Goal: Information Seeking & Learning: Learn about a topic

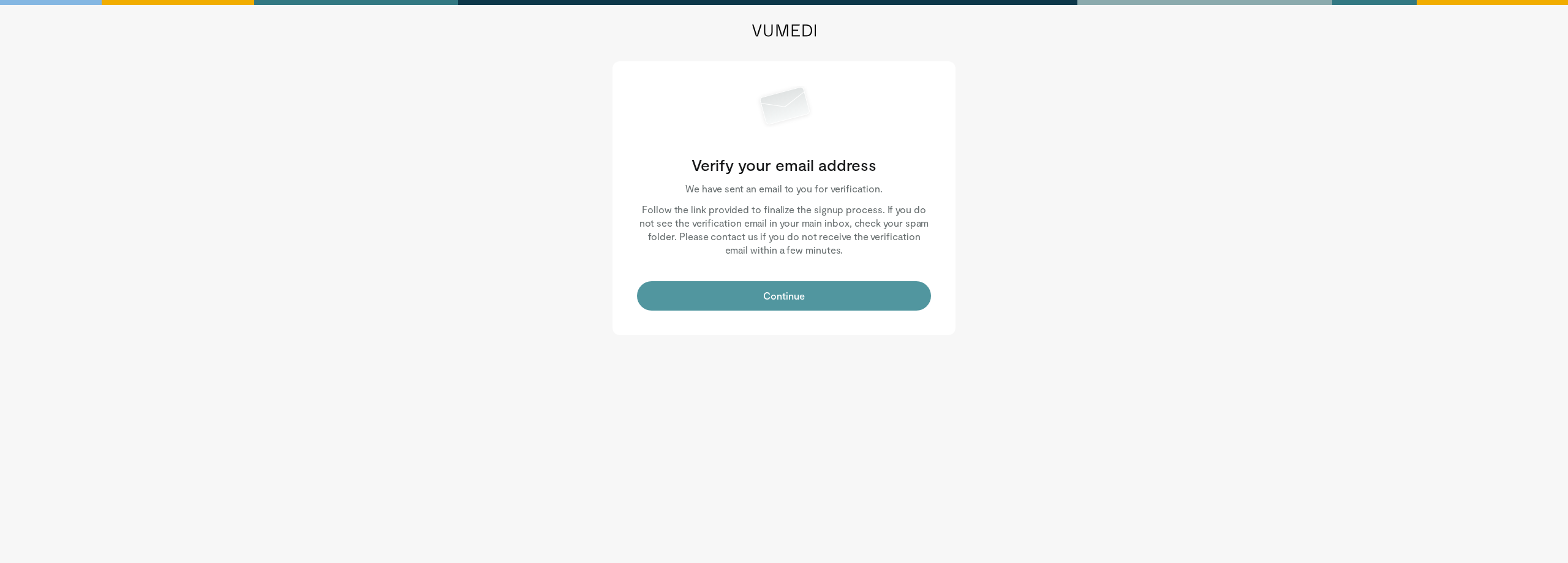
click at [792, 294] on button "Continue" at bounding box center [784, 296] width 294 height 29
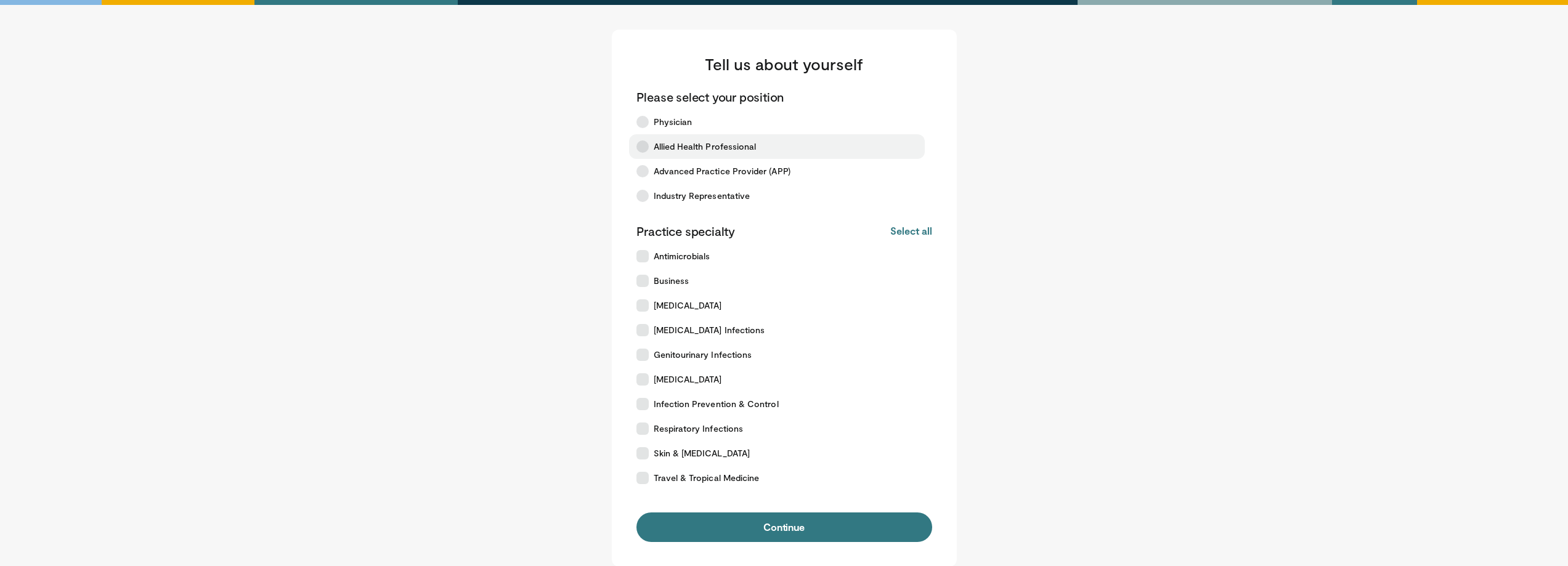
click at [642, 149] on icon at bounding box center [642, 147] width 12 height 12
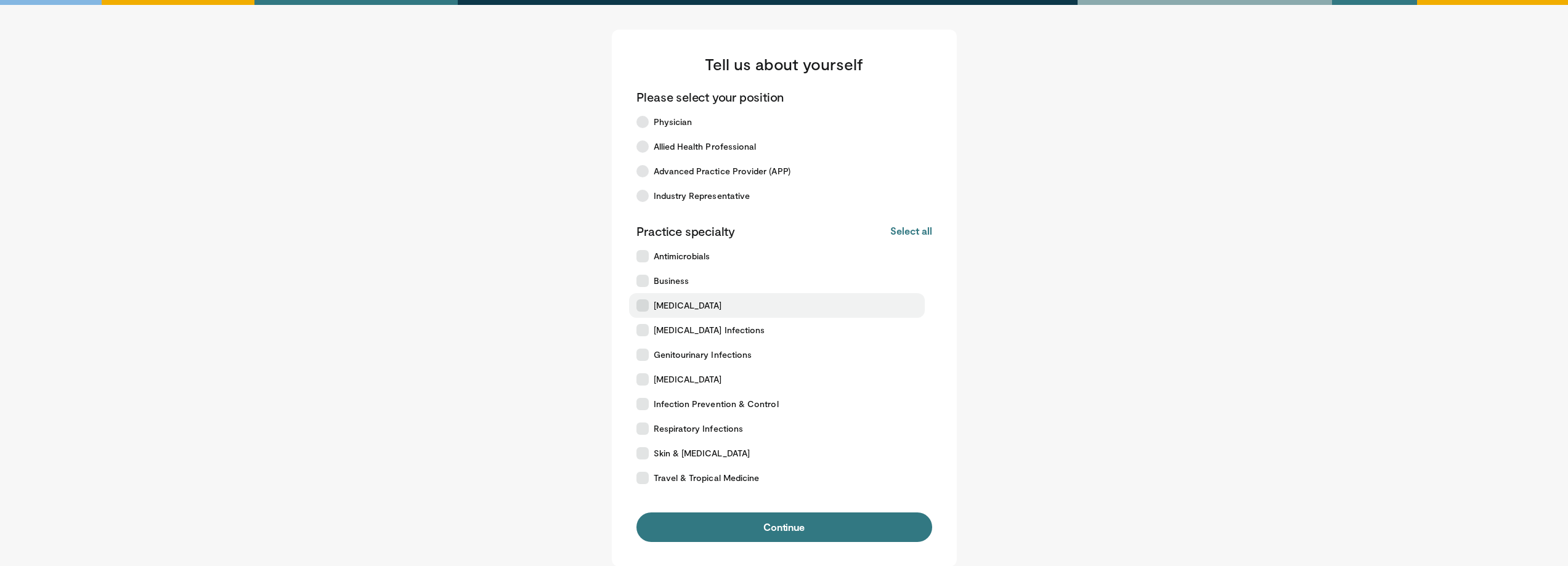
scroll to position [123, 0]
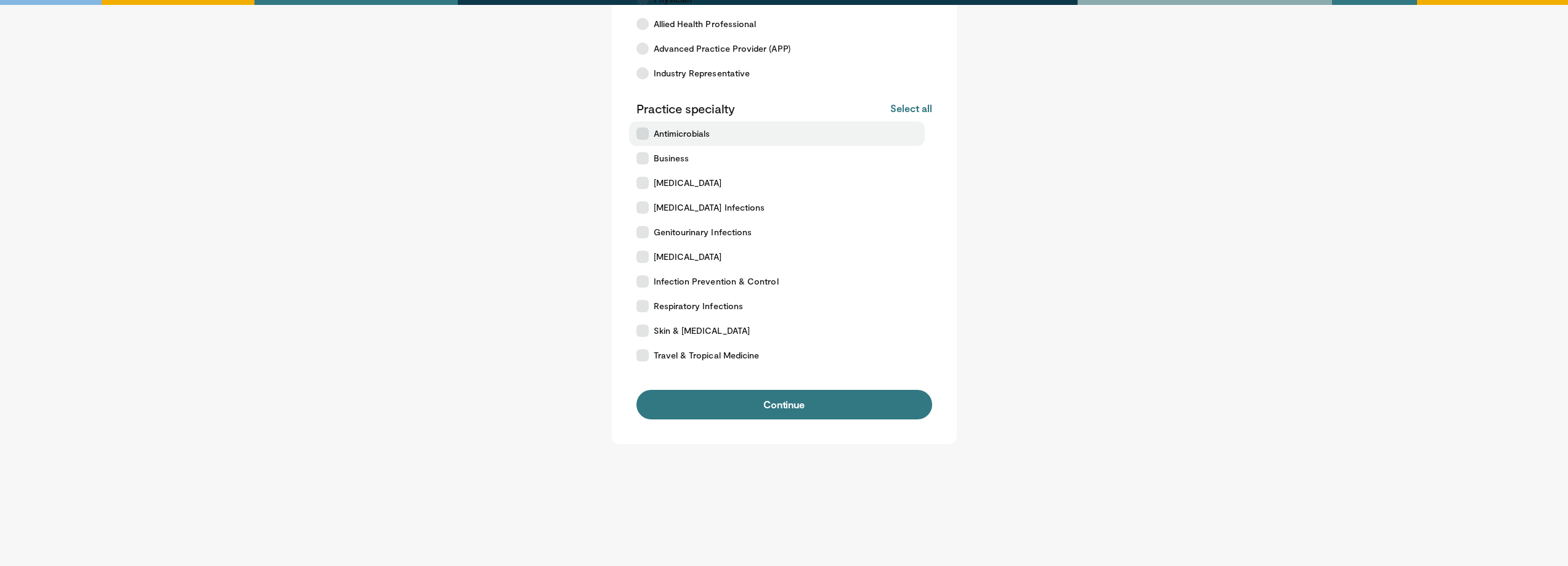
click at [643, 130] on icon at bounding box center [642, 134] width 12 height 12
click at [645, 280] on icon at bounding box center [642, 282] width 12 height 12
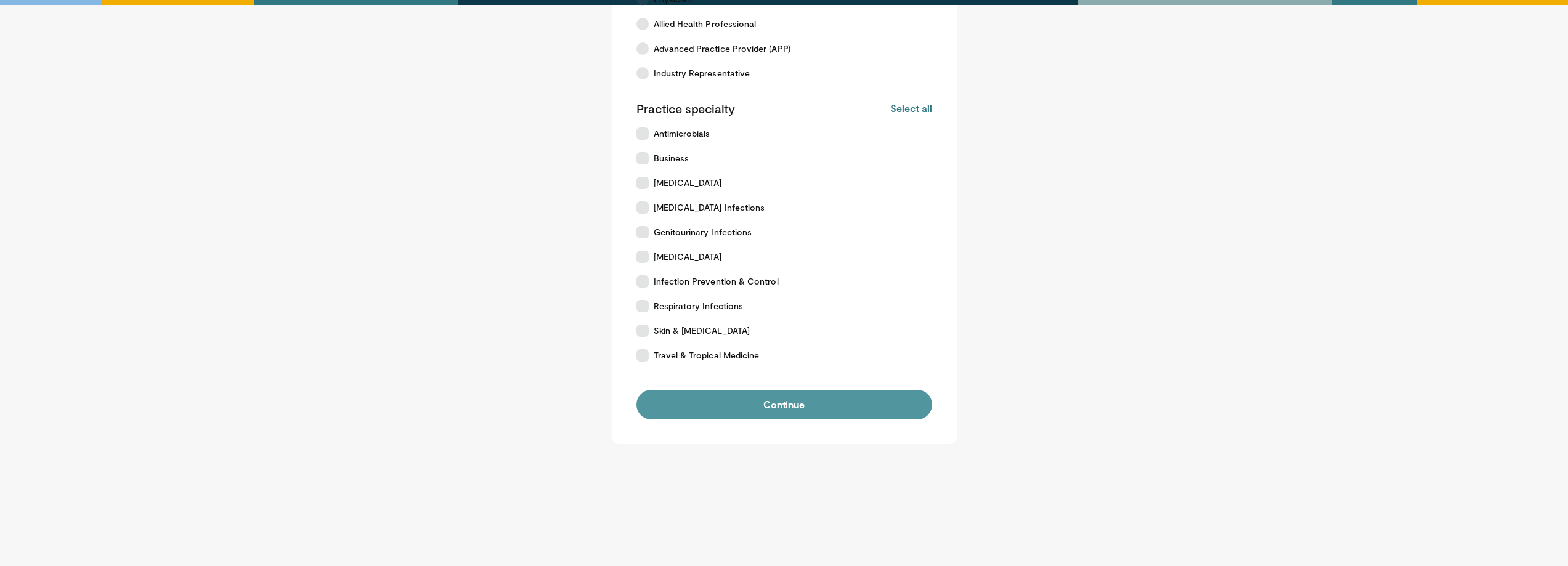
click at [723, 400] on button "Continue" at bounding box center [784, 404] width 296 height 29
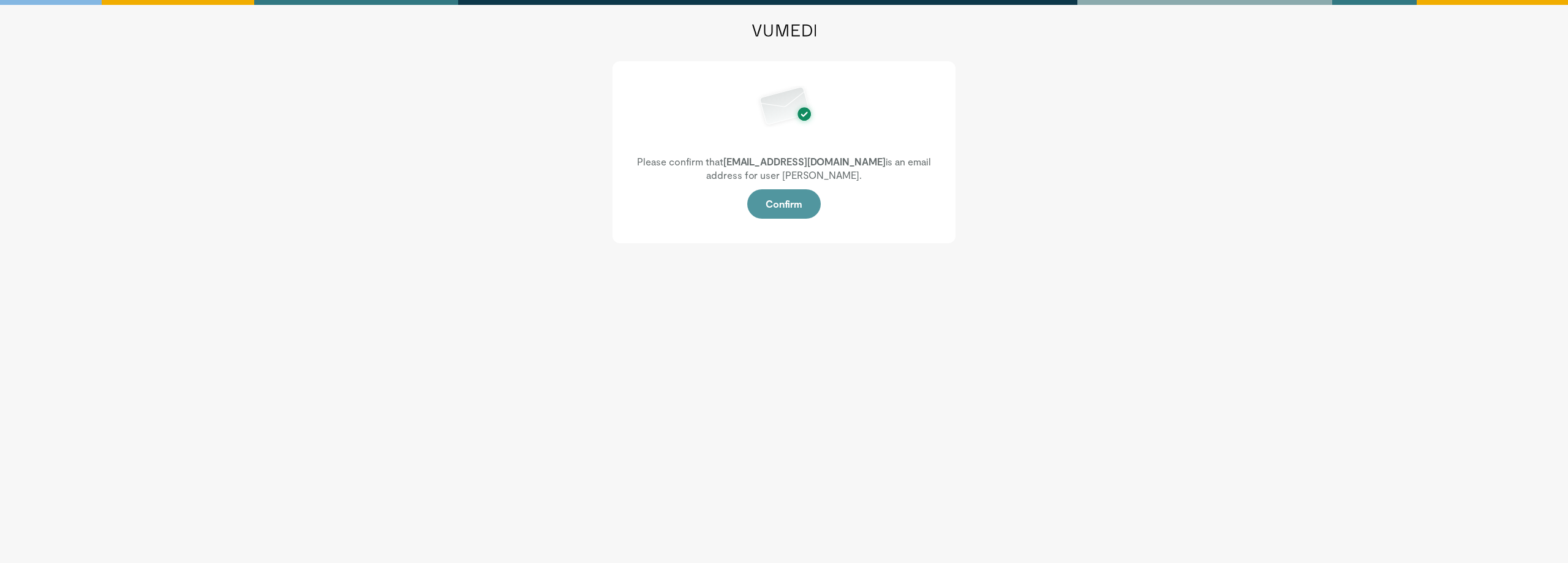
click at [786, 208] on button "Confirm" at bounding box center [784, 203] width 73 height 29
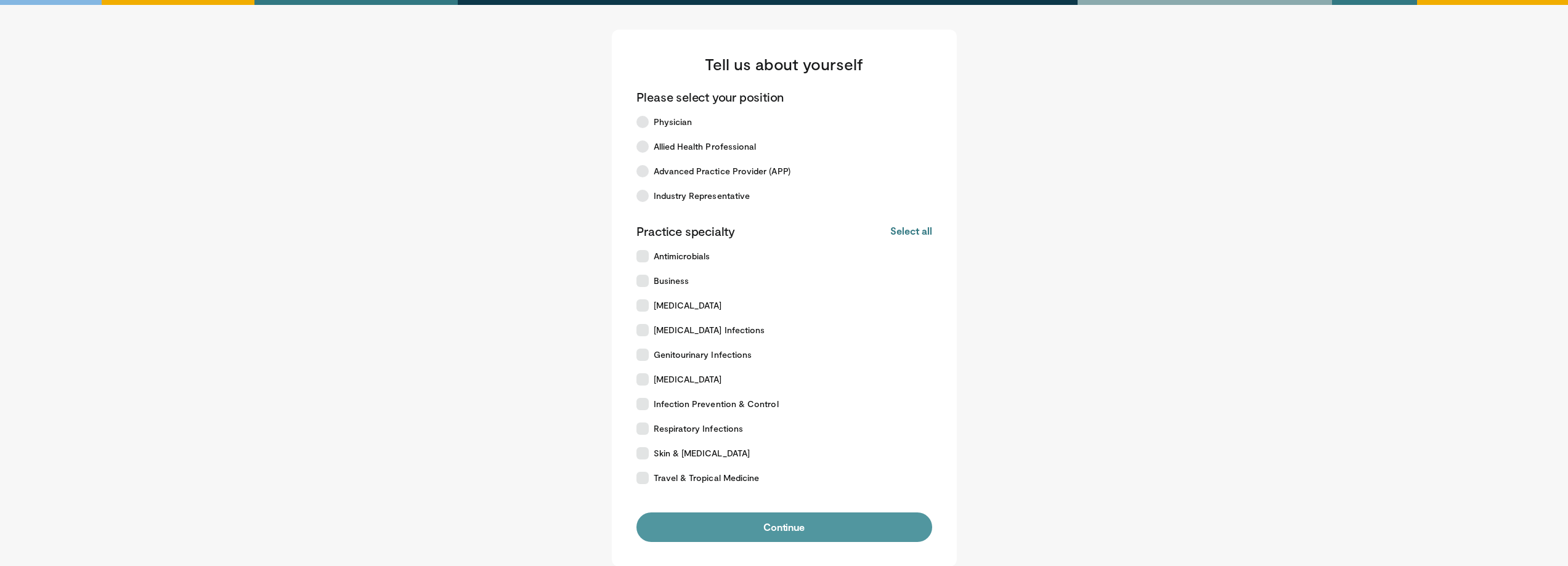
click at [798, 533] on button "Continue" at bounding box center [784, 527] width 296 height 29
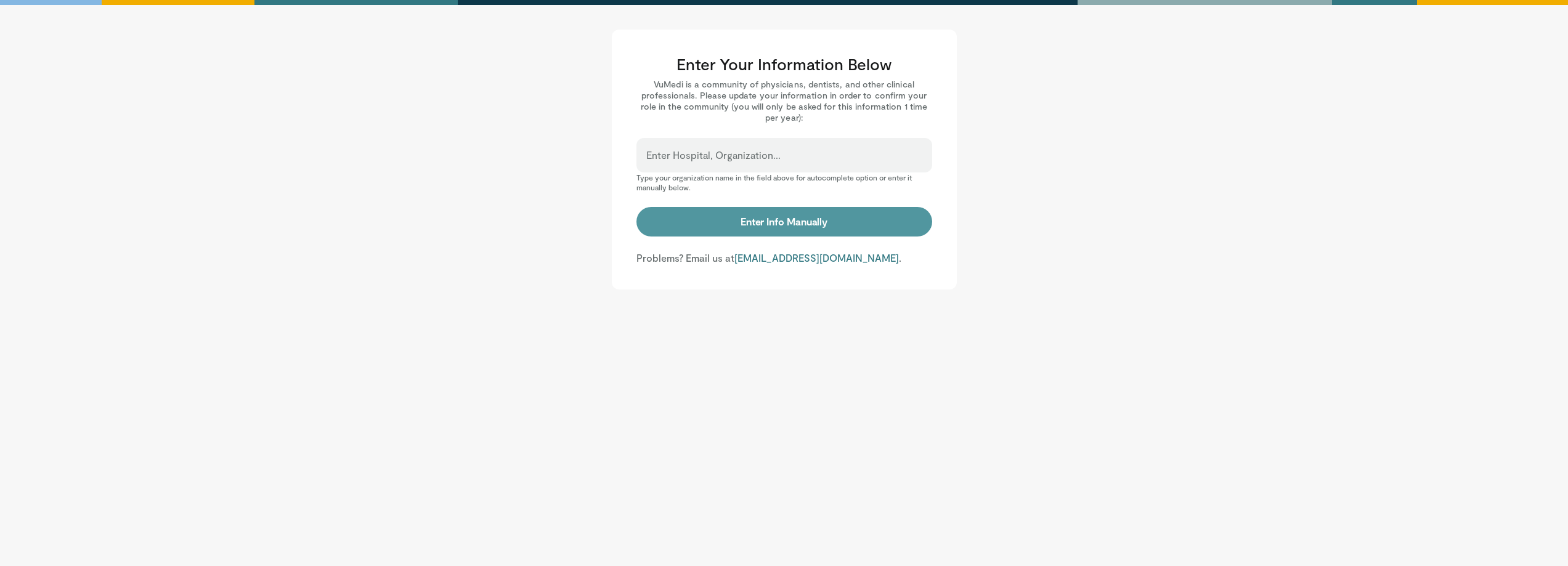
click at [794, 220] on button "Enter Info Manually" at bounding box center [784, 222] width 296 height 29
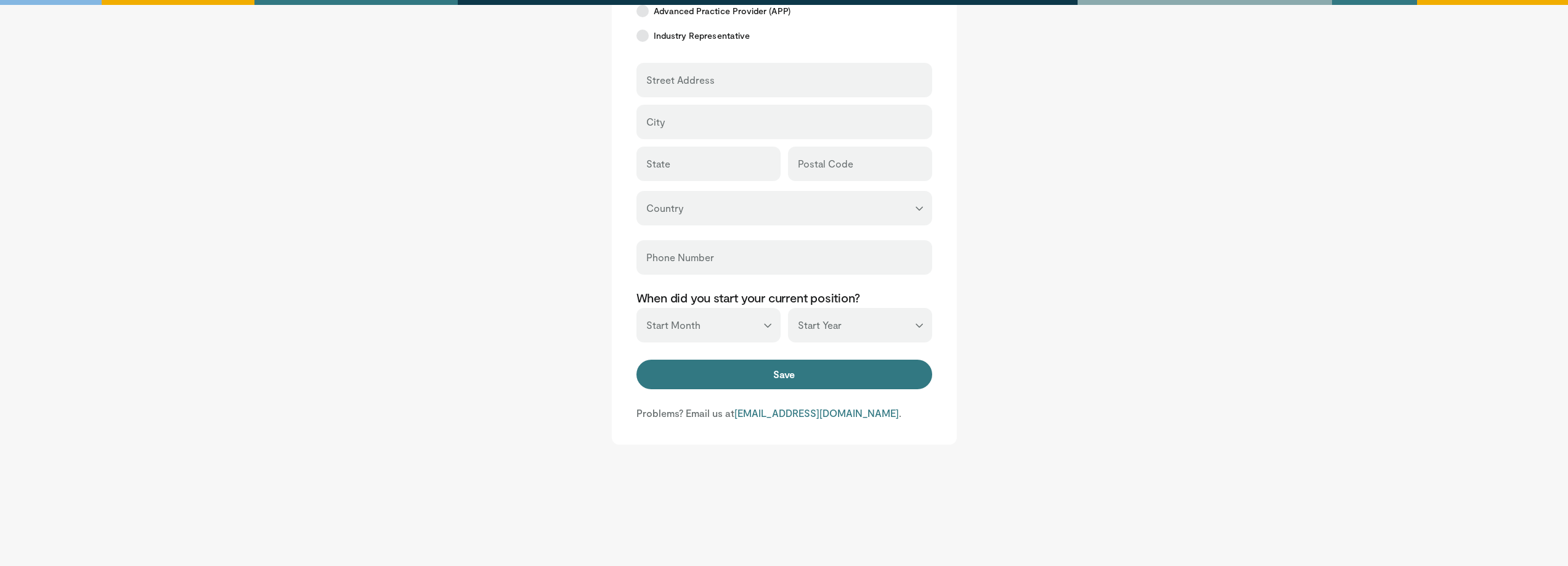
scroll to position [375, 0]
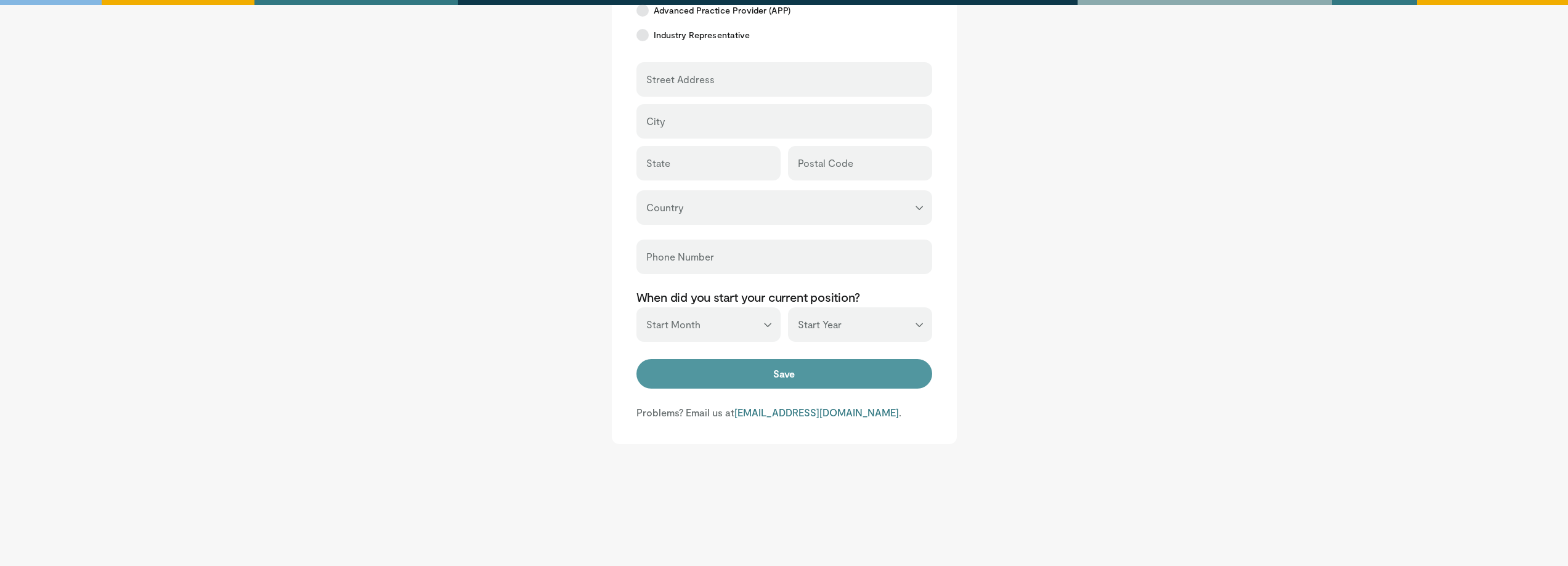
click at [780, 371] on button "Save" at bounding box center [784, 374] width 296 height 29
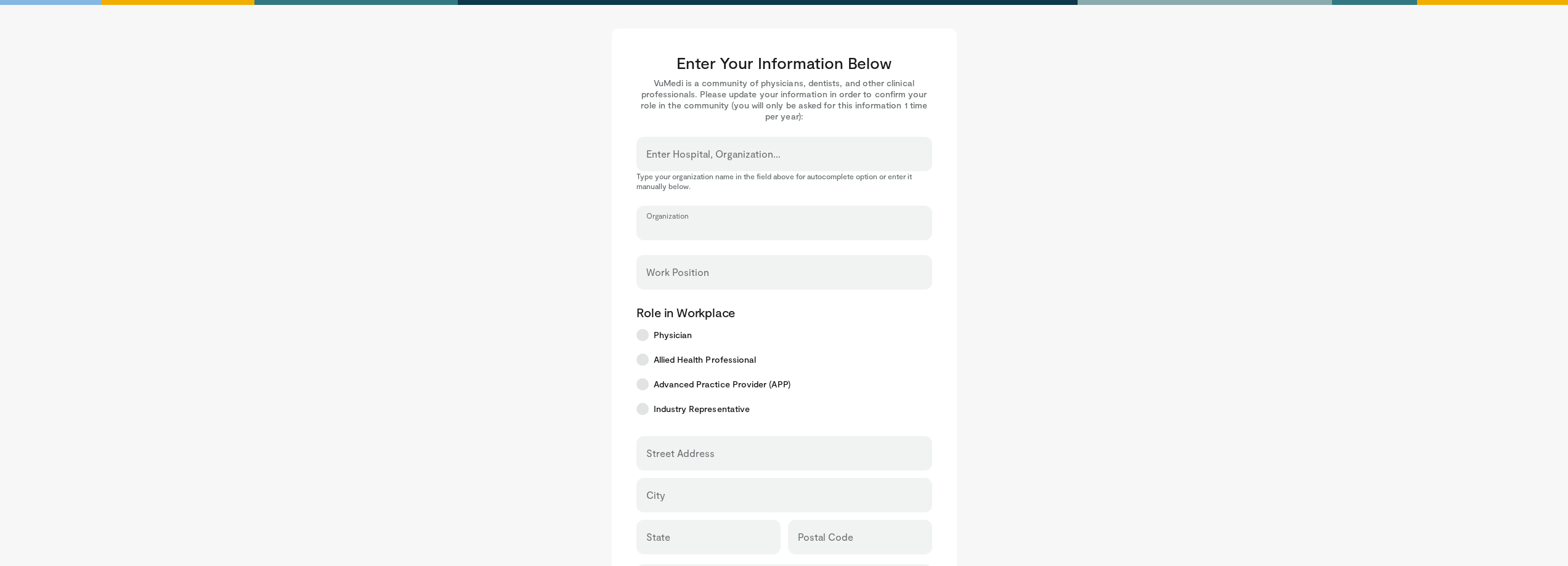
scroll to position [0, 0]
click at [676, 233] on input "Organization" at bounding box center [784, 230] width 276 height 14
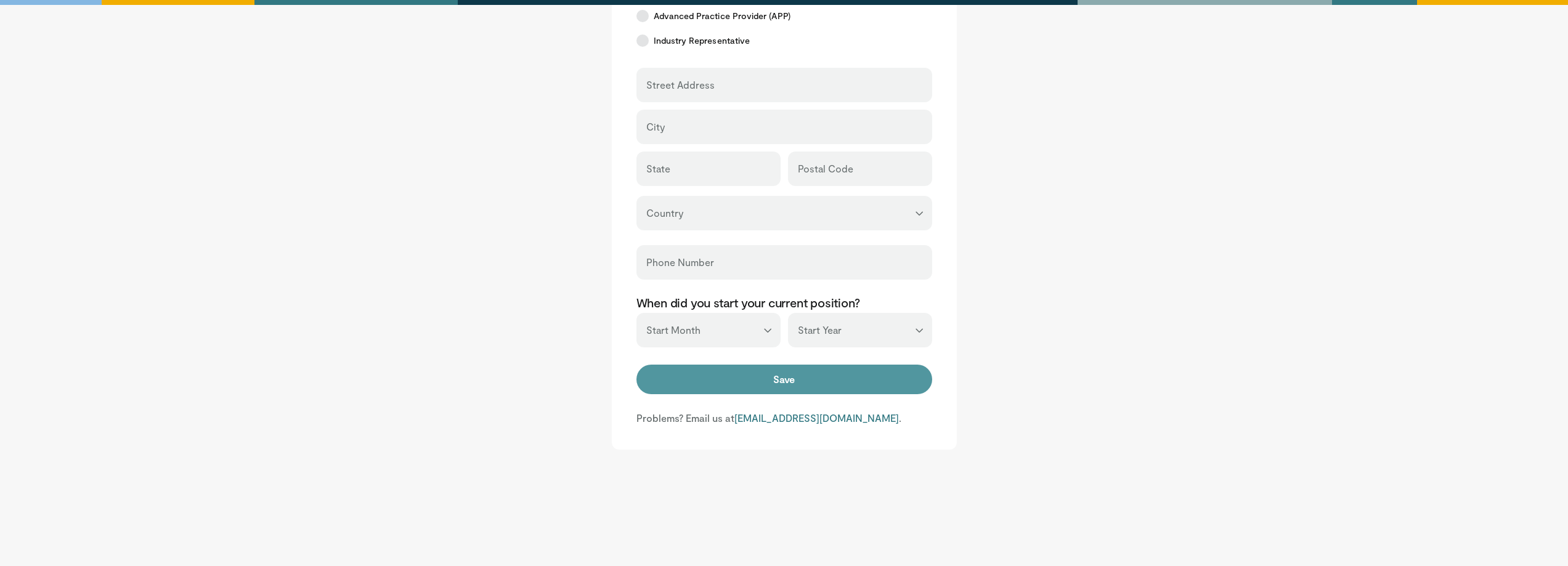
type input "**********"
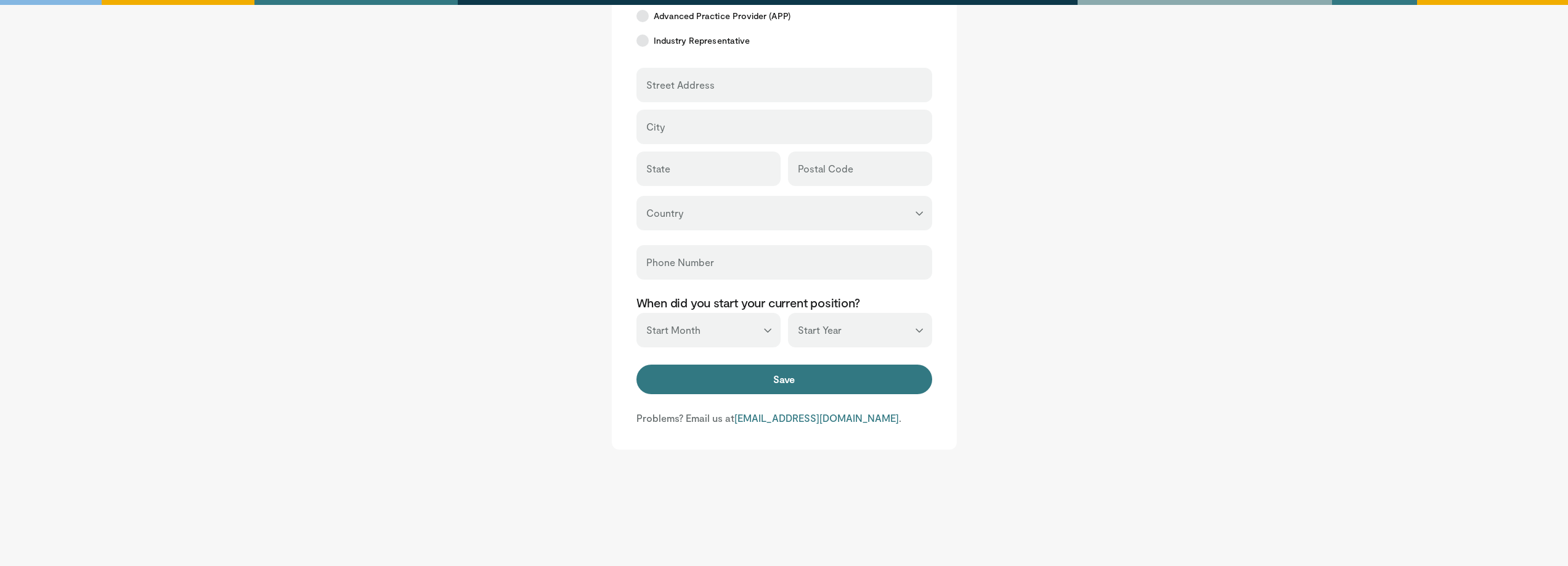
click at [735, 372] on button "Save" at bounding box center [784, 379] width 296 height 29
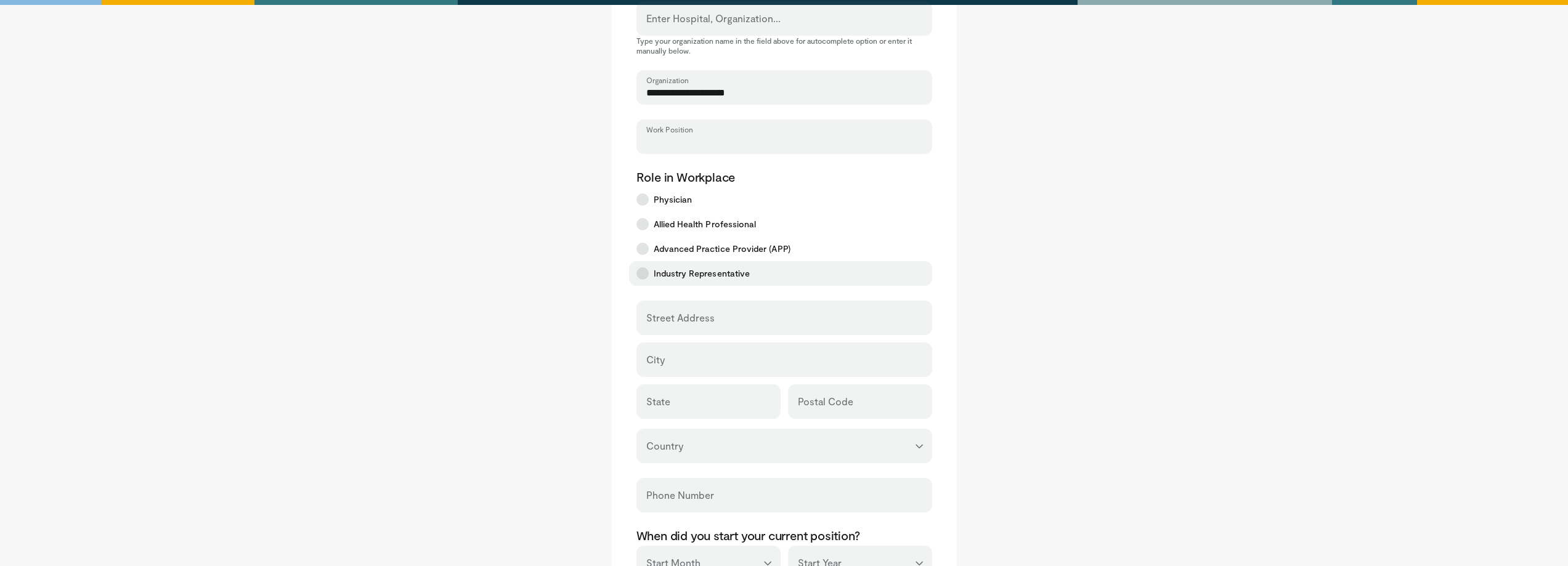
scroll to position [26, 0]
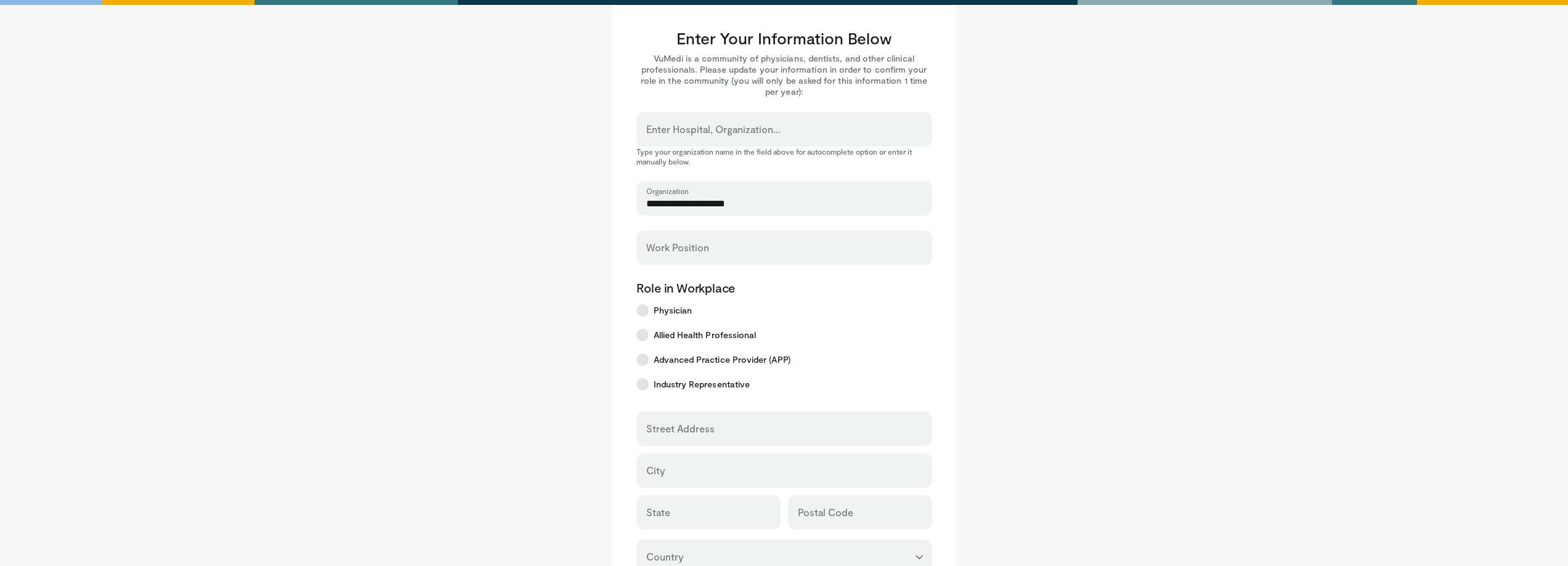
click at [673, 261] on div "Work Position" at bounding box center [784, 248] width 296 height 35
click at [674, 248] on input "Work Position" at bounding box center [784, 253] width 276 height 14
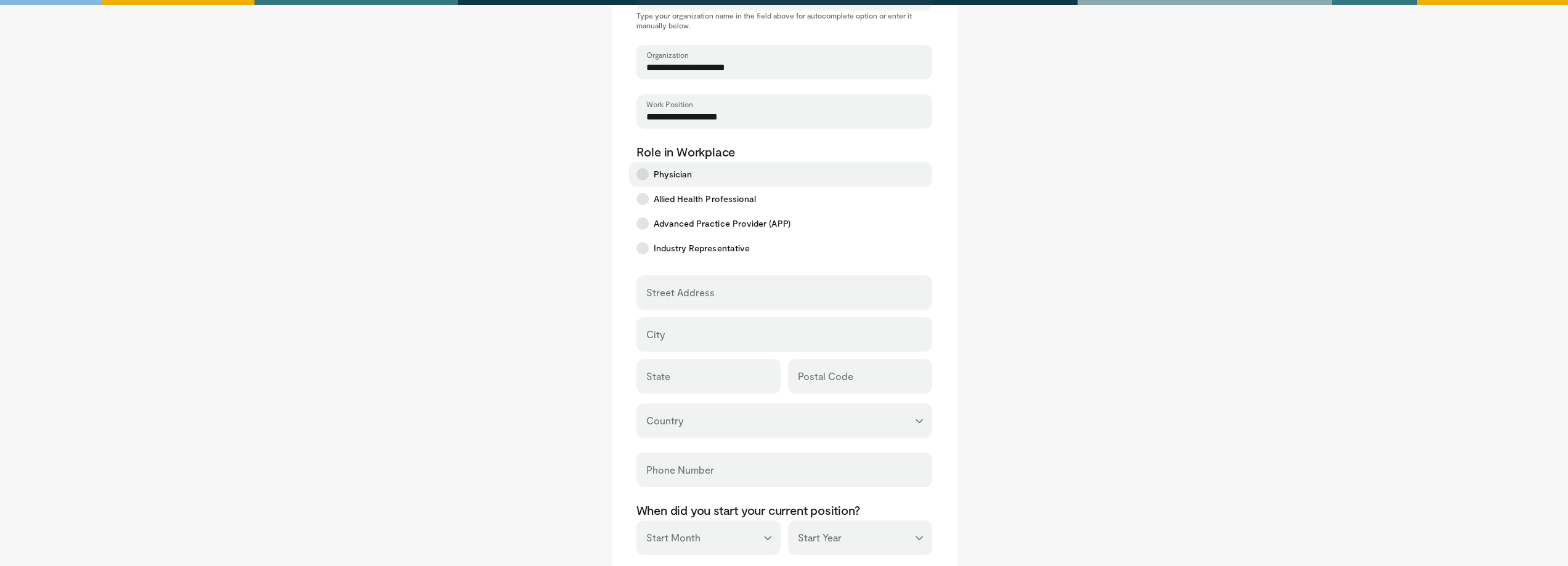
scroll to position [272, 0]
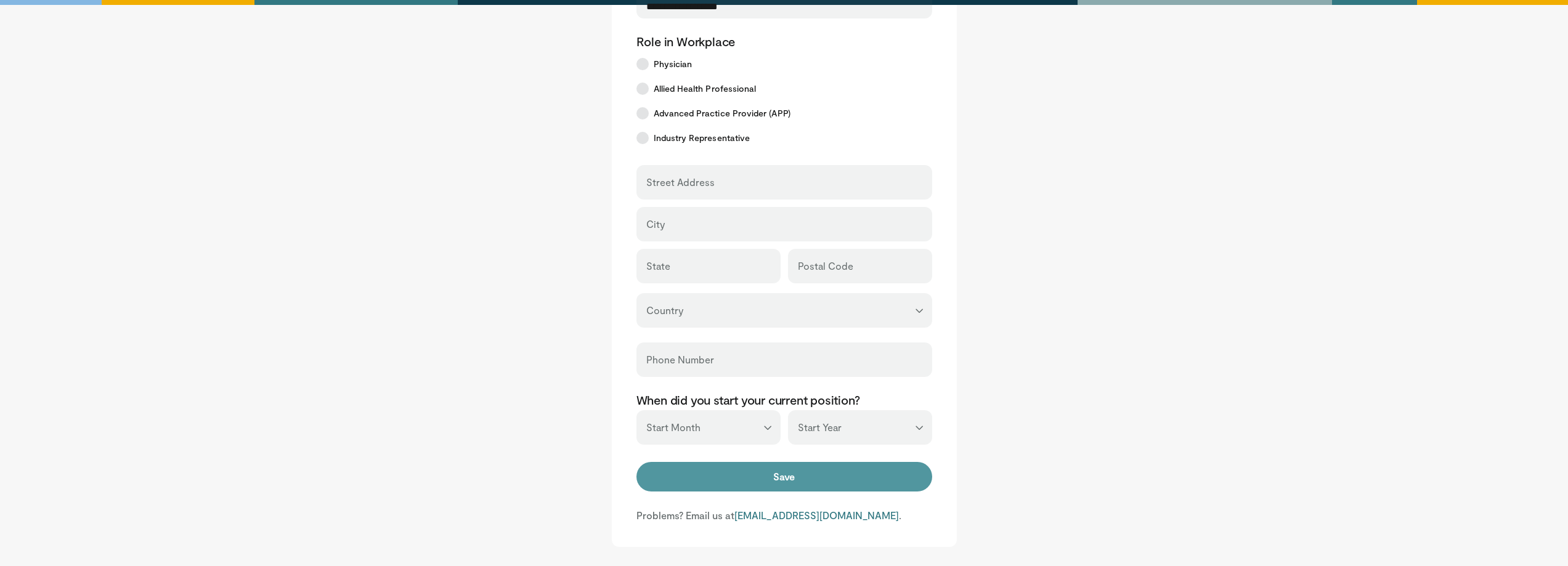
type input "**********"
click at [777, 479] on button "Save" at bounding box center [784, 477] width 296 height 29
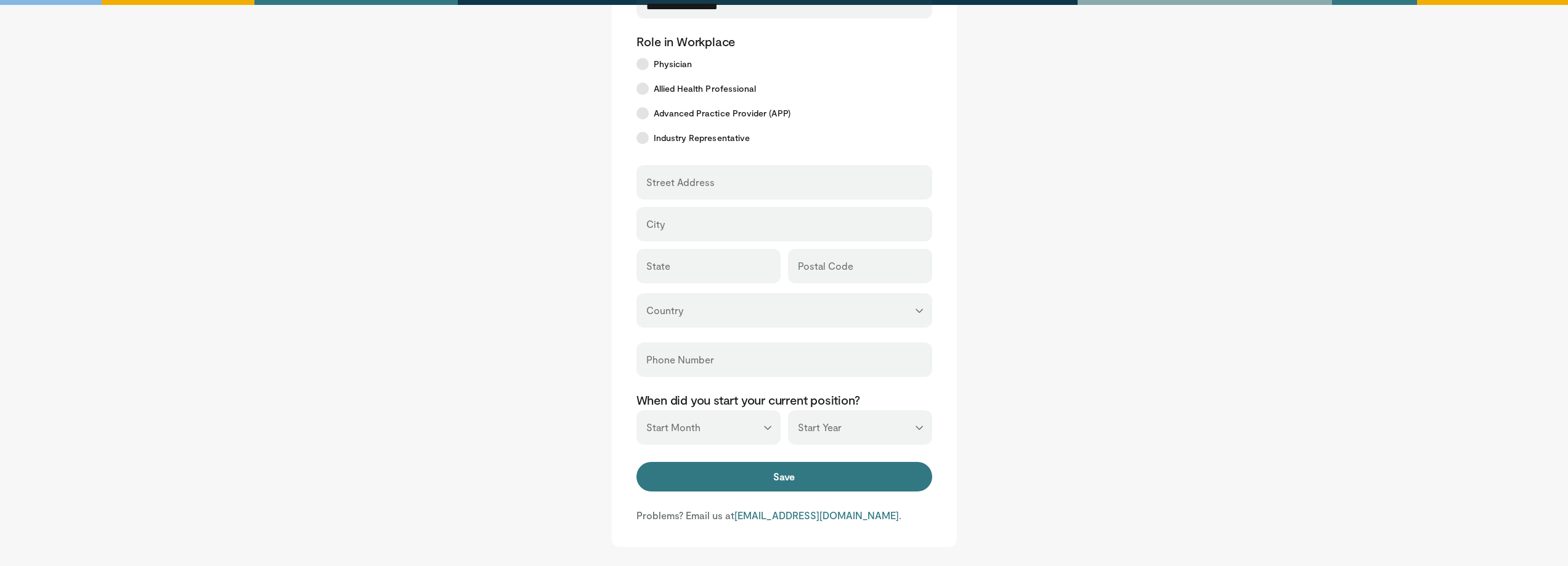
click at [661, 195] on div "Street Address" at bounding box center [784, 182] width 296 height 35
click at [661, 189] on input "Street Address" at bounding box center [784, 188] width 276 height 14
type input "**********"
type input "*******"
type input "*****"
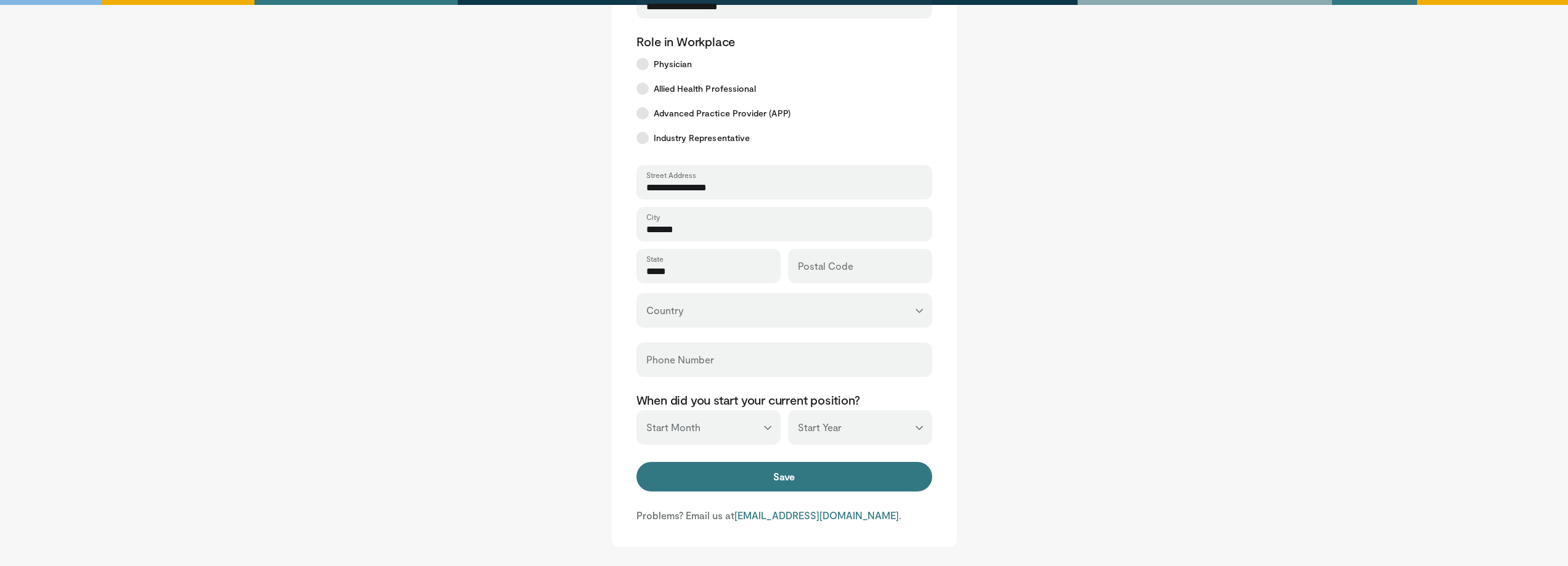
click at [846, 262] on div "Postal Code" at bounding box center [860, 266] width 144 height 35
click at [840, 267] on input "Postal Code" at bounding box center [860, 272] width 125 height 14
type input "*****"
click at [750, 308] on select "**********" at bounding box center [784, 310] width 296 height 35
select select "**"
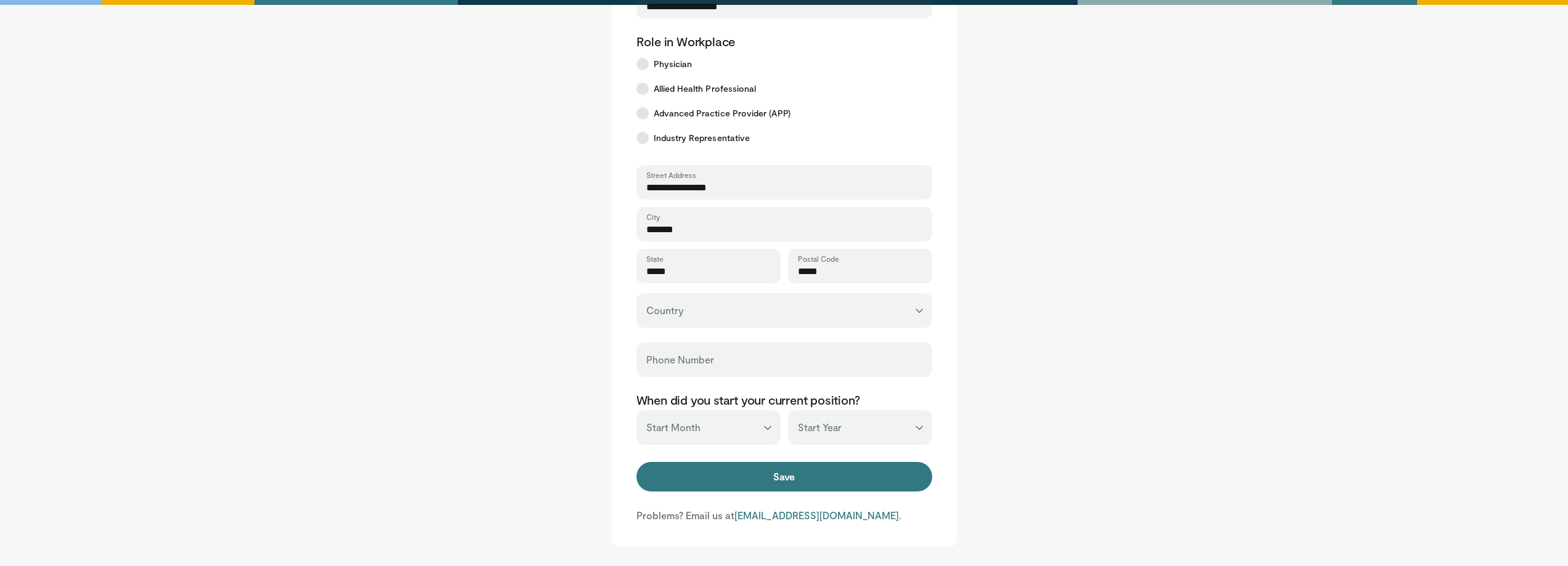
click at [636, 293] on select "**********" at bounding box center [784, 310] width 296 height 35
click at [702, 369] on input "Phone Number" at bounding box center [784, 366] width 276 height 14
type input "*"
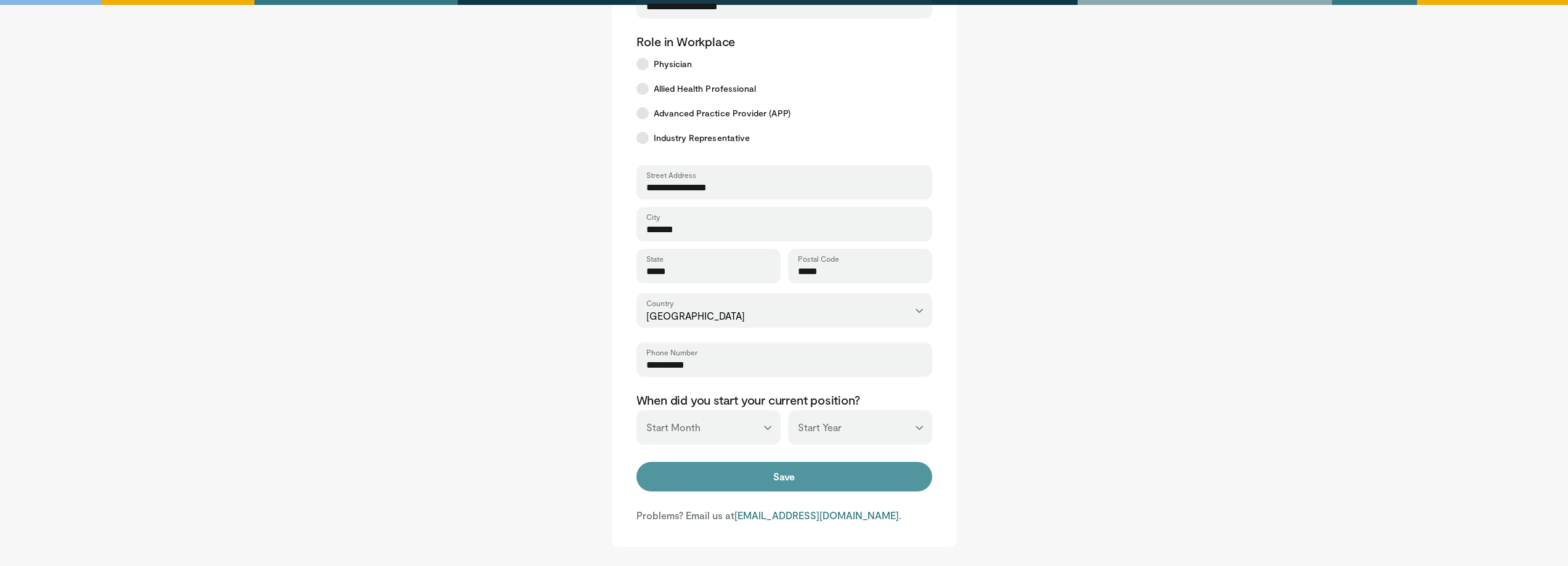
type input "**********"
click at [754, 469] on button "Save" at bounding box center [784, 477] width 296 height 29
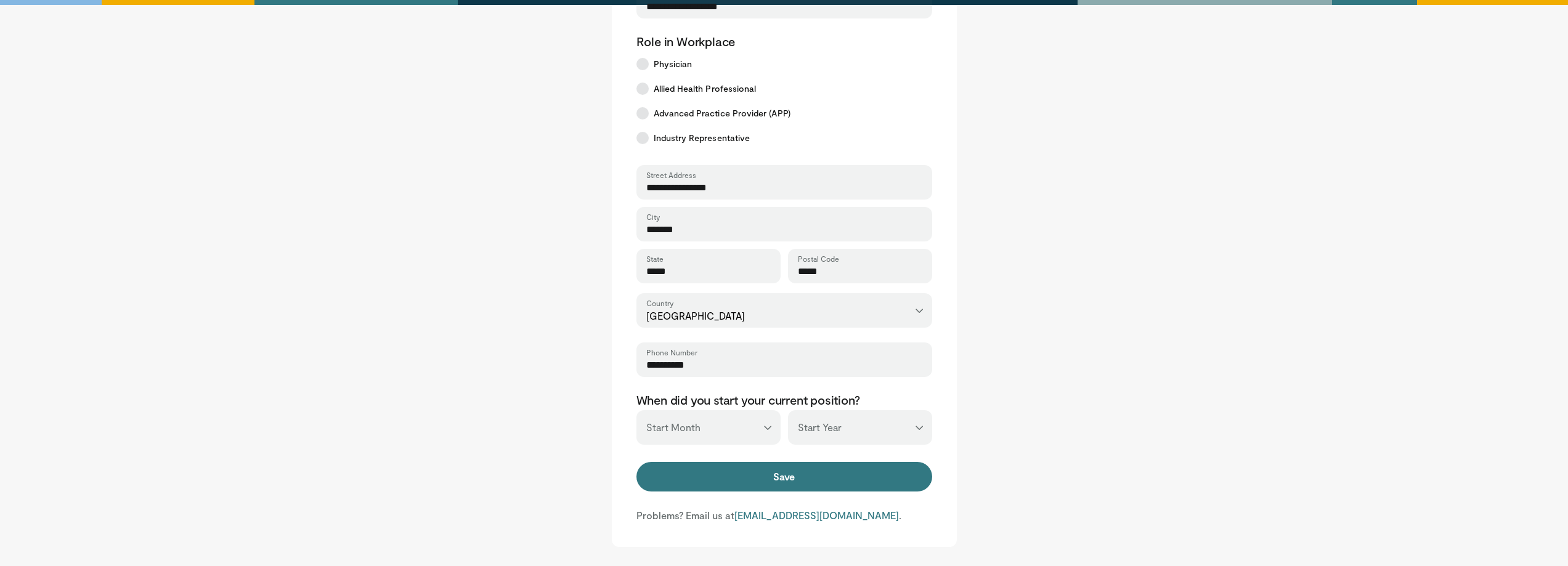
click at [729, 422] on select "*** ******* ******** ***** ***** *** **** **** ****** ********* ******* *******…" at bounding box center [708, 428] width 144 height 35
select select "*"
click at [636, 411] on select "*** ******* ******** ***** ***** *** **** **** ****** ********* ******* *******…" at bounding box center [708, 428] width 144 height 35
click at [811, 434] on select "*** **** **** **** **** **** **** **** **** **** **** **** **** **** **** **** …" at bounding box center [860, 428] width 144 height 35
select select "****"
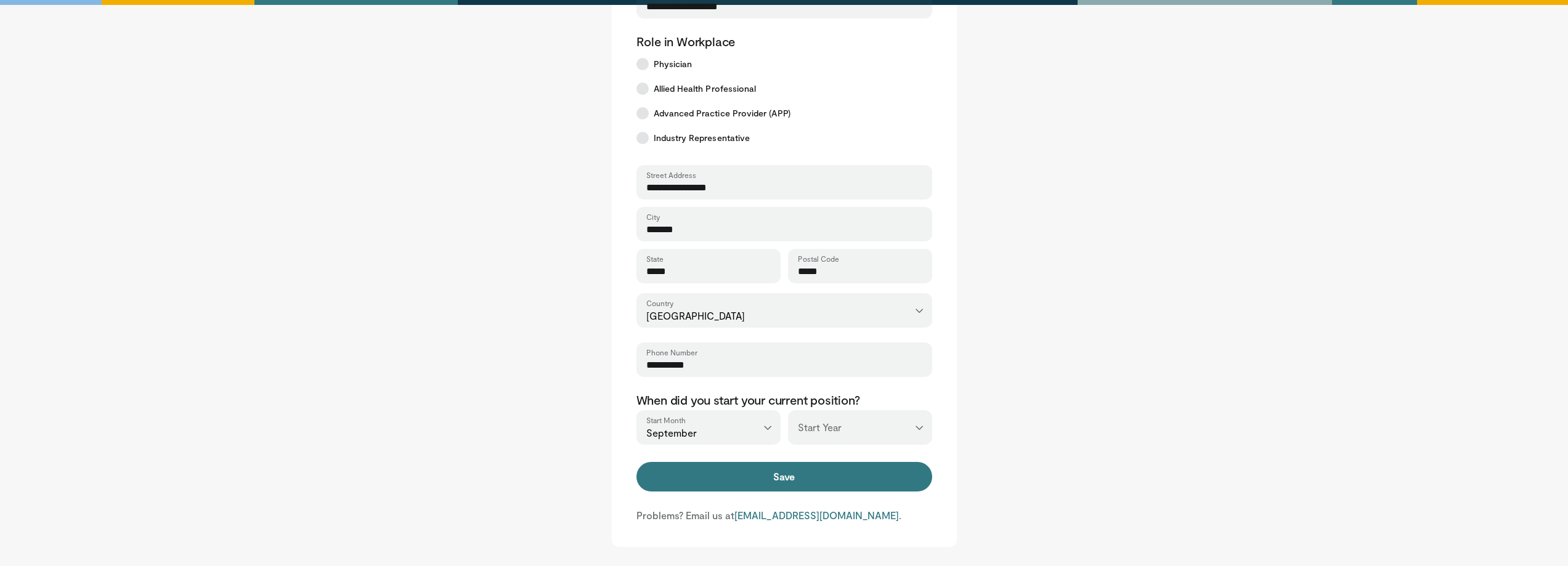
click at [788, 411] on select "*** **** **** **** **** **** **** **** **** **** **** **** **** **** **** **** …" at bounding box center [860, 428] width 144 height 35
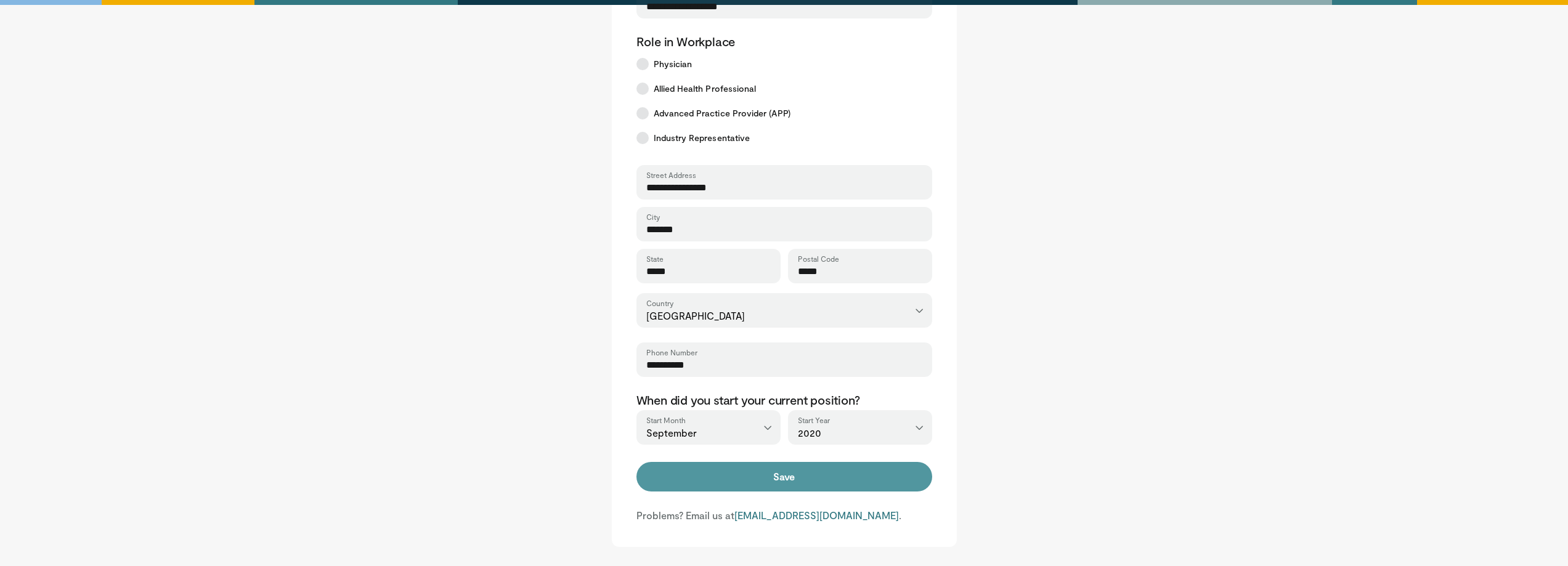
click at [785, 483] on button "Save" at bounding box center [784, 477] width 296 height 29
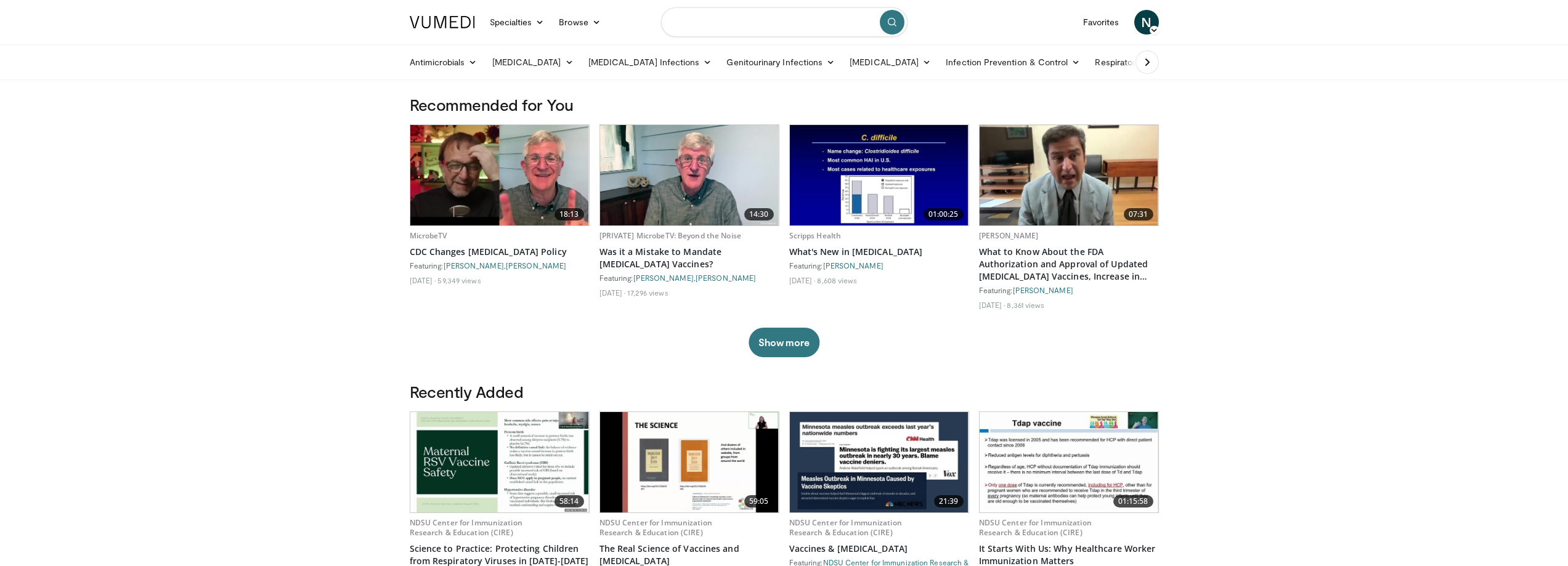
click at [742, 18] on input "Search topics, interventions" at bounding box center [784, 22] width 246 height 29
type input "**********"
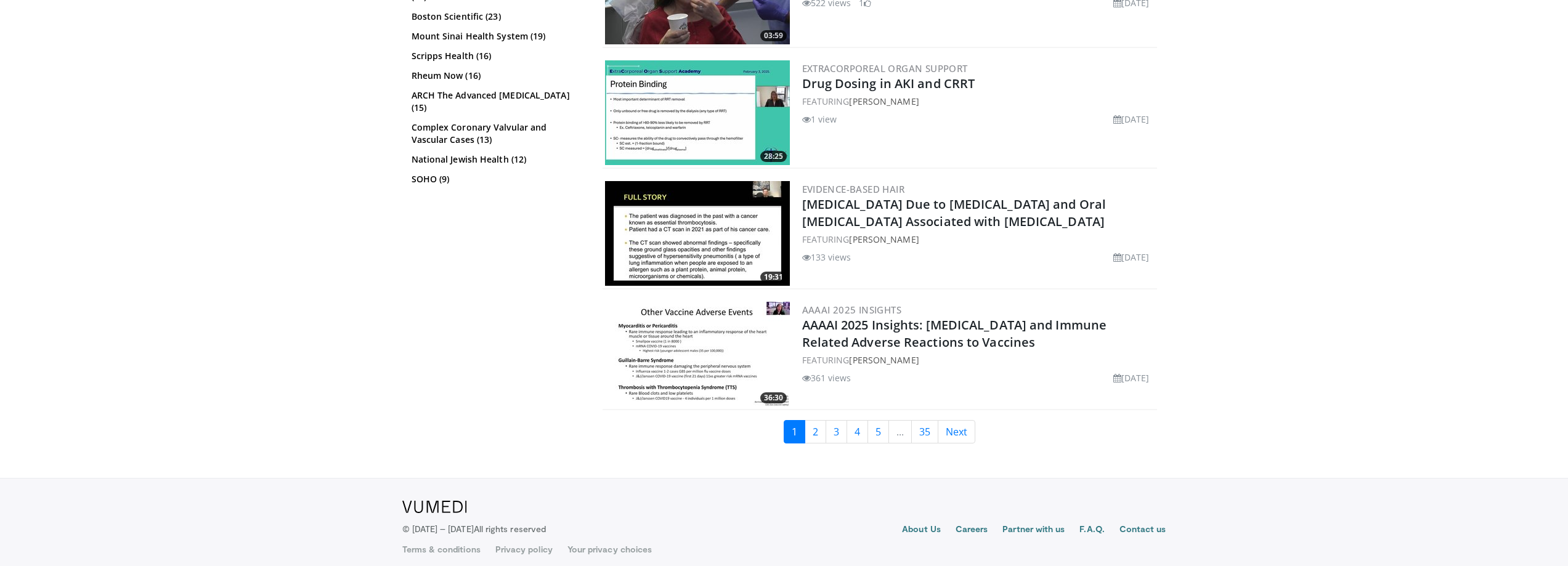
scroll to position [2624, 0]
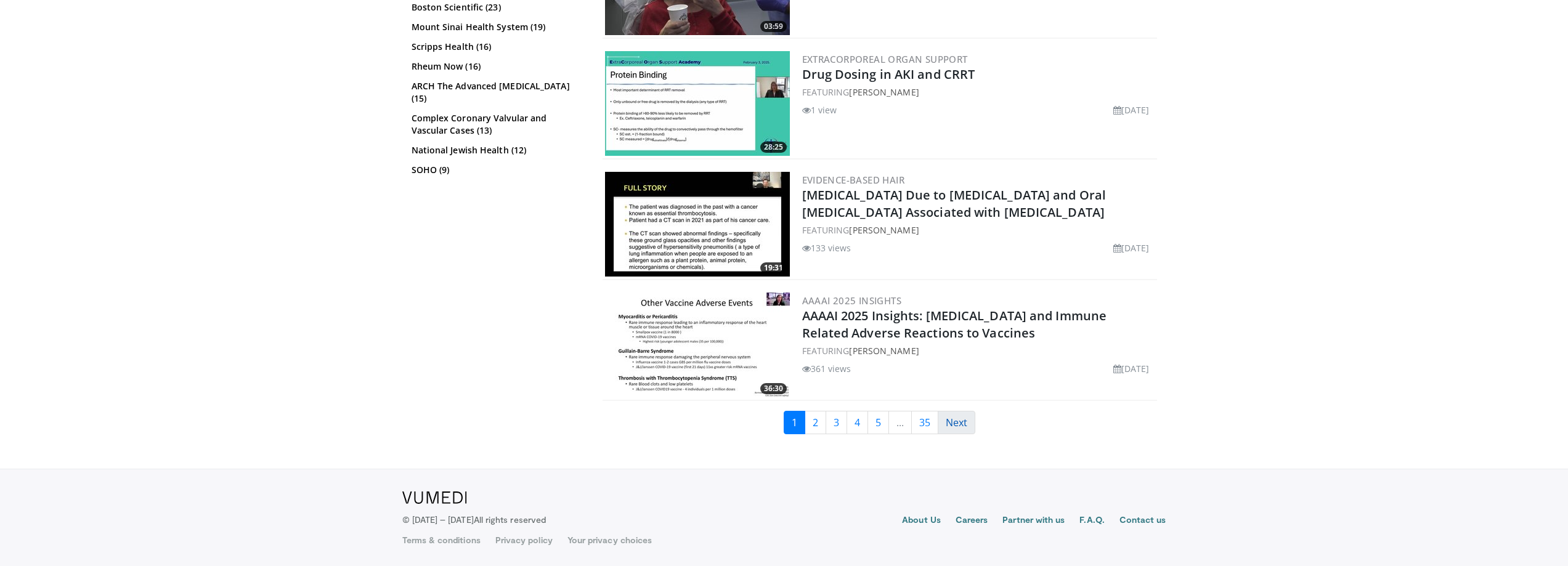
click at [963, 424] on link "Next" at bounding box center [956, 423] width 38 height 23
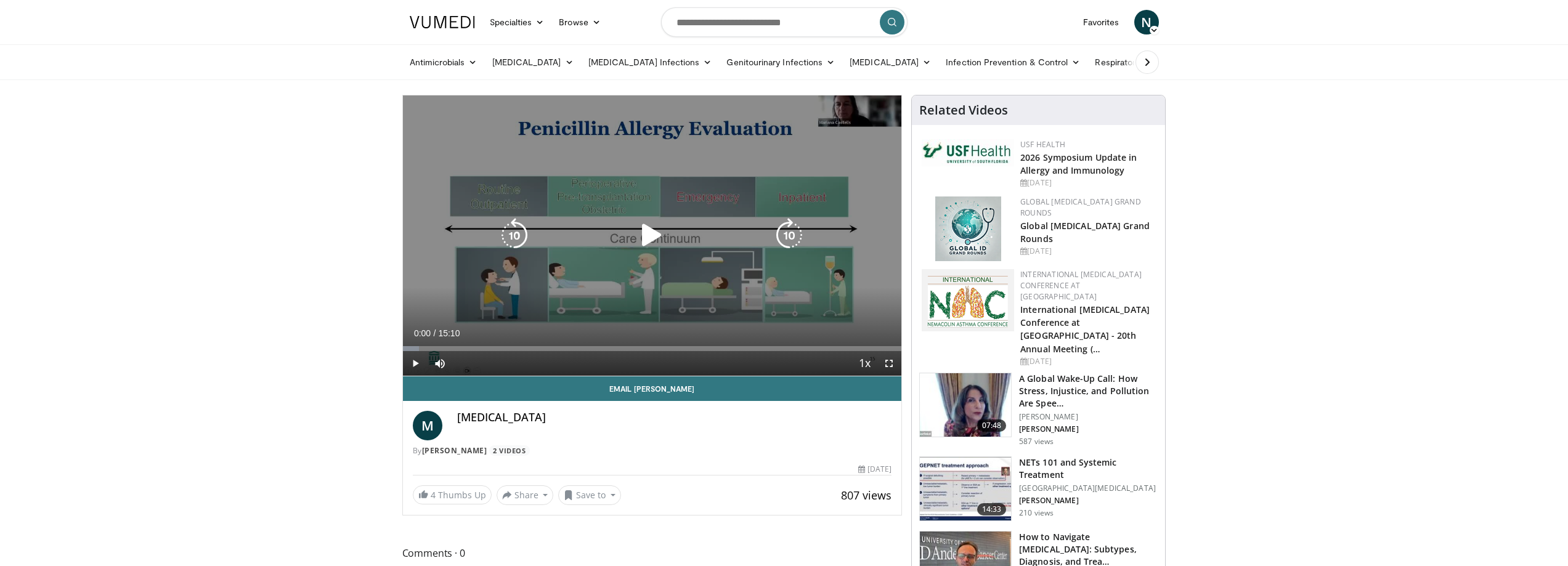
click at [632, 233] on div "Video Player" at bounding box center [651, 235] width 299 height 25
click at [649, 230] on icon "Video Player" at bounding box center [652, 235] width 35 height 35
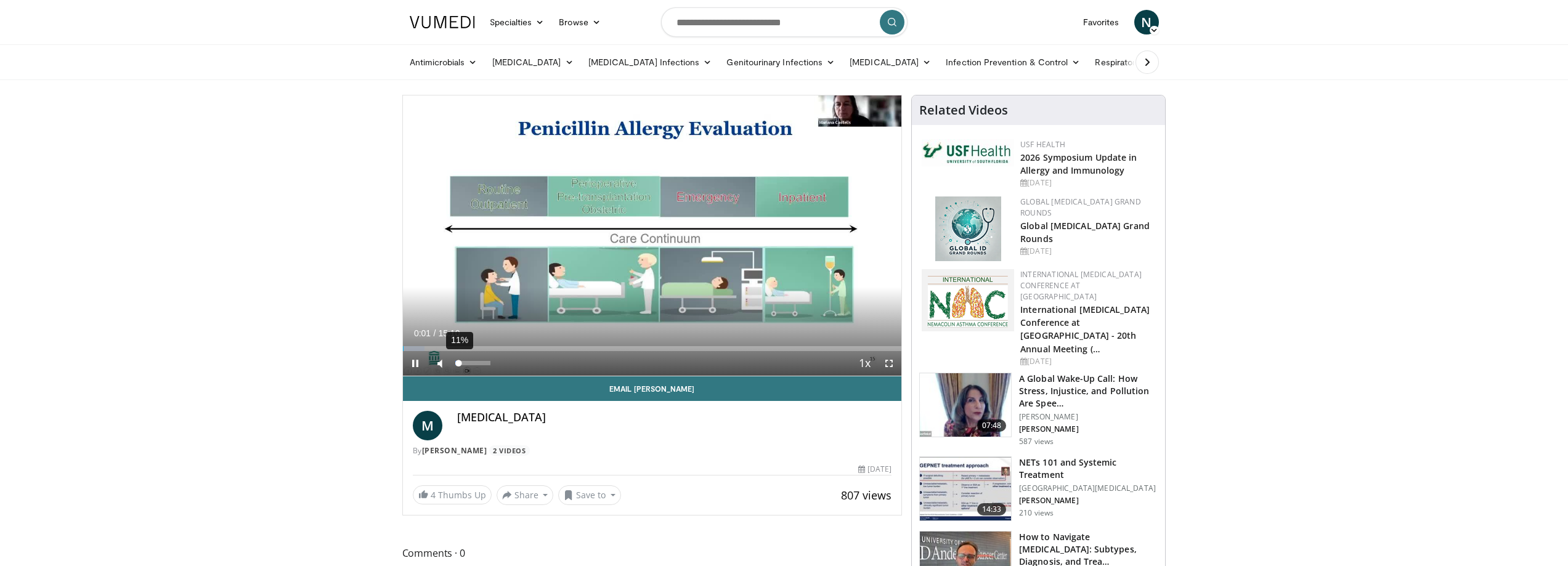
click at [459, 363] on div "11%" at bounding box center [473, 363] width 35 height 4
click at [462, 363] on div "Volume Level" at bounding box center [458, 363] width 6 height 4
click at [423, 348] on div "Loaded : 5.44% 00:05 00:38" at bounding box center [653, 348] width 499 height 5
click at [429, 341] on div "Loaded : 11.98% 00:41 00:48" at bounding box center [653, 345] width 499 height 12
click at [436, 346] on div "Loaded : 11.98% 00:49 01:01" at bounding box center [653, 348] width 499 height 5
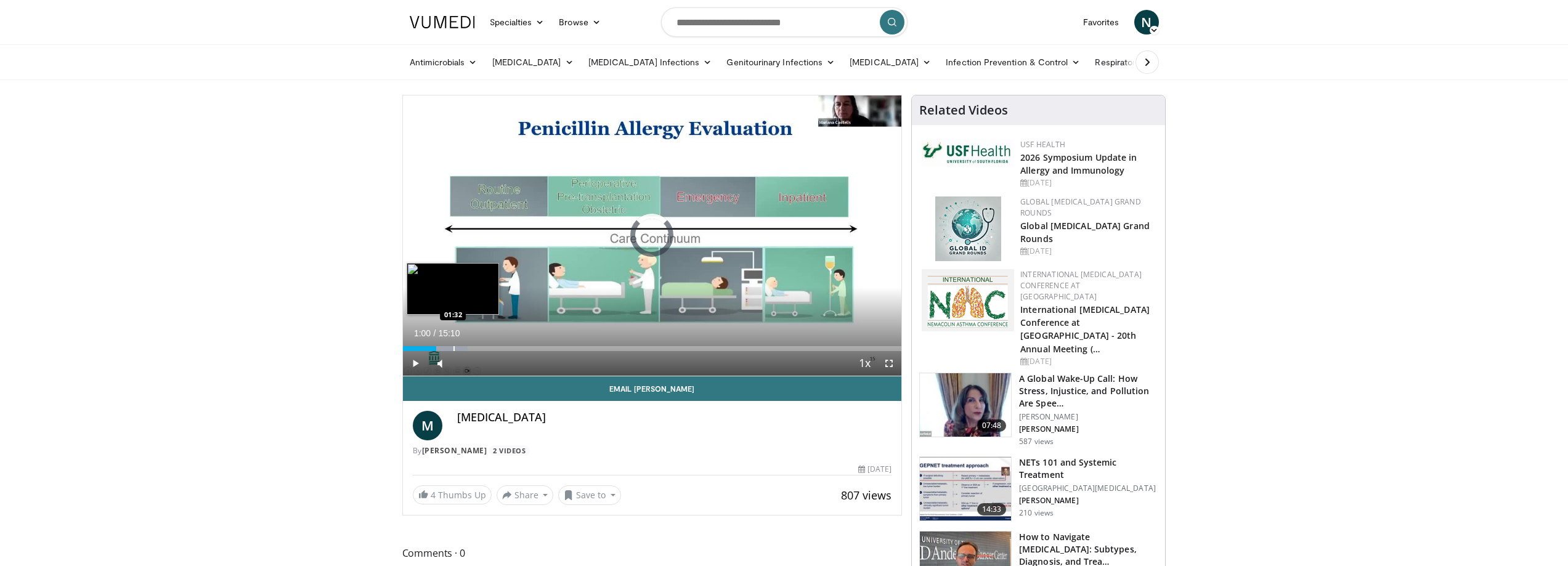
click at [454, 346] on div "Progress Bar" at bounding box center [454, 348] width 1 height 5
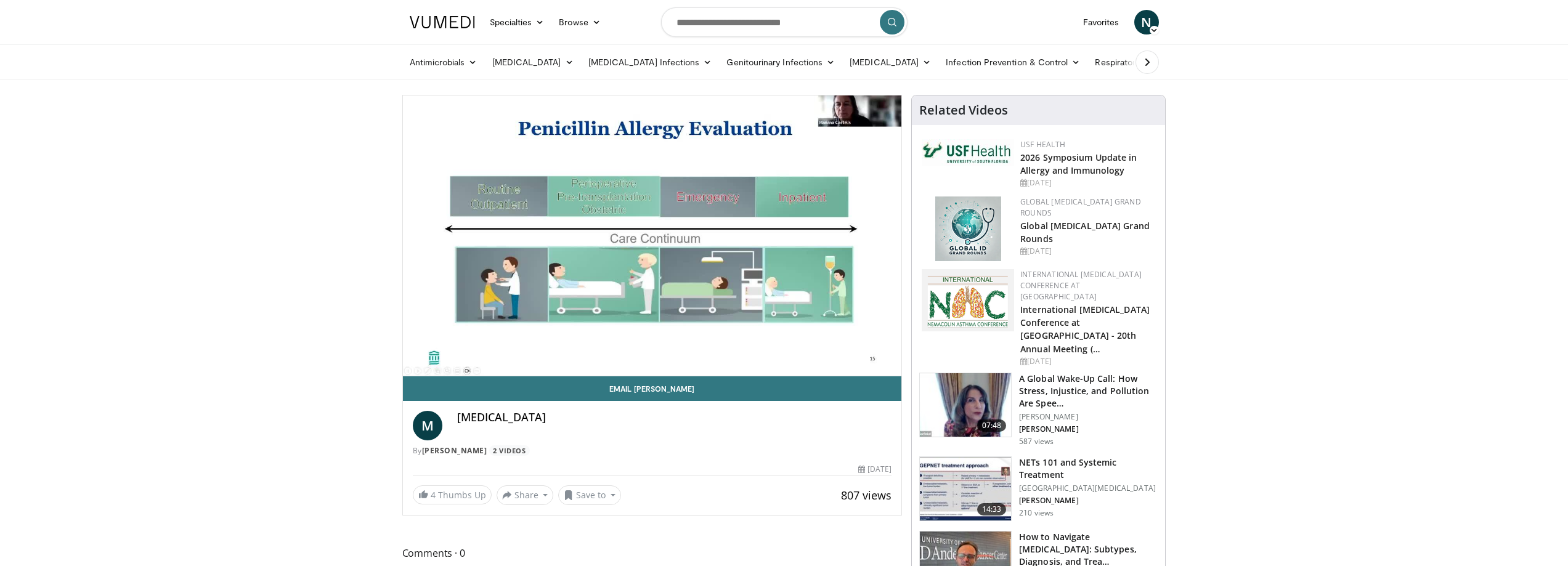
click at [459, 346] on div "10 seconds Tap to unmute" at bounding box center [653, 235] width 499 height 280
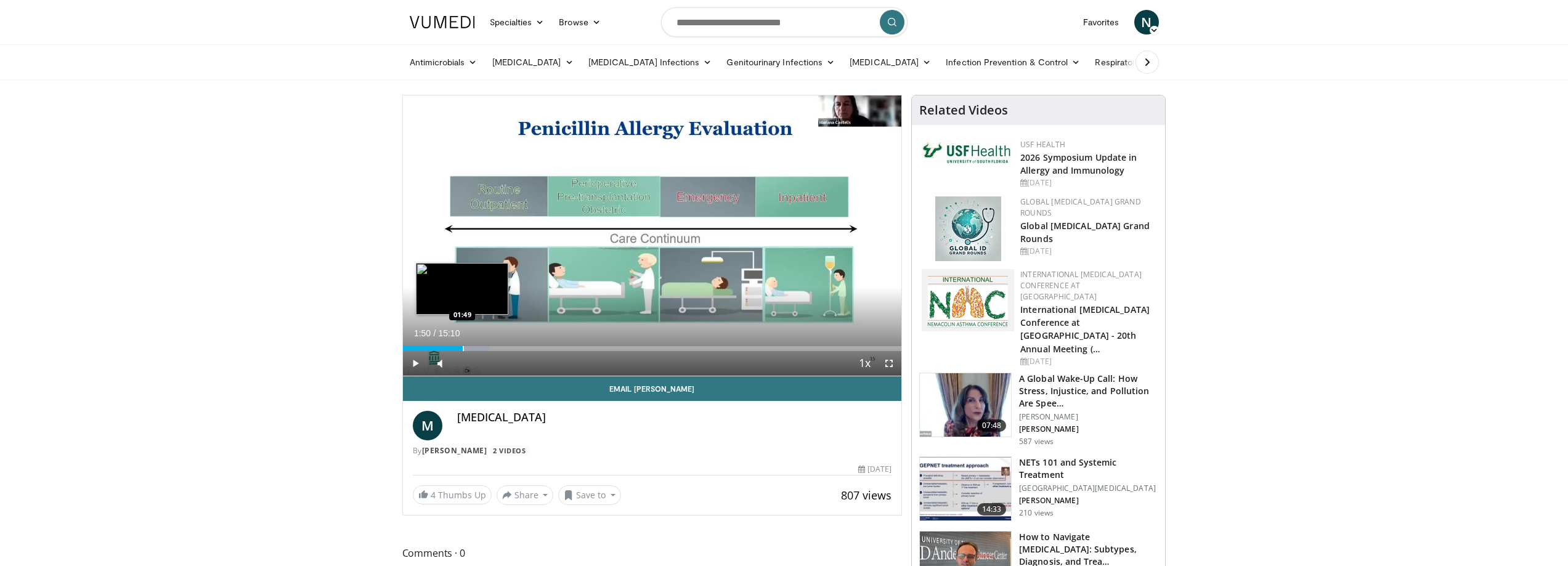
click at [463, 347] on div "Progress Bar" at bounding box center [464, 348] width 1 height 5
click at [475, 348] on div "Progress Bar" at bounding box center [476, 348] width 1 height 5
click at [487, 346] on div "Progress Bar" at bounding box center [488, 348] width 1 height 5
click at [501, 346] on div "Progress Bar" at bounding box center [502, 348] width 1 height 5
click at [891, 362] on span "Video Player" at bounding box center [889, 363] width 25 height 25
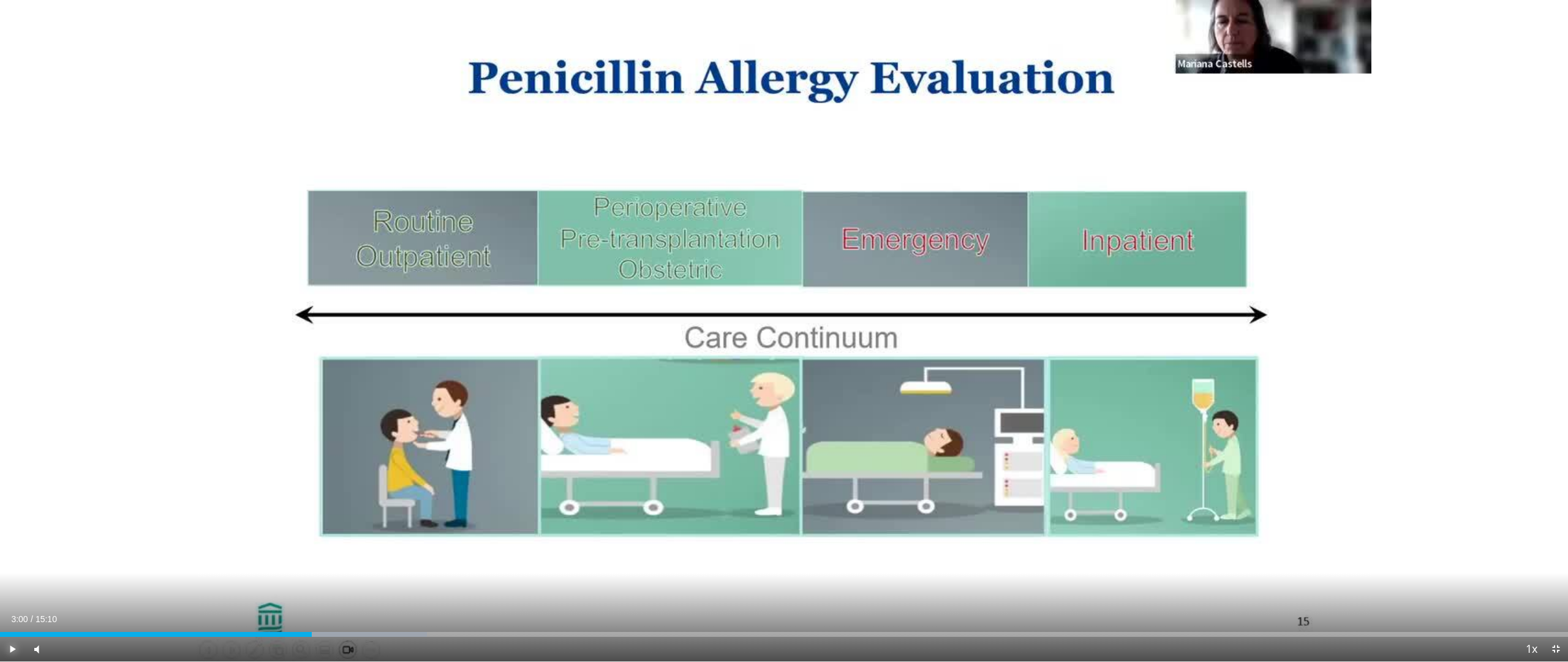
click at [15, 562] on span "Video Player" at bounding box center [12, 649] width 24 height 24
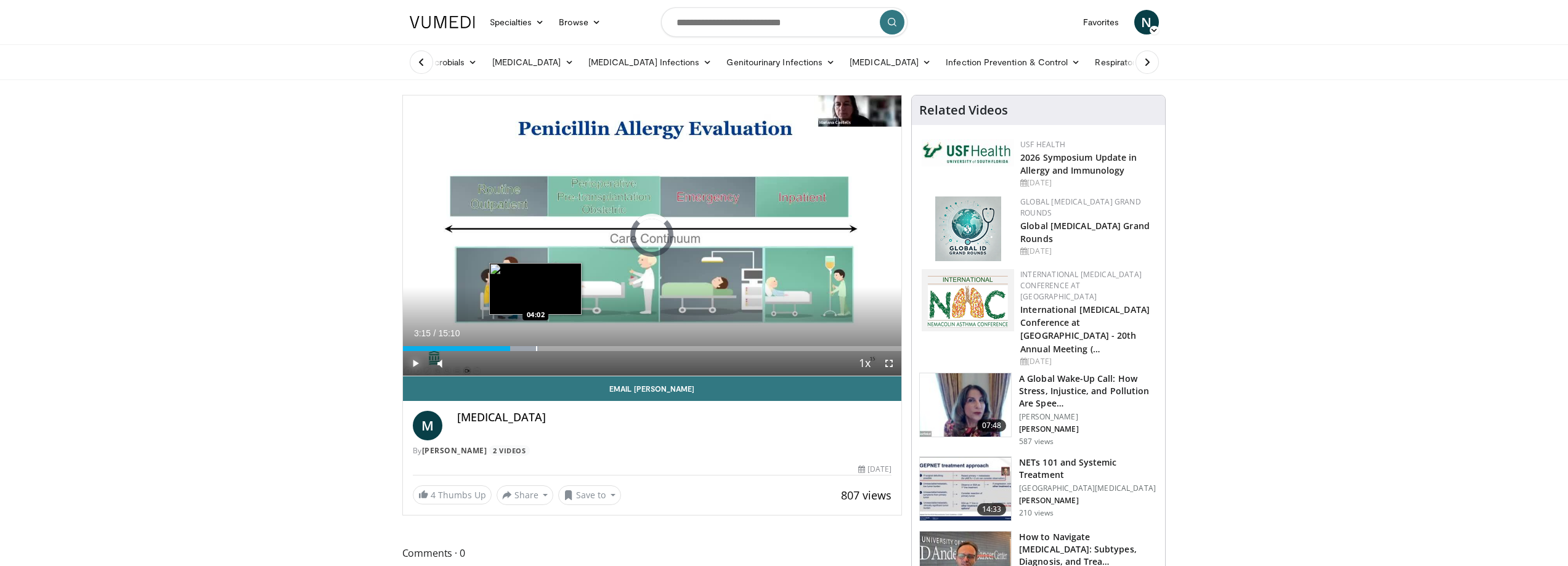
click at [536, 346] on div "Progress Bar" at bounding box center [537, 348] width 1 height 5
click at [554, 348] on div "Progress Bar" at bounding box center [555, 348] width 1 height 5
click at [577, 347] on div "Progress Bar" at bounding box center [578, 348] width 1 height 5
click at [617, 346] on div "Progress Bar" at bounding box center [617, 348] width 1 height 5
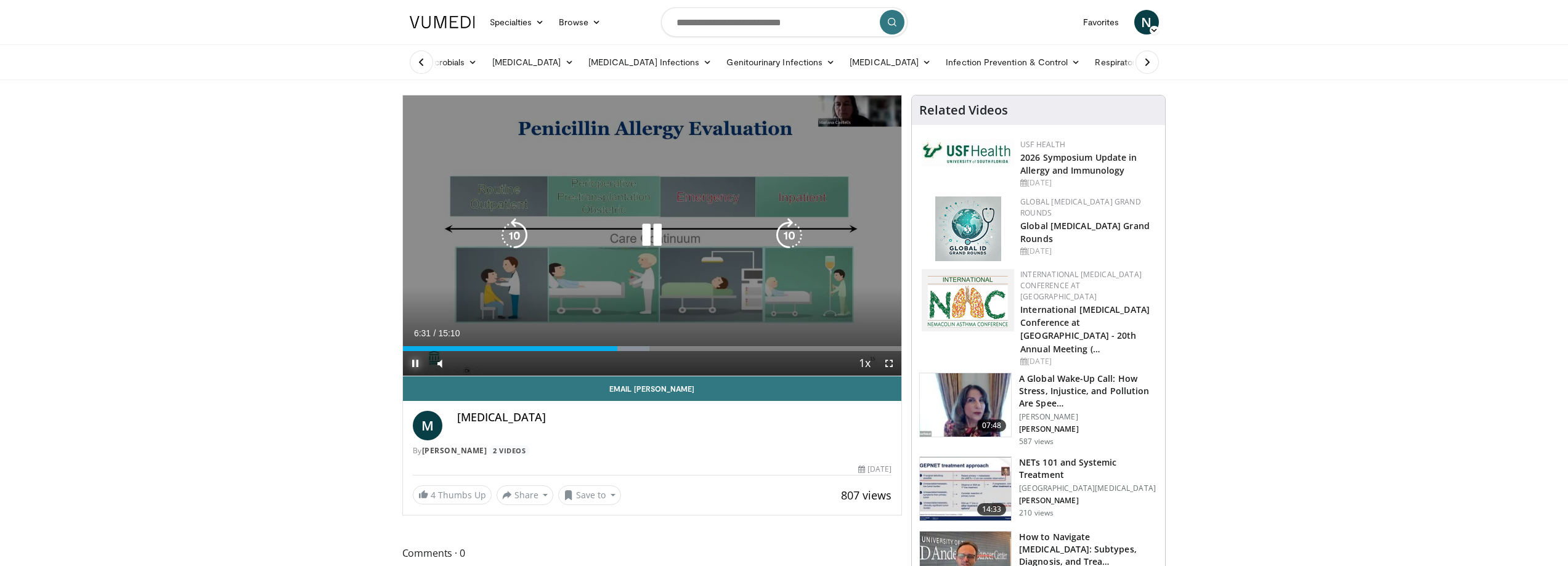
click at [644, 345] on div "Loaded : 49.44% 06:31 06:47" at bounding box center [653, 345] width 499 height 12
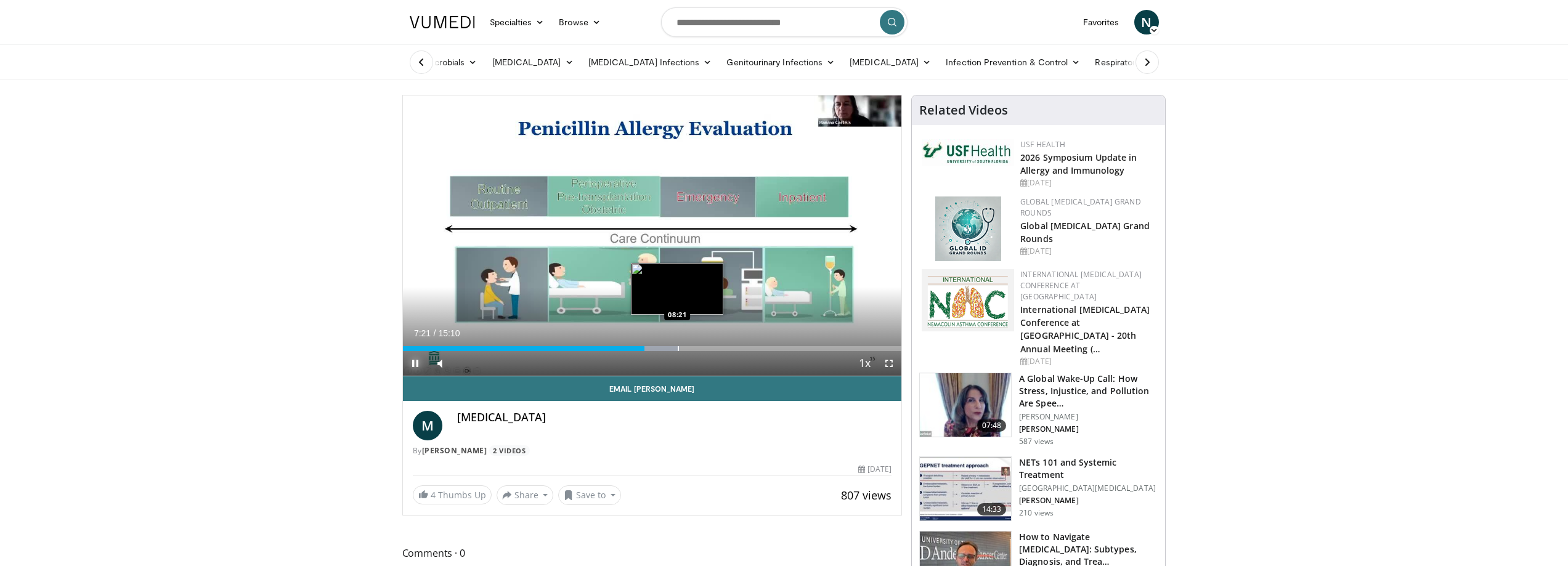
click at [679, 345] on div "Loaded : 55.57% 07:21 08:21" at bounding box center [653, 345] width 499 height 12
click at [692, 345] on div "Loaded : 61.02% 08:25 08:48" at bounding box center [653, 345] width 499 height 12
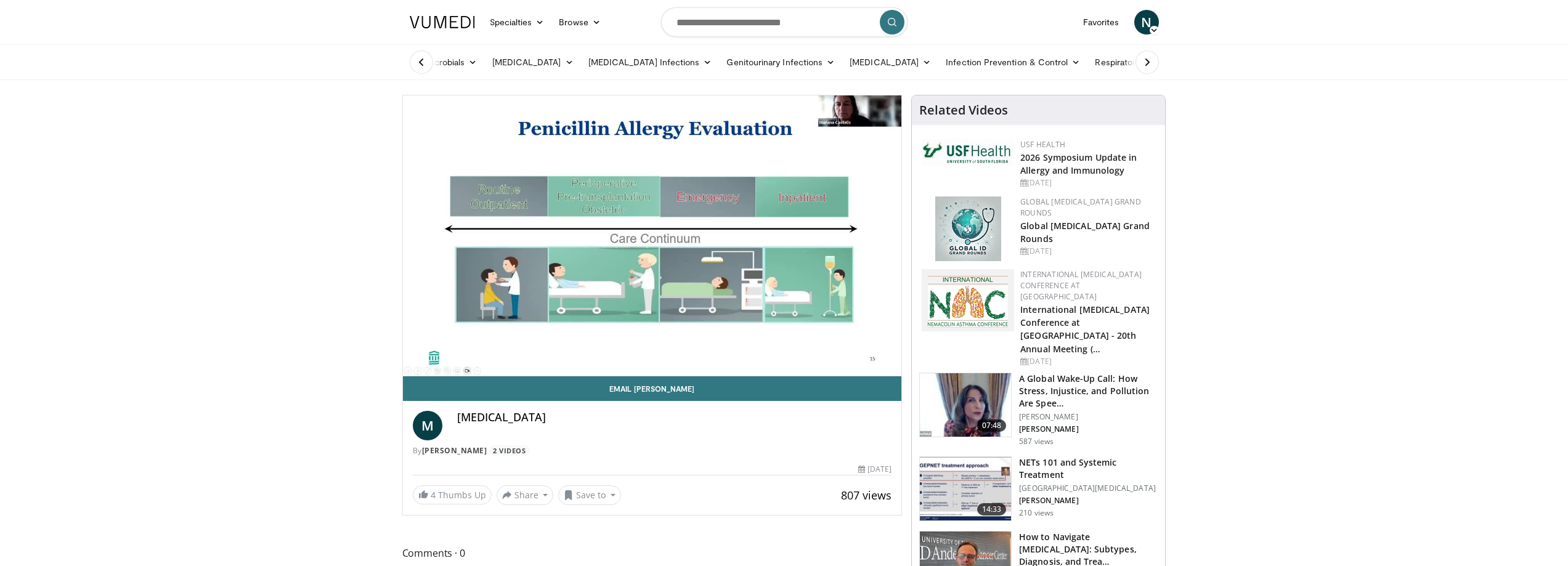
click at [714, 346] on div "10 seconds Tap to unmute" at bounding box center [653, 235] width 499 height 280
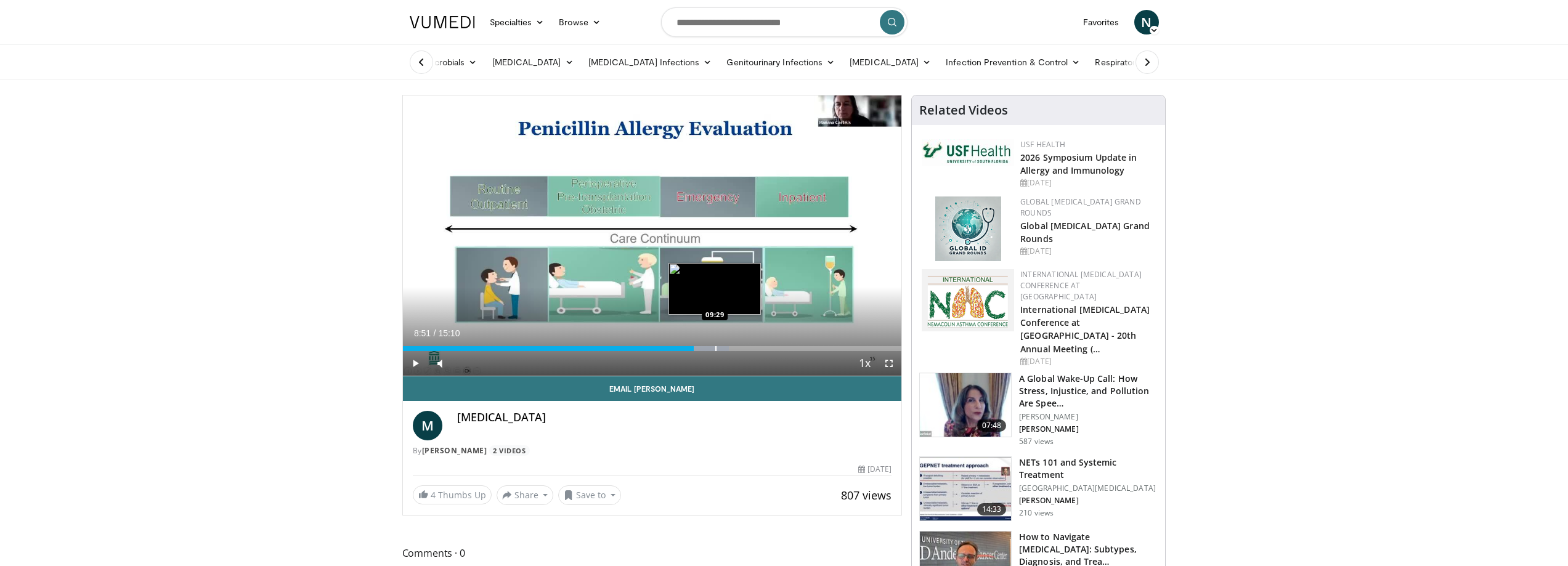
click at [715, 348] on div "Progress Bar" at bounding box center [716, 348] width 1 height 5
click at [709, 348] on div "09:26" at bounding box center [558, 348] width 310 height 5
click at [700, 348] on div "Progress Bar" at bounding box center [701, 348] width 1 height 5
click at [693, 347] on div "Progress Bar" at bounding box center [694, 348] width 1 height 5
click at [713, 347] on div "Progress Bar" at bounding box center [714, 348] width 1 height 5
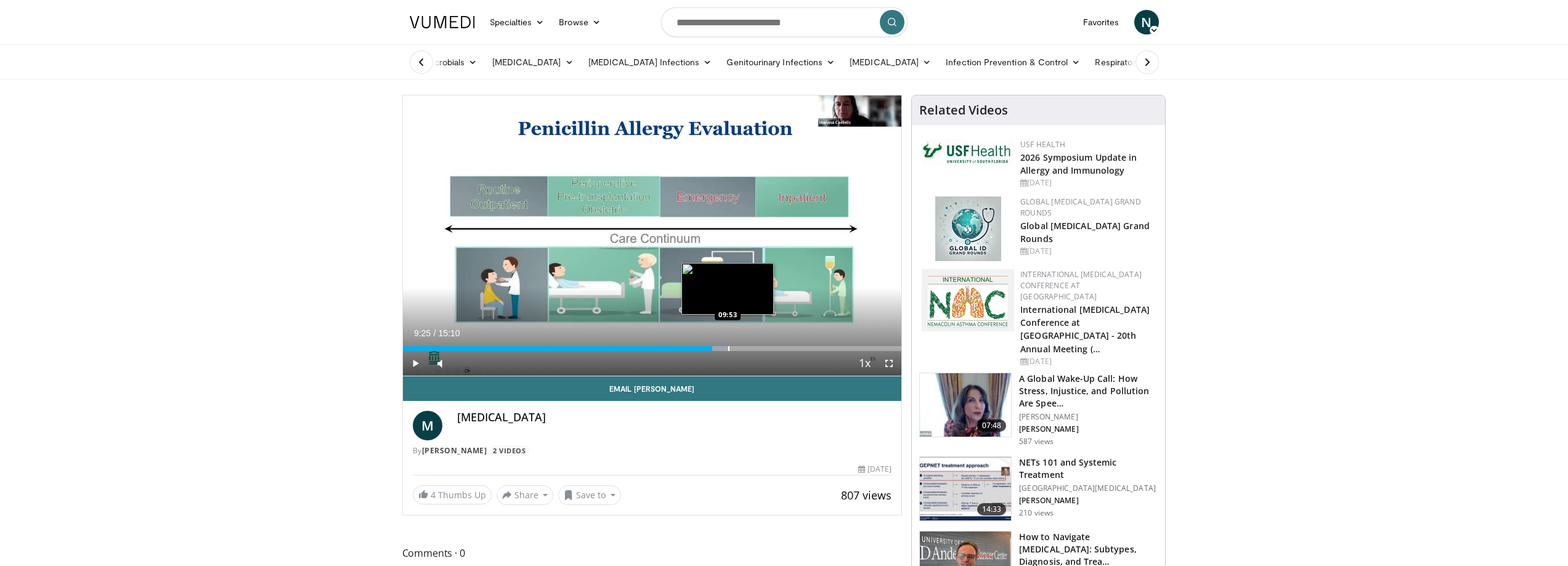
click at [728, 347] on div "Progress Bar" at bounding box center [729, 348] width 1 height 5
click at [739, 347] on div "Progress Bar" at bounding box center [740, 348] width 1 height 5
click at [751, 347] on div "Progress Bar" at bounding box center [752, 348] width 1 height 5
click at [762, 348] on div "Progress Bar" at bounding box center [762, 348] width 1 height 5
click at [773, 348] on div "Progress Bar" at bounding box center [774, 348] width 1 height 5
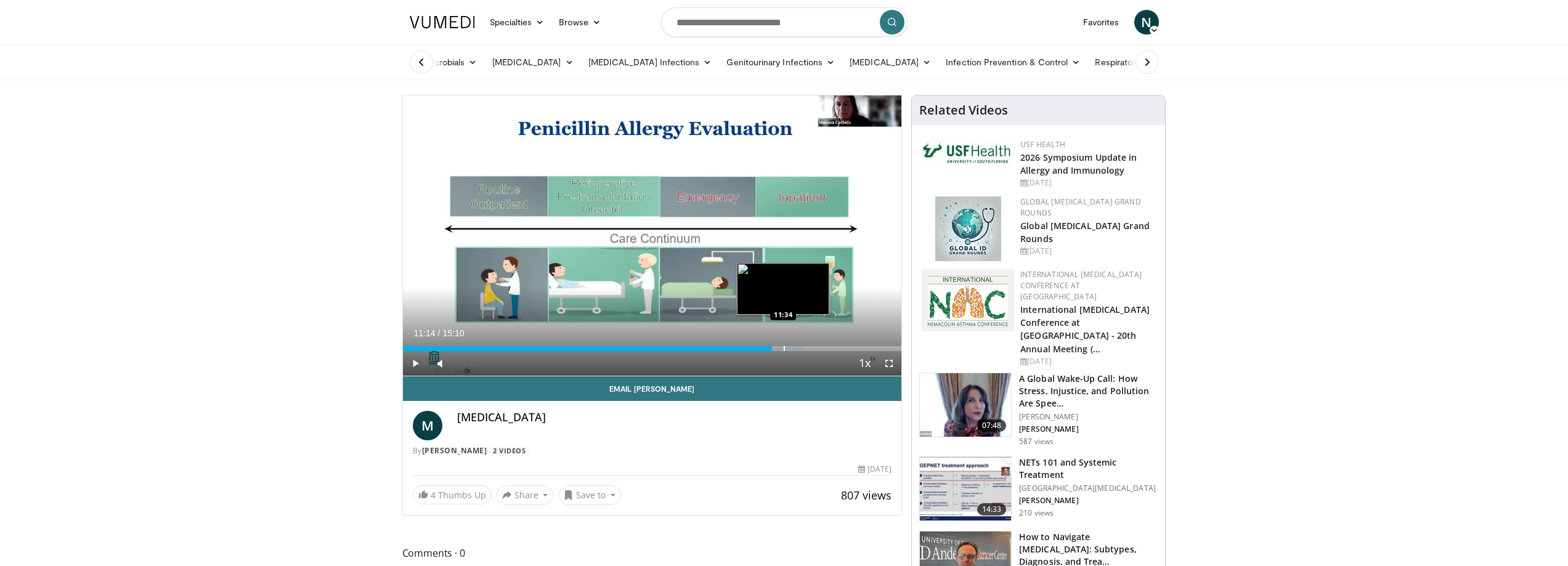
click at [784, 349] on div "Progress Bar" at bounding box center [784, 348] width 1 height 5
click at [802, 352] on div "Current Time 11:35 / Duration 15:10 Play Skip Backward Skip Forward Mute 0% Loa…" at bounding box center [653, 363] width 499 height 25
click at [821, 351] on div "Current Time 11:35 / Duration 15:10 Play Skip Backward Skip Forward Mute 0% Loa…" at bounding box center [653, 363] width 499 height 25
click at [821, 348] on div "Loaded : 83.49% 11:35 12:44" at bounding box center [653, 348] width 499 height 5
click at [804, 346] on div "12:44" at bounding box center [612, 348] width 419 height 5
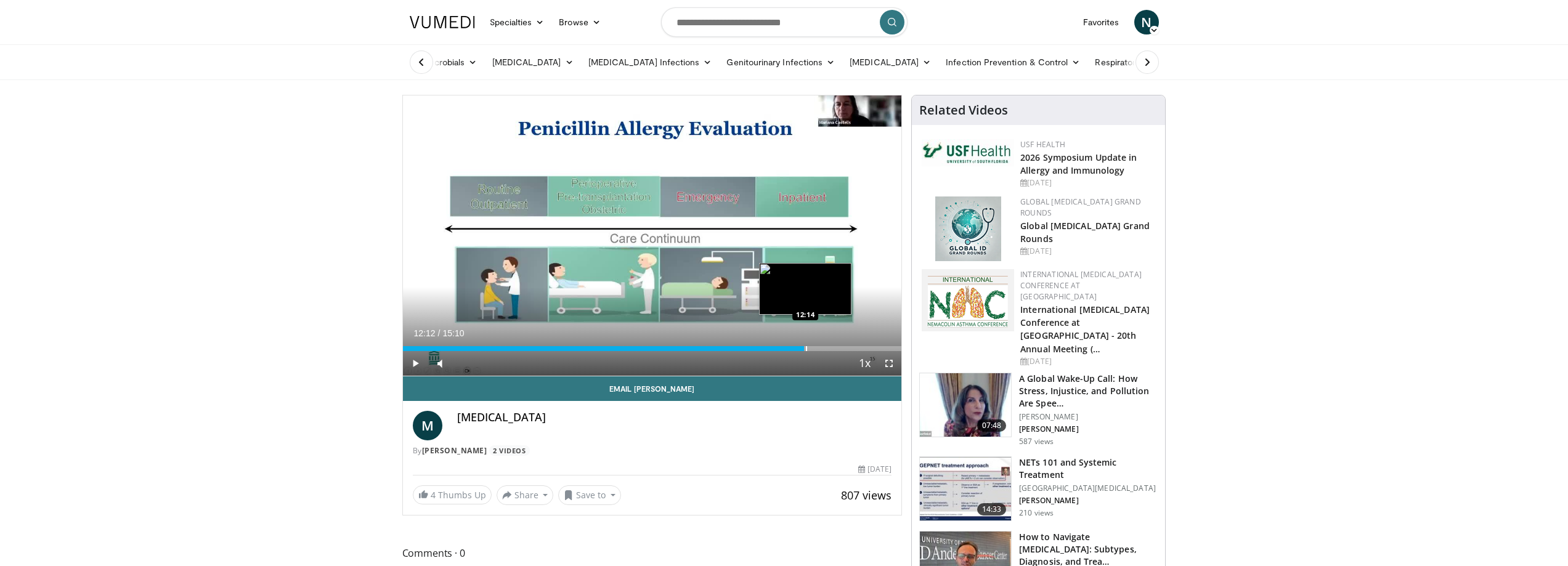
click at [806, 346] on div "Progress Bar" at bounding box center [807, 348] width 1 height 5
click at [828, 346] on div "Progress Bar" at bounding box center [829, 348] width 1 height 5
click at [840, 346] on div "Progress Bar" at bounding box center [840, 348] width 1 height 5
click at [867, 346] on div "Progress Bar" at bounding box center [868, 348] width 1 height 5
click at [881, 348] on div "Progress Bar" at bounding box center [881, 348] width 1 height 5
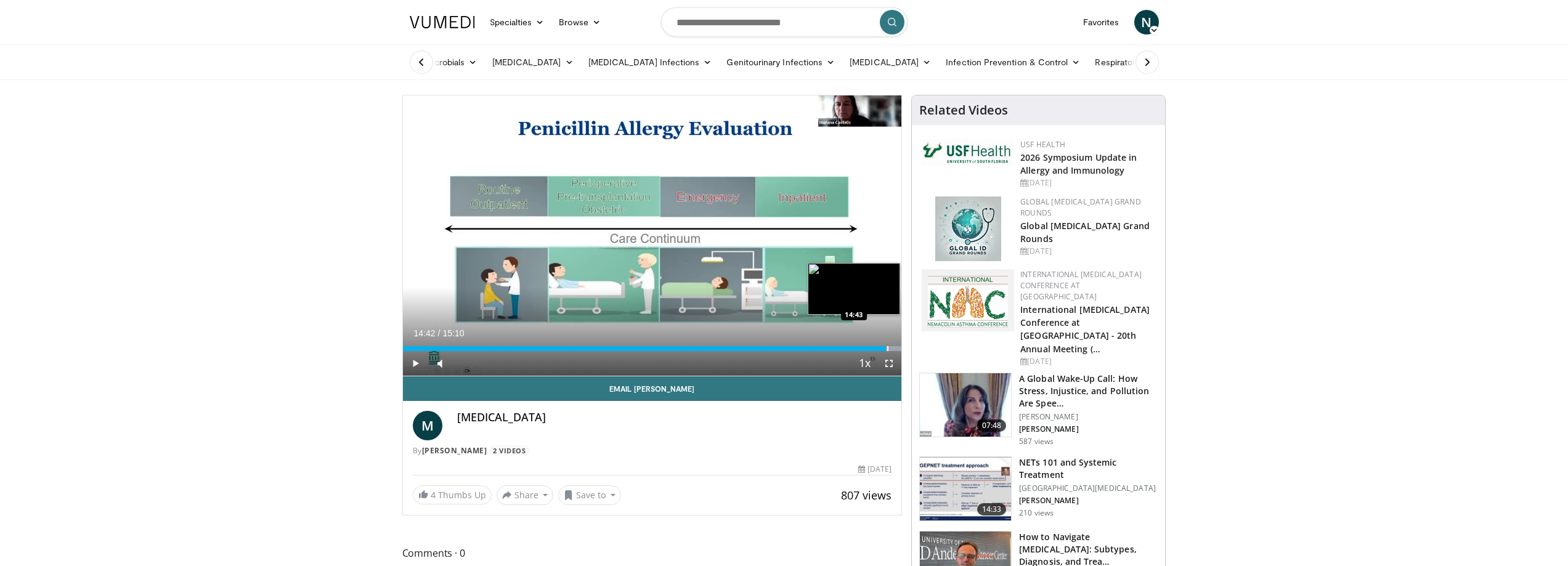
click at [887, 348] on div "Progress Bar" at bounding box center [888, 348] width 1 height 5
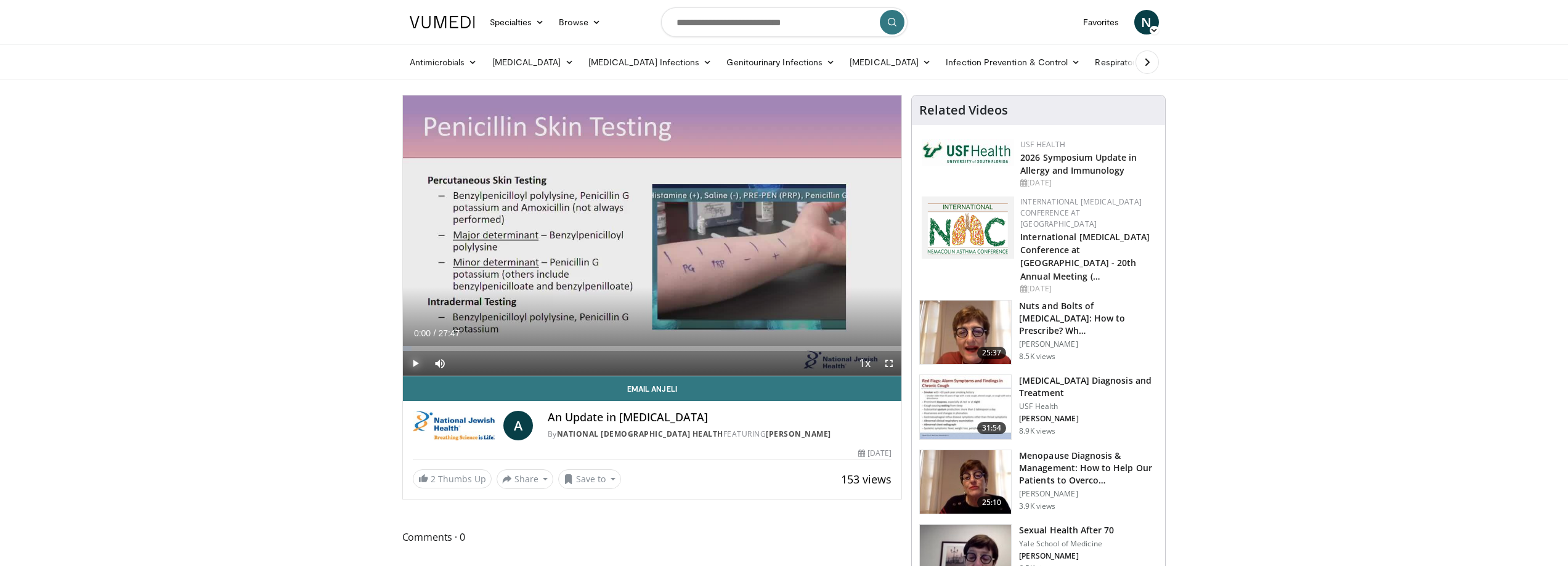
click at [415, 365] on span "Video Player" at bounding box center [415, 363] width 25 height 25
click at [429, 348] on div "Progress Bar" at bounding box center [430, 348] width 1 height 5
click at [426, 345] on div "Loaded : 8.98% 01:20 01:20" at bounding box center [653, 345] width 499 height 12
click at [417, 346] on div "00:47" at bounding box center [410, 348] width 14 height 5
click at [449, 340] on div "Loaded : 7.18% 02:36 02:36" at bounding box center [653, 345] width 499 height 12
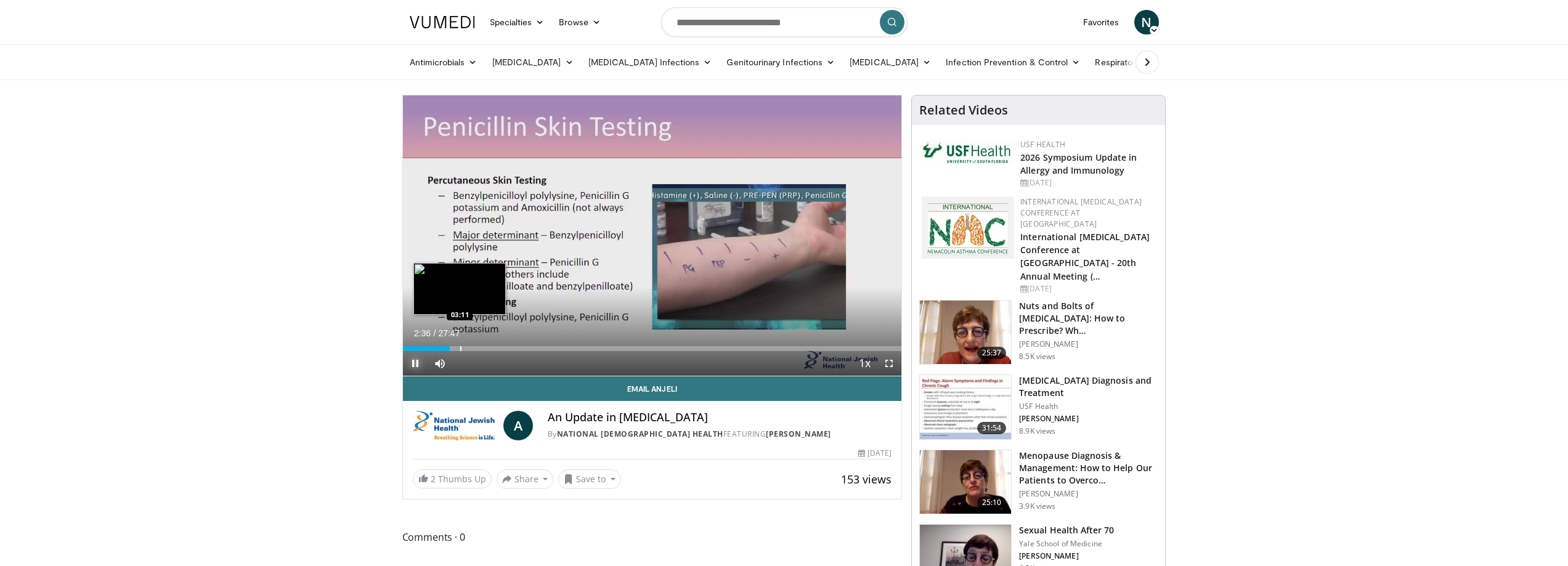
click at [460, 342] on div "Loaded : 11.97% 02:36 03:11" at bounding box center [653, 345] width 499 height 12
click at [488, 342] on div "Loaded : 15.57% 03:12 04:48" at bounding box center [653, 345] width 499 height 12
click at [483, 344] on div "Loaded : 18.56% 04:48 04:29" at bounding box center [653, 345] width 499 height 12
click at [463, 343] on div "Loaded : 19.80% 04:29 03:27" at bounding box center [653, 345] width 499 height 12
click at [460, 361] on div "12%" at bounding box center [473, 363] width 35 height 4
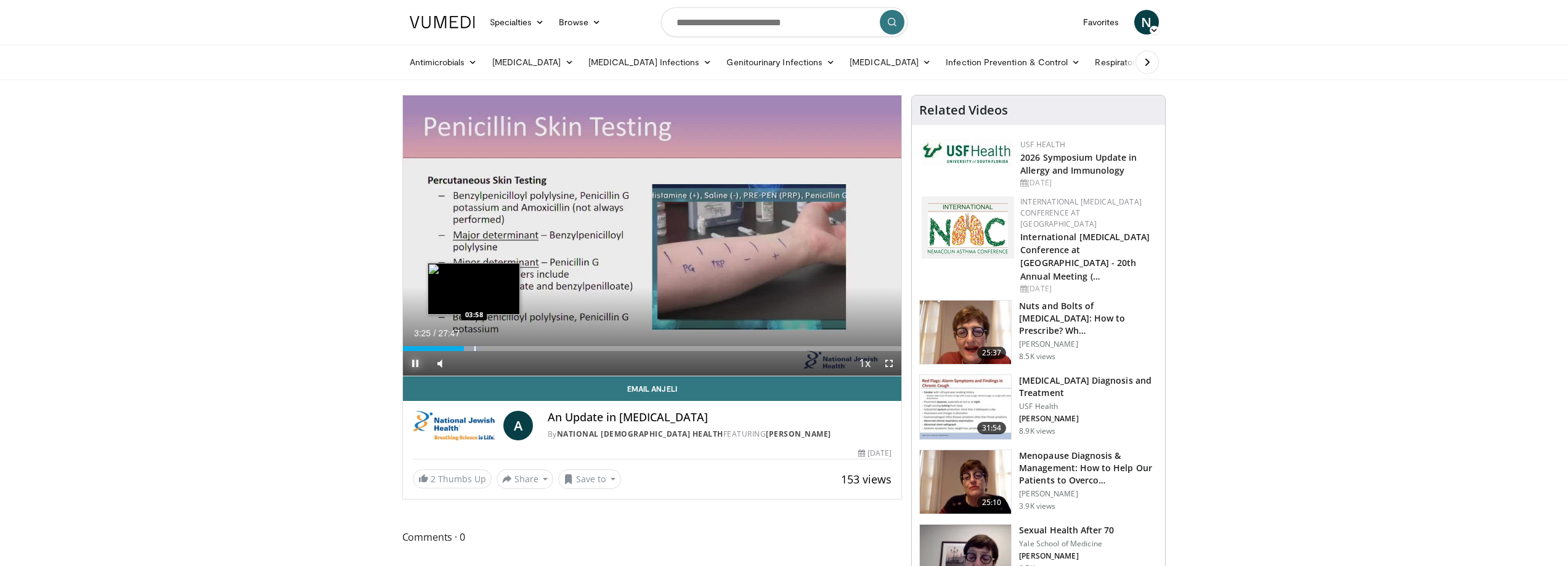
click at [475, 347] on div "Progress Bar" at bounding box center [475, 348] width 1 height 5
click at [479, 348] on div "Progress Bar" at bounding box center [480, 348] width 1 height 5
click at [501, 348] on div "Progress Bar" at bounding box center [501, 348] width 1 height 5
click at [497, 348] on div "Progress Bar" at bounding box center [498, 348] width 1 height 5
click at [492, 346] on div "Loaded : 20.40% 05:13 05:06" at bounding box center [653, 348] width 499 height 5
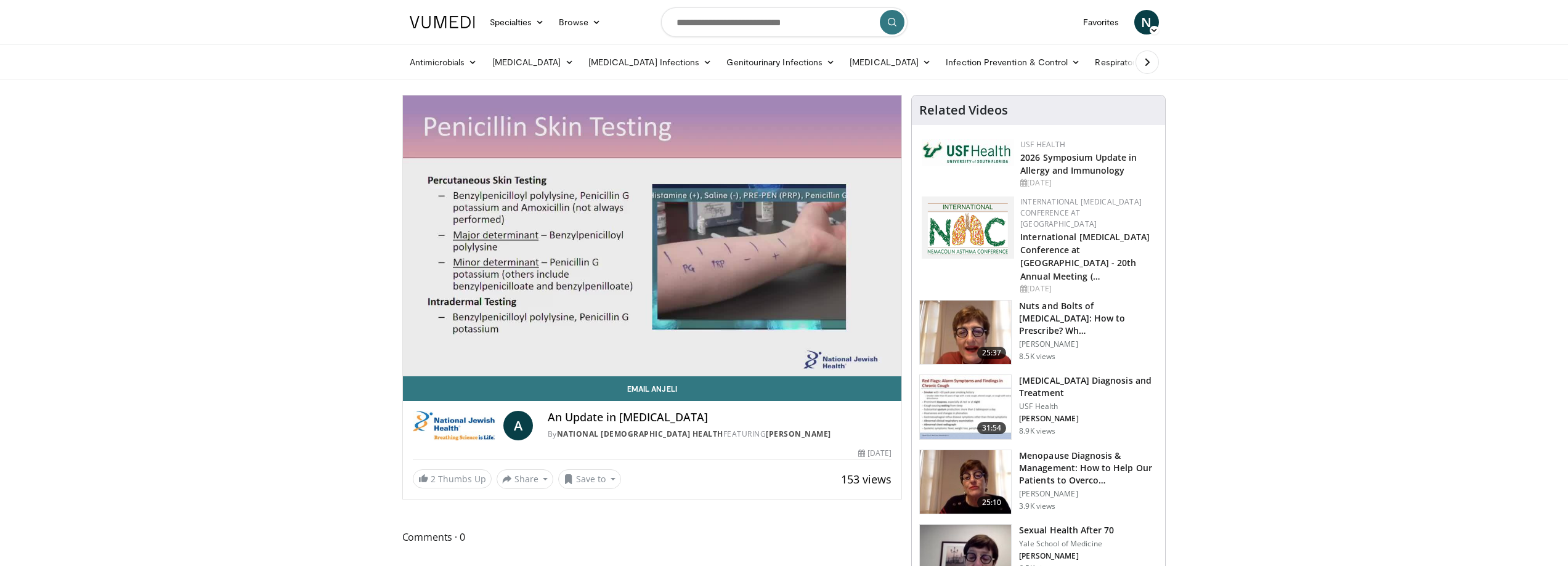
click at [488, 346] on div "10 seconds Tap to unmute" at bounding box center [653, 235] width 499 height 280
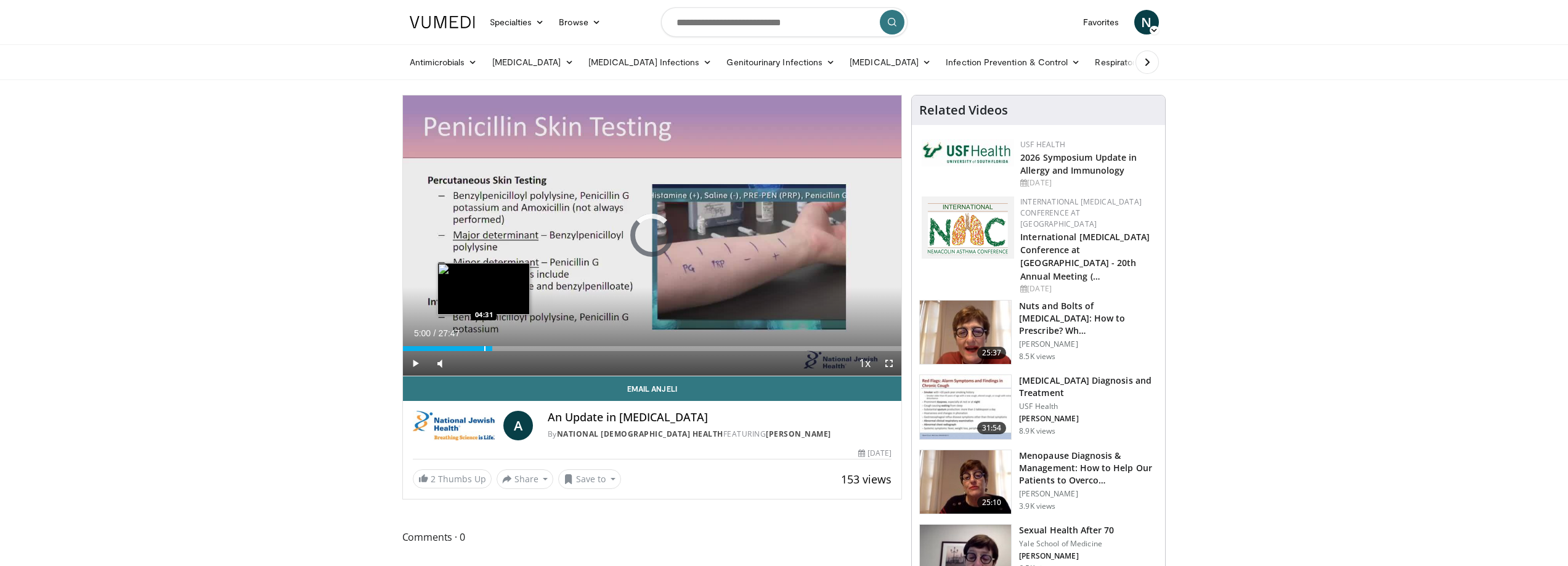
click at [484, 346] on div "Progress Bar" at bounding box center [485, 348] width 1 height 5
click at [478, 346] on div "04:29" at bounding box center [443, 348] width 80 height 5
click at [473, 346] on div "04:13" at bounding box center [441, 348] width 76 height 5
click at [484, 346] on div "Progress Bar" at bounding box center [485, 348] width 1 height 5
click at [413, 361] on span "Video Player" at bounding box center [415, 363] width 25 height 25
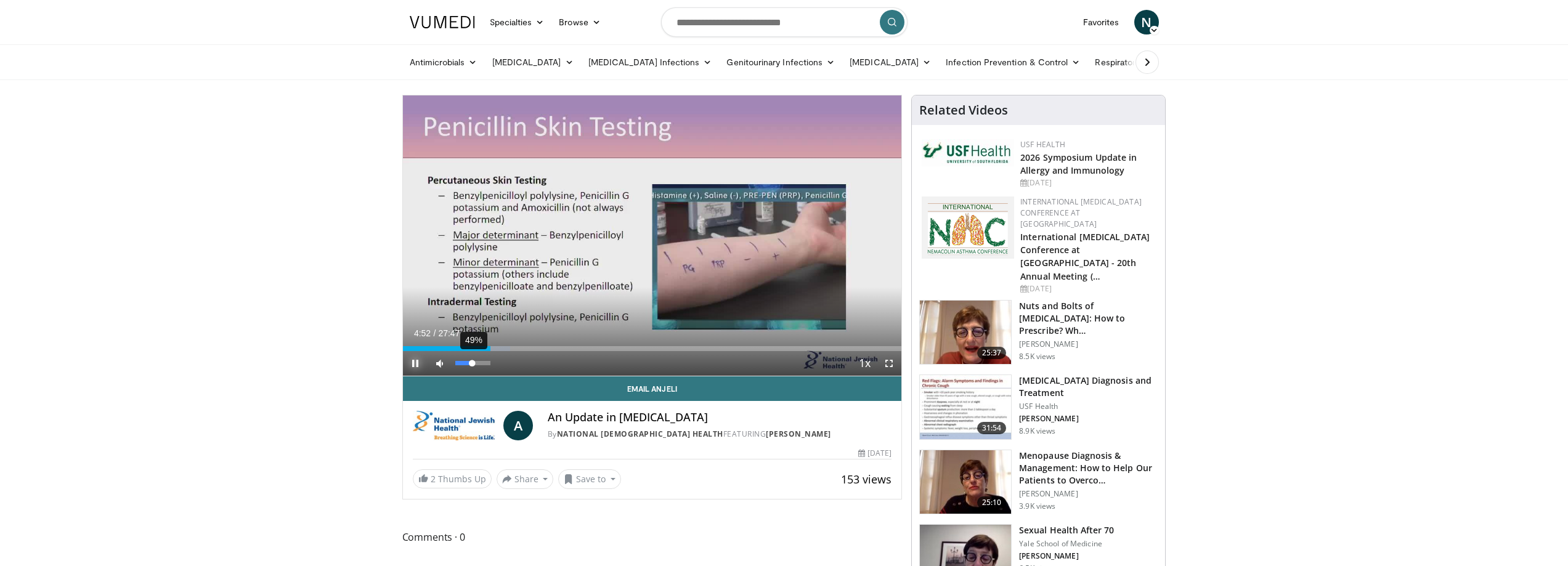
drag, startPoint x: 463, startPoint y: 360, endPoint x: 473, endPoint y: 360, distance: 10.0
click at [473, 361] on div "Volume Level" at bounding box center [464, 363] width 17 height 4
click at [488, 348] on div "Progress Bar" at bounding box center [489, 348] width 1 height 5
click at [484, 349] on div "Progress Bar" at bounding box center [485, 348] width 1 height 5
click at [492, 348] on div "Progress Bar" at bounding box center [493, 348] width 1 height 5
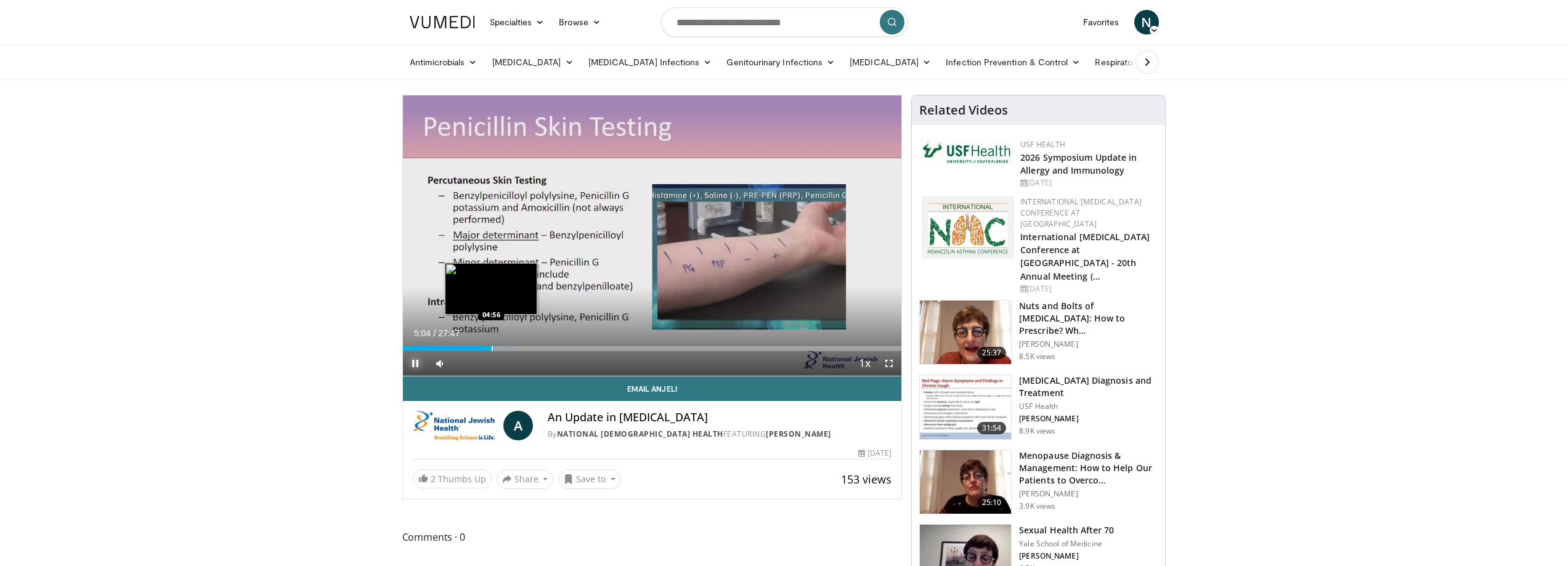
click at [492, 346] on div "Progress Bar" at bounding box center [492, 348] width 1 height 5
click at [490, 346] on div "Progress Bar" at bounding box center [490, 348] width 1 height 5
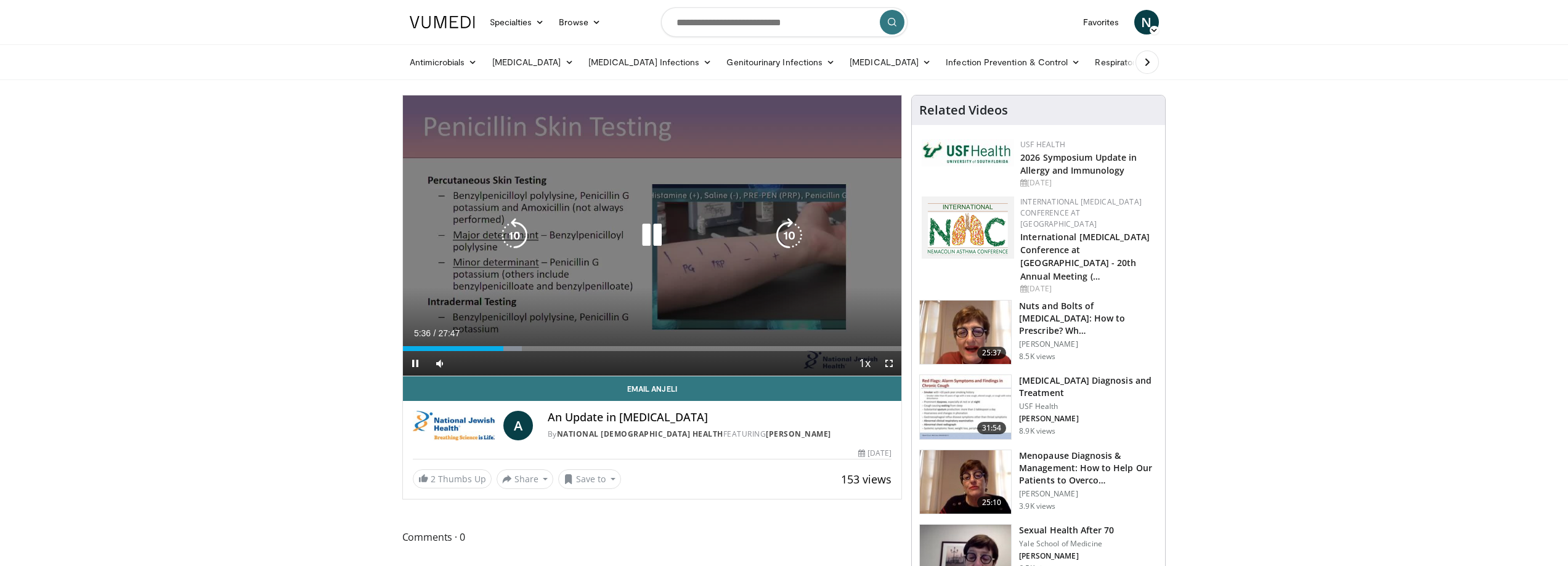
click at [790, 232] on icon "Video Player" at bounding box center [789, 235] width 35 height 35
click at [509, 226] on icon "Video Player" at bounding box center [514, 235] width 35 height 35
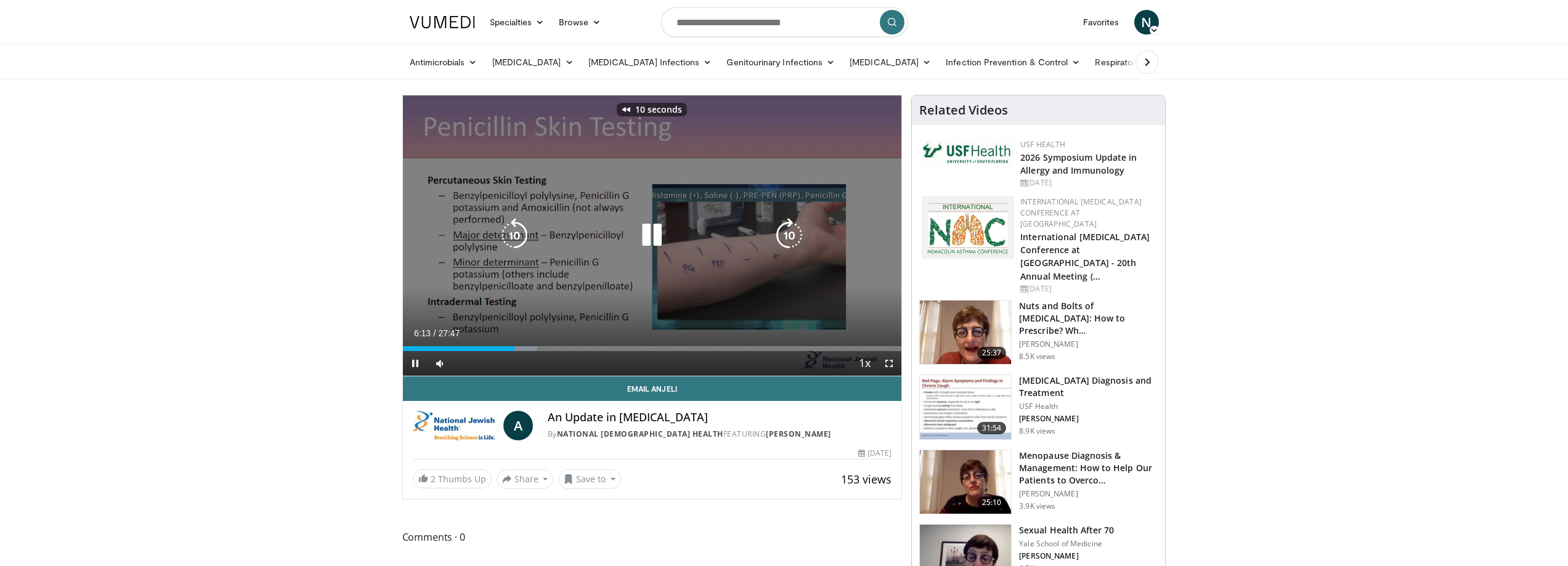
click at [516, 232] on icon "Video Player" at bounding box center [514, 235] width 35 height 35
click at [788, 230] on icon "Video Player" at bounding box center [789, 235] width 35 height 35
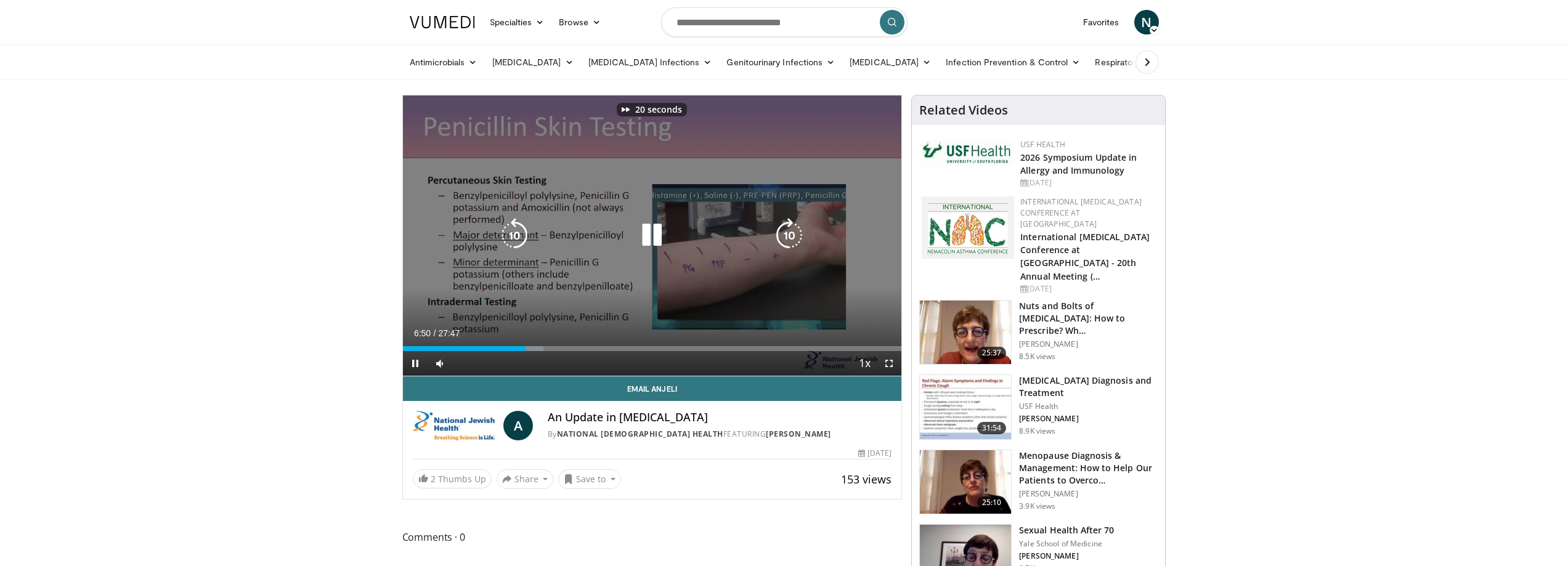
click at [788, 230] on icon "Video Player" at bounding box center [789, 235] width 35 height 35
click at [782, 231] on icon "Video Player" at bounding box center [789, 235] width 35 height 35
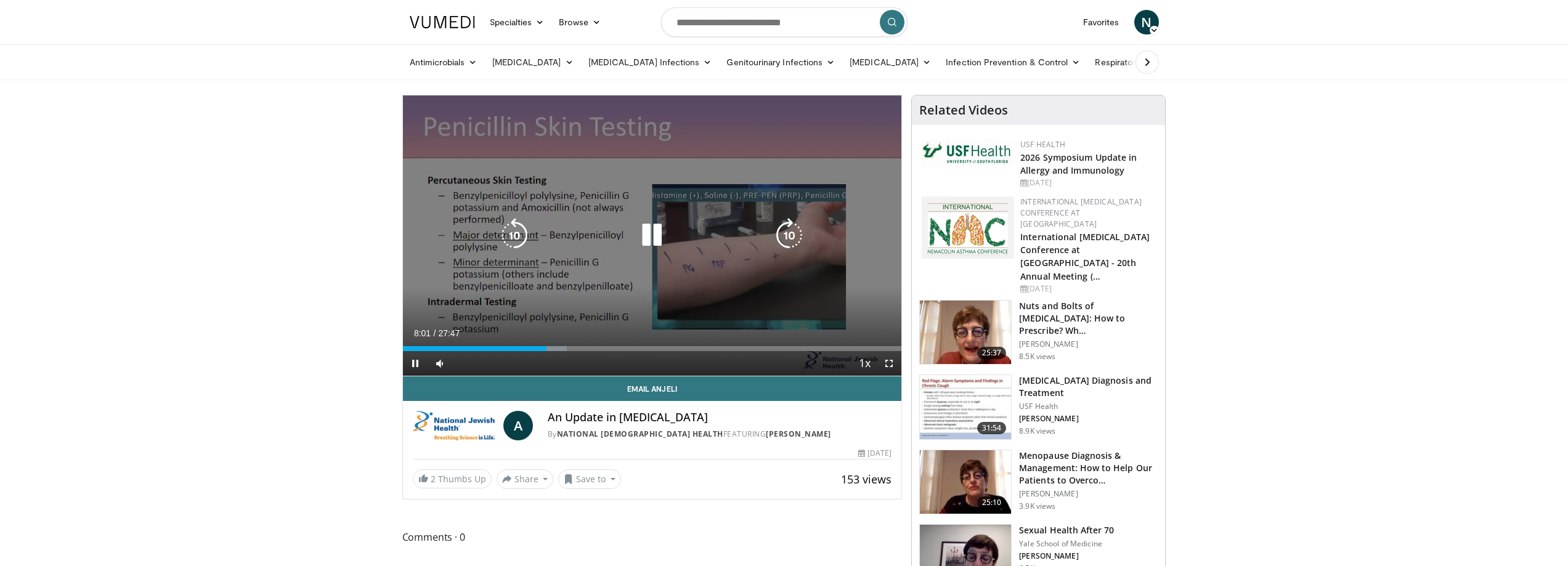
click at [790, 233] on icon "Video Player" at bounding box center [789, 235] width 35 height 35
click at [784, 230] on icon "Video Player" at bounding box center [789, 235] width 35 height 35
click at [783, 230] on icon "Video Player" at bounding box center [789, 235] width 35 height 35
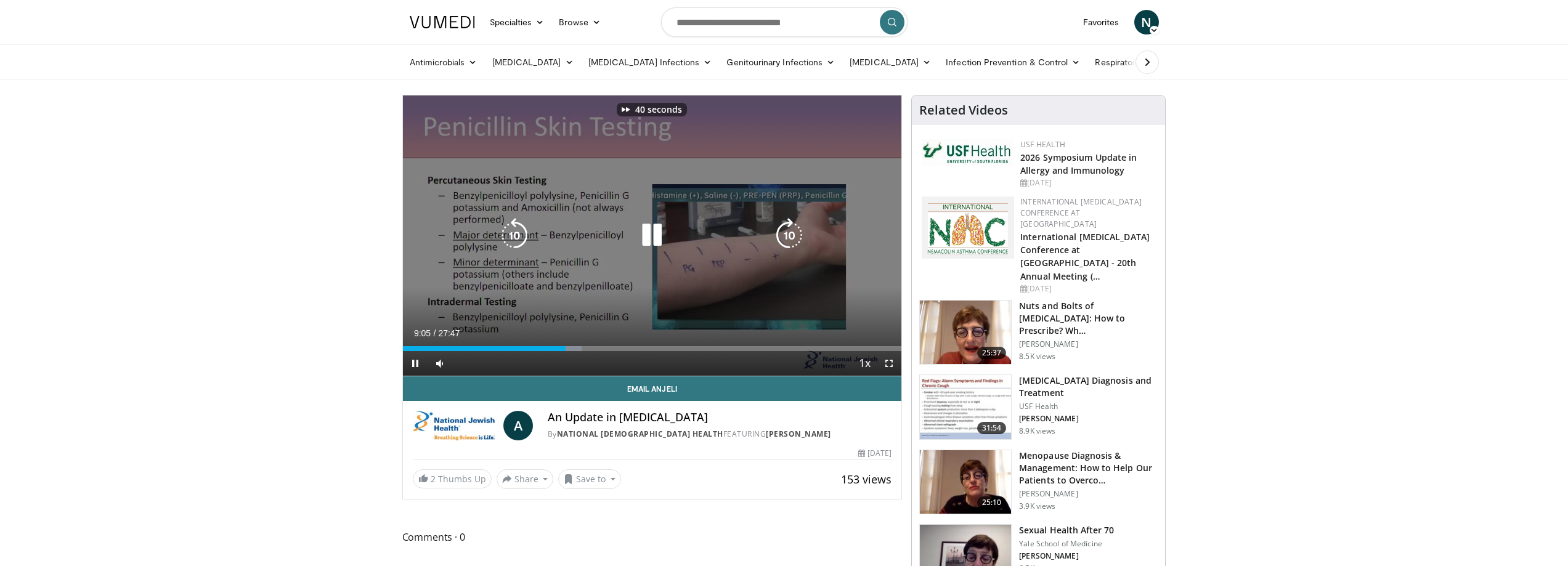
click at [783, 230] on icon "Video Player" at bounding box center [789, 235] width 35 height 35
click at [799, 236] on icon "Video Player" at bounding box center [789, 235] width 35 height 35
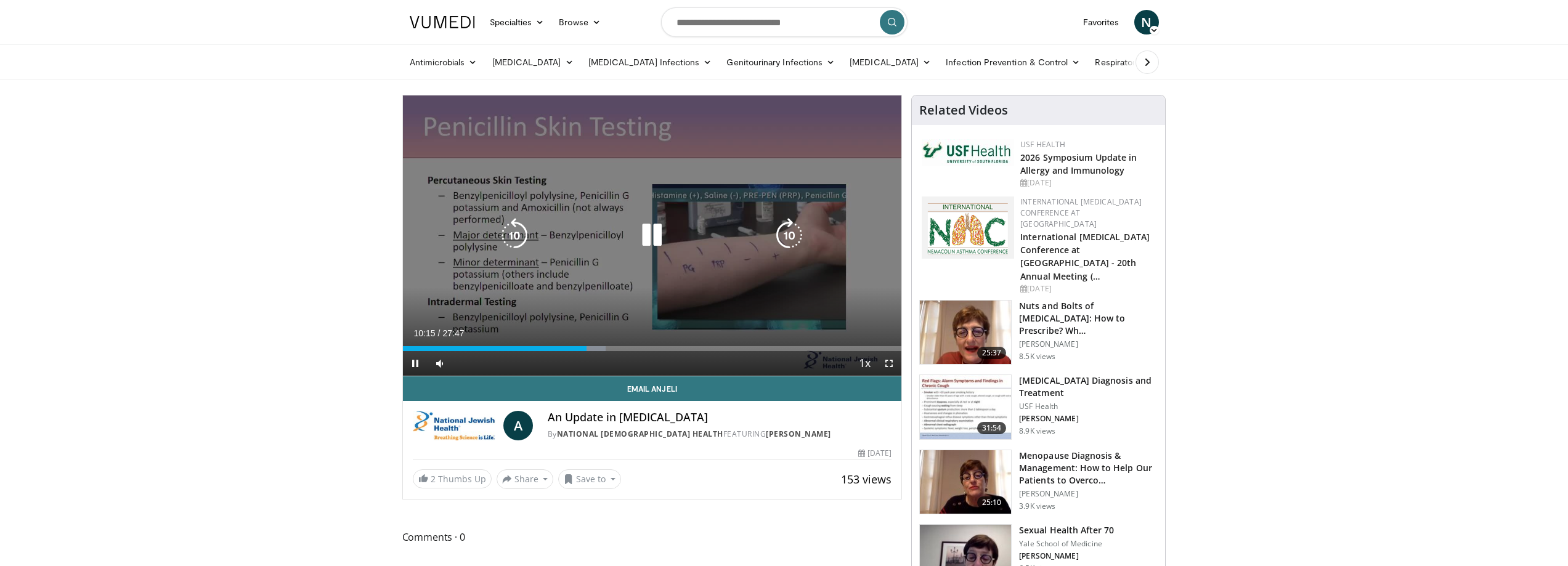
click at [787, 237] on icon "Video Player" at bounding box center [789, 235] width 35 height 35
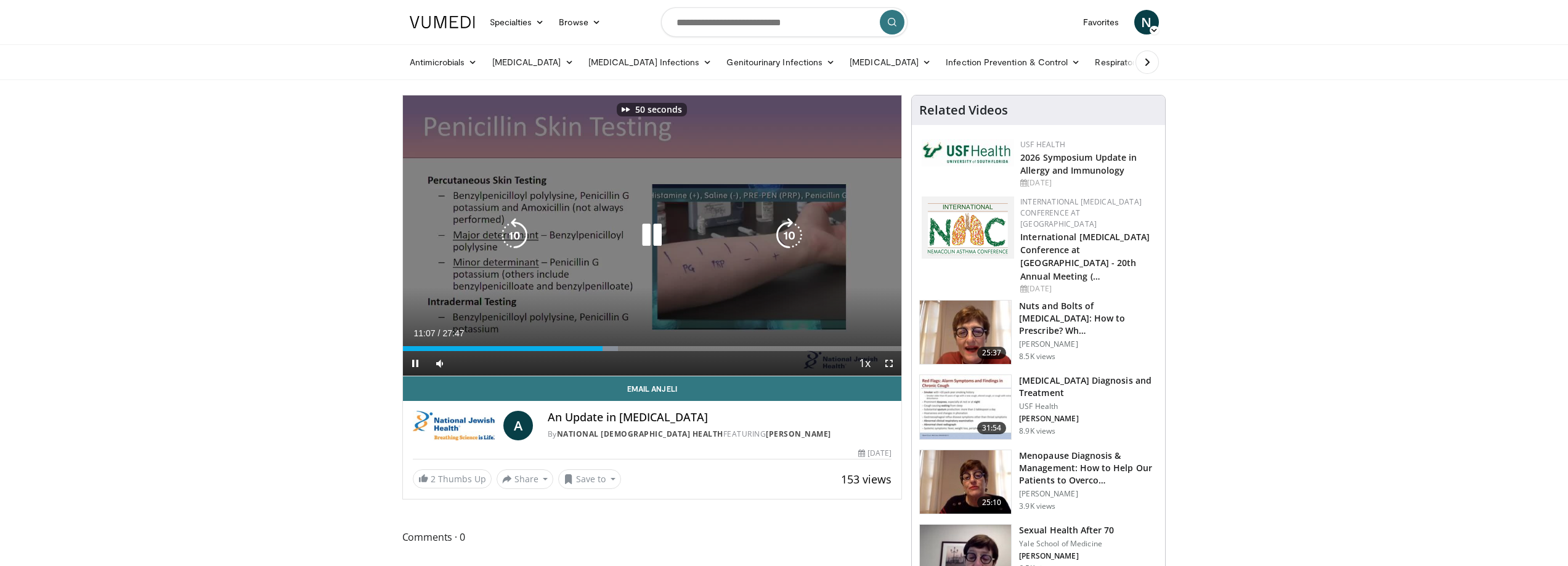
click at [787, 237] on icon "Video Player" at bounding box center [789, 235] width 35 height 35
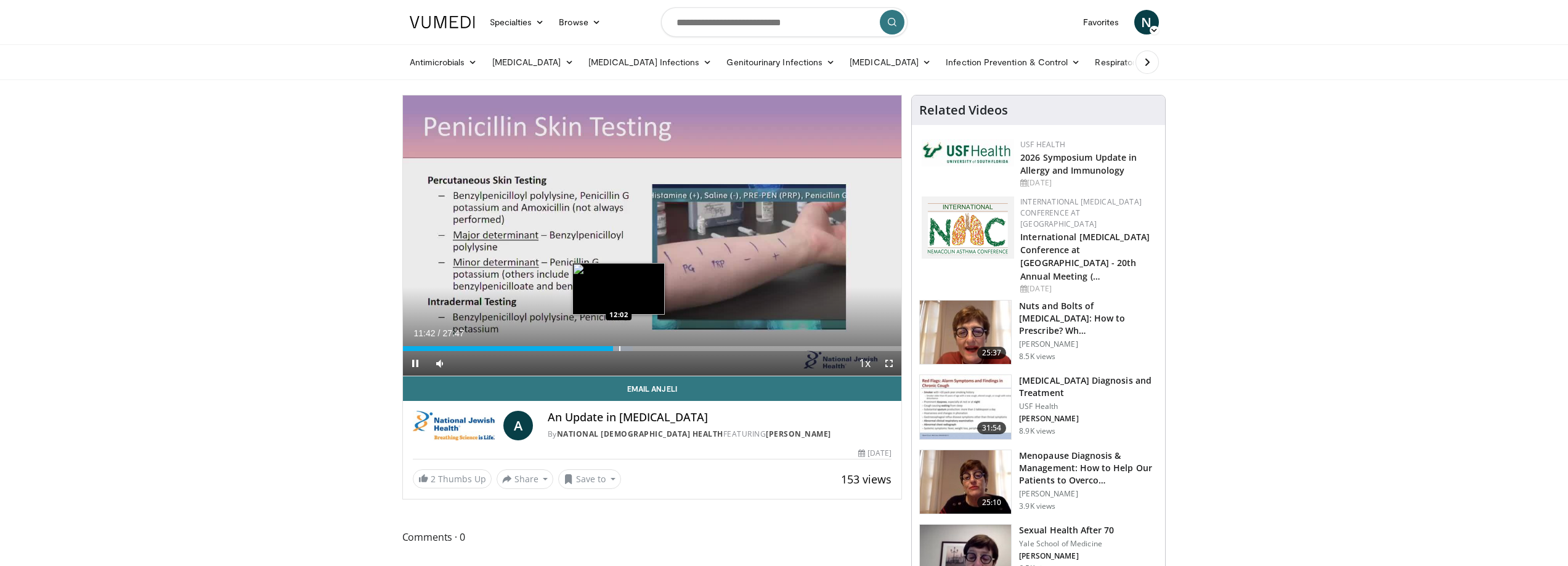
click at [618, 342] on div "Loaded : 46.11% 11:42 12:02" at bounding box center [653, 345] width 499 height 12
click at [890, 362] on span "Video Player" at bounding box center [889, 363] width 25 height 25
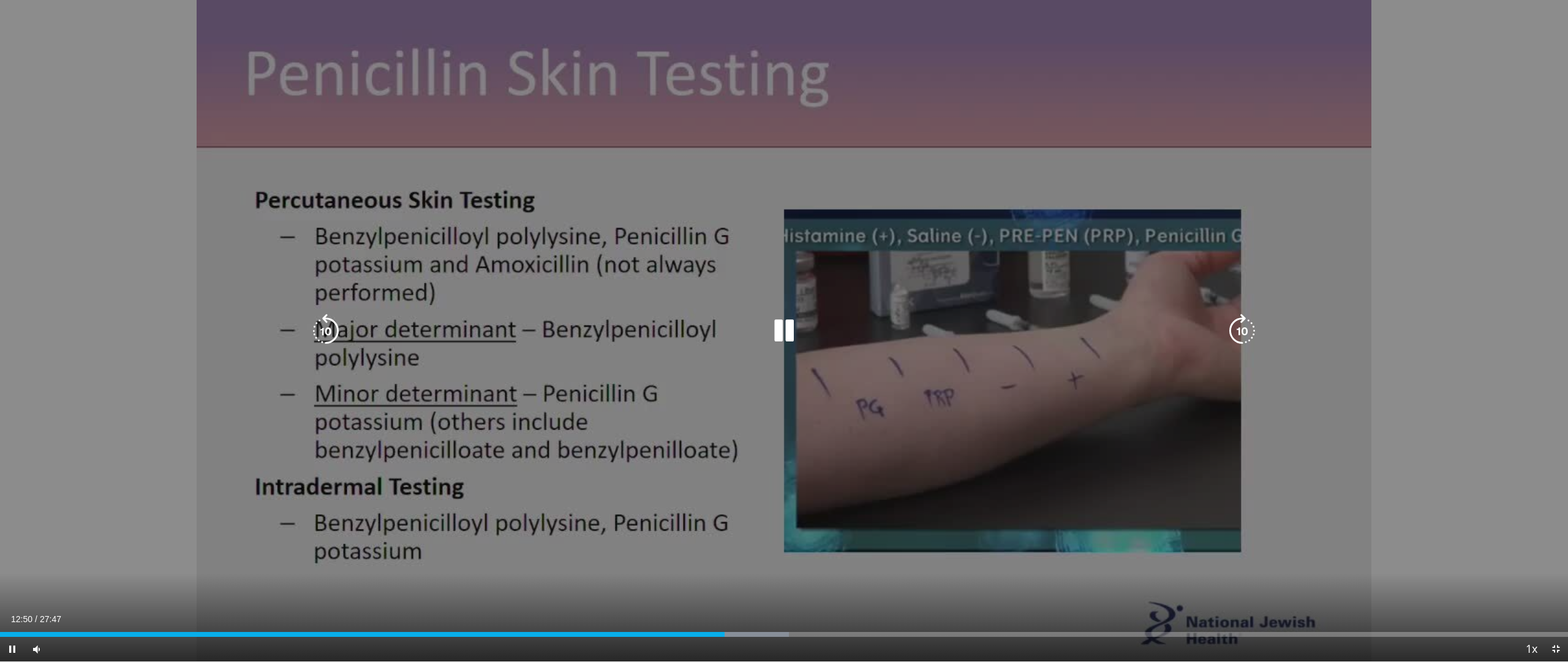
click at [1243, 331] on icon "Video Player" at bounding box center [1242, 331] width 35 height 35
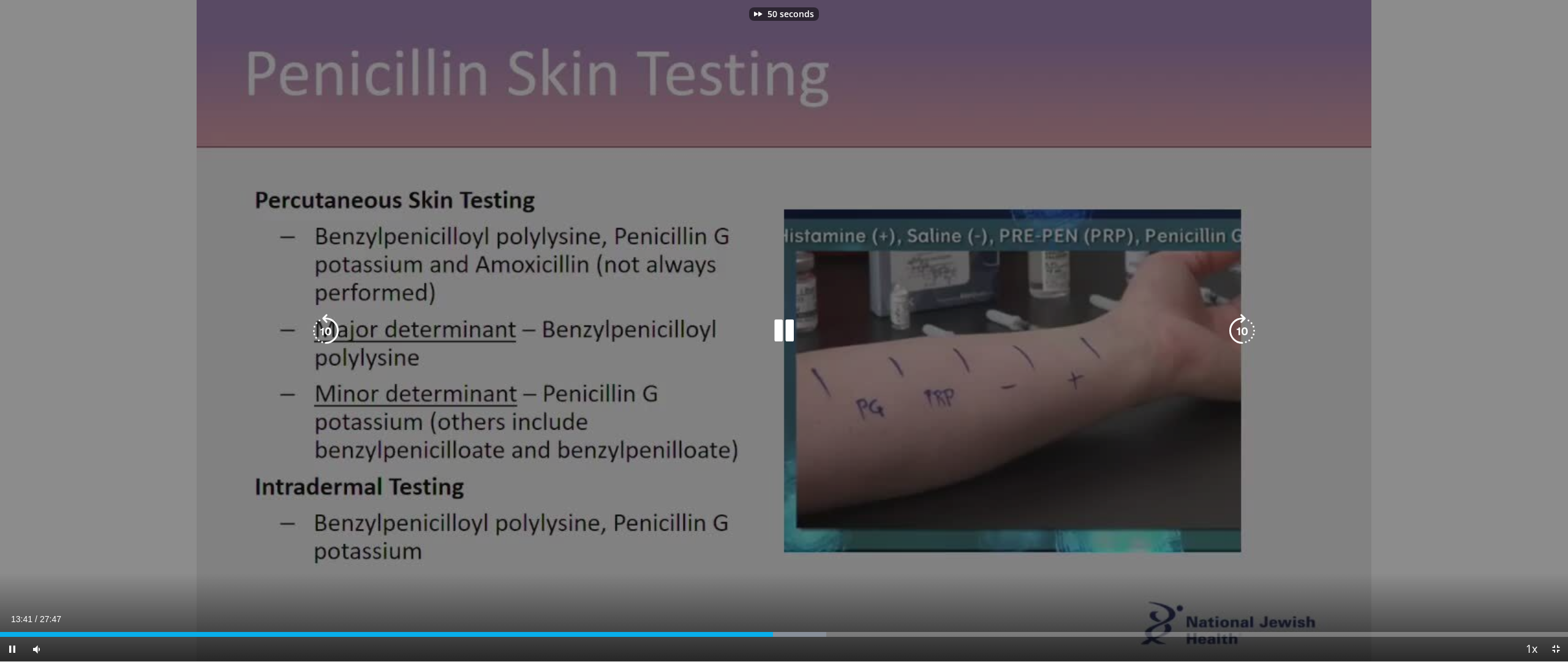
click at [1243, 331] on icon "Video Player" at bounding box center [1242, 331] width 35 height 35
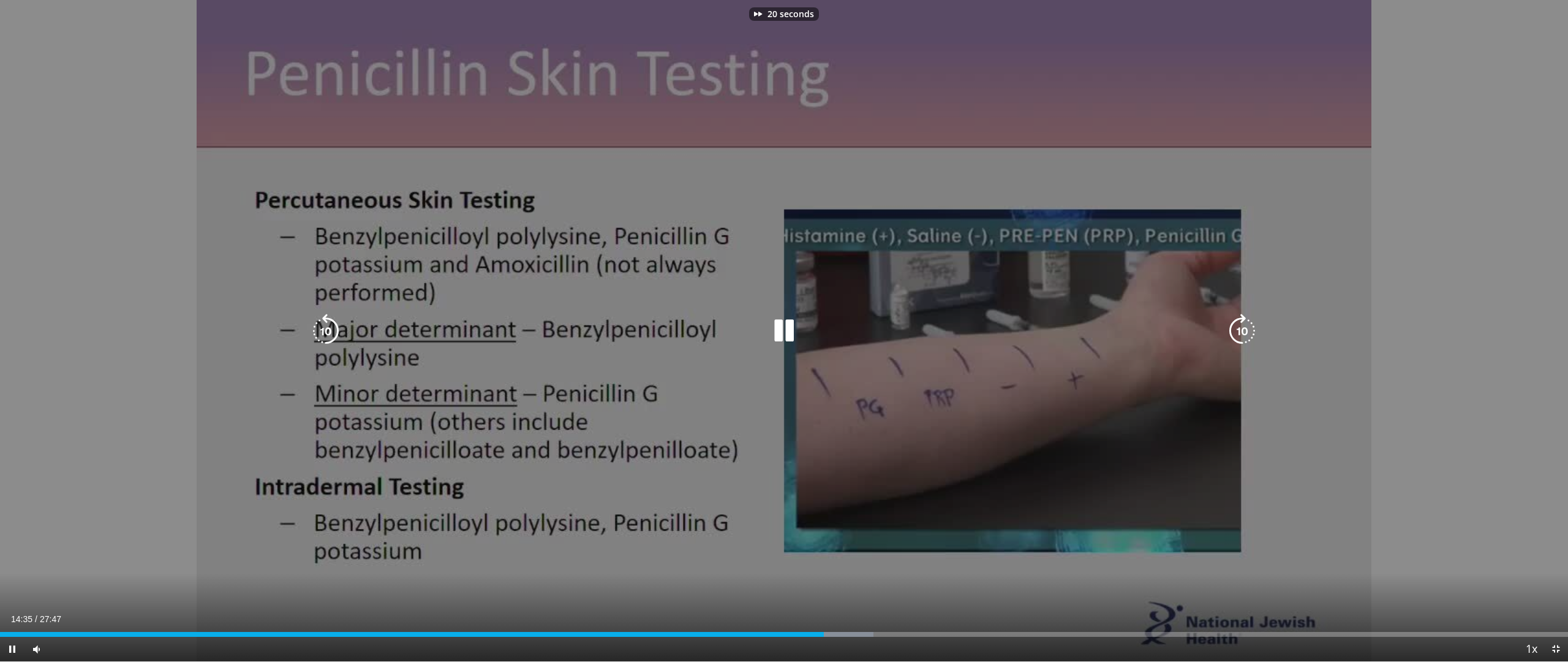
click at [1243, 331] on icon "Video Player" at bounding box center [1242, 331] width 35 height 35
click at [1242, 330] on icon "Video Player" at bounding box center [1242, 331] width 35 height 35
click at [1239, 332] on icon "Video Player" at bounding box center [1242, 331] width 35 height 35
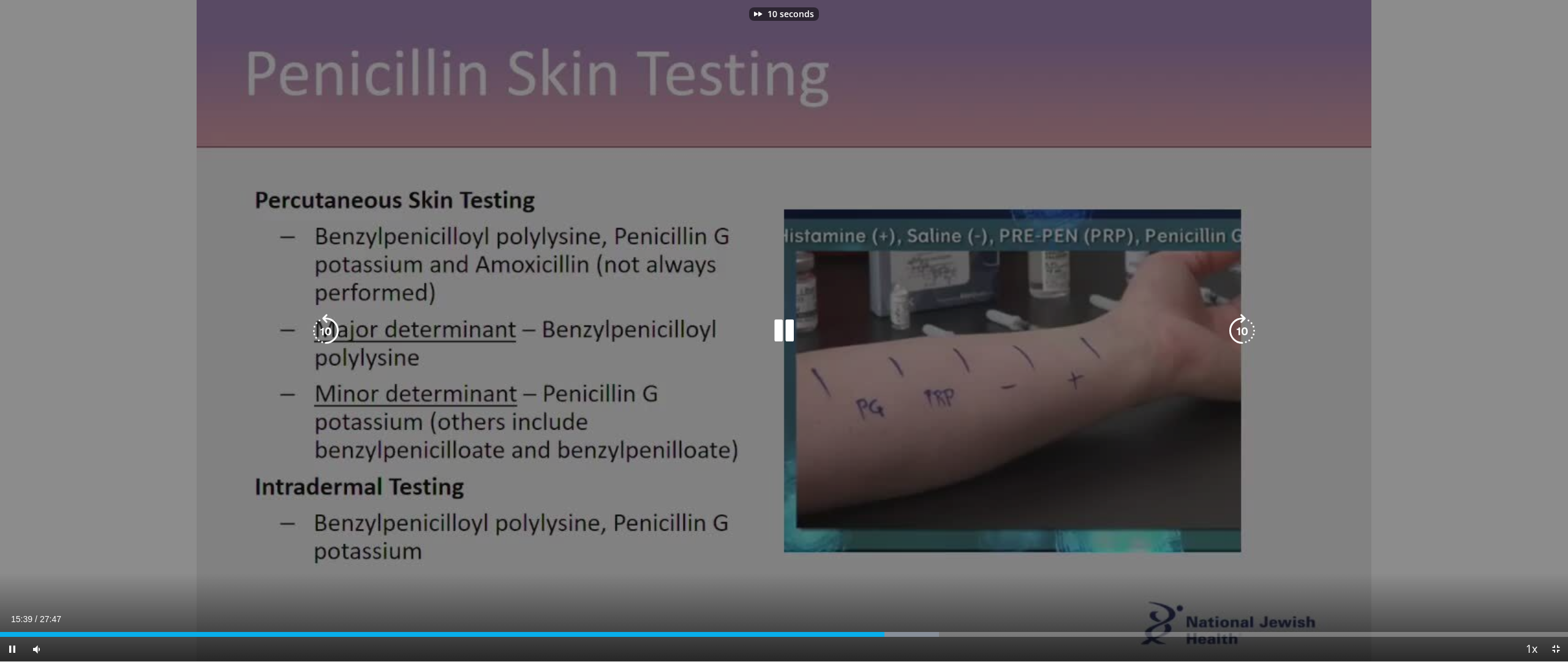
click at [1239, 332] on icon "Video Player" at bounding box center [1242, 331] width 35 height 35
click at [1240, 327] on icon "Video Player" at bounding box center [1242, 331] width 35 height 35
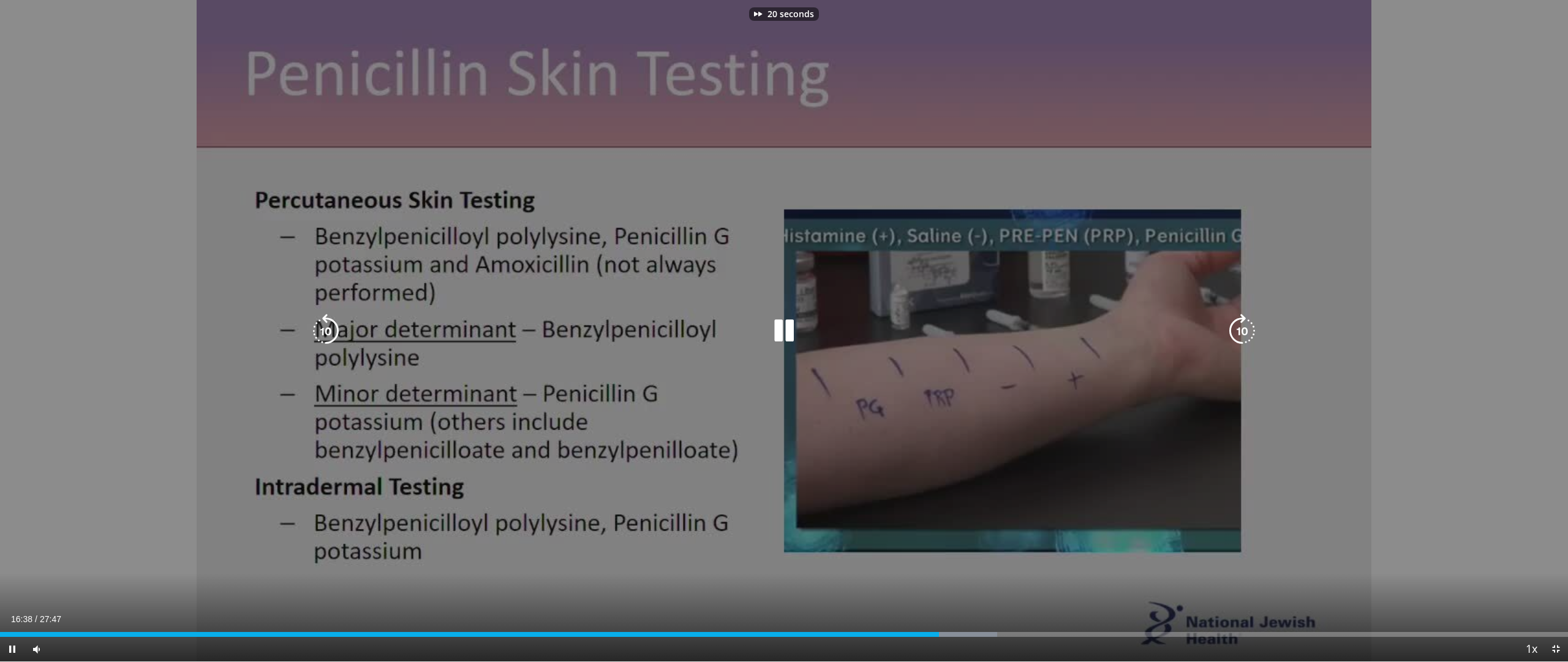
click at [1240, 328] on icon "Video Player" at bounding box center [1242, 331] width 35 height 35
click at [1240, 331] on icon "Video Player" at bounding box center [1242, 331] width 35 height 35
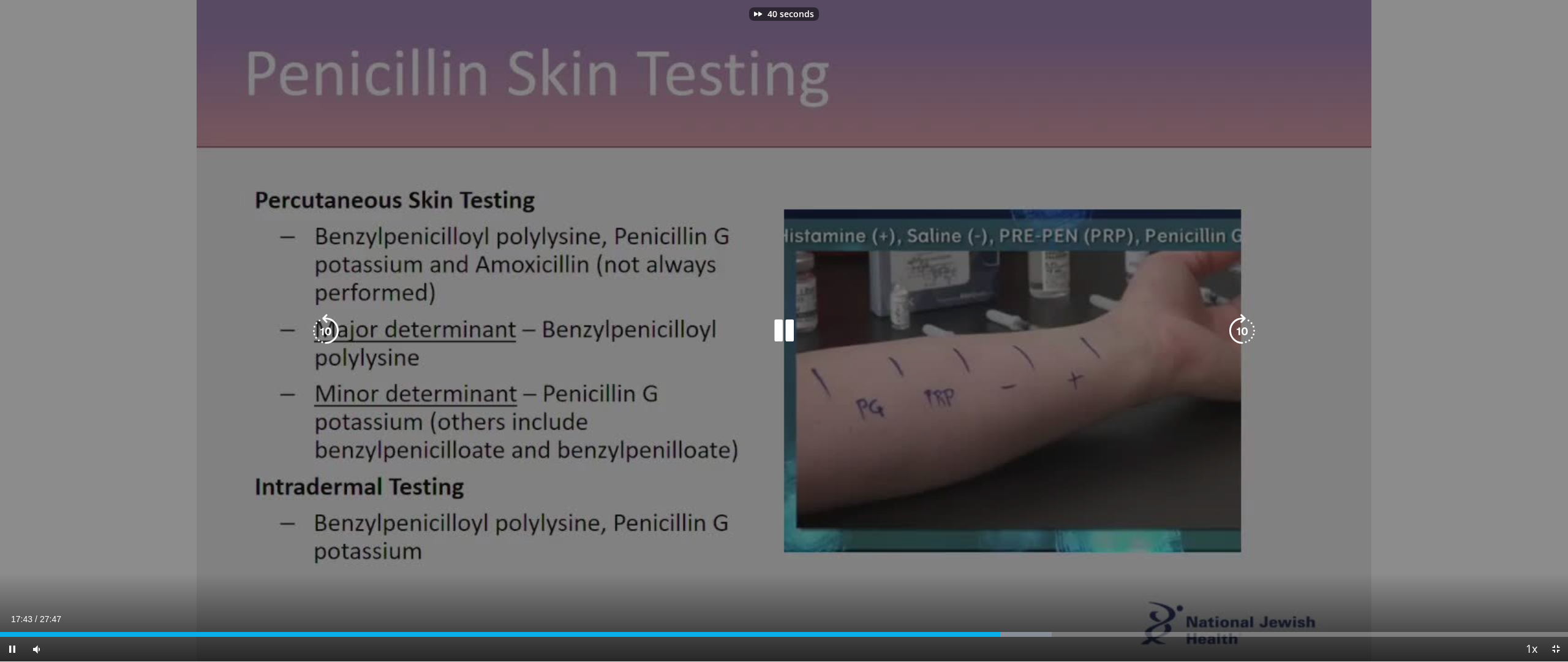
click at [1240, 331] on icon "Video Player" at bounding box center [1242, 331] width 35 height 35
click at [1241, 332] on icon "Video Player" at bounding box center [1242, 331] width 35 height 35
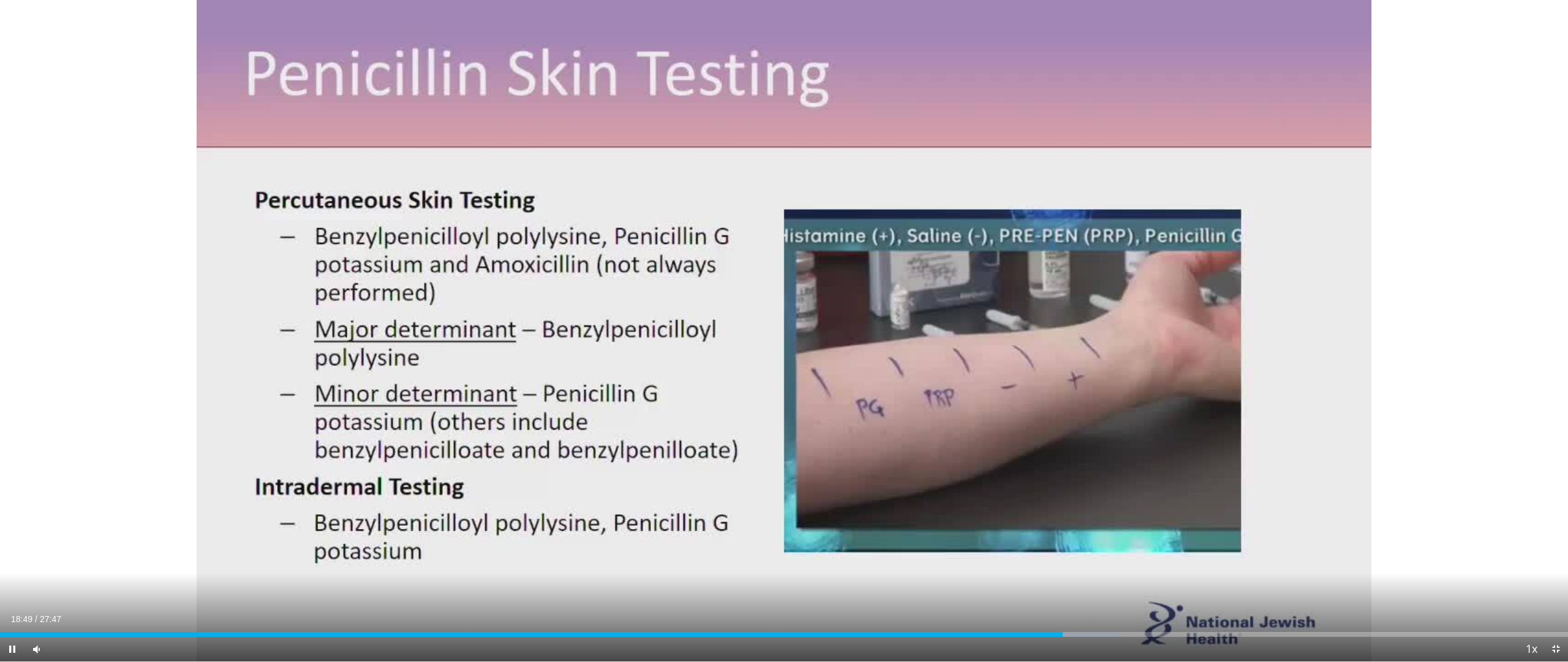
click at [1241, 332] on div "30 seconds Tap to unmute" at bounding box center [784, 330] width 1568 height 661
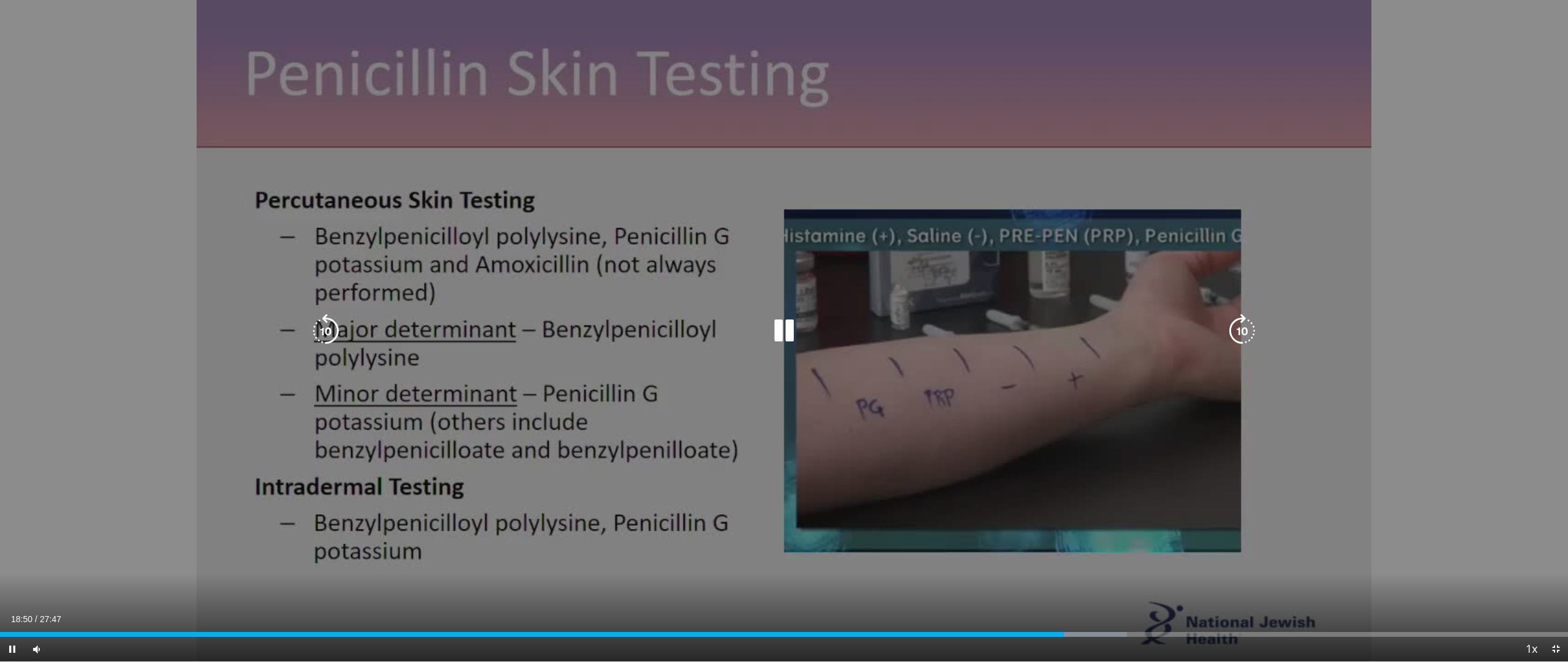
click at [1243, 329] on icon "Video Player" at bounding box center [1242, 331] width 35 height 35
click at [1243, 330] on icon "Video Player" at bounding box center [1242, 331] width 35 height 35
click at [1247, 330] on icon "Video Player" at bounding box center [1242, 331] width 35 height 35
click at [1247, 332] on icon "Video Player" at bounding box center [1242, 331] width 35 height 35
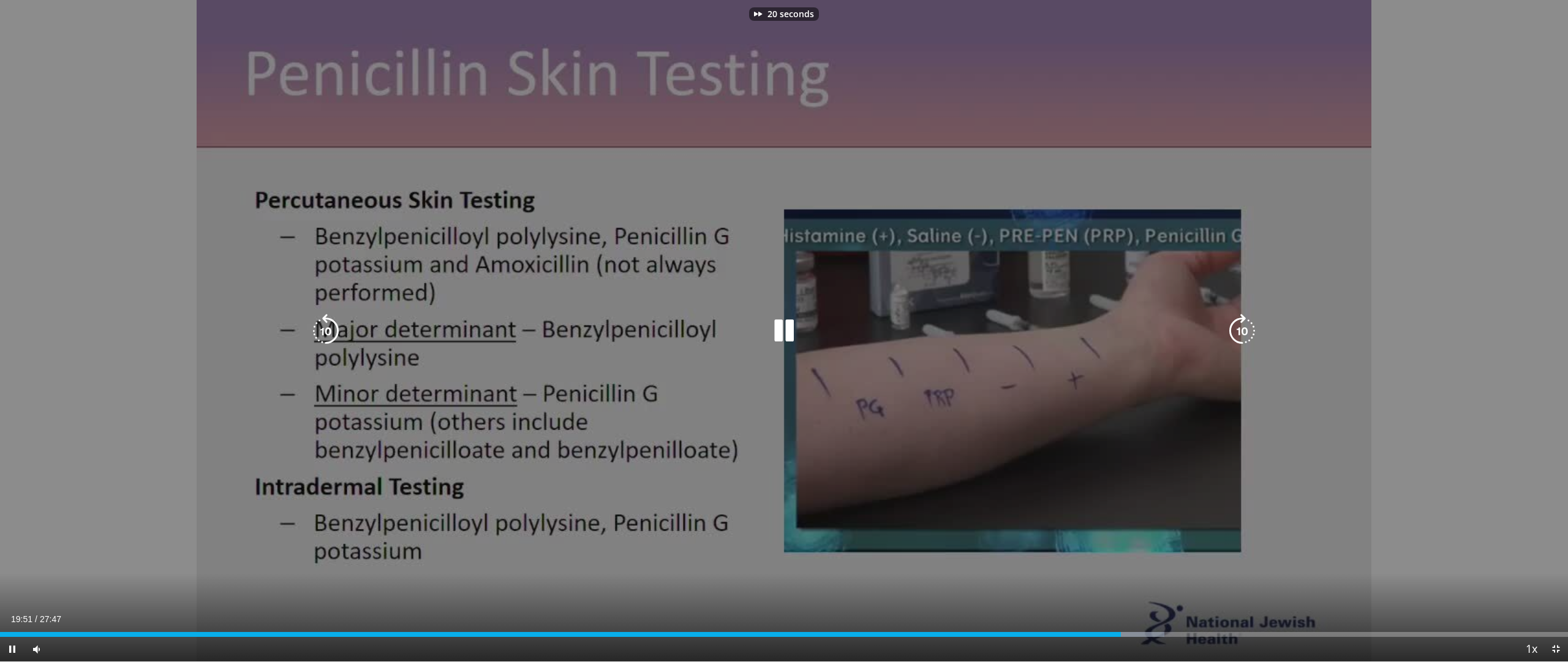
click at [1247, 332] on icon "Video Player" at bounding box center [1242, 331] width 35 height 35
click at [333, 323] on icon "Video Player" at bounding box center [325, 331] width 35 height 35
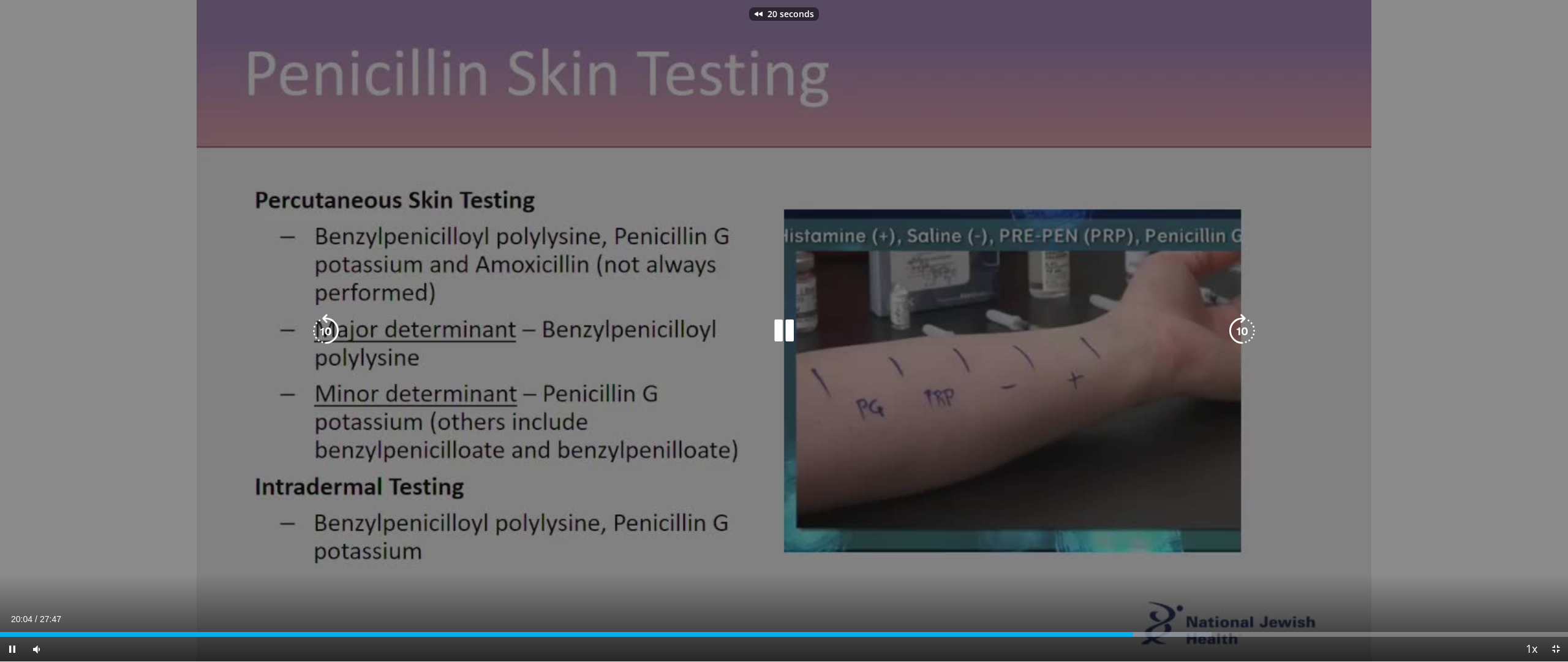
click at [1259, 328] on icon "Video Player" at bounding box center [1242, 331] width 35 height 35
click at [328, 328] on icon "Video Player" at bounding box center [325, 331] width 35 height 35
click at [780, 334] on icon "Video Player" at bounding box center [784, 331] width 35 height 35
click at [1243, 321] on icon "Video Player" at bounding box center [1242, 331] width 35 height 35
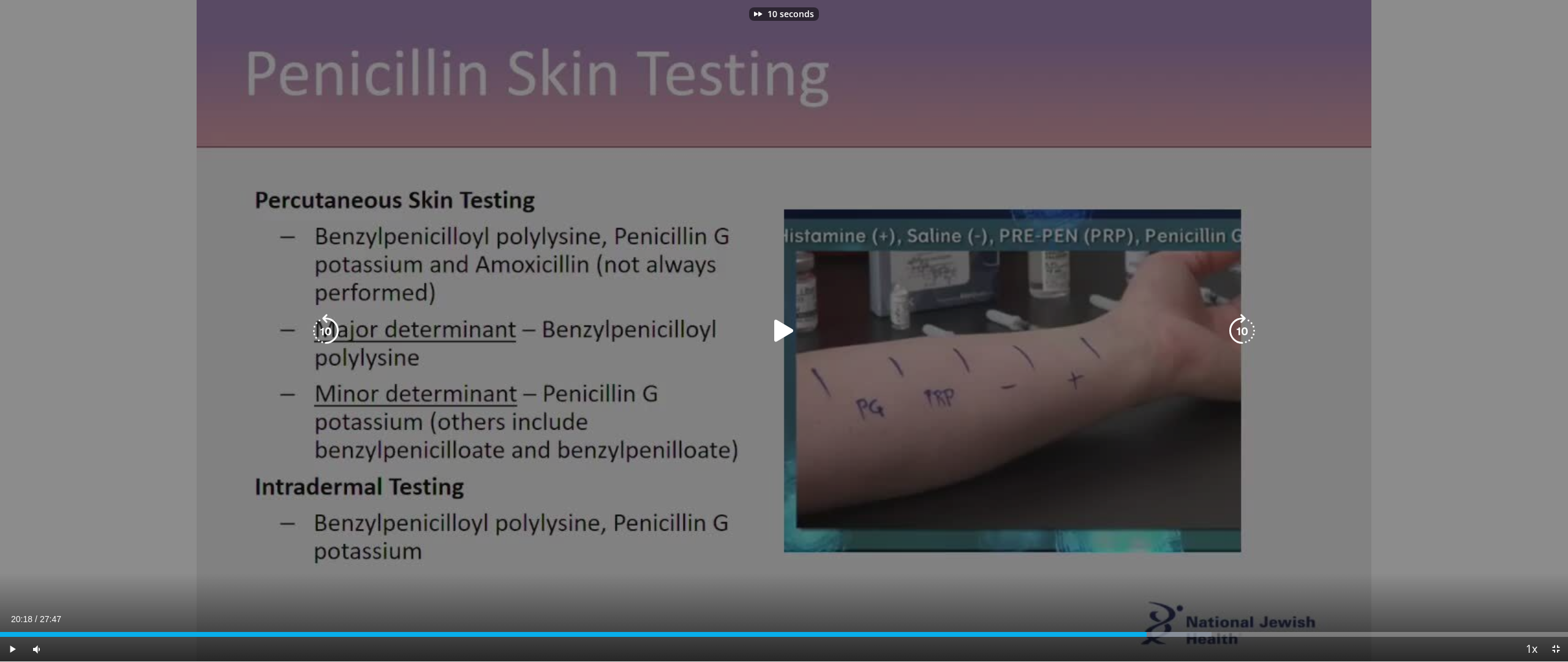
click at [1243, 321] on icon "Video Player" at bounding box center [1242, 331] width 35 height 35
click at [331, 333] on icon "Video Player" at bounding box center [325, 331] width 35 height 35
click at [1240, 328] on icon "Video Player" at bounding box center [1242, 331] width 35 height 35
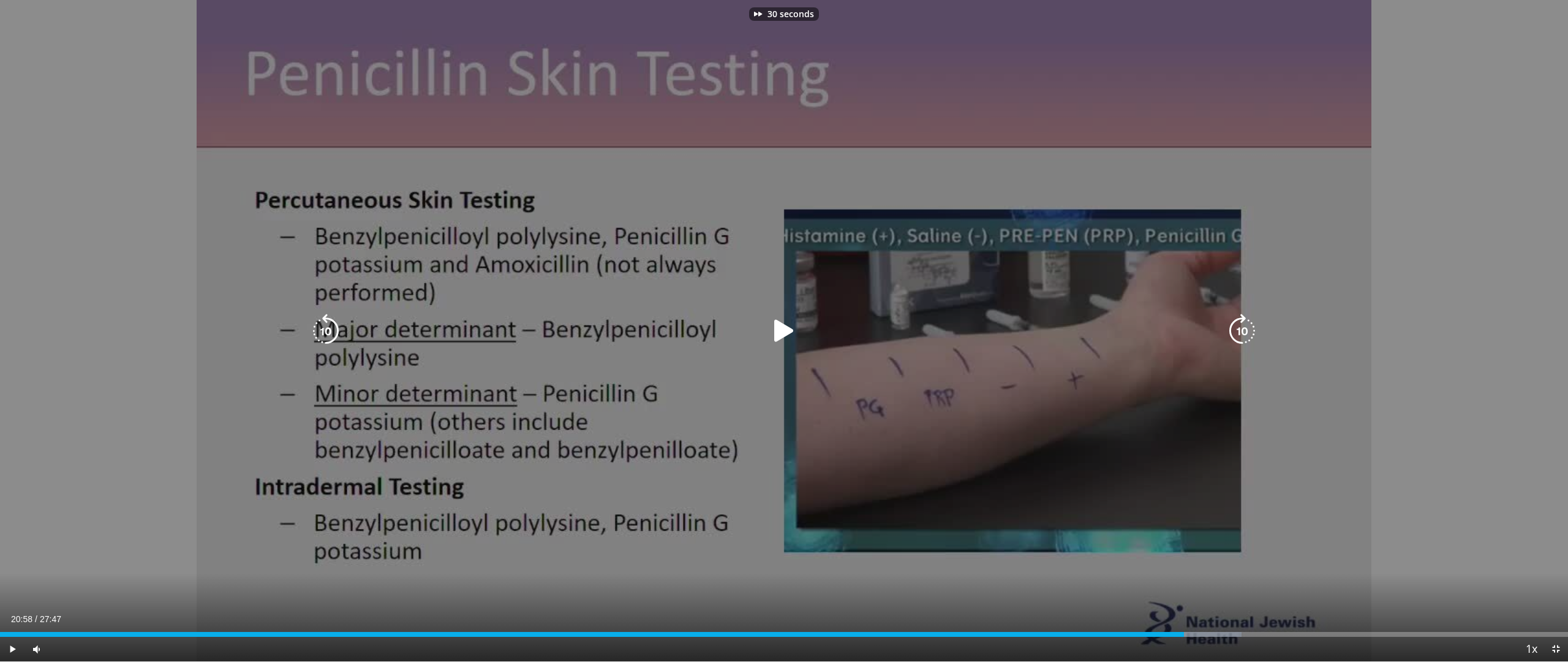
click at [1240, 328] on icon "Video Player" at bounding box center [1242, 331] width 35 height 35
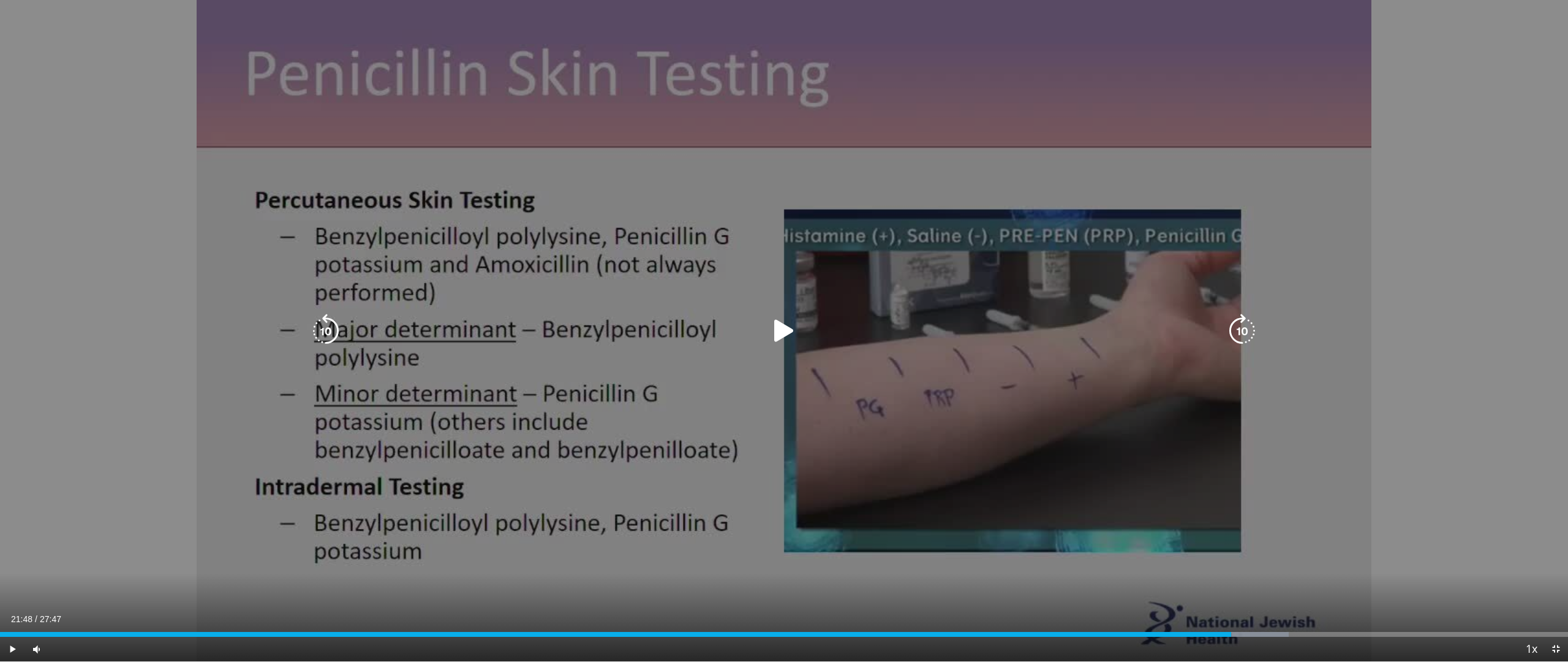
click at [1242, 333] on icon "Video Player" at bounding box center [1242, 331] width 35 height 35
click at [1237, 334] on icon "Video Player" at bounding box center [1242, 331] width 35 height 35
click at [1242, 328] on icon "Video Player" at bounding box center [1242, 331] width 35 height 35
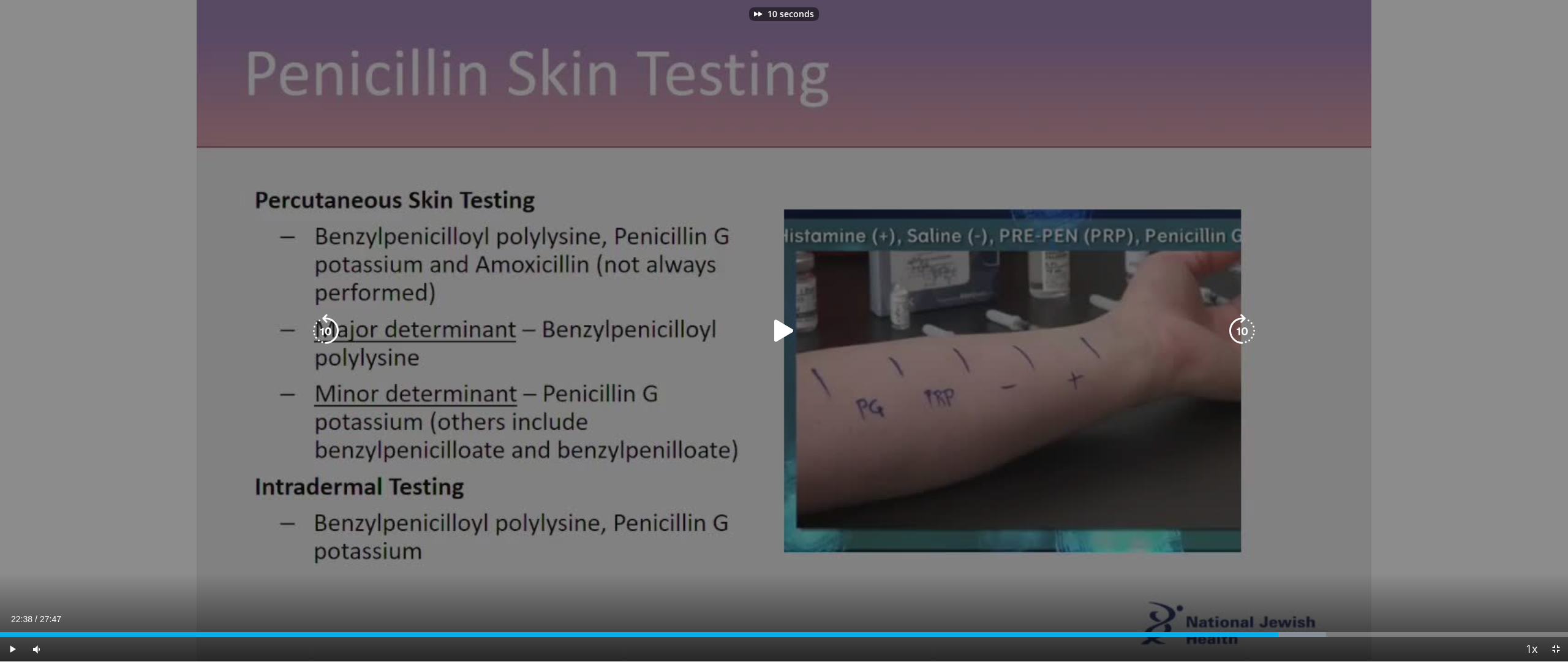
click at [1242, 328] on icon "Video Player" at bounding box center [1242, 331] width 35 height 35
click at [321, 319] on icon "Video Player" at bounding box center [325, 331] width 35 height 35
click at [1249, 328] on icon "Video Player" at bounding box center [1242, 331] width 35 height 35
click at [1241, 330] on icon "Video Player" at bounding box center [1242, 331] width 35 height 35
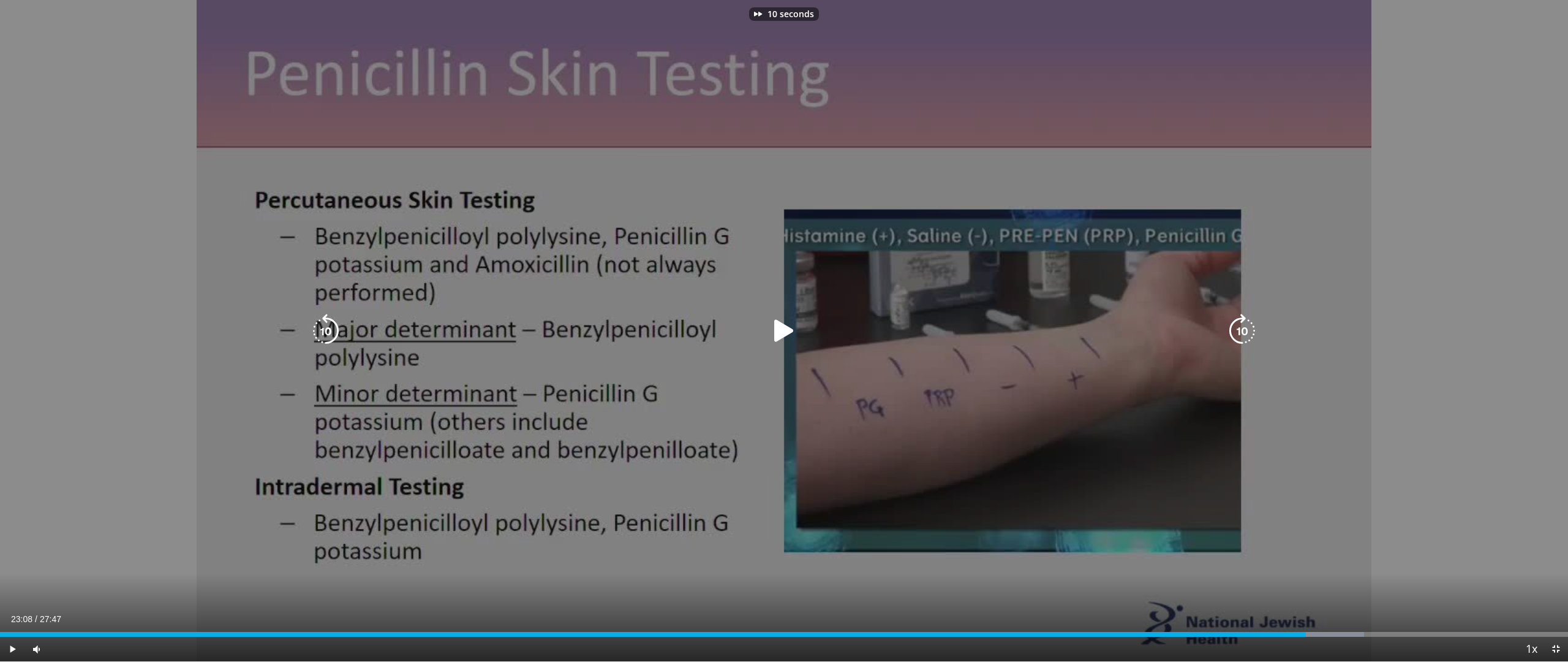
click at [1241, 330] on icon "Video Player" at bounding box center [1242, 331] width 35 height 35
click at [783, 333] on icon "Video Player" at bounding box center [784, 331] width 35 height 35
click at [1232, 324] on icon "Video Player" at bounding box center [1242, 331] width 35 height 35
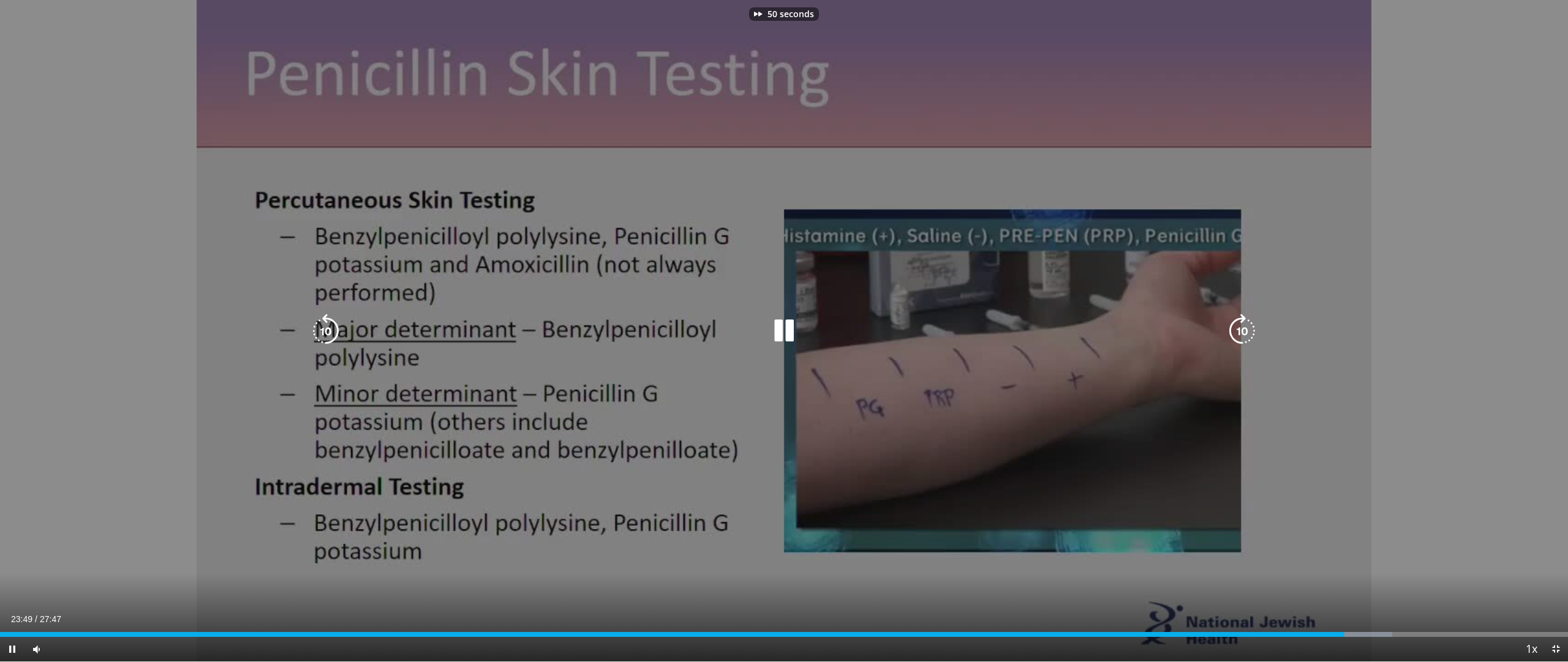
click at [1232, 324] on icon "Video Player" at bounding box center [1242, 331] width 35 height 35
click at [1241, 333] on icon "Video Player" at bounding box center [1242, 331] width 35 height 35
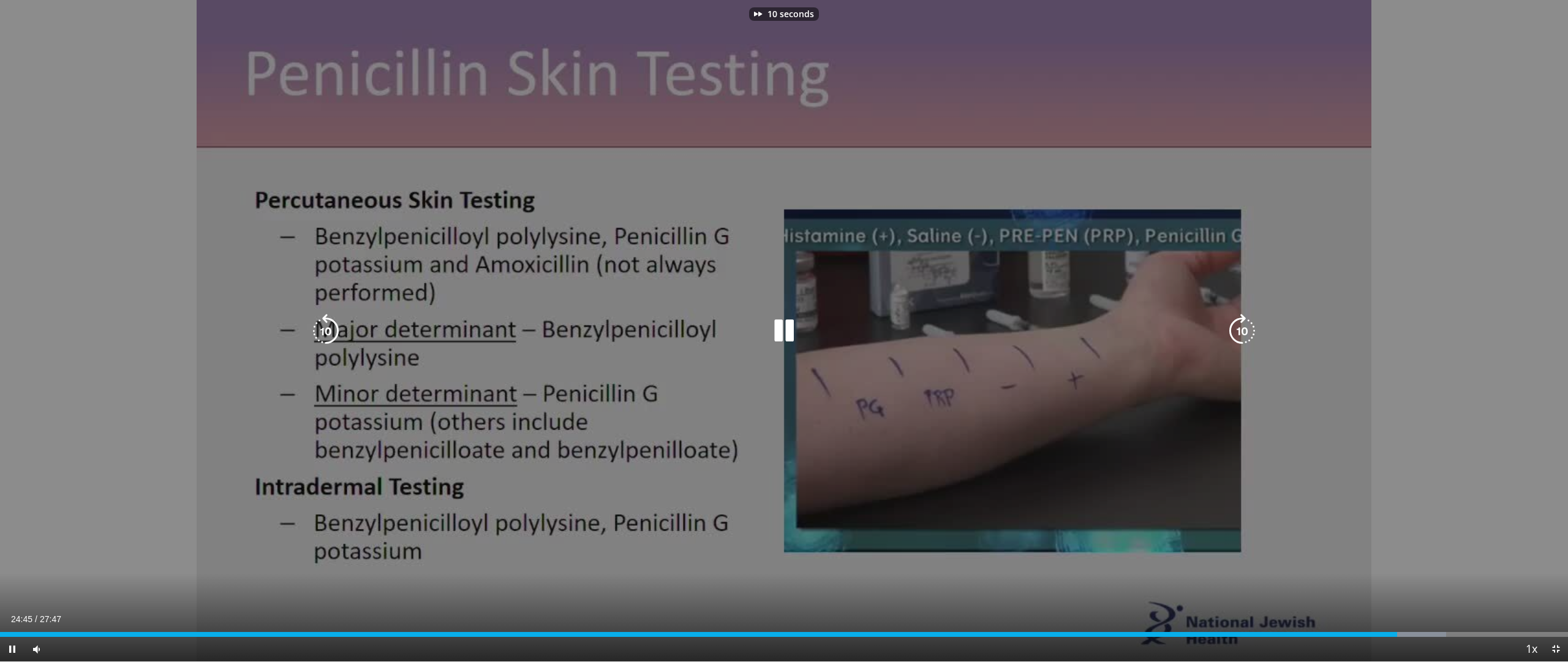
click at [1241, 333] on icon "Video Player" at bounding box center [1242, 331] width 35 height 35
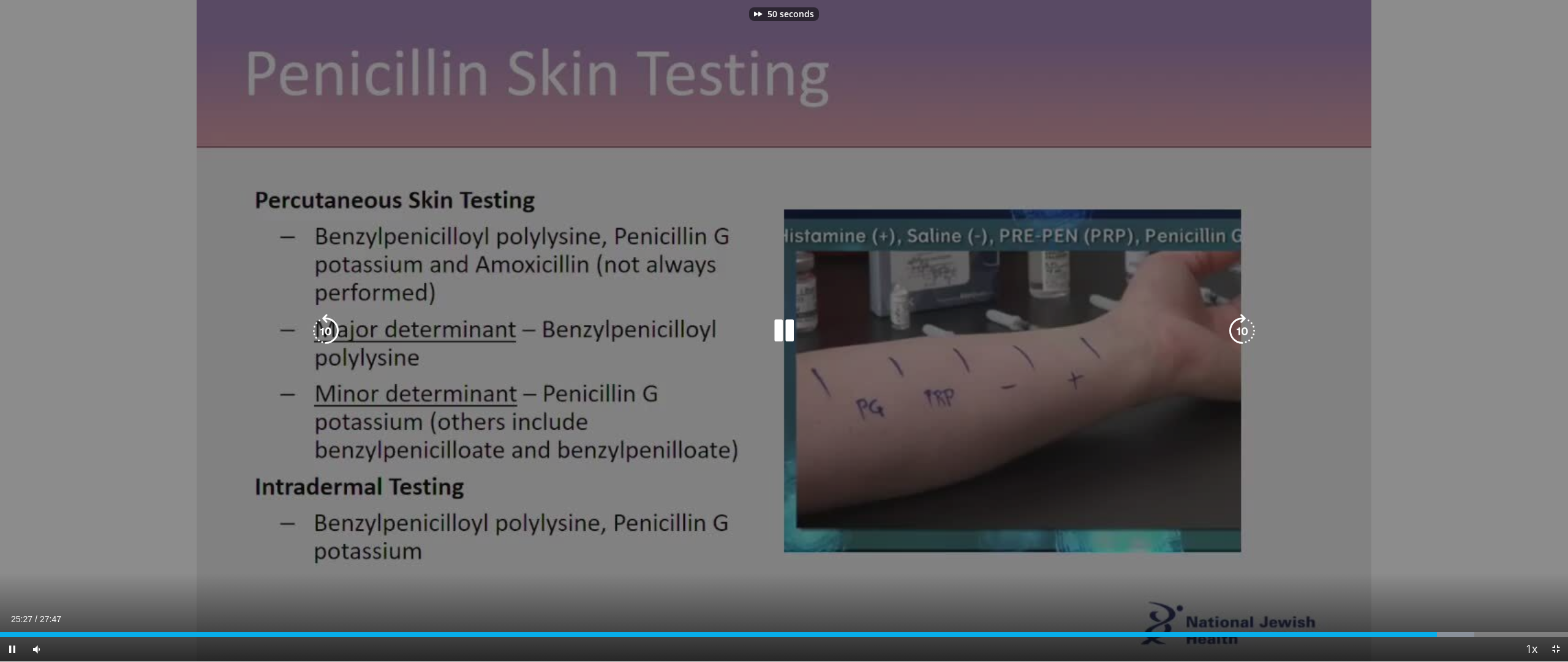
click at [1241, 333] on icon "Video Player" at bounding box center [1242, 331] width 35 height 35
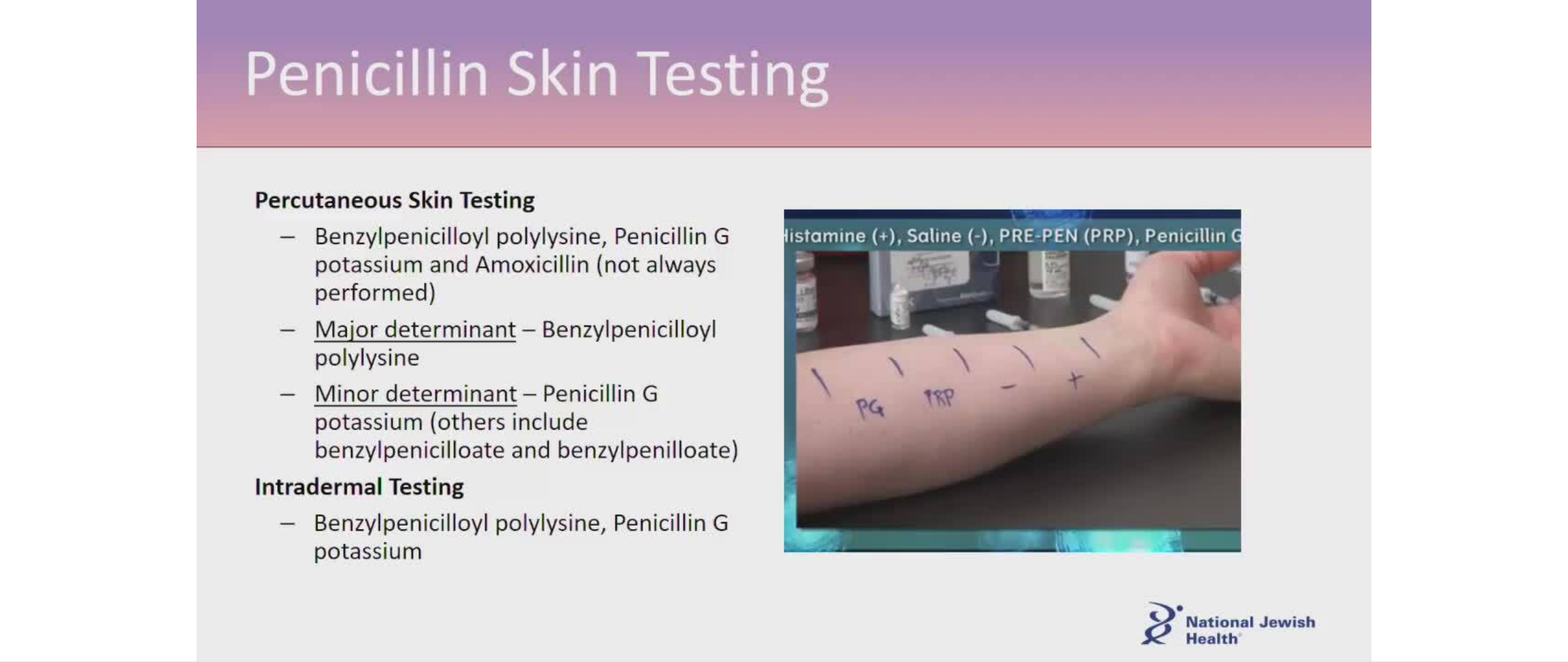
click at [1241, 333] on div "110 seconds Tap to unmute" at bounding box center [784, 330] width 1568 height 661
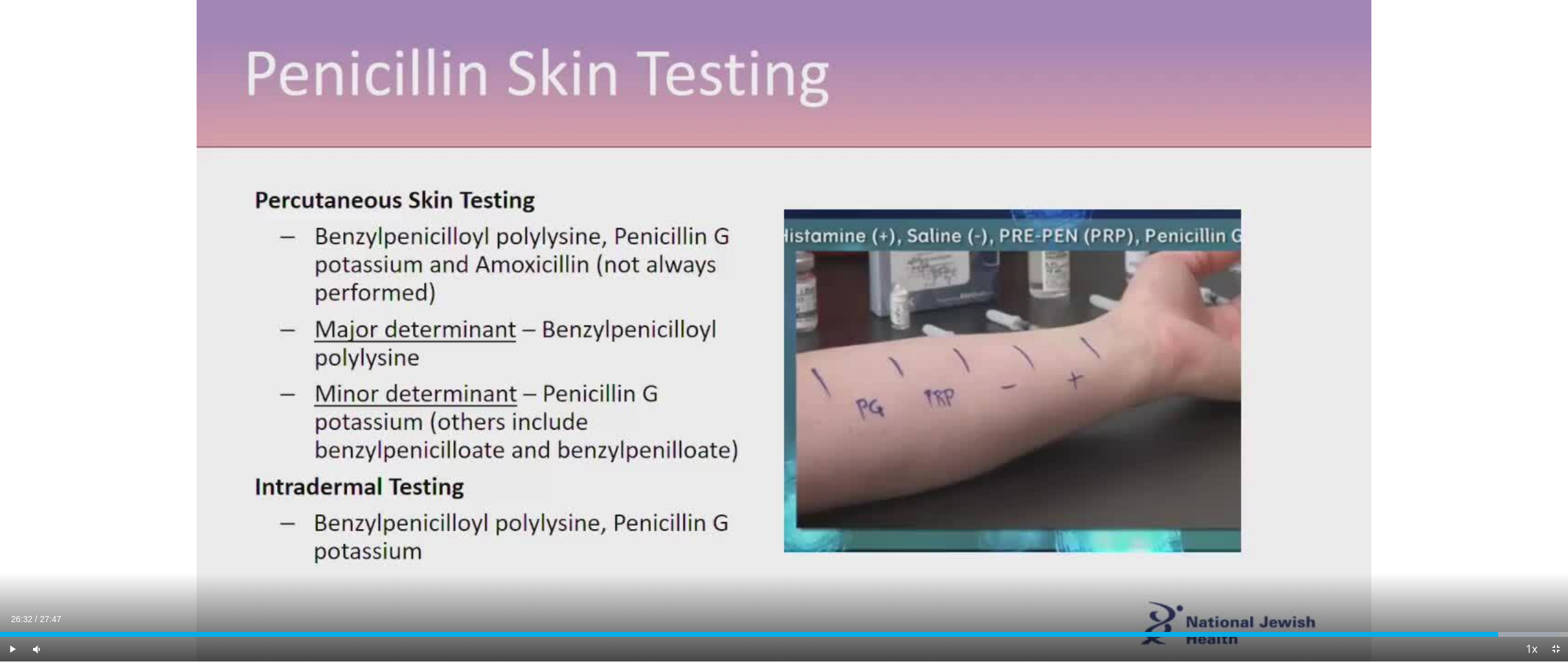
click at [1241, 333] on div "110 seconds Tap to unmute" at bounding box center [784, 330] width 1568 height 661
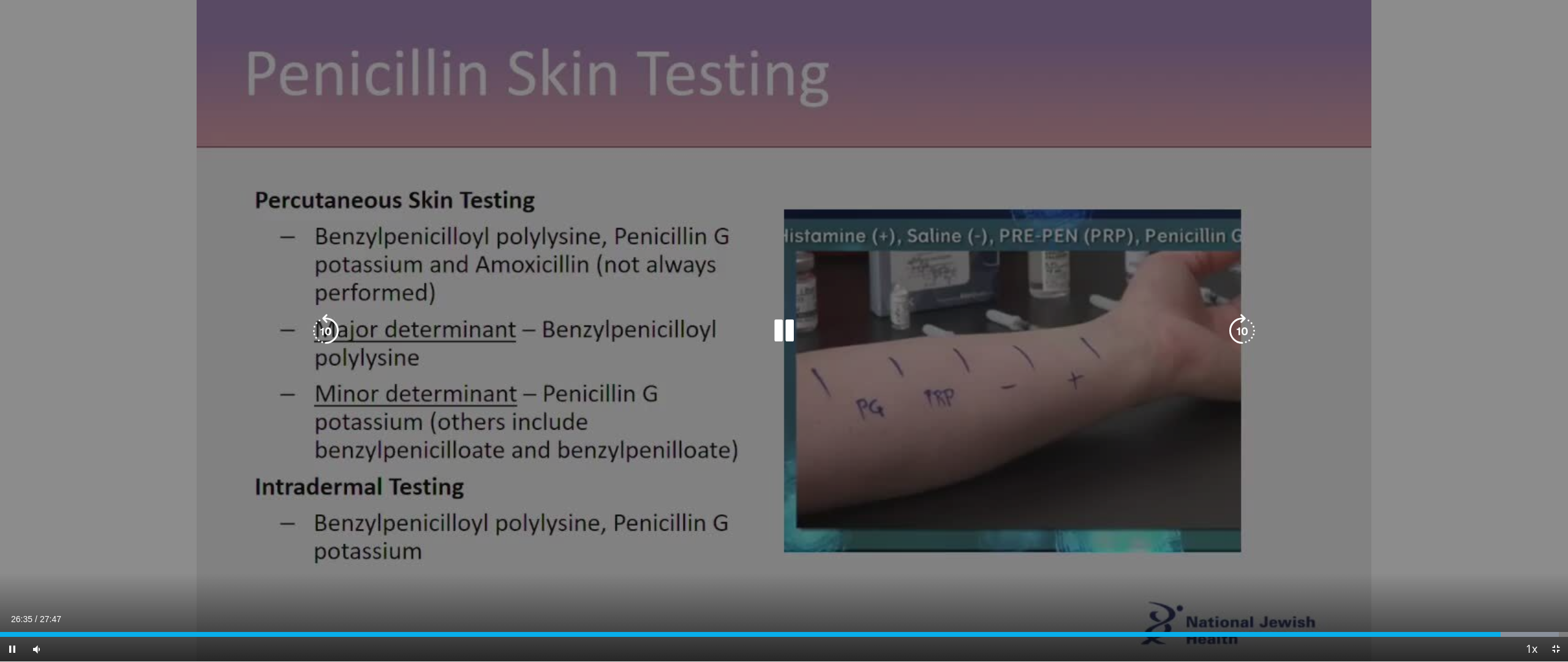
click at [784, 333] on icon "Video Player" at bounding box center [784, 331] width 35 height 35
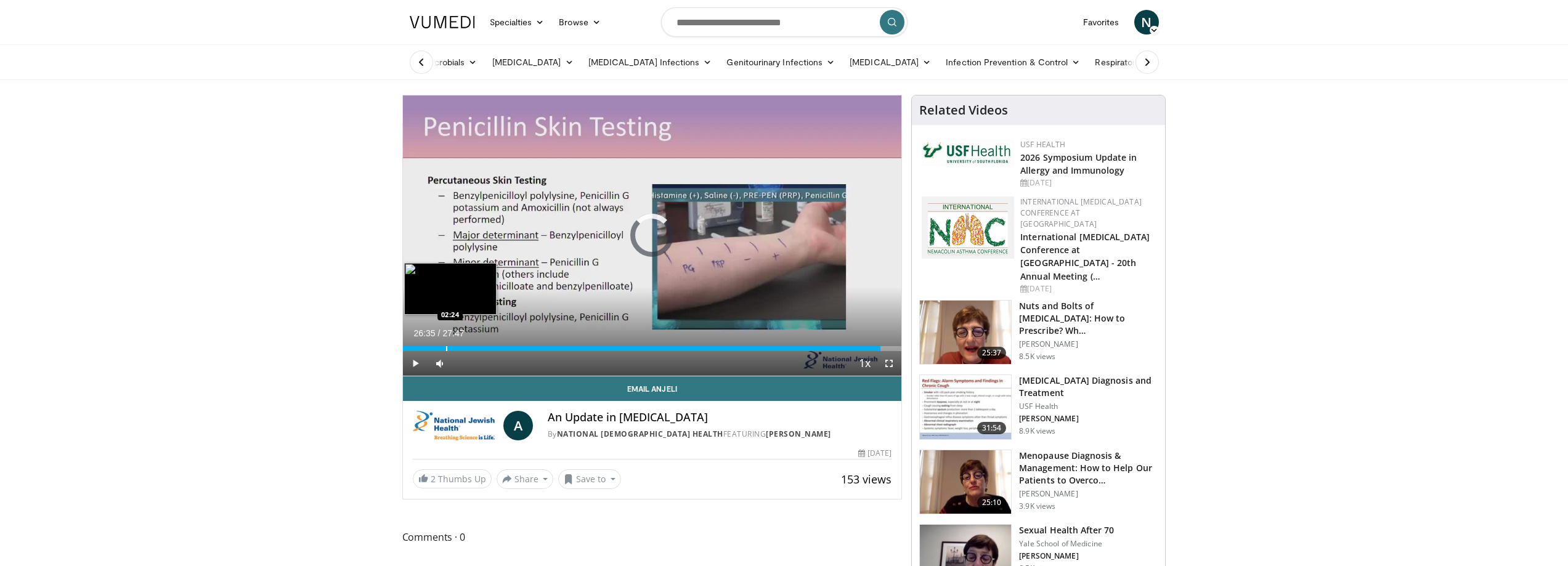
click at [446, 348] on div "Progress Bar" at bounding box center [447, 348] width 1 height 5
click at [455, 348] on div "Progress Bar" at bounding box center [456, 348] width 1 height 5
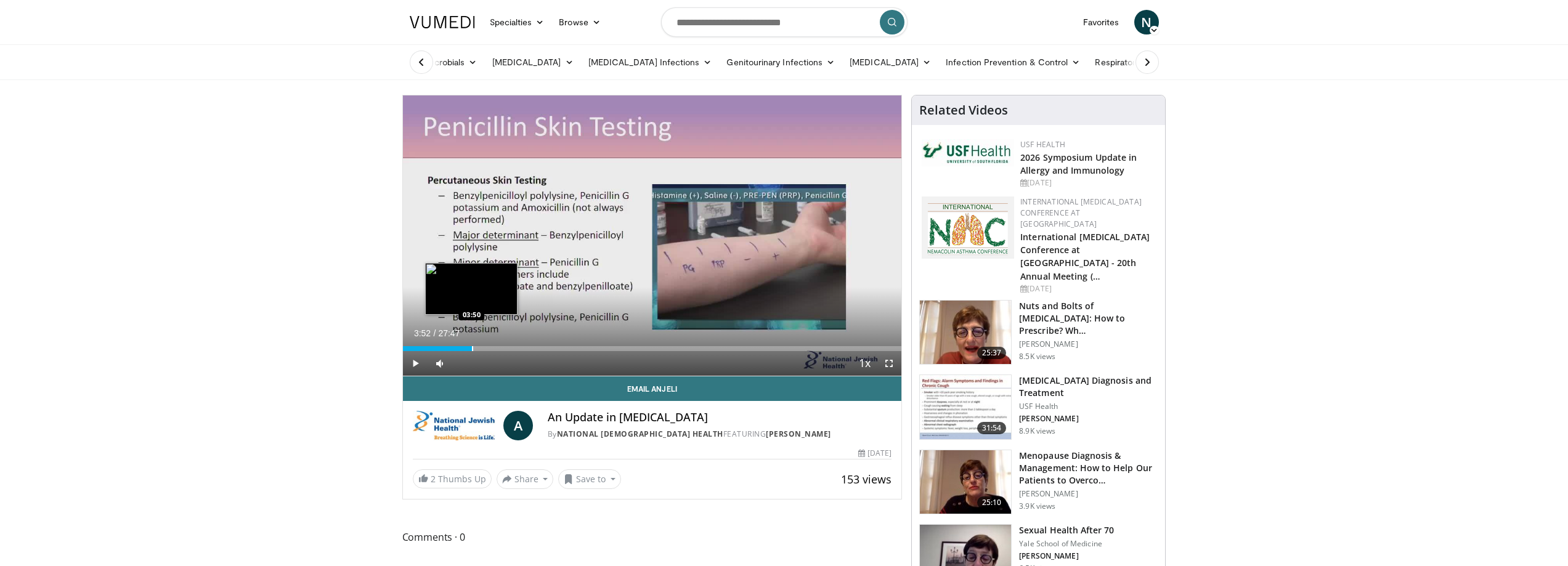
click at [472, 348] on div "Progress Bar" at bounding box center [473, 348] width 1 height 5
click at [493, 348] on div "Progress Bar" at bounding box center [494, 348] width 1 height 5
click at [503, 348] on div "Progress Bar" at bounding box center [504, 348] width 1 height 5
click at [497, 351] on div "Progress Bar" at bounding box center [498, 348] width 1 height 5
click at [494, 351] on div "Progress Bar" at bounding box center [494, 348] width 1 height 5
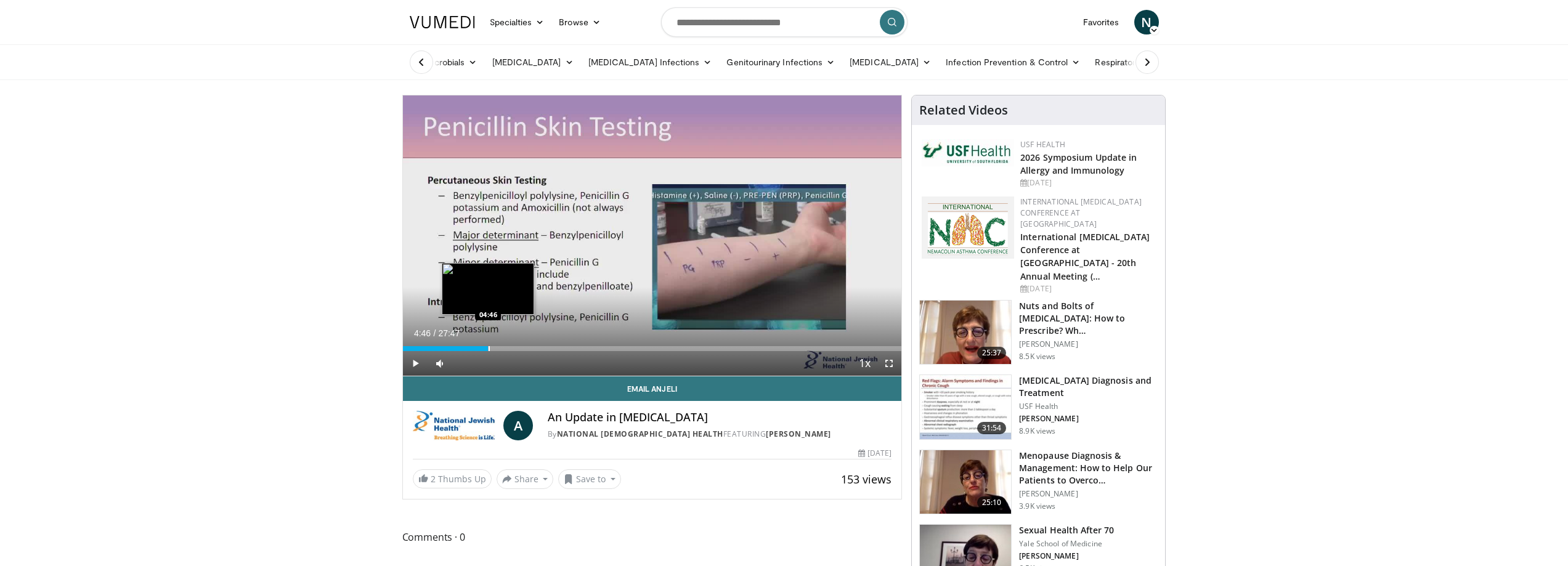
click at [488, 351] on div "Progress Bar" at bounding box center [489, 348] width 1 height 5
click at [485, 351] on div "Progress Bar" at bounding box center [486, 348] width 1 height 5
click at [471, 348] on div "Progress Bar" at bounding box center [472, 348] width 1 height 5
click at [459, 347] on div "Progress Bar" at bounding box center [460, 348] width 1 height 5
click at [452, 347] on div "Progress Bar" at bounding box center [453, 348] width 1 height 5
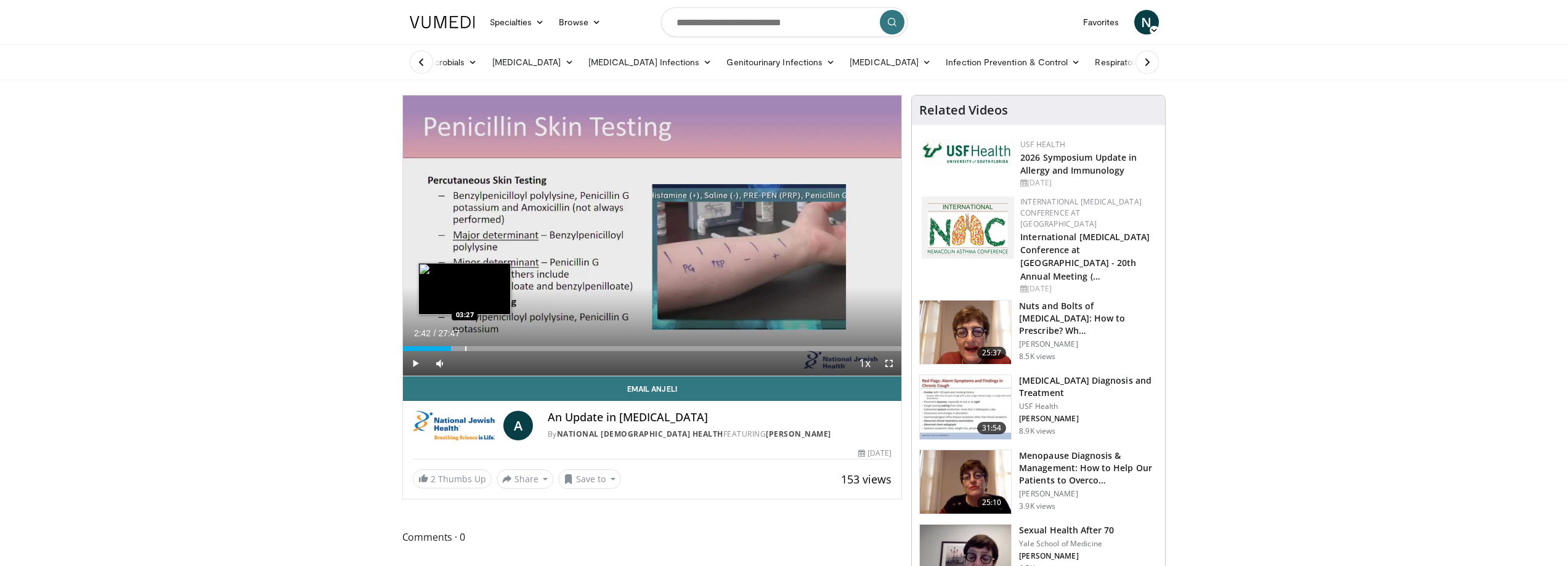
click at [467, 346] on div "Progress Bar" at bounding box center [466, 348] width 1 height 5
click at [491, 343] on div "Loaded : 15.60% 04:15 04:56" at bounding box center [653, 345] width 499 height 12
click at [495, 343] on div "Loaded : 21.56% 04:56 05:10" at bounding box center [653, 345] width 499 height 12
click at [499, 346] on div "Progress Bar" at bounding box center [499, 348] width 1 height 5
click at [504, 346] on div "Progress Bar" at bounding box center [505, 348] width 1 height 5
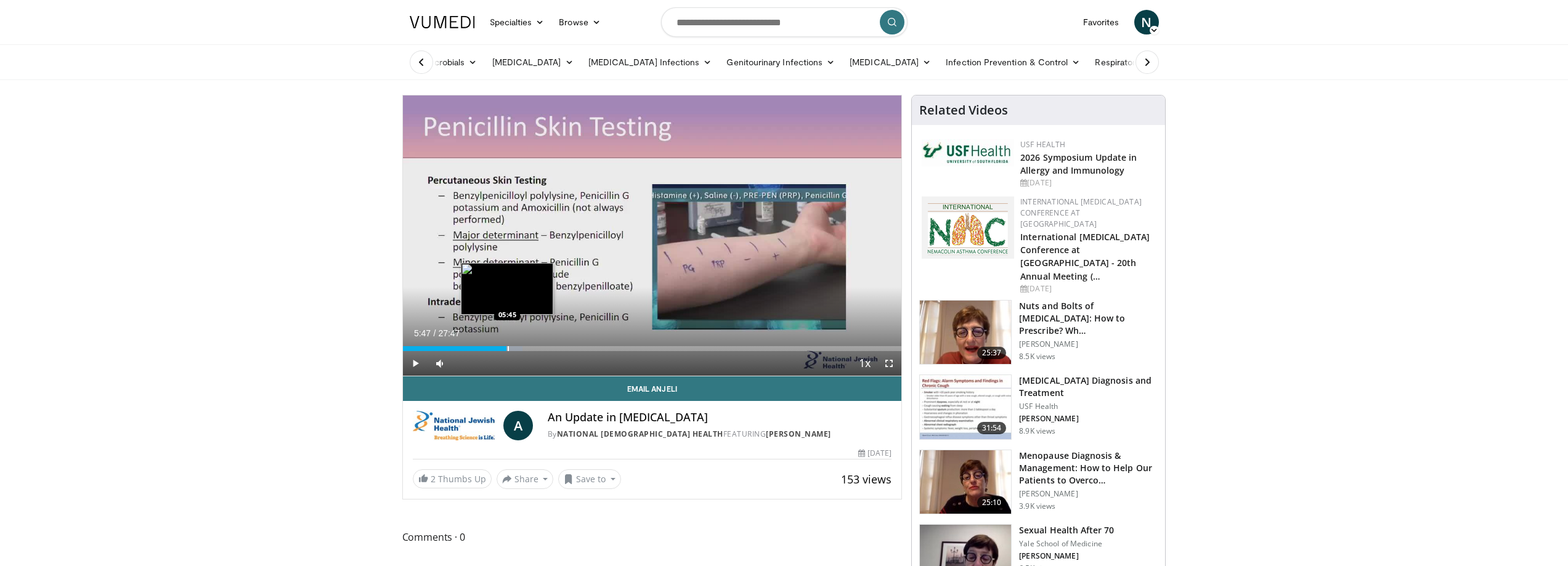
click at [507, 346] on div "Progress Bar" at bounding box center [508, 348] width 1 height 5
click at [512, 346] on div "Progress Bar" at bounding box center [513, 348] width 1 height 5
click at [518, 346] on div "Progress Bar" at bounding box center [518, 348] width 1 height 5
click at [528, 346] on div "Progress Bar" at bounding box center [529, 348] width 1 height 5
click at [542, 348] on div "Progress Bar" at bounding box center [543, 348] width 1 height 5
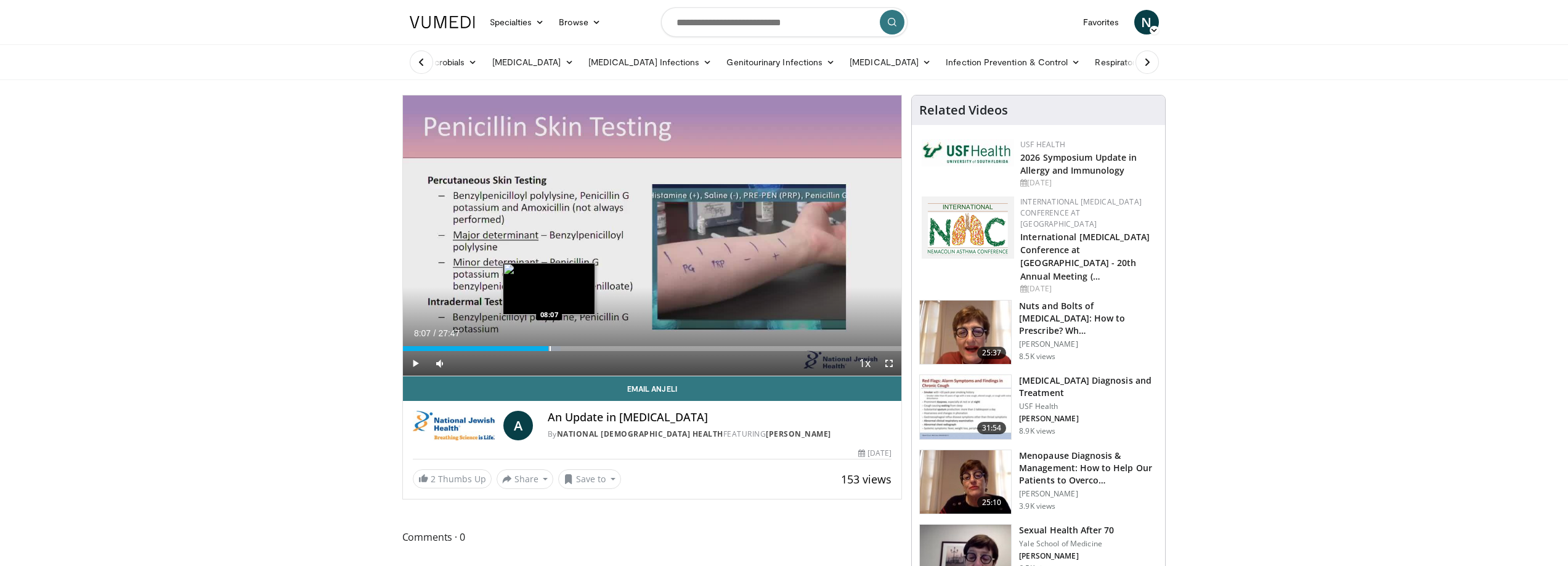
click at [550, 348] on div "Progress Bar" at bounding box center [550, 348] width 1 height 5
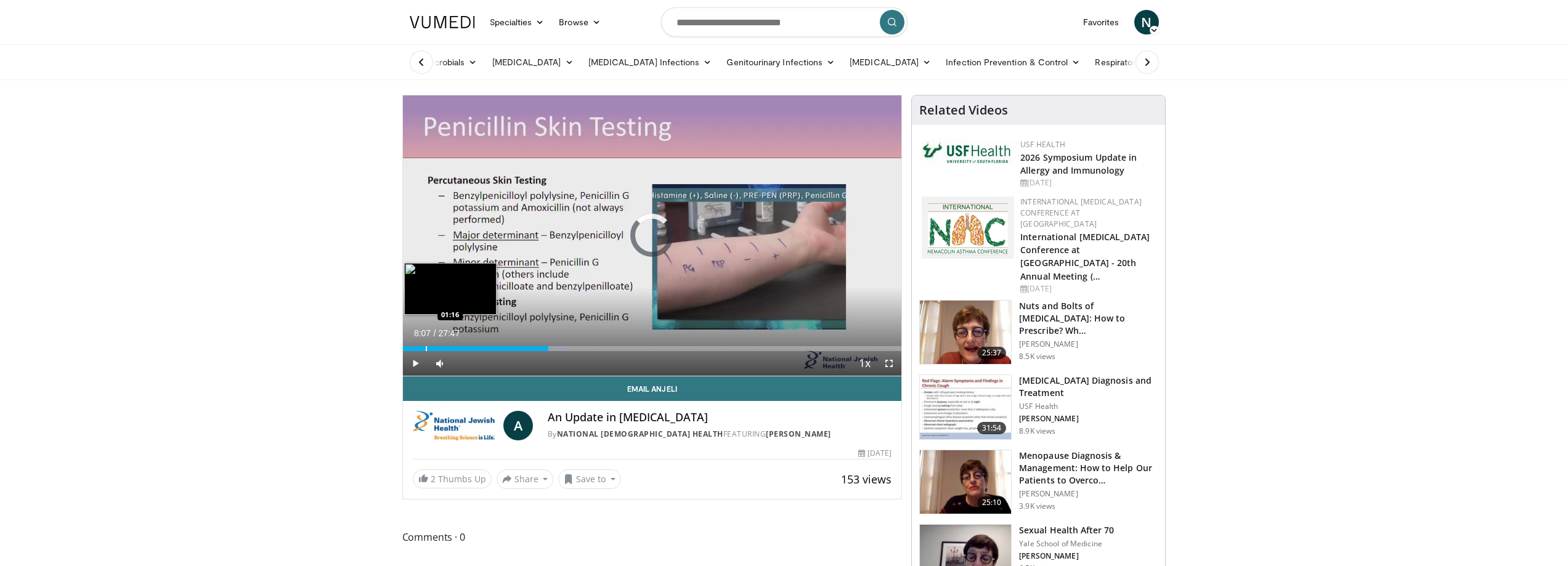
click at [426, 350] on div "Progress Bar" at bounding box center [426, 348] width 1 height 5
click at [412, 350] on div "01:14" at bounding box center [414, 348] width 23 height 5
click at [428, 349] on div "Progress Bar" at bounding box center [428, 348] width 1 height 5
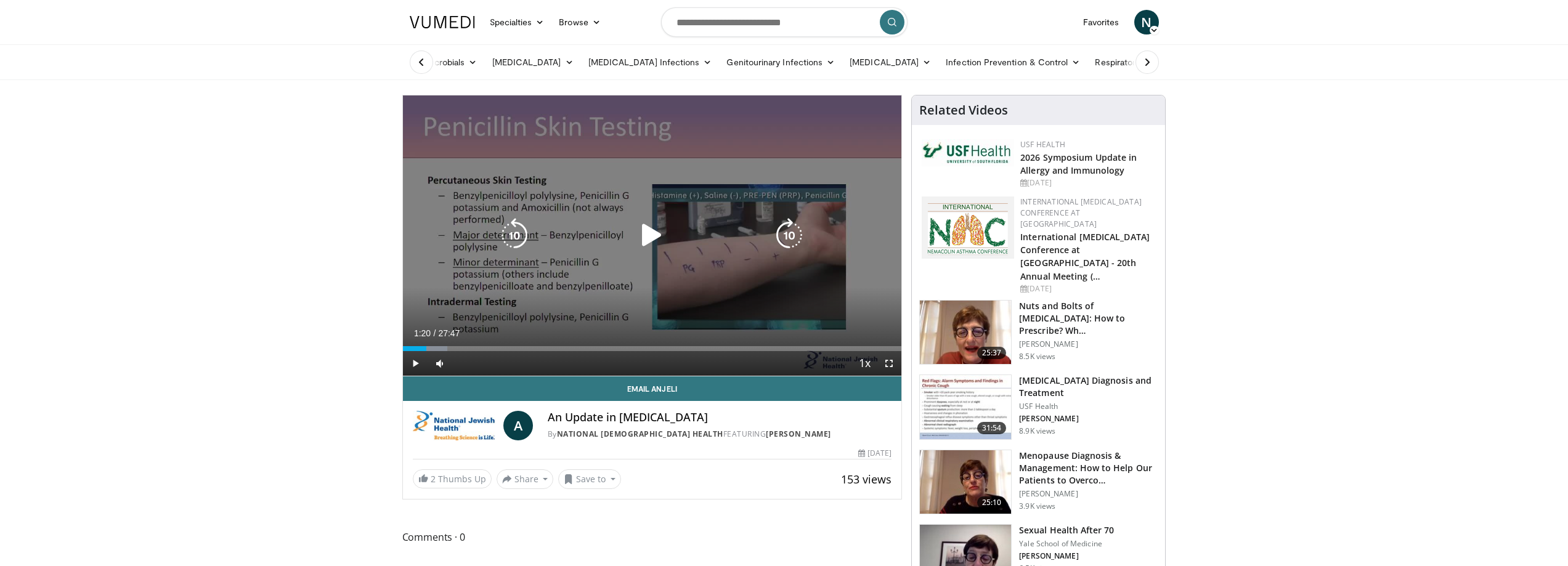
click at [807, 234] on icon "Video Player" at bounding box center [789, 235] width 35 height 35
click at [659, 225] on icon "Video Player" at bounding box center [652, 235] width 35 height 35
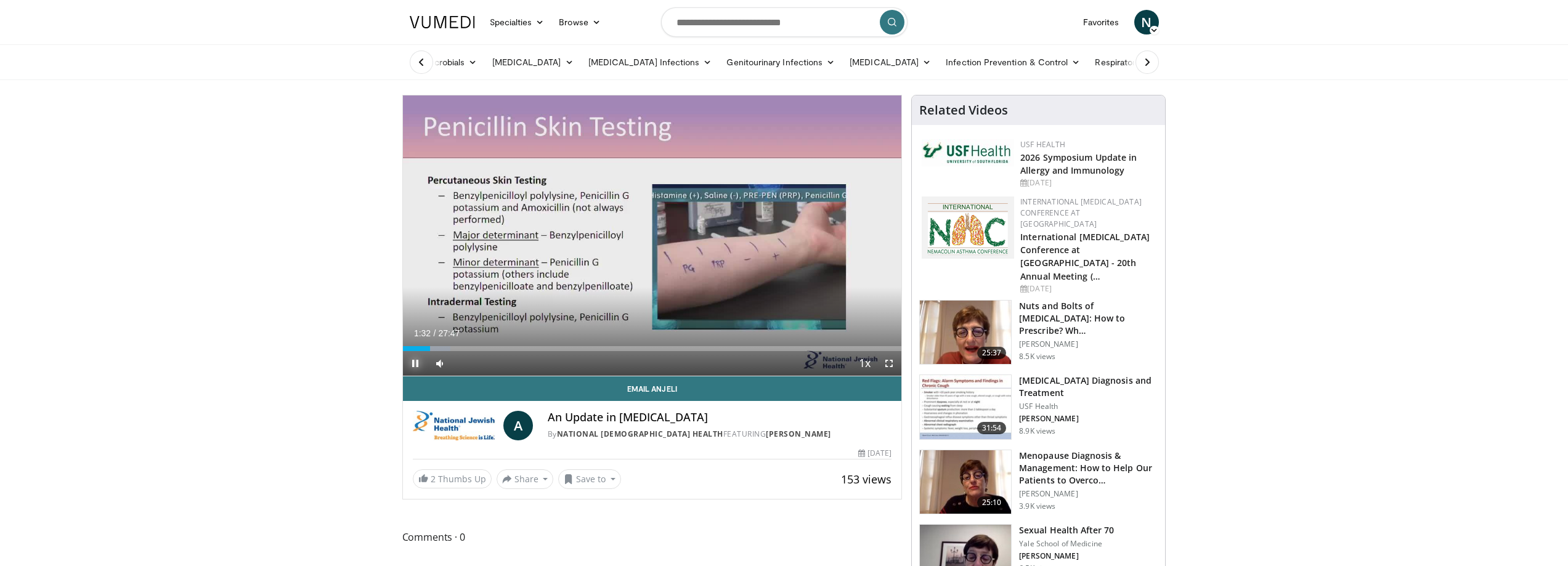
click at [418, 362] on span "Video Player" at bounding box center [415, 363] width 25 height 25
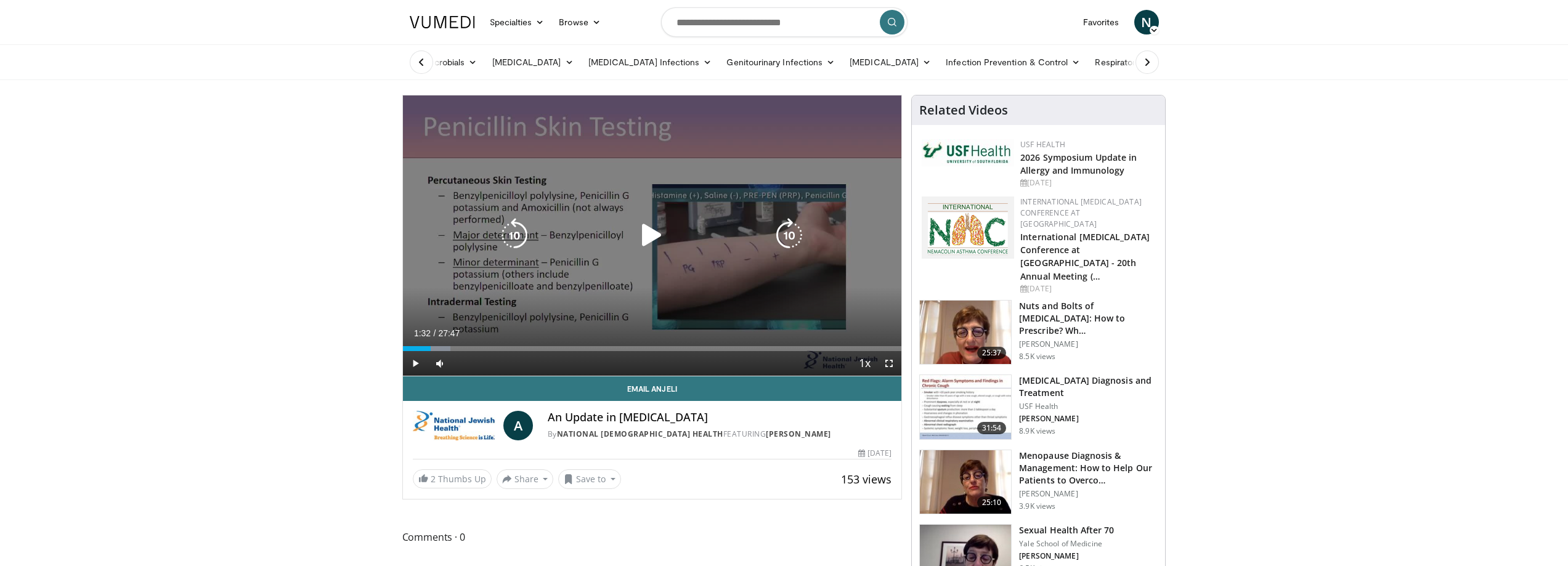
click at [793, 233] on icon "Video Player" at bounding box center [789, 235] width 35 height 35
click at [788, 239] on icon "Video Player" at bounding box center [789, 235] width 35 height 35
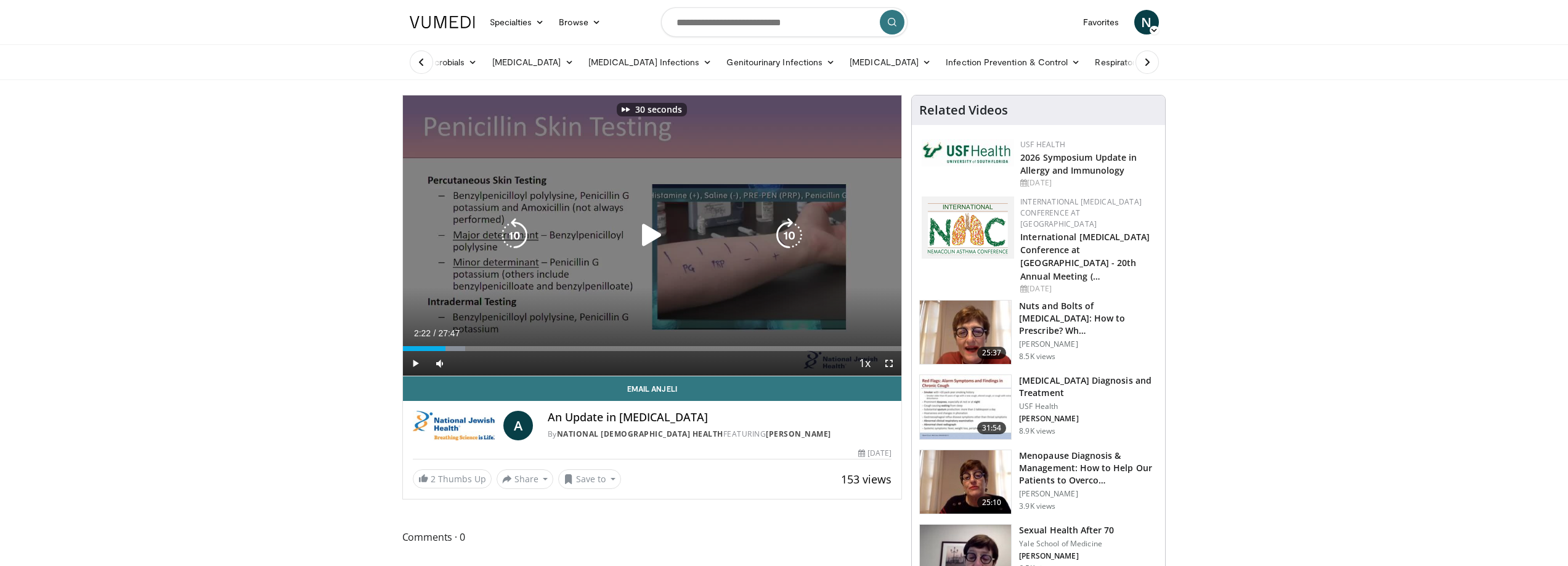
click at [788, 239] on icon "Video Player" at bounding box center [789, 235] width 35 height 35
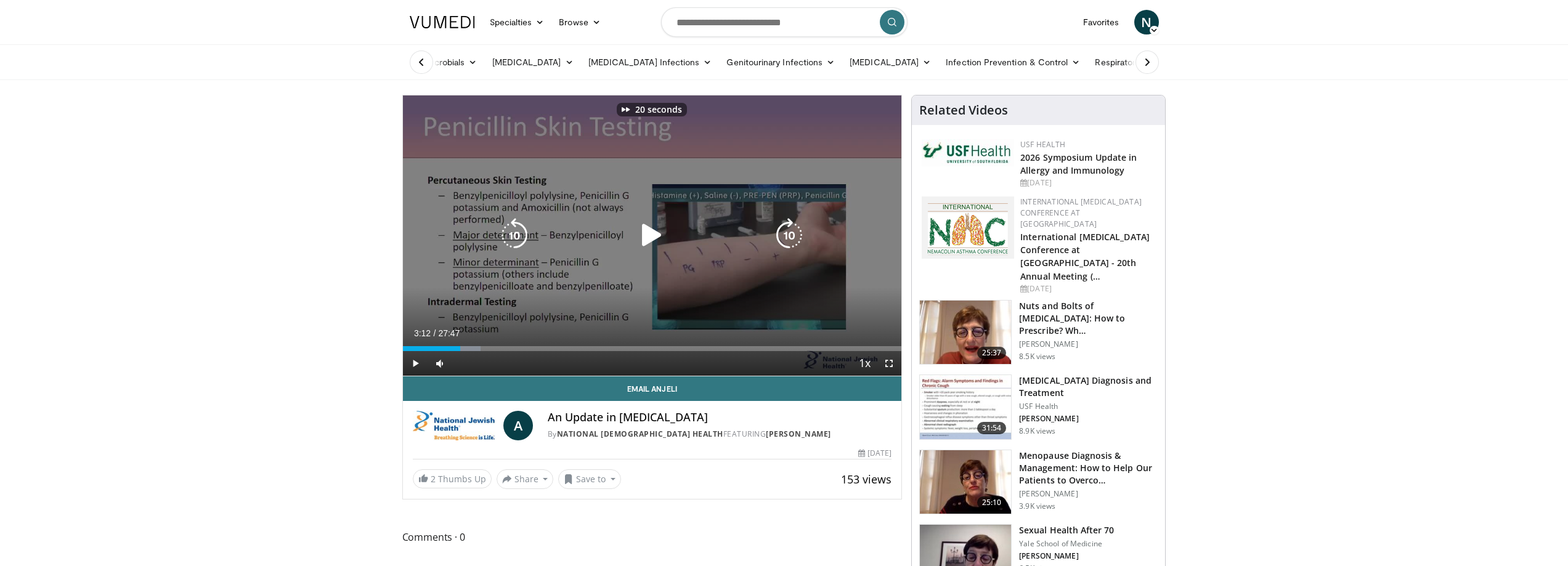
click at [788, 239] on icon "Video Player" at bounding box center [789, 235] width 35 height 35
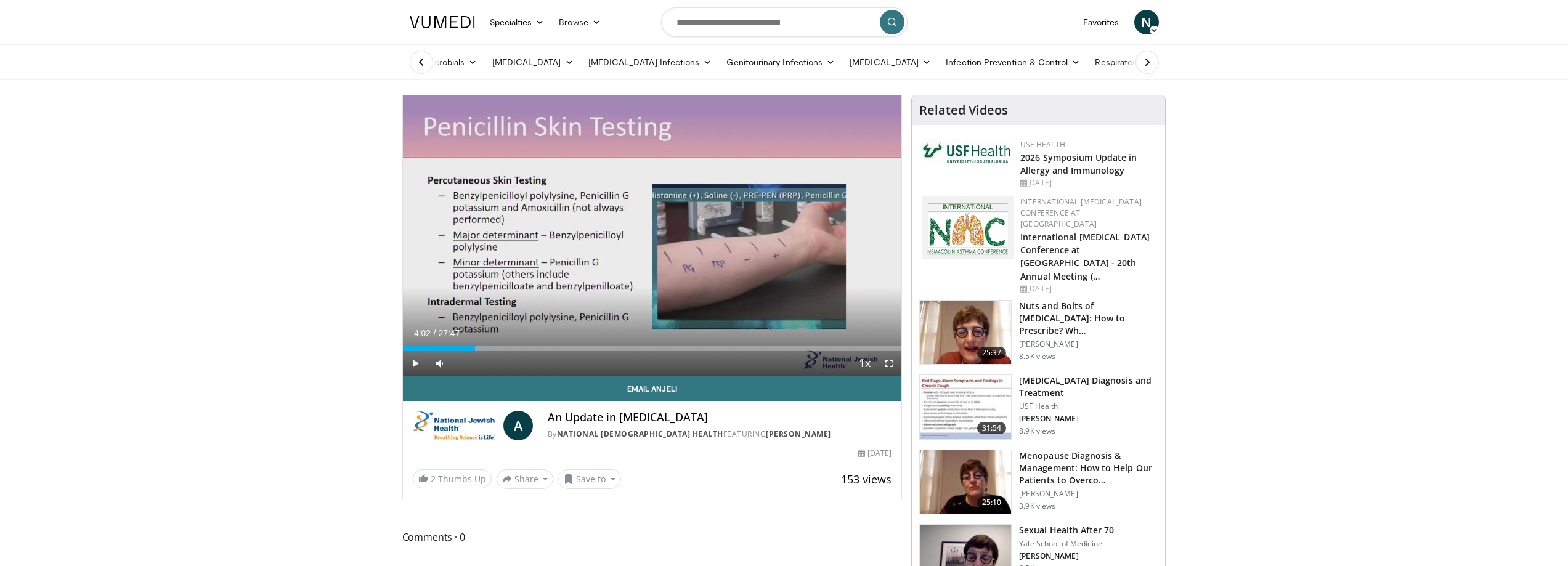
click at [788, 239] on div "70 seconds Tap to unmute" at bounding box center [653, 235] width 499 height 280
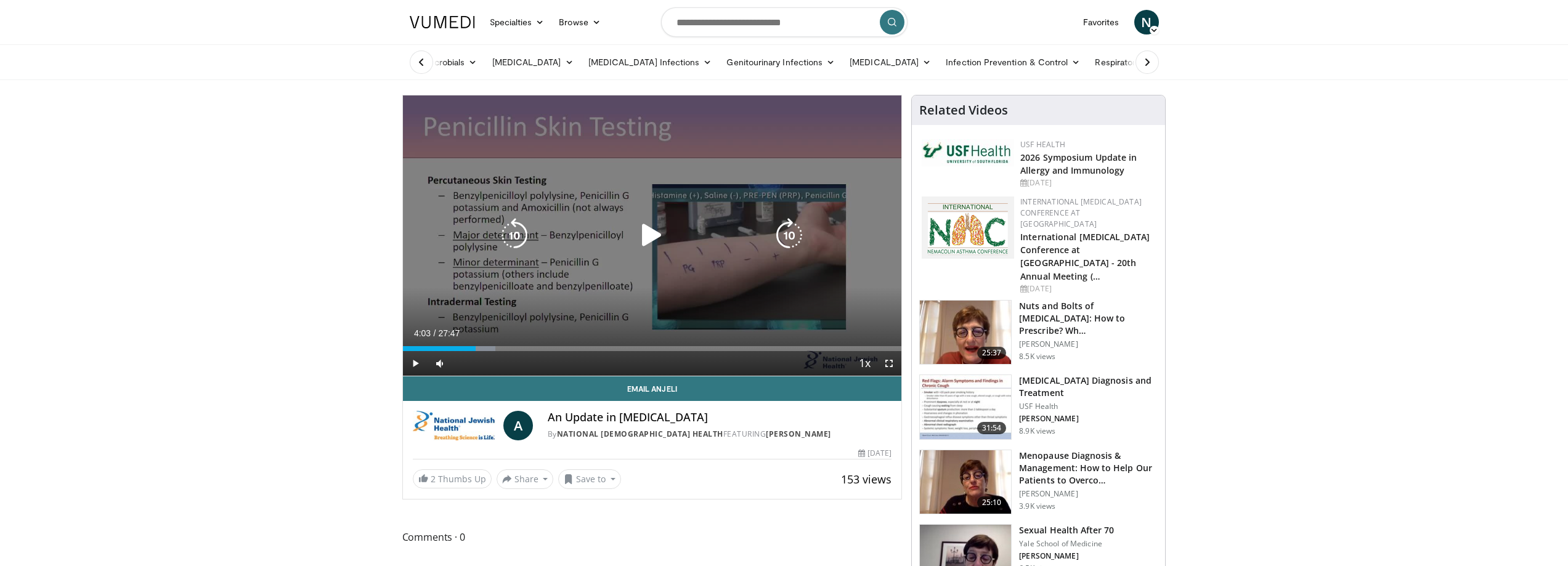
click at [788, 230] on icon "Video Player" at bounding box center [789, 235] width 35 height 35
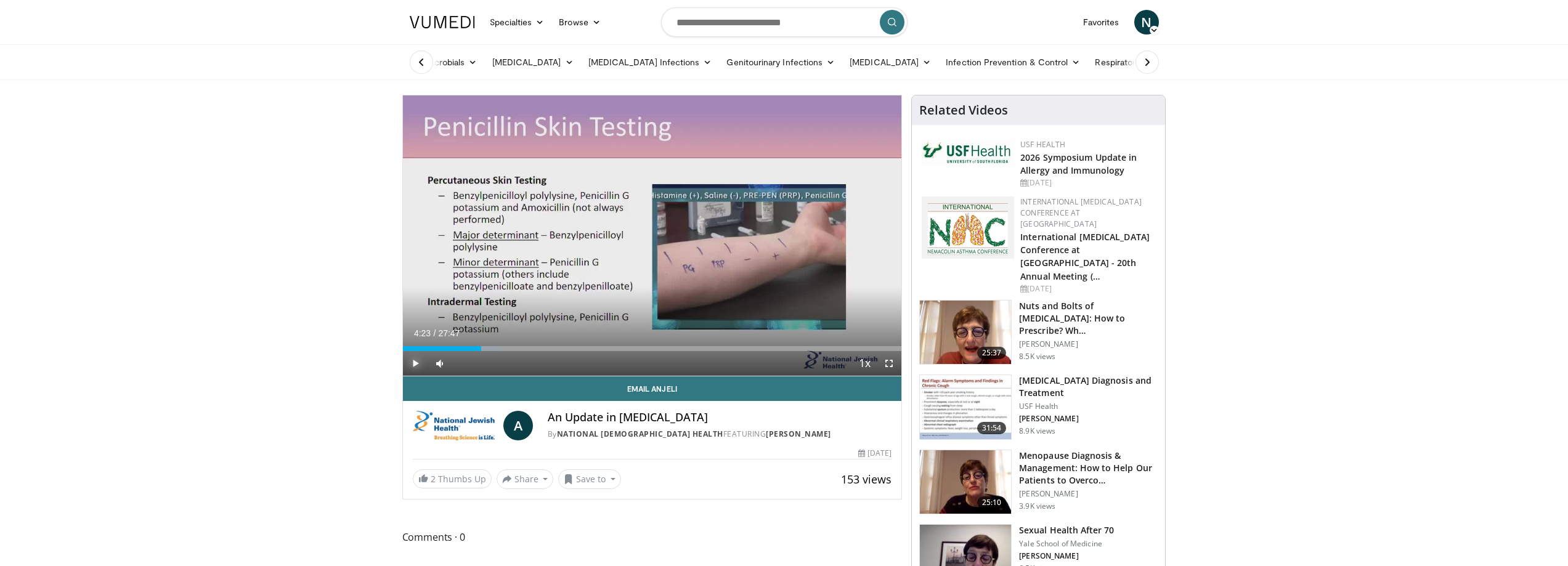
click at [418, 362] on span "Video Player" at bounding box center [415, 363] width 25 height 25
click at [413, 363] on span "Video Player" at bounding box center [415, 363] width 25 height 25
click at [487, 348] on div "Progress Bar" at bounding box center [488, 348] width 1 height 5
click at [489, 348] on div "Progress Bar" at bounding box center [490, 348] width 1 height 5
click at [496, 348] on div "Progress Bar" at bounding box center [497, 348] width 1 height 5
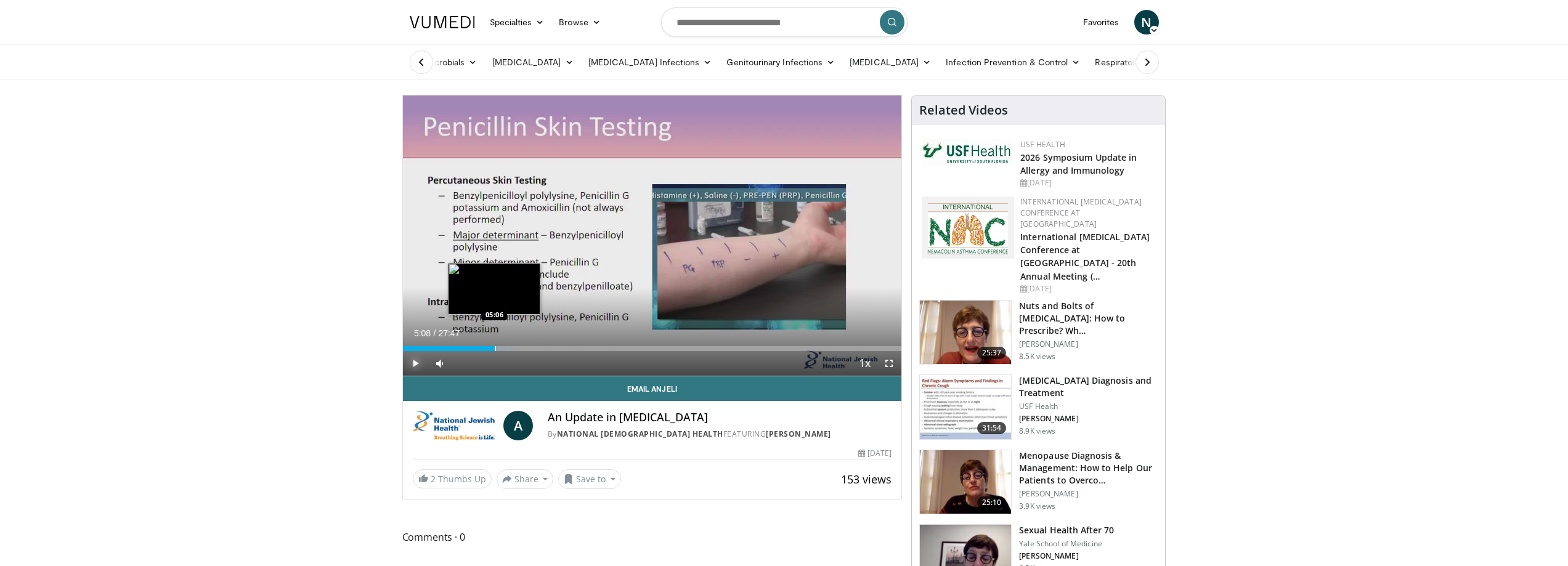
click at [495, 348] on div "Progress Bar" at bounding box center [496, 348] width 1 height 5
click at [498, 348] on div "Progress Bar" at bounding box center [499, 348] width 1 height 5
click at [494, 347] on div "05:14" at bounding box center [450, 348] width 94 height 5
click at [496, 348] on div "Progress Bar" at bounding box center [497, 348] width 1 height 5
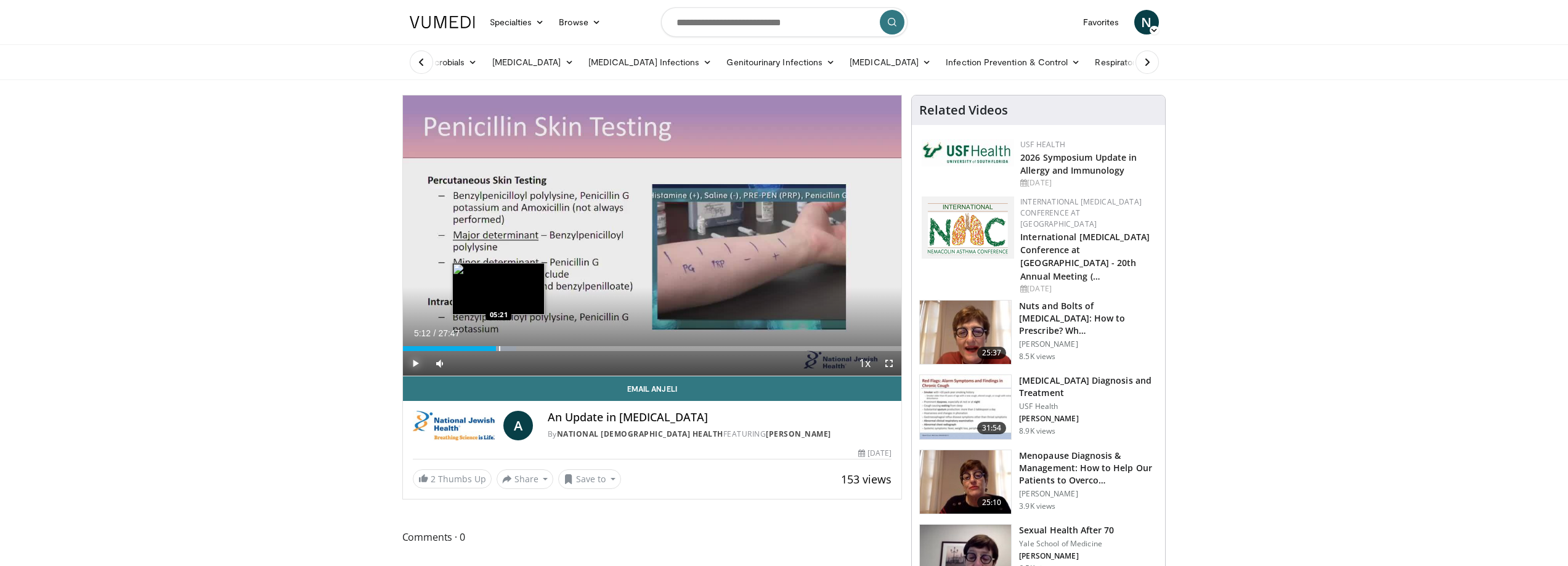
click at [499, 348] on div "Progress Bar" at bounding box center [500, 348] width 1 height 5
click at [503, 348] on div "Progress Bar" at bounding box center [503, 348] width 1 height 5
click at [509, 348] on div "Progress Bar" at bounding box center [510, 348] width 1 height 5
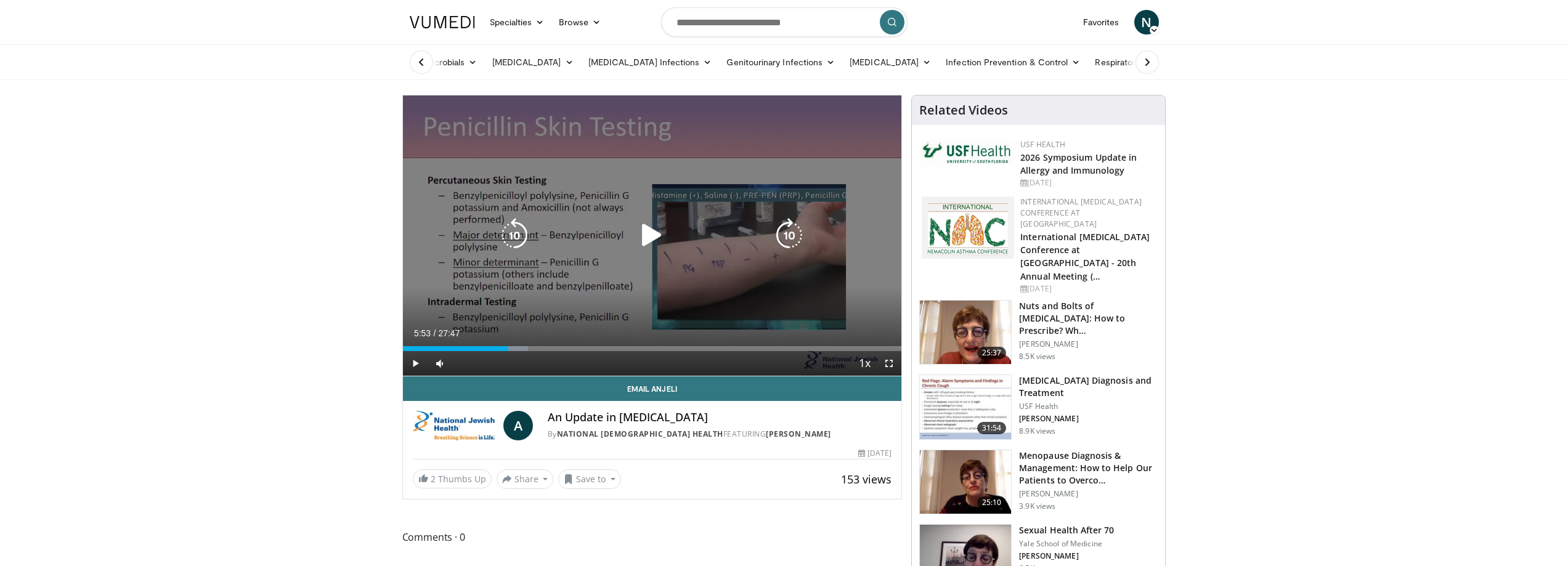
click at [666, 235] on icon "Video Player" at bounding box center [652, 235] width 35 height 35
click at [797, 233] on icon "Video Player" at bounding box center [789, 235] width 35 height 35
click at [520, 235] on icon "Video Player" at bounding box center [514, 235] width 35 height 35
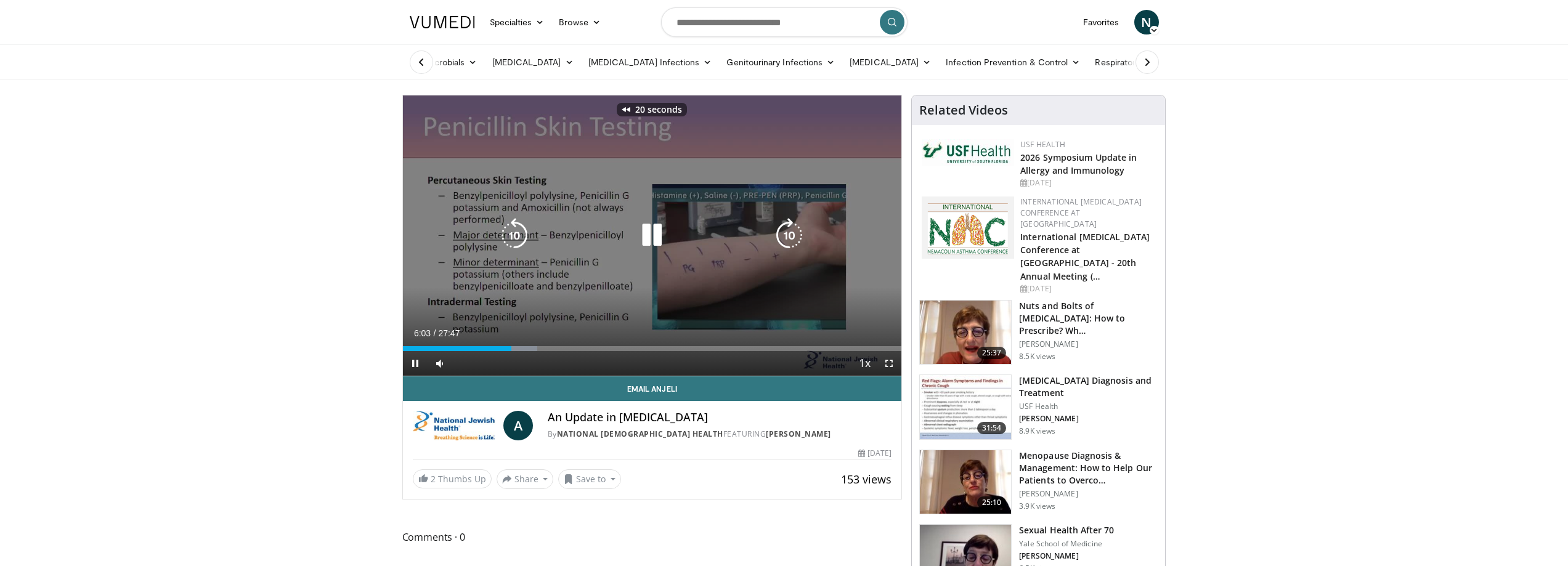
click at [651, 232] on icon "Video Player" at bounding box center [652, 235] width 35 height 35
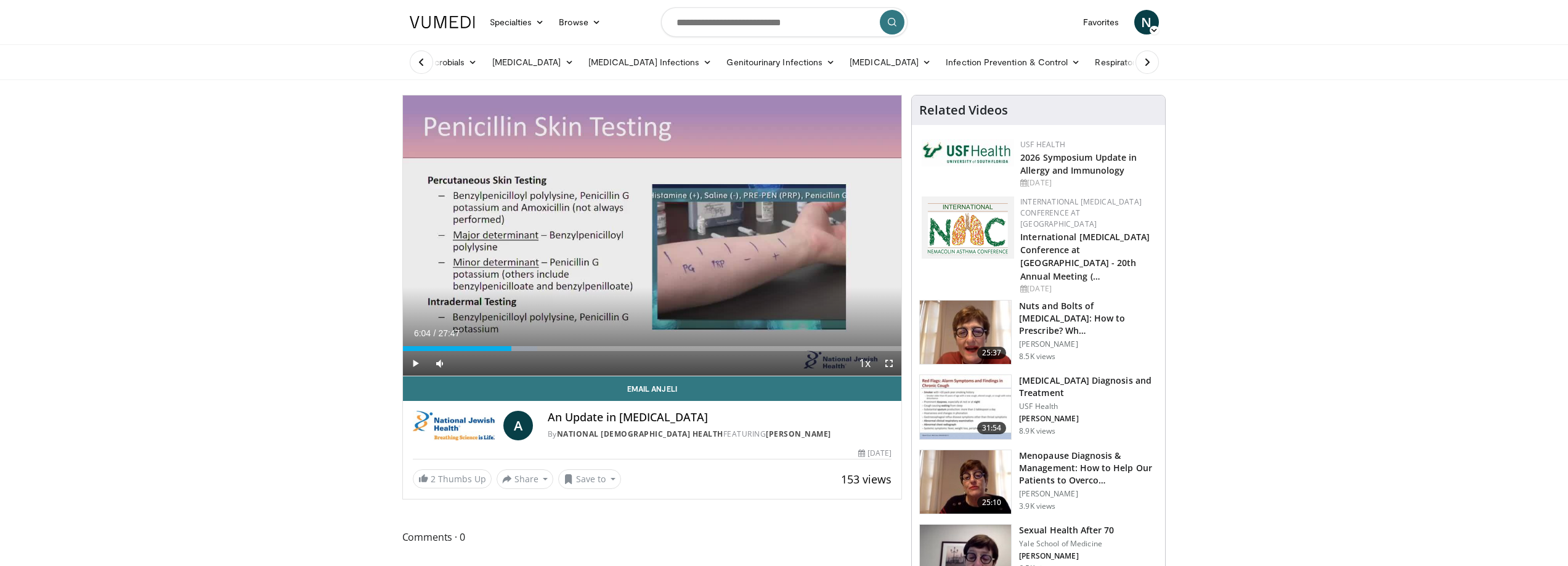
click at [502, 346] on div "Progress Bar" at bounding box center [503, 348] width 1 height 5
click at [495, 346] on div "Progress Bar" at bounding box center [496, 348] width 1 height 5
click at [507, 347] on div "Progress Bar" at bounding box center [507, 348] width 1 height 5
click at [514, 346] on div "Progress Bar" at bounding box center [514, 348] width 1 height 5
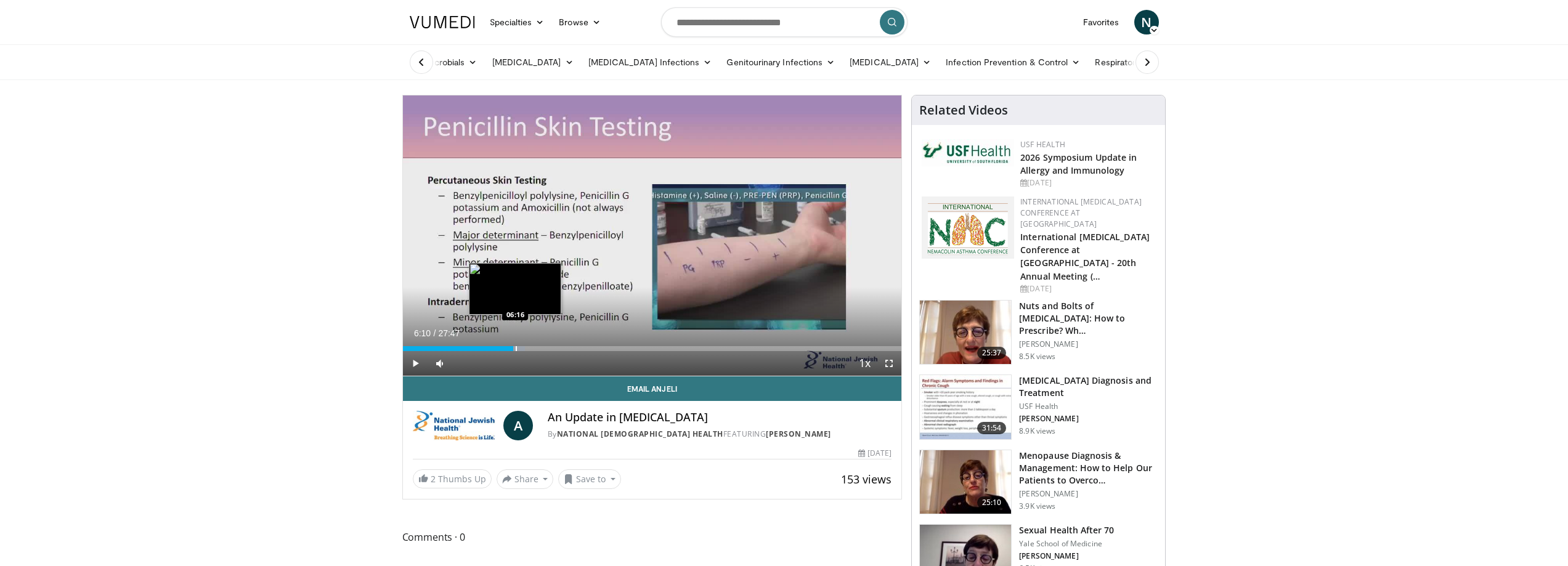
click at [517, 346] on div "Progress Bar" at bounding box center [516, 348] width 1 height 5
click at [520, 348] on div "Progress Bar" at bounding box center [521, 348] width 1 height 5
click at [527, 348] on div "Progress Bar" at bounding box center [527, 348] width 1 height 5
click at [531, 348] on div "Progress Bar" at bounding box center [531, 348] width 1 height 5
click at [533, 347] on div "Progress Bar" at bounding box center [534, 348] width 1 height 5
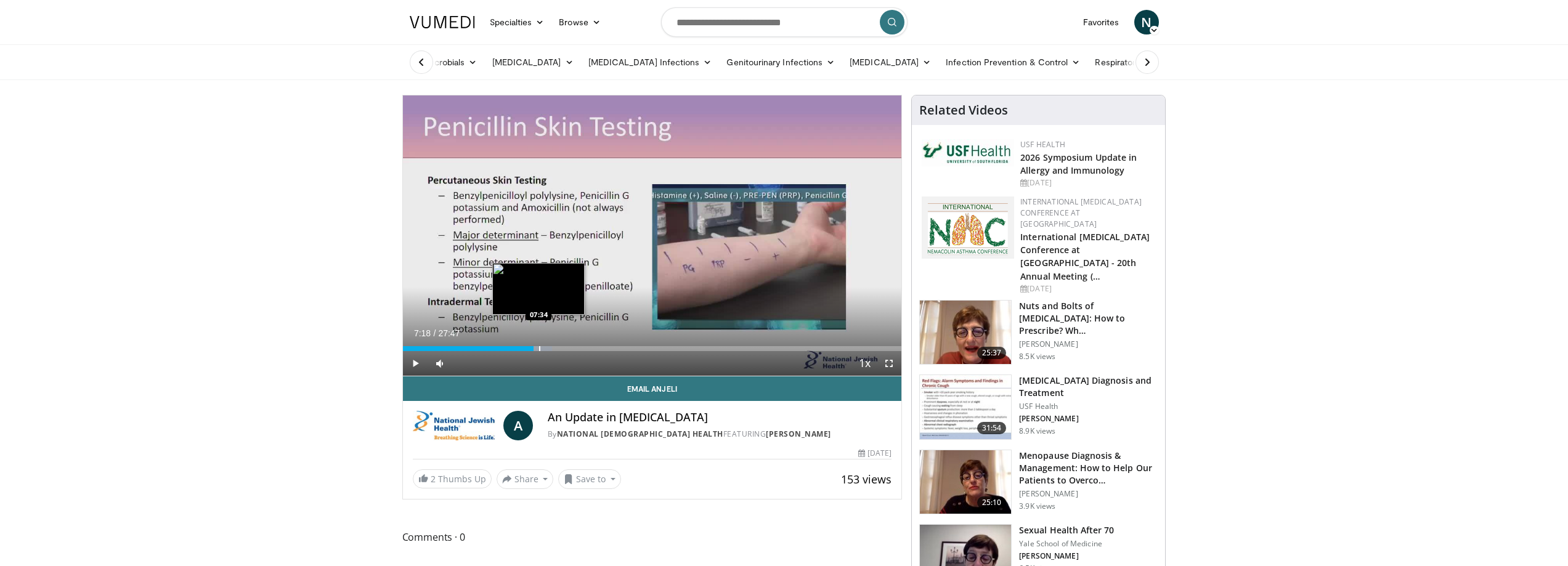
click at [539, 347] on div "Progress Bar" at bounding box center [540, 348] width 1 height 5
click at [542, 346] on div "Progress Bar" at bounding box center [543, 348] width 1 height 5
click at [544, 346] on div "Progress Bar" at bounding box center [545, 348] width 1 height 5
click at [506, 346] on div "Progress Bar" at bounding box center [507, 348] width 1 height 5
click at [509, 349] on div "Progress Bar" at bounding box center [509, 348] width 1 height 5
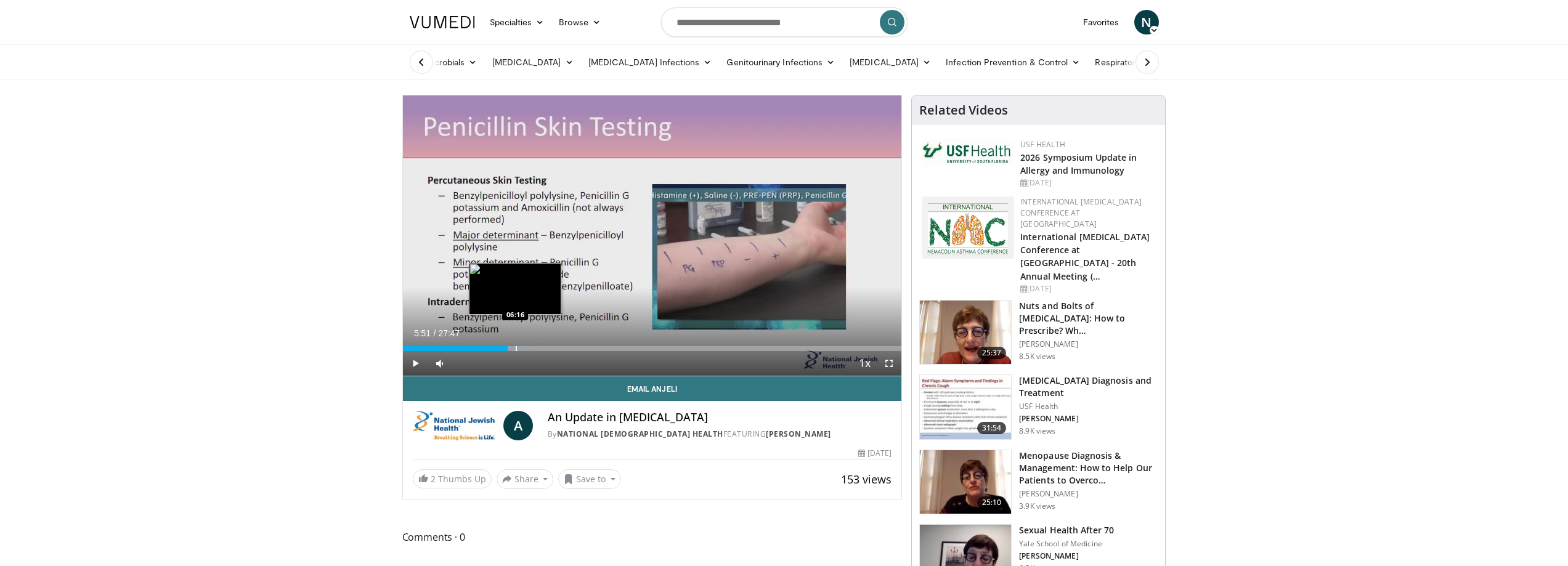
click at [516, 348] on div "Progress Bar" at bounding box center [516, 348] width 1 height 5
click at [448, 352] on span "Video Player" at bounding box center [440, 363] width 25 height 25
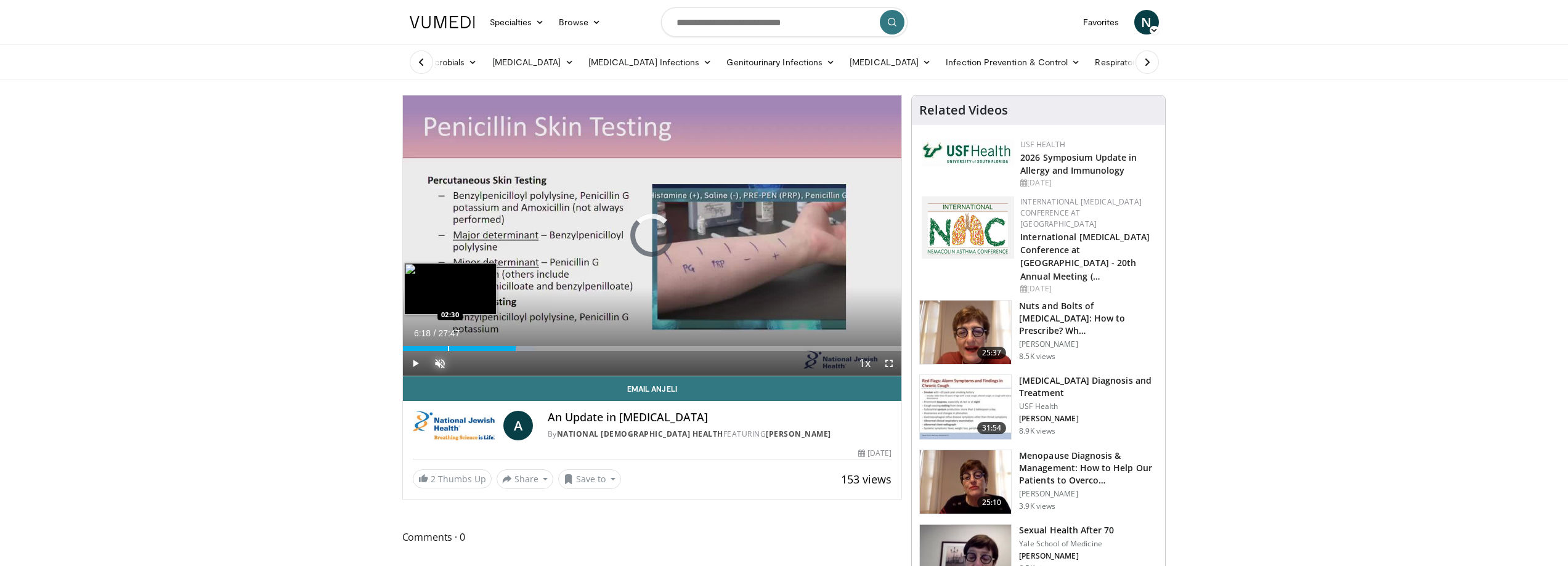
click at [448, 348] on div "Progress Bar" at bounding box center [449, 348] width 1 height 5
click at [437, 348] on div "02:32" at bounding box center [426, 348] width 46 height 5
click at [467, 347] on div "Progress Bar" at bounding box center [468, 348] width 1 height 5
click at [478, 347] on div "Progress Bar" at bounding box center [479, 348] width 1 height 5
click at [493, 349] on div "Progress Bar" at bounding box center [493, 348] width 1 height 5
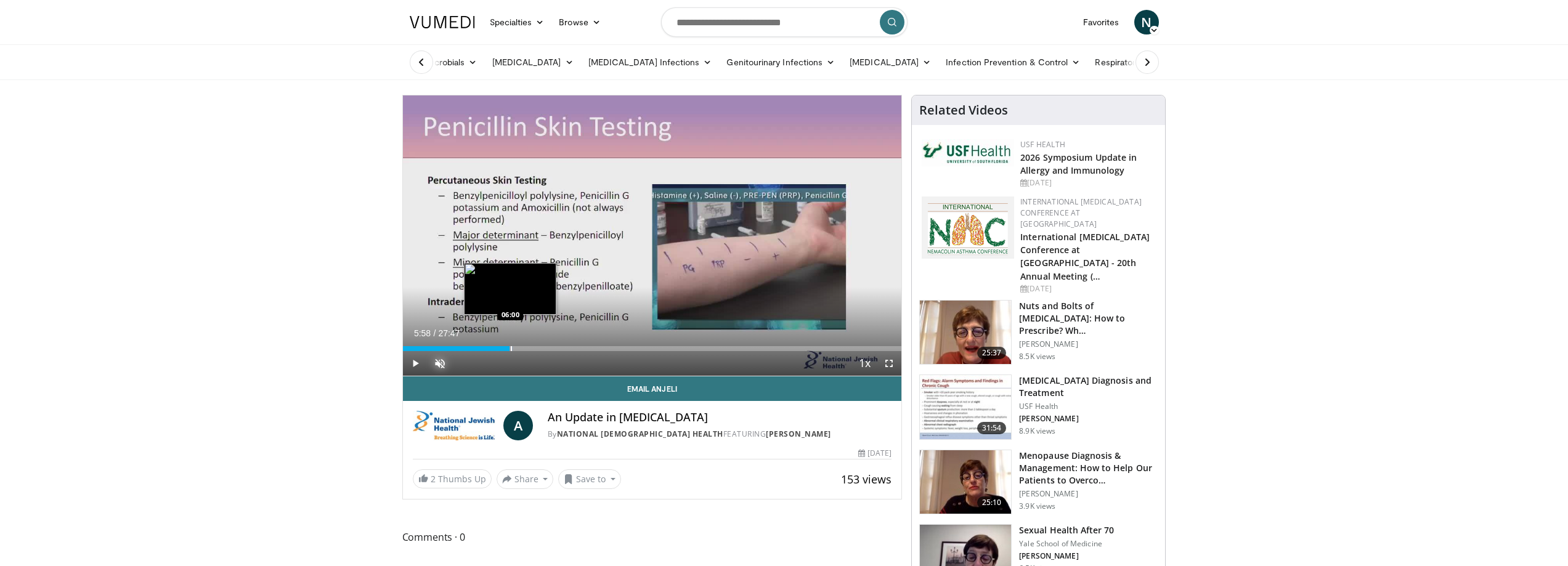
click at [511, 346] on div "Progress Bar" at bounding box center [512, 348] width 1 height 5
click at [524, 346] on div "Progress Bar" at bounding box center [525, 348] width 1 height 5
click at [531, 346] on div "Progress Bar" at bounding box center [532, 348] width 1 height 5
click at [552, 348] on div "Progress Bar" at bounding box center [553, 348] width 1 height 5
click at [568, 351] on div "Progress Bar" at bounding box center [567, 348] width 1 height 5
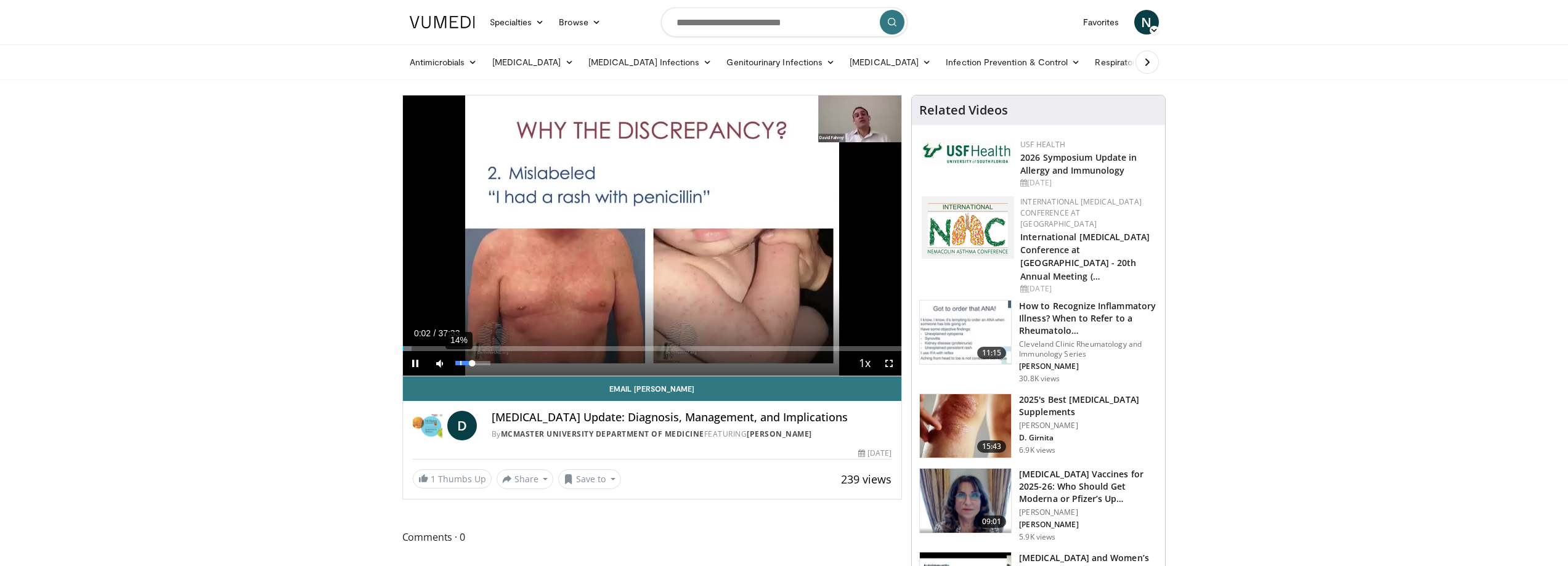
click at [461, 363] on div "14%" at bounding box center [473, 363] width 35 height 4
click at [458, 362] on div "Volume Level" at bounding box center [457, 363] width 3 height 4
click at [412, 346] on div "Progress Bar" at bounding box center [413, 348] width 1 height 5
click at [422, 346] on div "Progress Bar" at bounding box center [423, 348] width 1 height 5
click at [413, 348] on div "Progress Bar" at bounding box center [413, 348] width 1 height 5
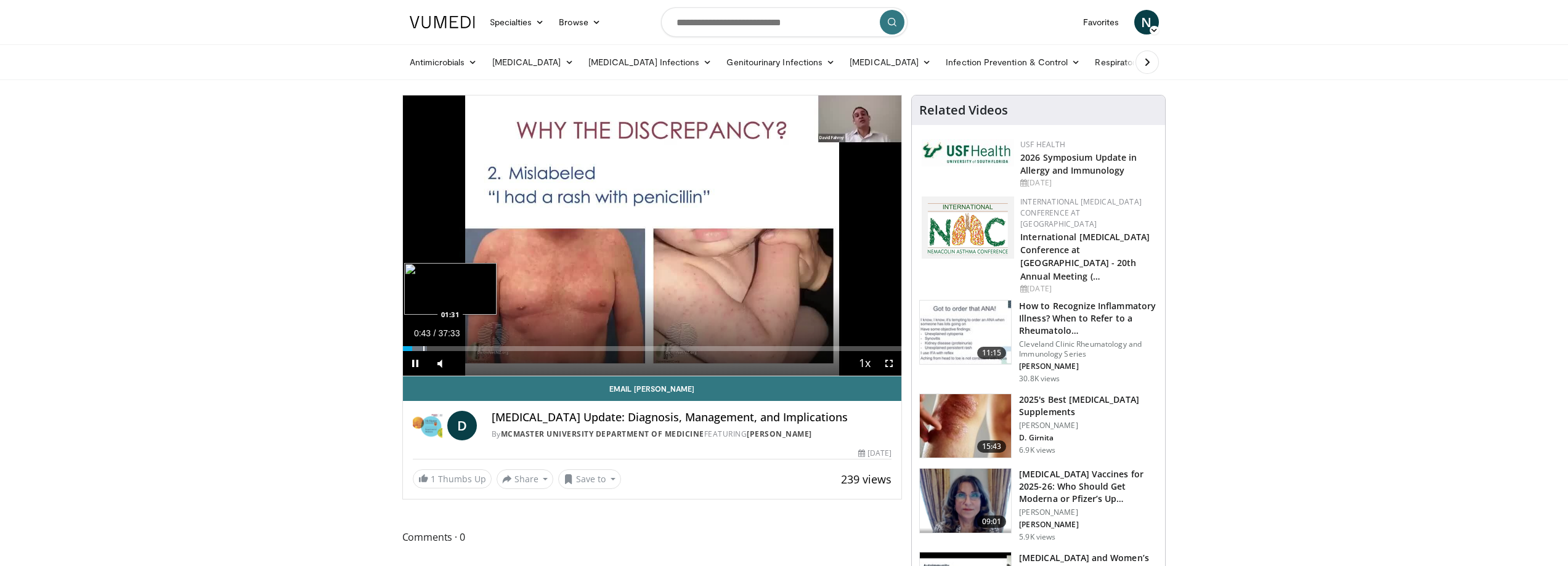
click at [423, 345] on div "Loaded : 4.87% 00:43 01:31" at bounding box center [653, 345] width 499 height 12
click at [431, 344] on div "Loaded : 7.09% 01:33 02:10" at bounding box center [653, 345] width 499 height 12
click at [431, 346] on div "Progress Bar" at bounding box center [432, 348] width 1 height 5
click at [425, 345] on div "Loaded : 8.86% 02:02 01:54" at bounding box center [653, 345] width 499 height 12
click at [435, 345] on div "Loaded : 7.53% 01:43 02:21" at bounding box center [653, 345] width 499 height 12
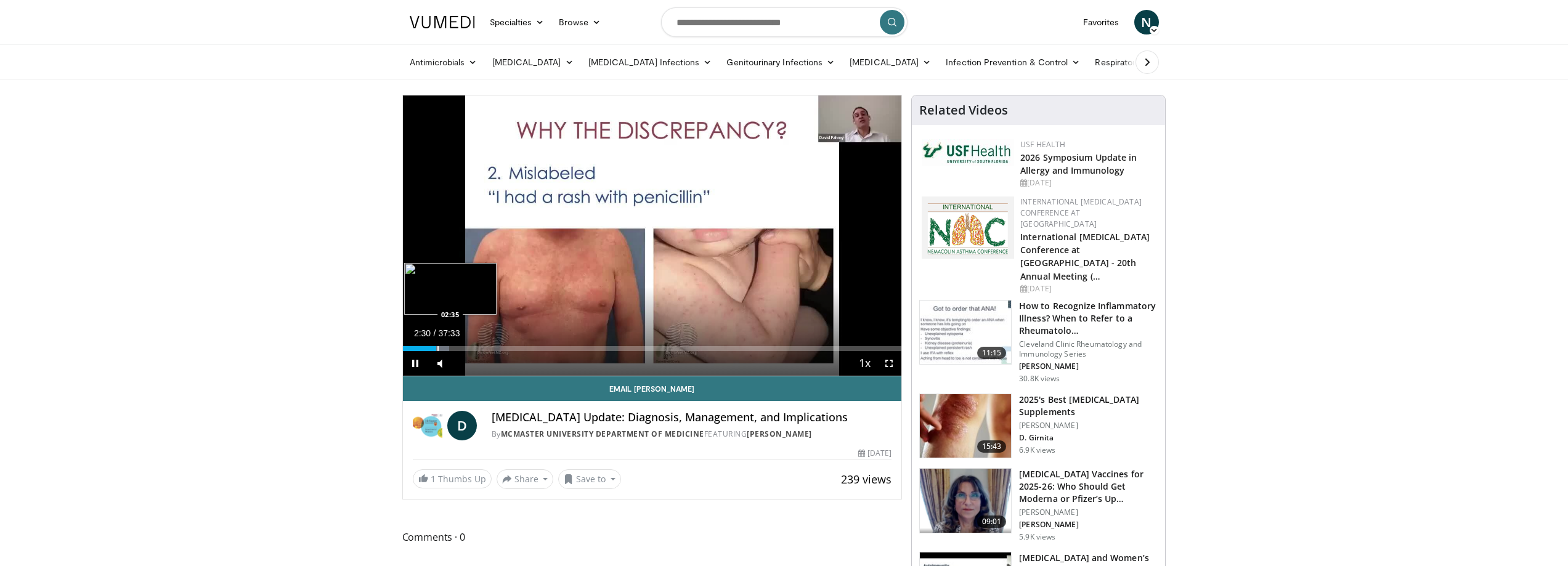
click at [437, 346] on div "Loaded : 9.31% 02:30 02:35" at bounding box center [653, 348] width 499 height 5
click at [441, 346] on div "Progress Bar" at bounding box center [441, 348] width 1 height 5
click at [447, 348] on div "Progress Bar" at bounding box center [447, 348] width 1 height 5
click at [452, 348] on div "Progress Bar" at bounding box center [453, 348] width 1 height 5
click at [459, 346] on div "Progress Bar" at bounding box center [460, 348] width 1 height 5
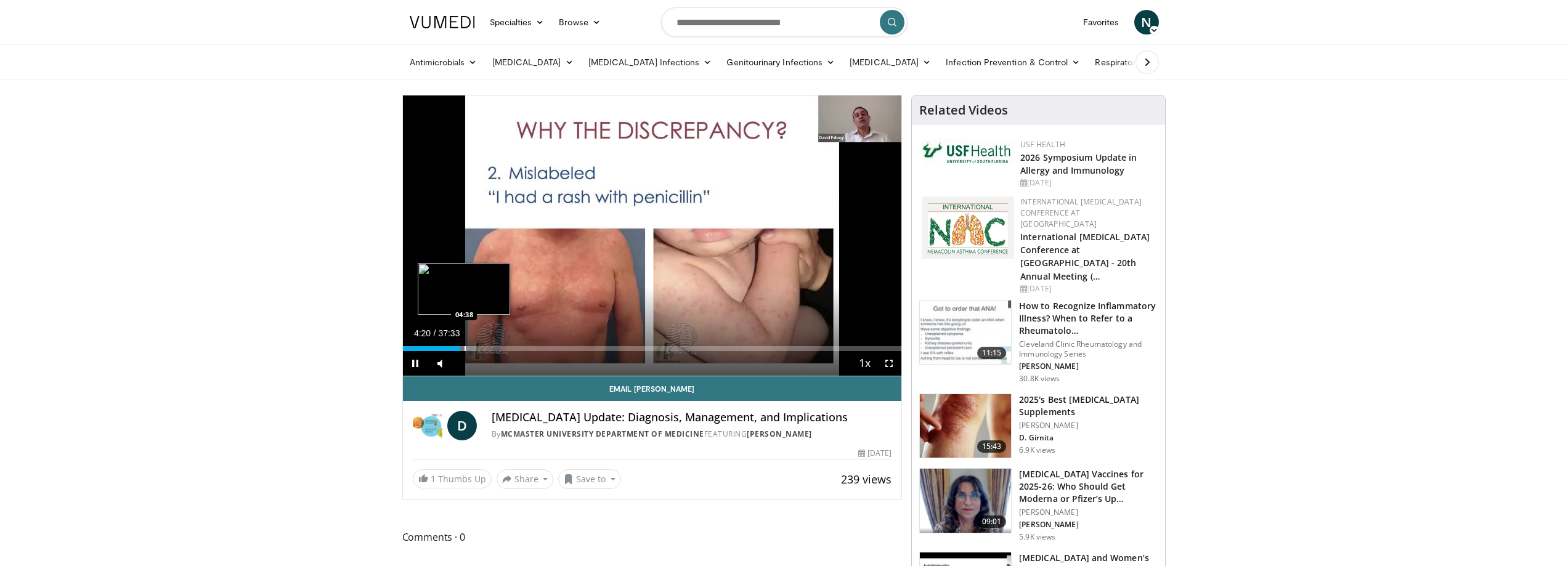
click at [464, 350] on div "Progress Bar" at bounding box center [465, 348] width 1 height 5
click at [469, 349] on div "Progress Bar" at bounding box center [469, 348] width 1 height 5
click at [475, 348] on div "Progress Bar" at bounding box center [476, 348] width 1 height 5
click at [479, 345] on div "Loaded : 17.28% 05:23 05:44" at bounding box center [653, 345] width 499 height 12
click at [485, 347] on div "Progress Bar" at bounding box center [486, 348] width 1 height 5
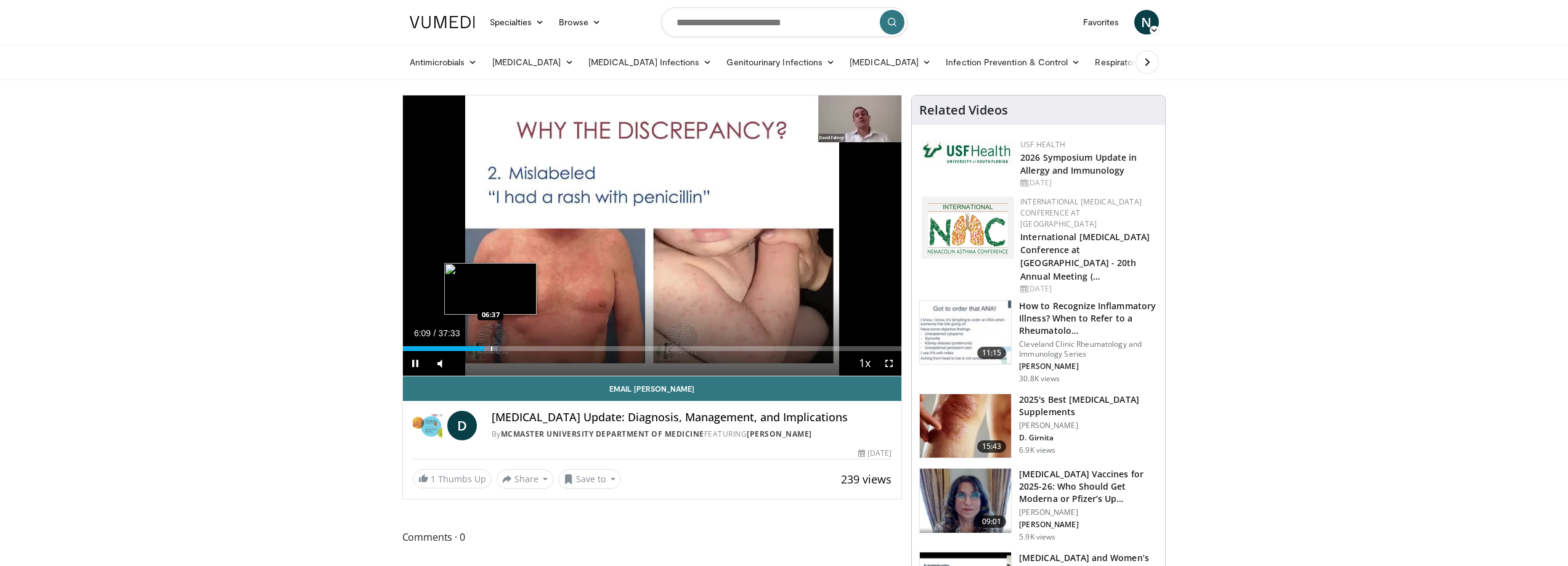
click at [491, 348] on div "Progress Bar" at bounding box center [492, 348] width 1 height 5
click at [497, 346] on div "Progress Bar" at bounding box center [497, 348] width 1 height 5
click at [502, 346] on div "Progress Bar" at bounding box center [503, 348] width 1 height 5
click at [512, 347] on div "Progress Bar" at bounding box center [512, 348] width 1 height 5
click at [514, 348] on div "Progress Bar" at bounding box center [515, 348] width 1 height 5
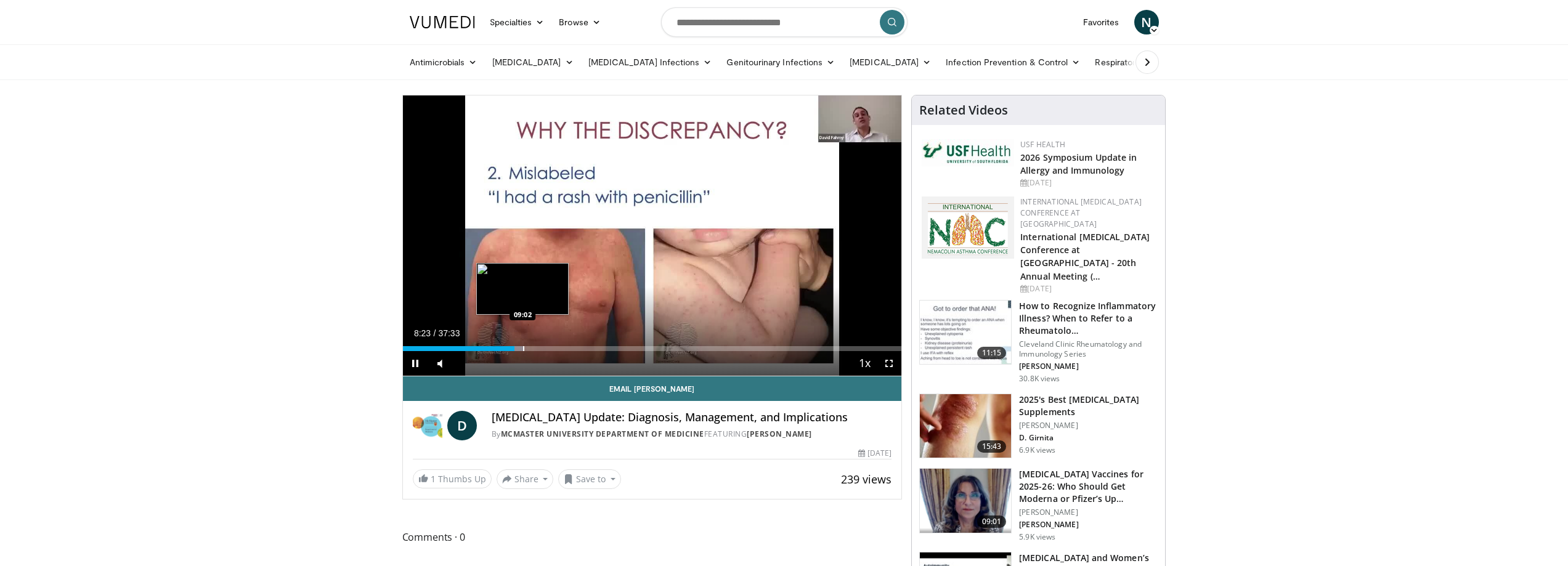
click at [524, 347] on div "Progress Bar" at bounding box center [524, 348] width 1 height 5
click at [534, 347] on div "Progress Bar" at bounding box center [535, 348] width 1 height 5
click at [537, 348] on div "Progress Bar" at bounding box center [537, 348] width 1 height 5
click at [553, 347] on div "Progress Bar" at bounding box center [553, 348] width 1 height 5
click at [555, 348] on div "Progress Bar" at bounding box center [556, 348] width 1 height 5
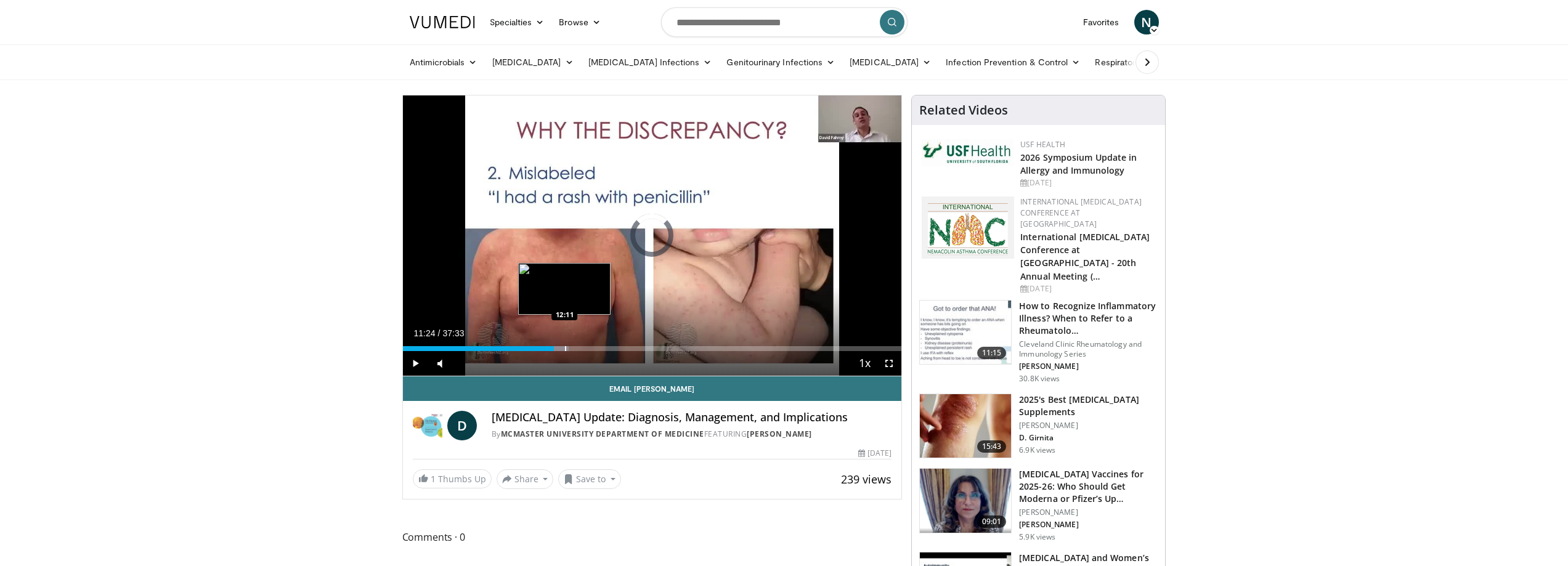
click at [565, 347] on div "Progress Bar" at bounding box center [565, 348] width 1 height 5
click at [585, 343] on div "Loaded : 33.68% 12:09 13:43" at bounding box center [653, 345] width 499 height 12
click at [568, 345] on div "Loaded : 39.44% 13:47 12:28" at bounding box center [653, 345] width 499 height 12
click at [574, 345] on div "Loaded : 33.68% 12:28 12:53" at bounding box center [653, 345] width 499 height 12
click at [582, 344] on div "Loaded : 34.57% 12:56 13:29" at bounding box center [653, 345] width 499 height 12
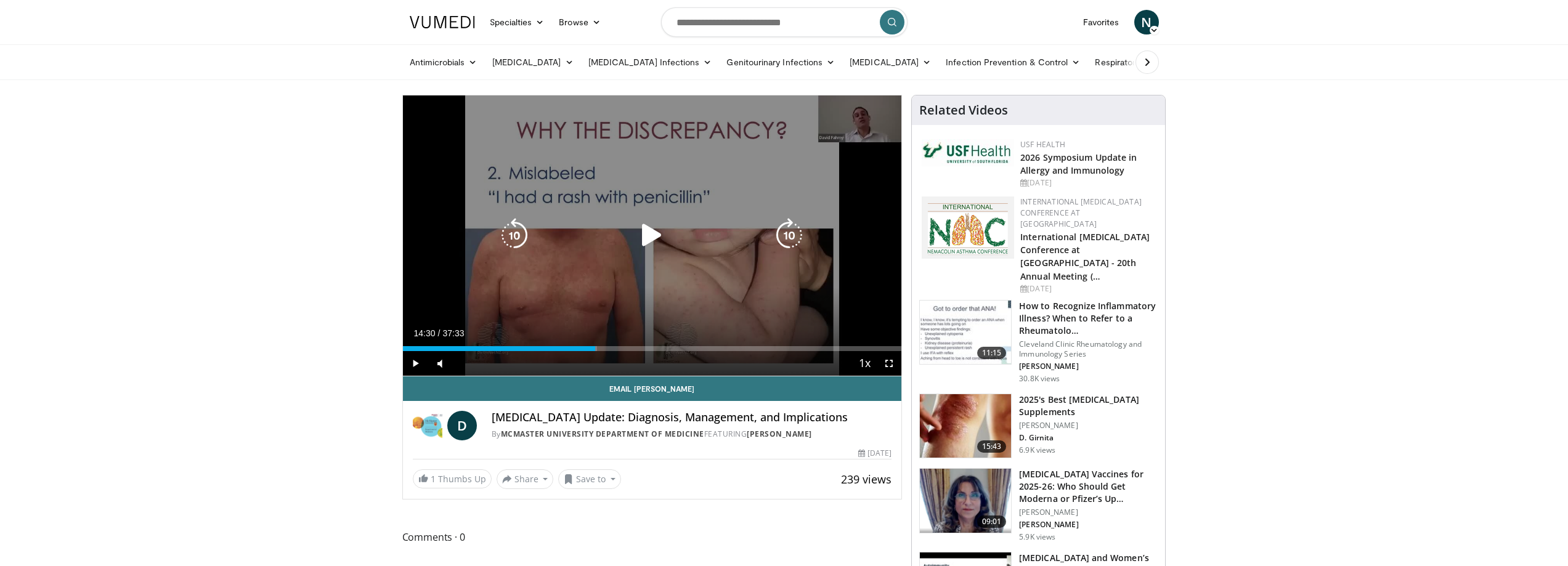
click at [595, 344] on div "Loaded : 39.00% 14:30 13:32" at bounding box center [653, 345] width 499 height 12
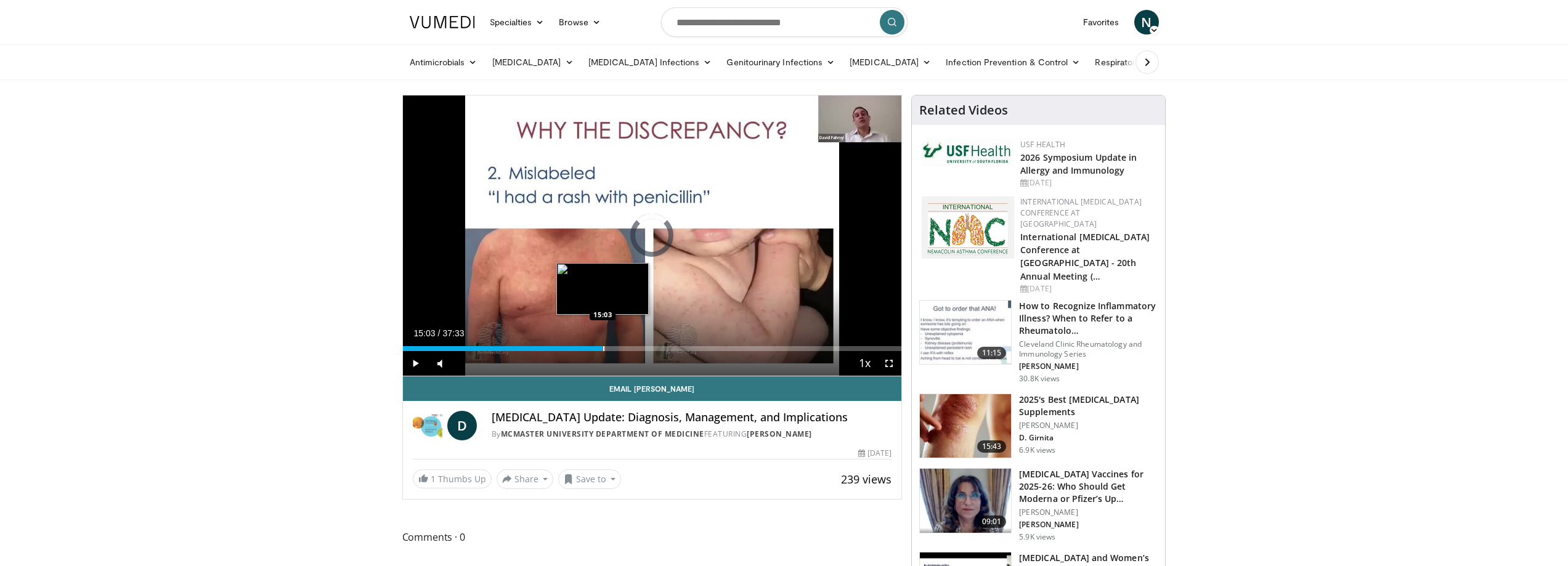
click at [603, 343] on div "Loaded : 39.00% 15:03 15:03" at bounding box center [653, 345] width 499 height 12
click at [611, 348] on div "Progress Bar" at bounding box center [611, 348] width 1 height 5
click at [620, 348] on div "Progress Bar" at bounding box center [621, 348] width 1 height 5
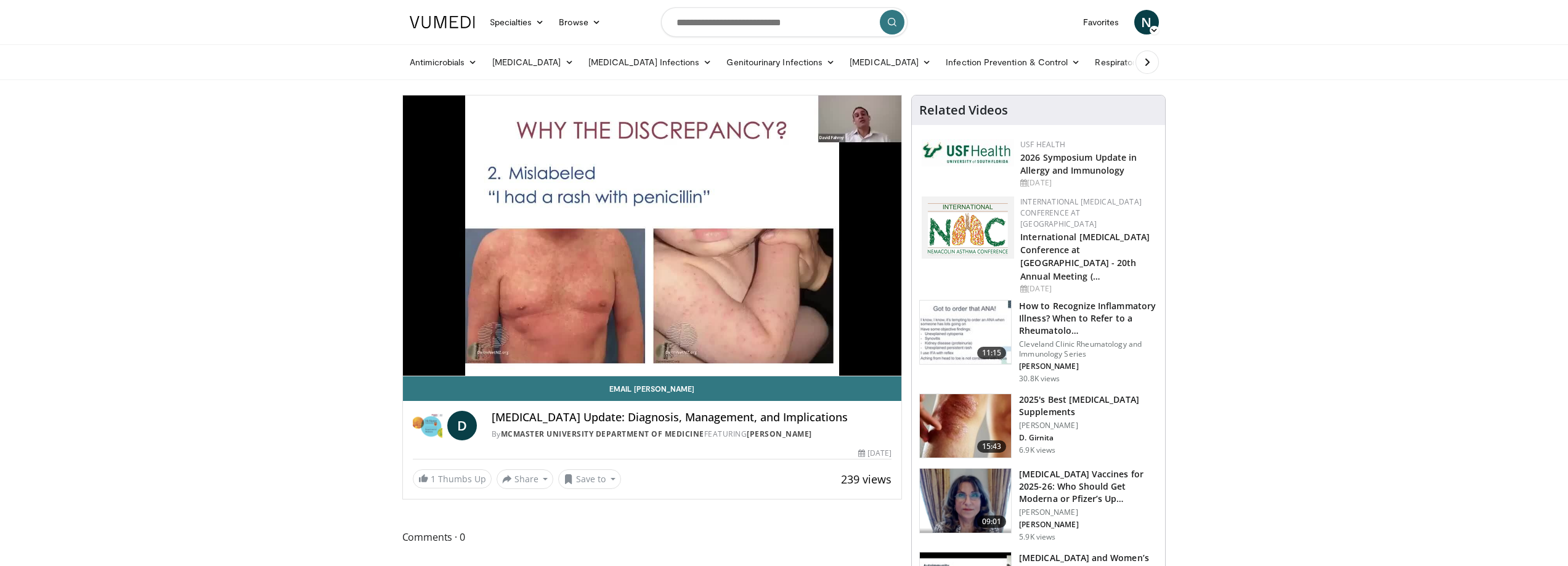
click at [634, 346] on div "10 seconds Tap to unmute" at bounding box center [653, 235] width 499 height 280
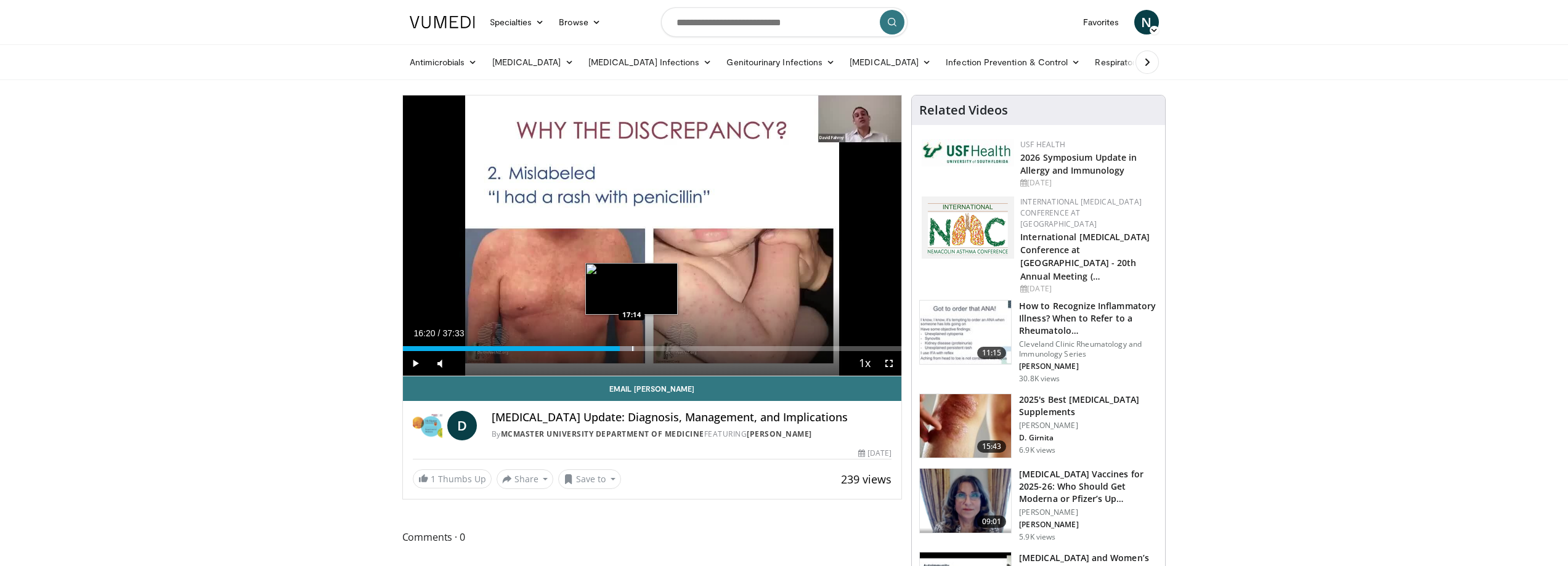
click at [632, 350] on div "Progress Bar" at bounding box center [633, 348] width 1 height 5
click at [638, 348] on div "Progress Bar" at bounding box center [638, 348] width 1 height 5
click at [647, 348] on div "Progress Bar" at bounding box center [648, 348] width 1 height 5
click at [659, 348] on div "Progress Bar" at bounding box center [660, 348] width 1 height 5
click at [664, 347] on div "Progress Bar" at bounding box center [665, 348] width 1 height 5
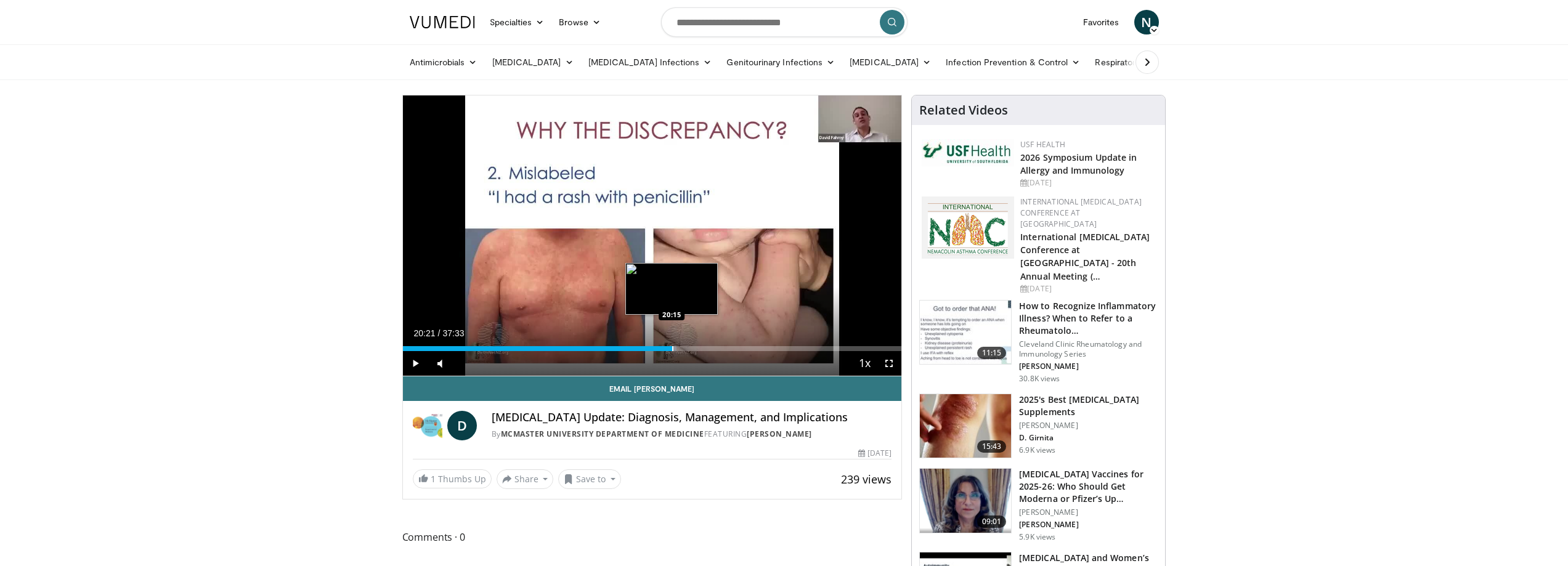
click at [674, 347] on div "Progress Bar" at bounding box center [667, 348] width 20 height 5
click at [683, 346] on div "Progress Bar" at bounding box center [683, 348] width 1 height 5
click at [693, 346] on div "Progress Bar" at bounding box center [694, 348] width 1 height 5
click at [718, 348] on div "Progress Bar" at bounding box center [717, 348] width 1 height 5
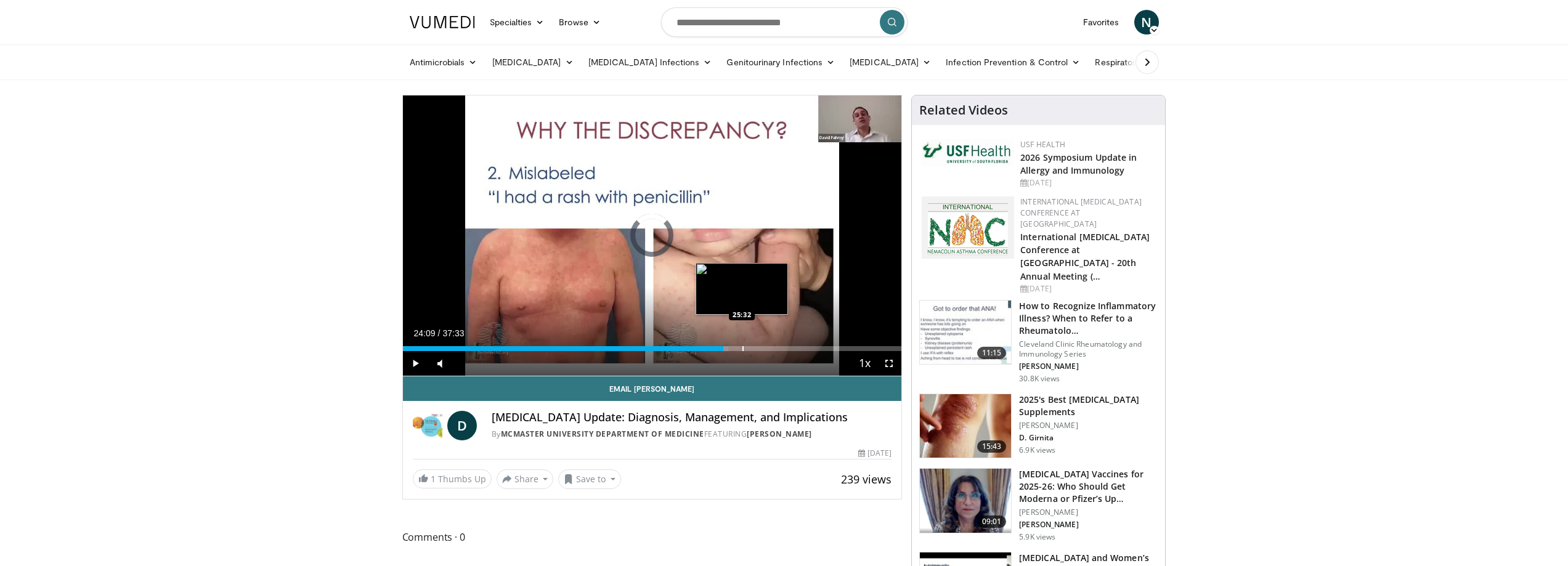
click at [743, 348] on div "Progress Bar" at bounding box center [743, 348] width 1 height 5
click at [746, 346] on div "Progress Bar" at bounding box center [747, 348] width 1 height 5
click at [754, 348] on div "Progress Bar" at bounding box center [753, 348] width 1 height 5
click at [760, 346] on div "Progress Bar" at bounding box center [760, 348] width 1 height 5
click at [780, 345] on div "Loaded : 74.45% 26:53 28:16" at bounding box center [653, 345] width 499 height 12
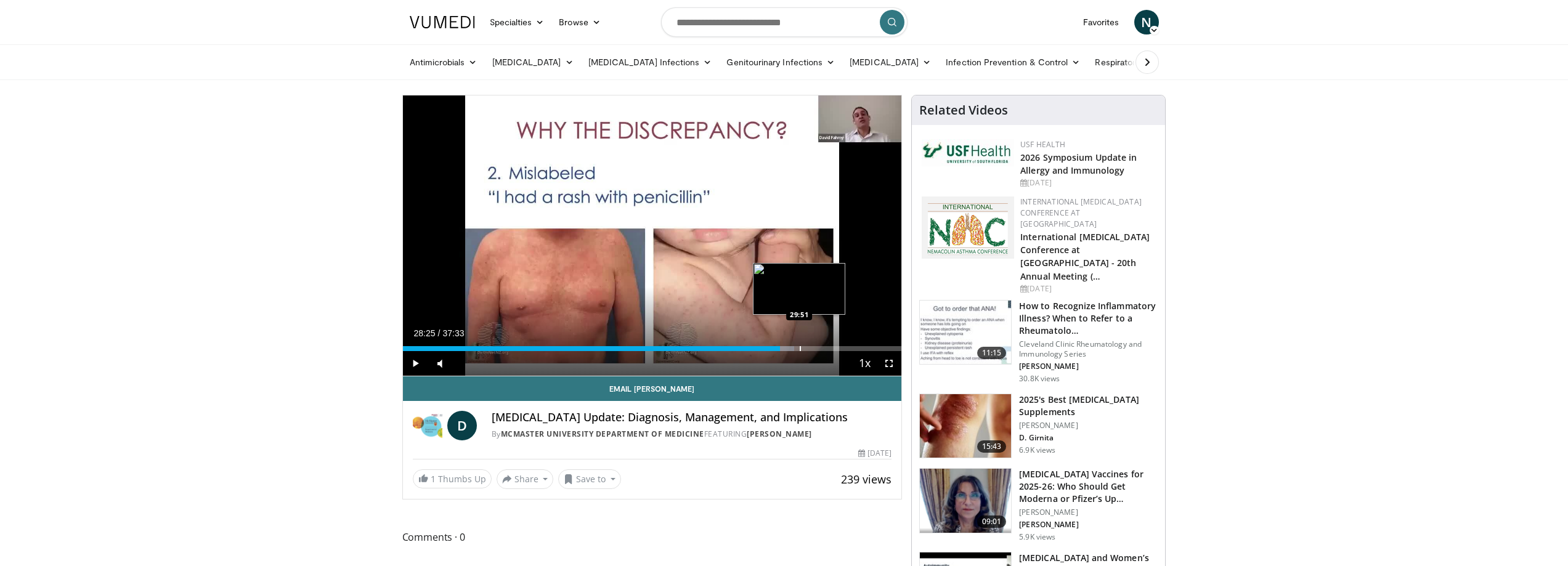
click at [800, 343] on div "Loaded : 78.44% 28:25 29:51" at bounding box center [653, 345] width 499 height 12
click at [817, 344] on div "Loaded : 82.43% 29:54 31:09" at bounding box center [653, 345] width 499 height 12
click at [829, 344] on div "Loaded : 83.76% 31:11 32:07" at bounding box center [653, 345] width 499 height 12
click at [846, 344] on div "Loaded : 87.00% 32:07 33:14" at bounding box center [653, 345] width 499 height 12
click at [852, 345] on div "Loaded : 90.55% 33:19 33:47" at bounding box center [653, 345] width 499 height 12
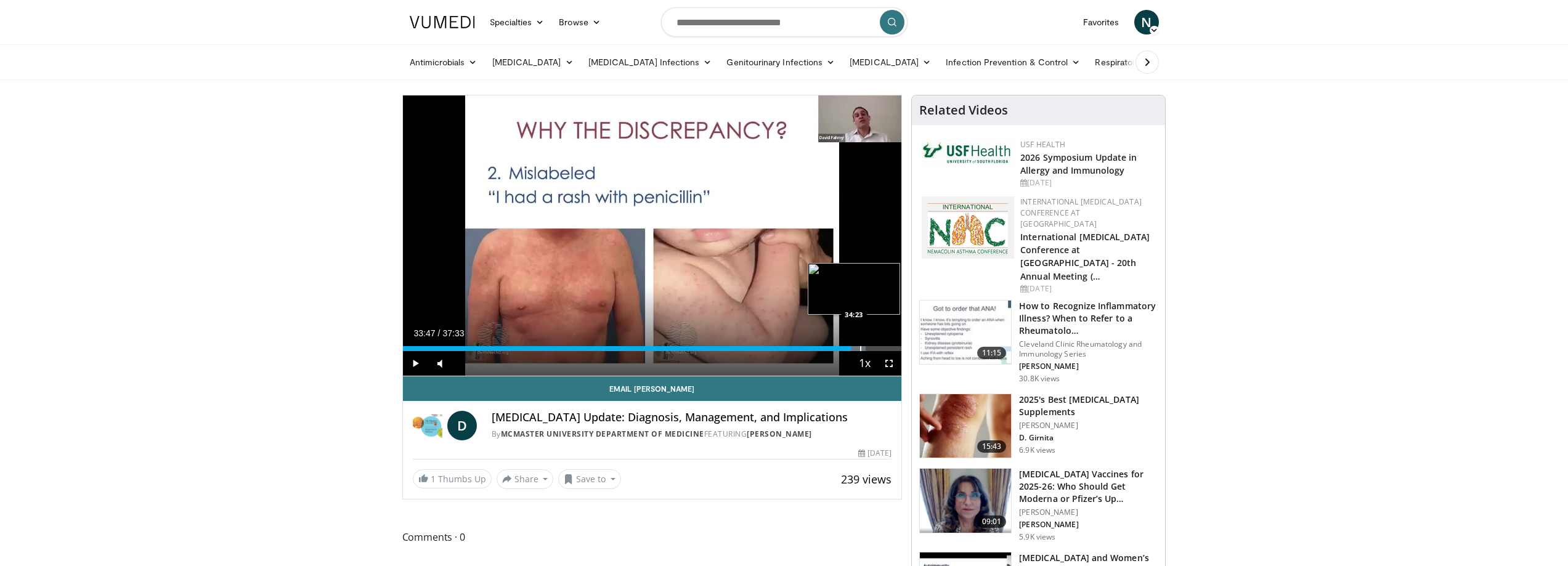
click at [860, 345] on div "Loaded : 92.77% 33:47 34:23" at bounding box center [653, 345] width 499 height 12
click at [875, 345] on div "Loaded : 94.39% 34:26 35:33" at bounding box center [653, 345] width 499 height 12
click at [899, 346] on div "Progress Bar" at bounding box center [900, 348] width 1 height 5
click at [428, 348] on div "Progress Bar" at bounding box center [428, 348] width 1 height 5
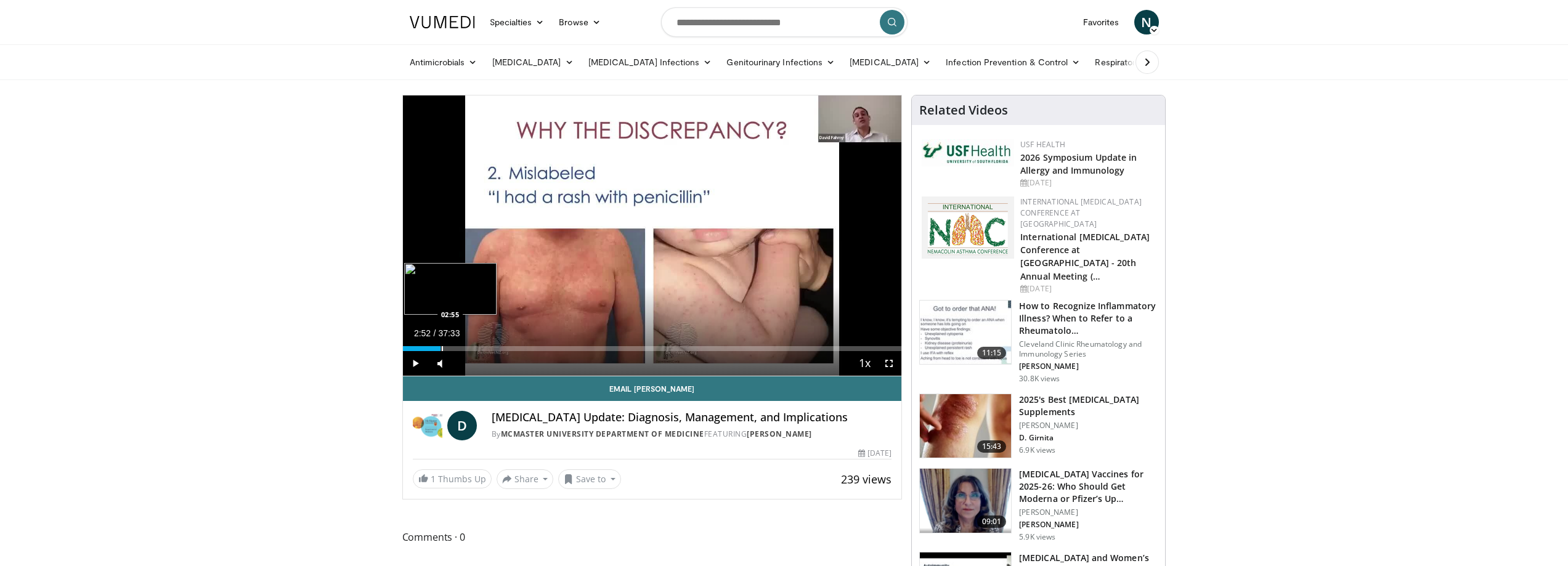
click at [442, 346] on div "Progress Bar" at bounding box center [443, 348] width 1 height 5
click at [448, 346] on div "Progress Bar" at bounding box center [449, 348] width 1 height 5
click at [456, 346] on div "Progress Bar" at bounding box center [456, 348] width 1 height 5
click at [458, 346] on div "Progress Bar" at bounding box center [459, 348] width 1 height 5
click at [468, 345] on div "Loaded : 13.29% 04:13 04:54" at bounding box center [653, 345] width 499 height 12
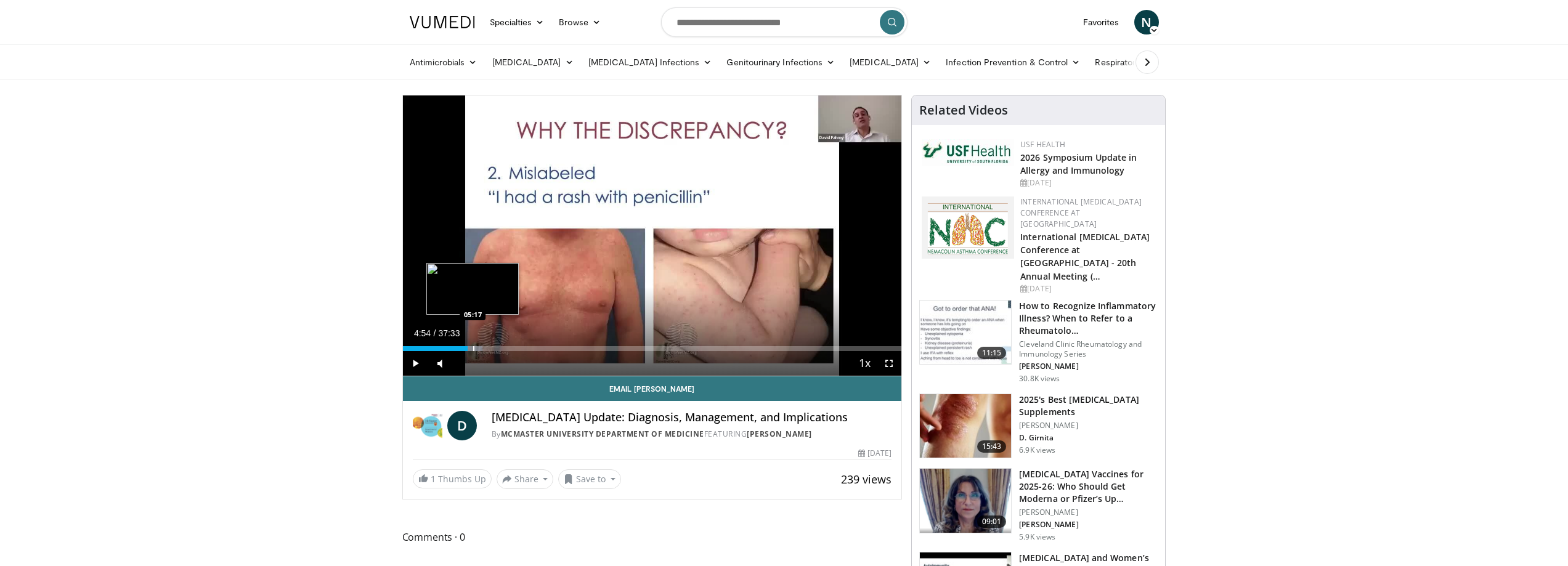
click at [473, 345] on div "Loaded : 15.95% 04:54 05:17" at bounding box center [653, 345] width 499 height 12
click at [469, 348] on div "05:19" at bounding box center [439, 348] width 71 height 5
click at [449, 348] on div "04:57" at bounding box center [436, 348] width 66 height 5
click at [432, 348] on div "Progress Bar" at bounding box center [432, 348] width 1 height 5
click at [429, 346] on div "Progress Bar" at bounding box center [430, 348] width 1 height 5
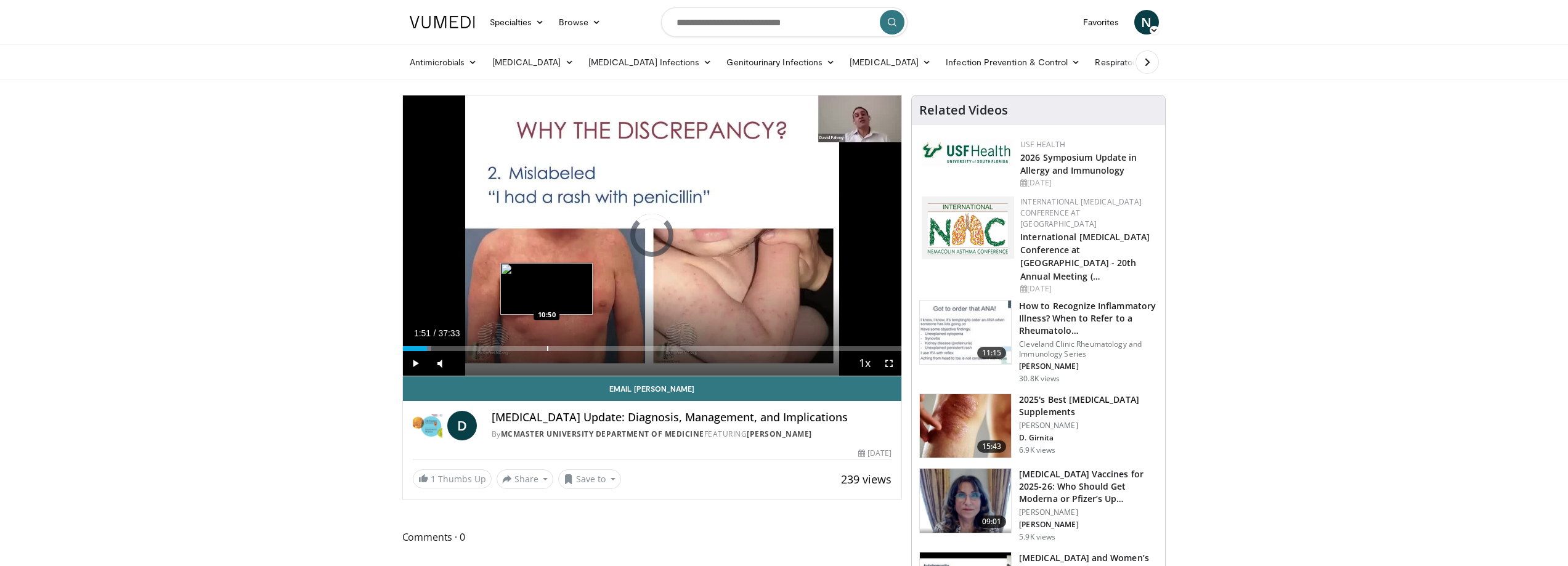
click at [546, 340] on div "Loaded : 5.76% 01:51 10:50" at bounding box center [653, 345] width 499 height 12
click at [494, 351] on div "Progress Bar" at bounding box center [495, 348] width 1 height 5
click at [488, 348] on div "Progress Bar" at bounding box center [489, 348] width 1 height 5
click at [482, 348] on div "Progress Bar" at bounding box center [482, 348] width 1 height 5
click at [474, 348] on div "Progress Bar" at bounding box center [475, 348] width 1 height 5
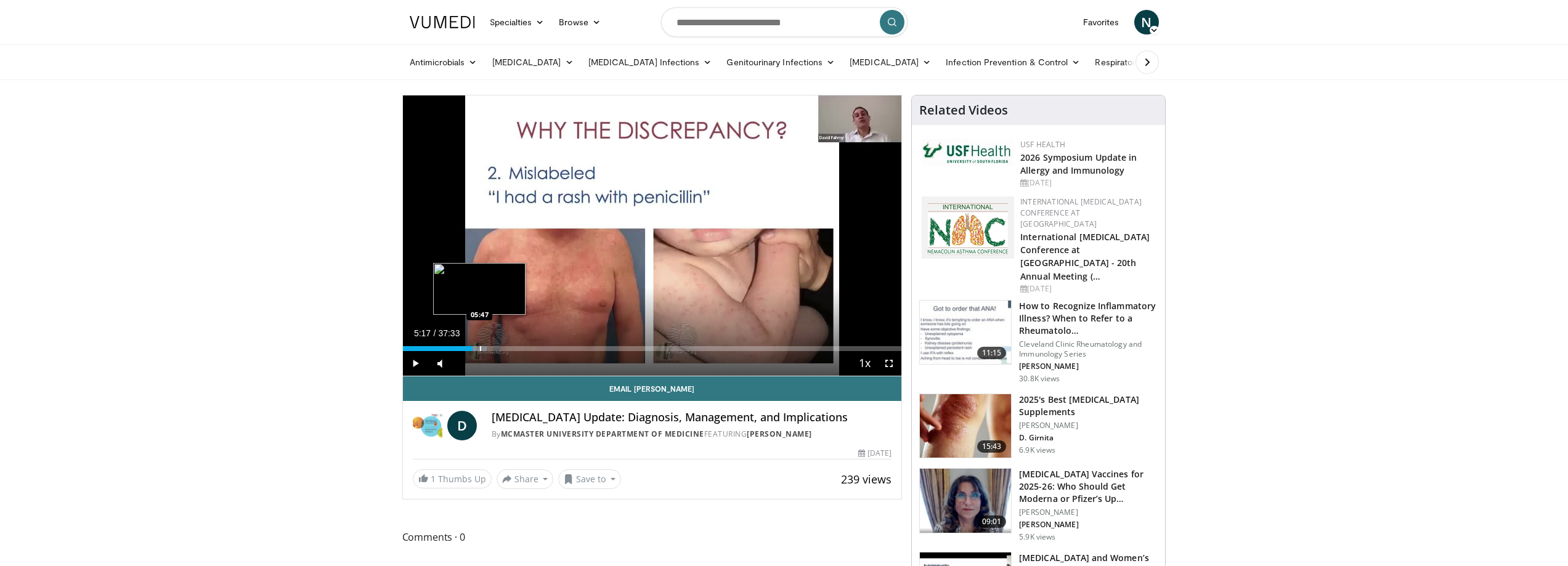
click at [481, 349] on div "Progress Bar" at bounding box center [481, 348] width 1 height 5
click at [464, 348] on div "Progress Bar" at bounding box center [465, 348] width 1 height 5
click at [463, 348] on div "Progress Bar" at bounding box center [464, 348] width 1 height 5
click at [452, 348] on div "04:27" at bounding box center [428, 348] width 49 height 5
click at [476, 346] on div "Progress Bar" at bounding box center [477, 348] width 1 height 5
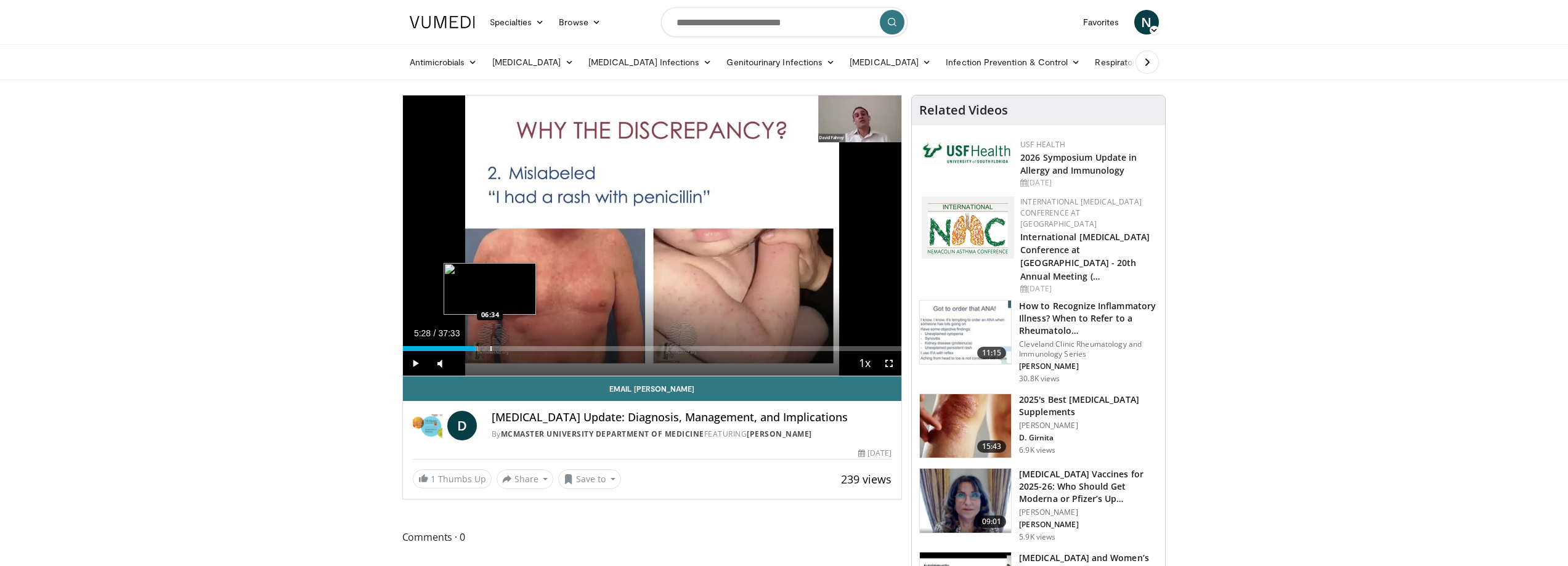
click at [492, 346] on div "Progress Bar" at bounding box center [491, 348] width 1 height 5
click at [490, 349] on div "Progress Bar" at bounding box center [491, 348] width 1 height 5
click at [484, 349] on div "06:32" at bounding box center [446, 348] width 87 height 5
click at [469, 351] on div "06:07" at bounding box center [443, 348] width 81 height 5
click at [449, 350] on div "Progress Bar" at bounding box center [450, 348] width 1 height 5
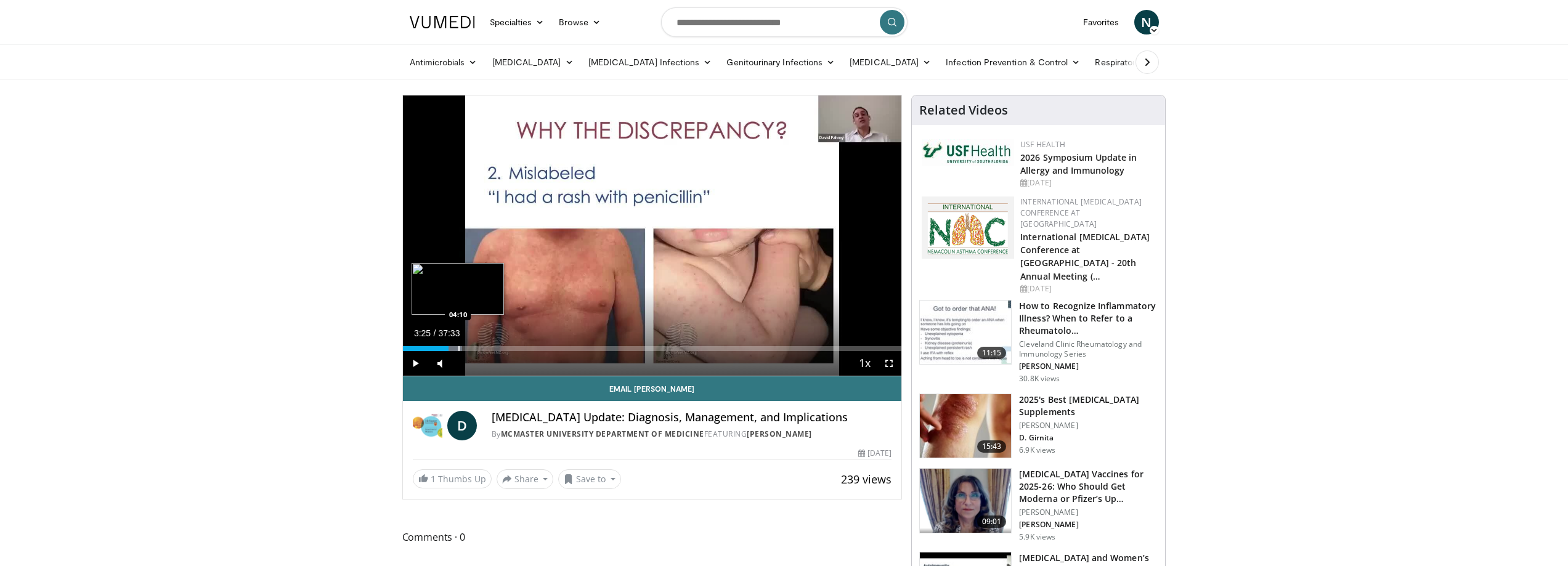
click at [458, 348] on div "Progress Bar" at bounding box center [459, 348] width 1 height 5
click at [466, 348] on div "Progress Bar" at bounding box center [467, 348] width 1 height 5
click at [469, 348] on div "Progress Bar" at bounding box center [470, 348] width 1 height 5
click at [476, 348] on div "Progress Bar" at bounding box center [477, 348] width 1 height 5
click at [482, 348] on div "Loaded : 17.28% 05:28 05:53" at bounding box center [653, 348] width 499 height 5
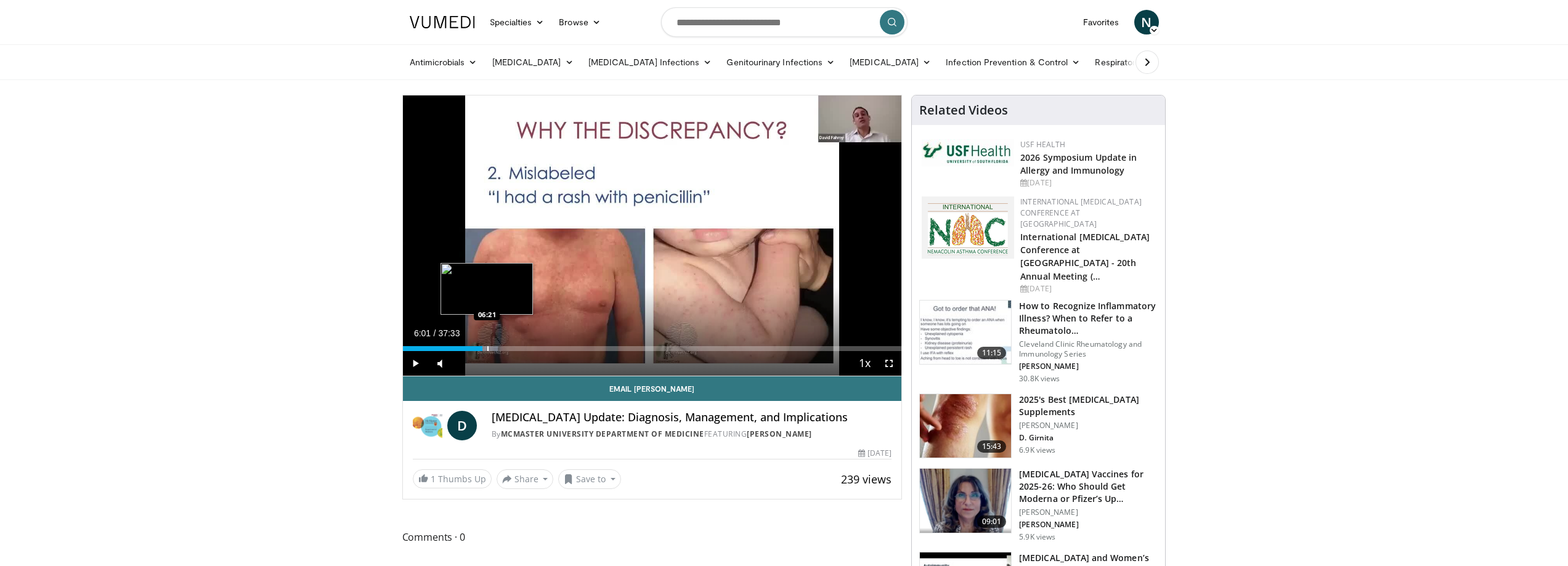
click at [488, 349] on div "Progress Bar" at bounding box center [488, 348] width 1 height 5
click at [491, 350] on div "Progress Bar" at bounding box center [492, 348] width 1 height 5
click at [496, 350] on div "Progress Bar" at bounding box center [496, 348] width 1 height 5
click at [492, 348] on div "07:13" at bounding box center [451, 348] width 96 height 5
click at [486, 348] on div "Progress Bar" at bounding box center [486, 348] width 1 height 5
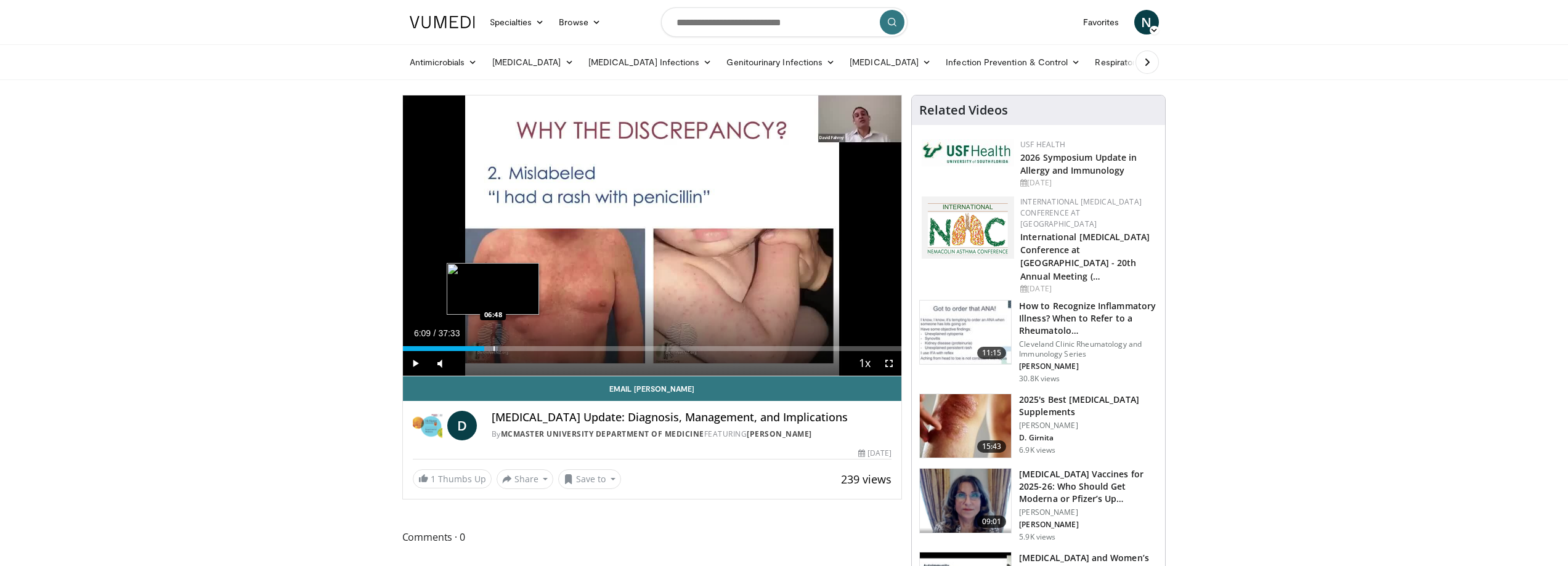
click at [494, 348] on div "Progress Bar" at bounding box center [494, 348] width 1 height 5
click at [502, 349] on div "Progress Bar" at bounding box center [503, 348] width 1 height 5
click at [509, 349] on div "Progress Bar" at bounding box center [510, 348] width 1 height 5
click at [514, 348] on div "Progress Bar" at bounding box center [515, 348] width 1 height 5
click at [519, 348] on div "Progress Bar" at bounding box center [519, 348] width 1 height 5
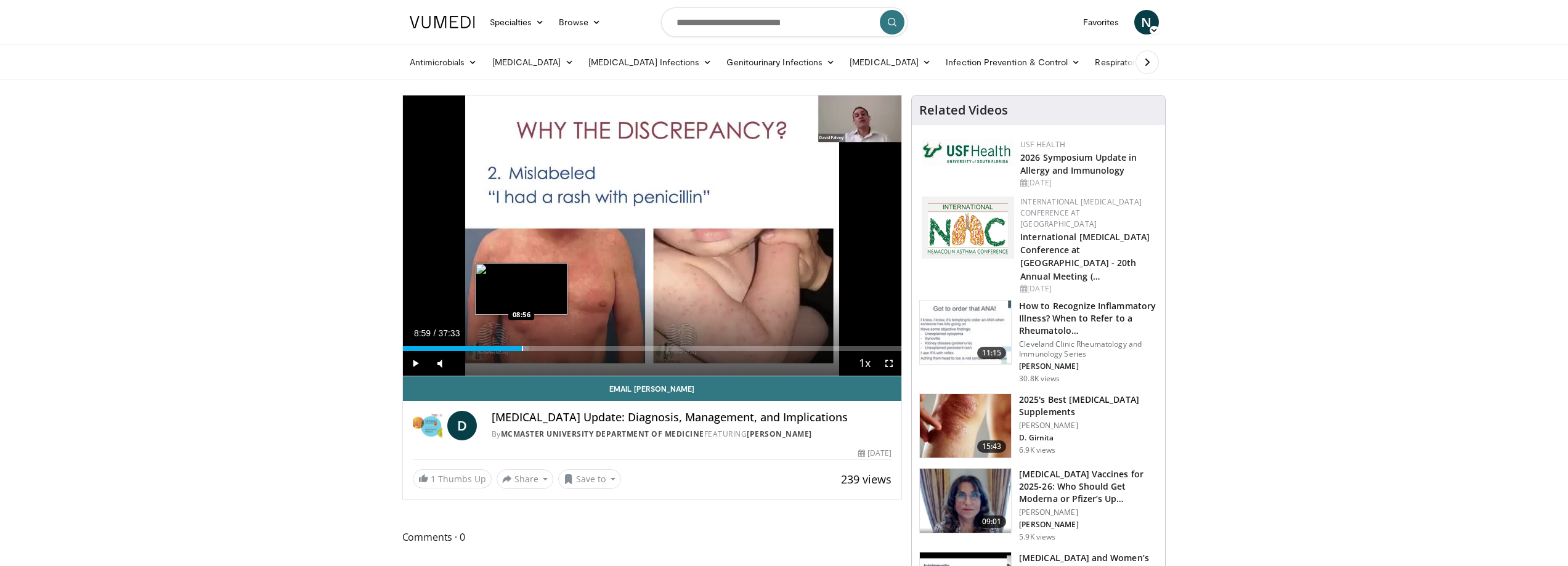
click at [522, 348] on div "Progress Bar" at bounding box center [522, 348] width 1 height 5
click at [525, 347] on div "Progress Bar" at bounding box center [526, 348] width 1 height 5
click at [530, 346] on div "Progress Bar" at bounding box center [531, 348] width 1 height 5
click at [543, 345] on div "Loaded : 28.36% 09:30 10:34" at bounding box center [653, 345] width 499 height 12
click at [550, 345] on div "Loaded : 31.02% 10:34 11:04" at bounding box center [653, 345] width 499 height 12
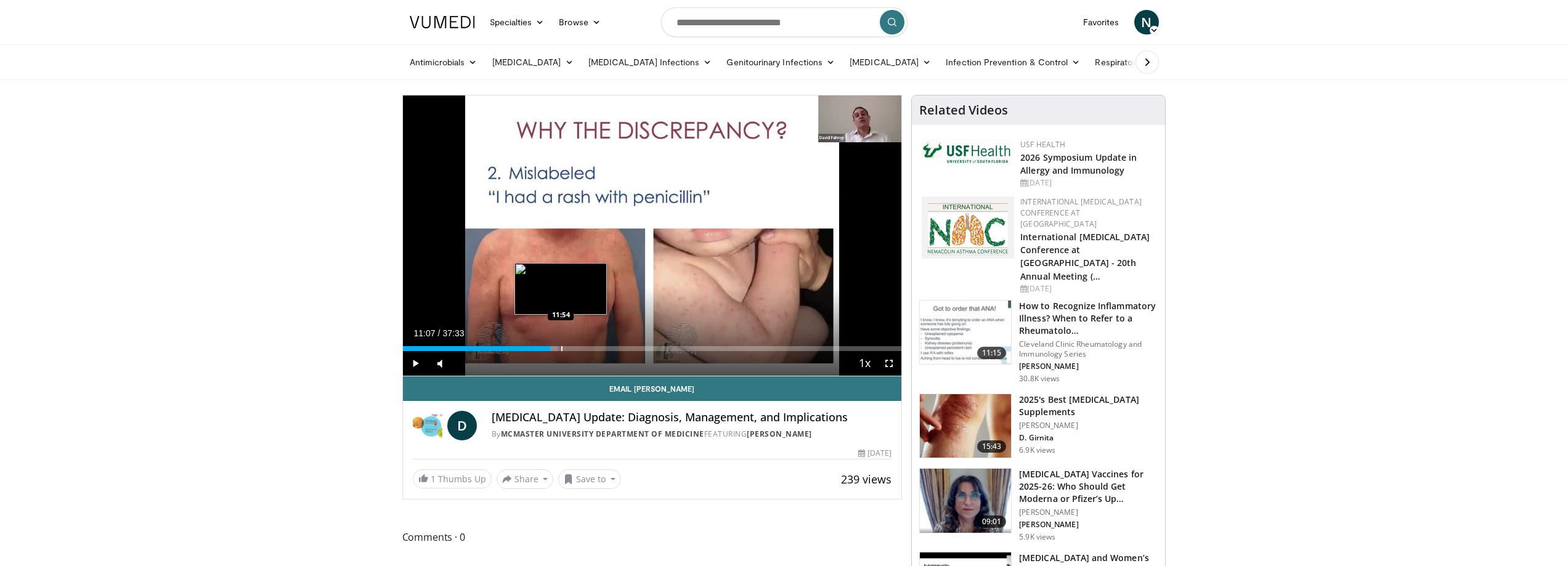
click at [561, 345] on div "Loaded : 31.02% 11:07 11:54" at bounding box center [653, 345] width 499 height 12
click at [572, 346] on div "Progress Bar" at bounding box center [572, 348] width 1 height 5
click at [582, 346] on div "Progress Bar" at bounding box center [582, 348] width 1 height 5
click at [599, 346] on div "Progress Bar" at bounding box center [600, 348] width 1 height 5
click at [606, 346] on div "Progress Bar" at bounding box center [607, 348] width 1 height 5
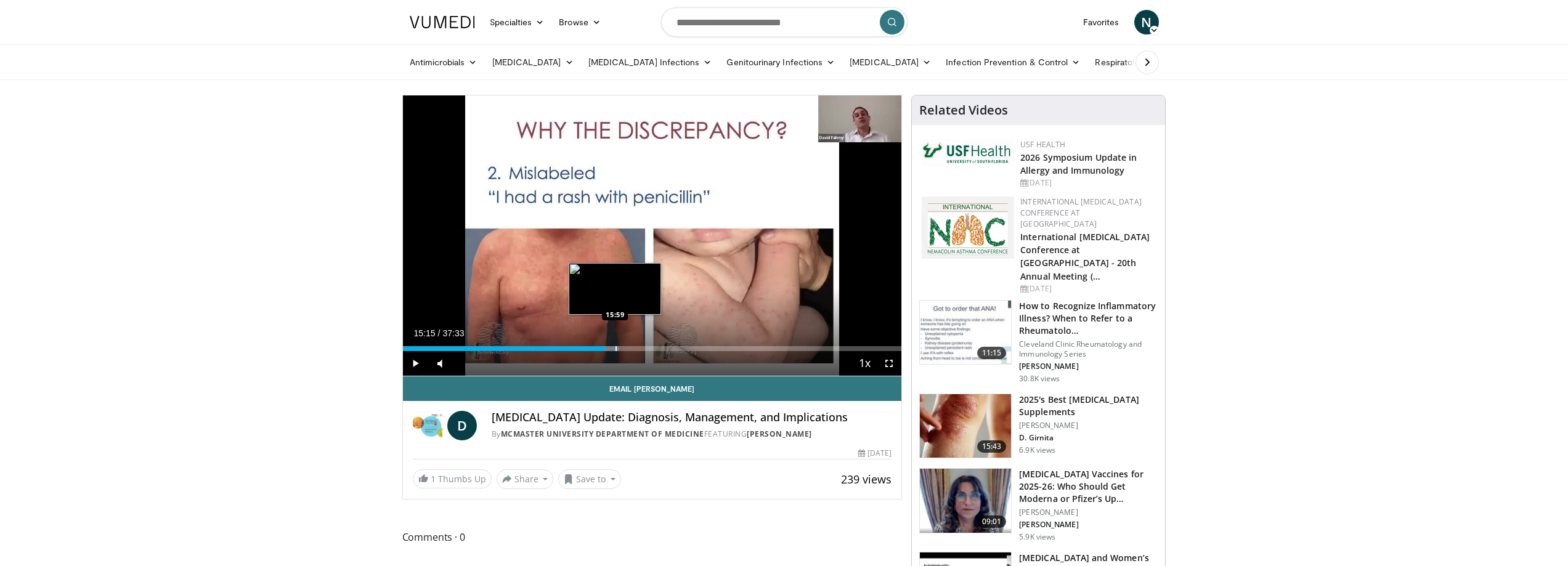
click at [616, 346] on div "Progress Bar" at bounding box center [617, 348] width 1 height 5
click at [630, 346] on div "Progress Bar" at bounding box center [630, 348] width 1 height 5
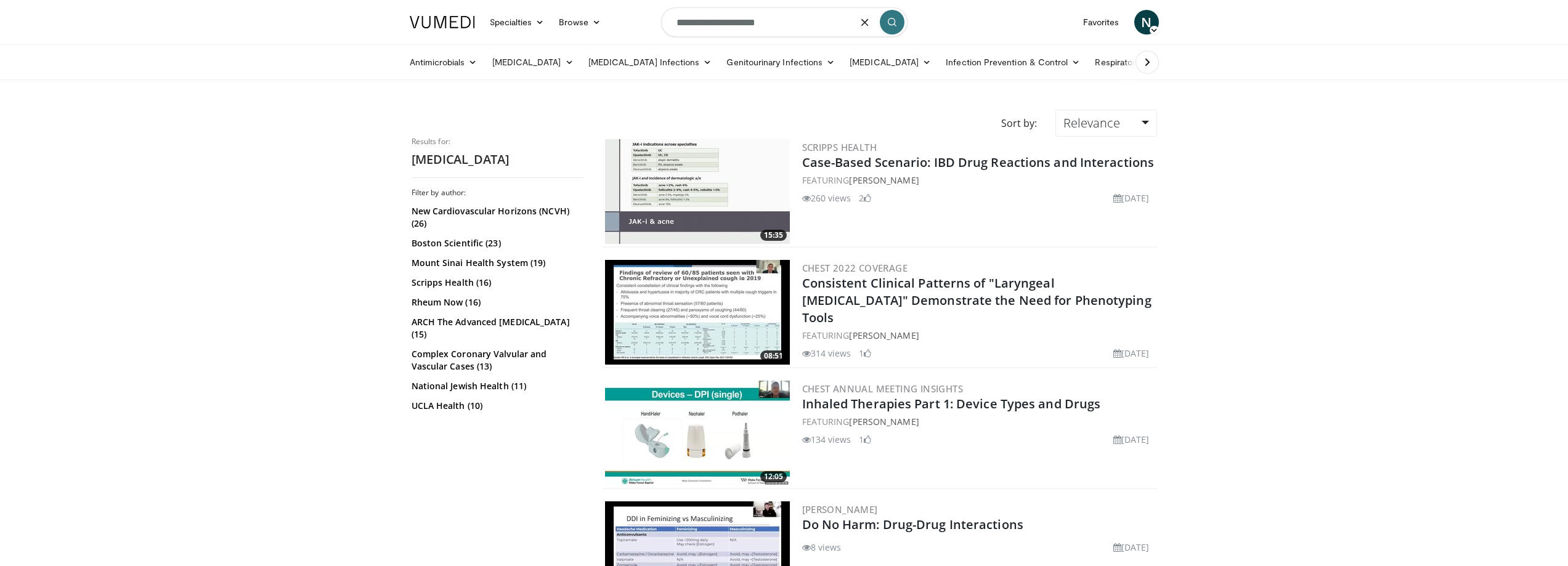
drag, startPoint x: 793, startPoint y: 25, endPoint x: 699, endPoint y: 23, distance: 94.0
click at [699, 23] on input "**********" at bounding box center [784, 22] width 246 height 29
type input "**********"
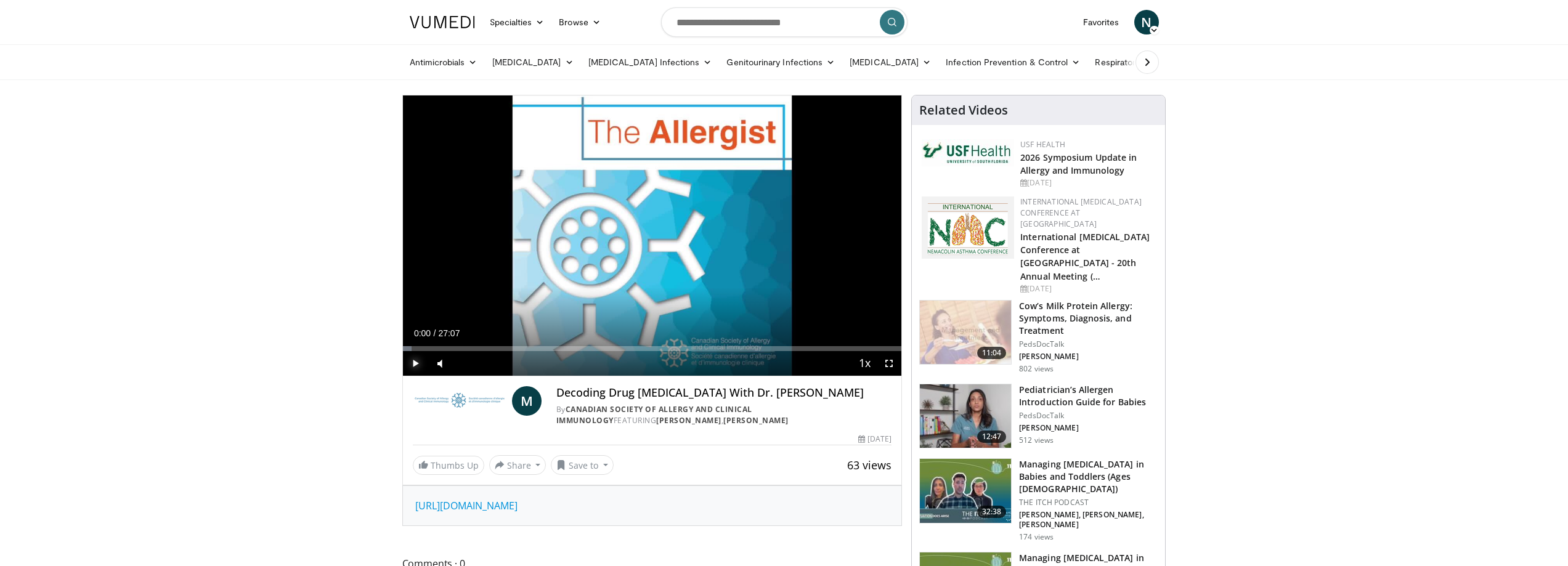
click at [416, 365] on span "Video Player" at bounding box center [415, 363] width 25 height 25
click at [417, 347] on div "Progress Bar" at bounding box center [417, 348] width 1 height 5
click at [430, 347] on div "Progress Bar" at bounding box center [431, 348] width 1 height 5
drag, startPoint x: 443, startPoint y: 347, endPoint x: 456, endPoint y: 347, distance: 13.0
click at [444, 347] on div "Progress Bar" at bounding box center [445, 348] width 1 height 5
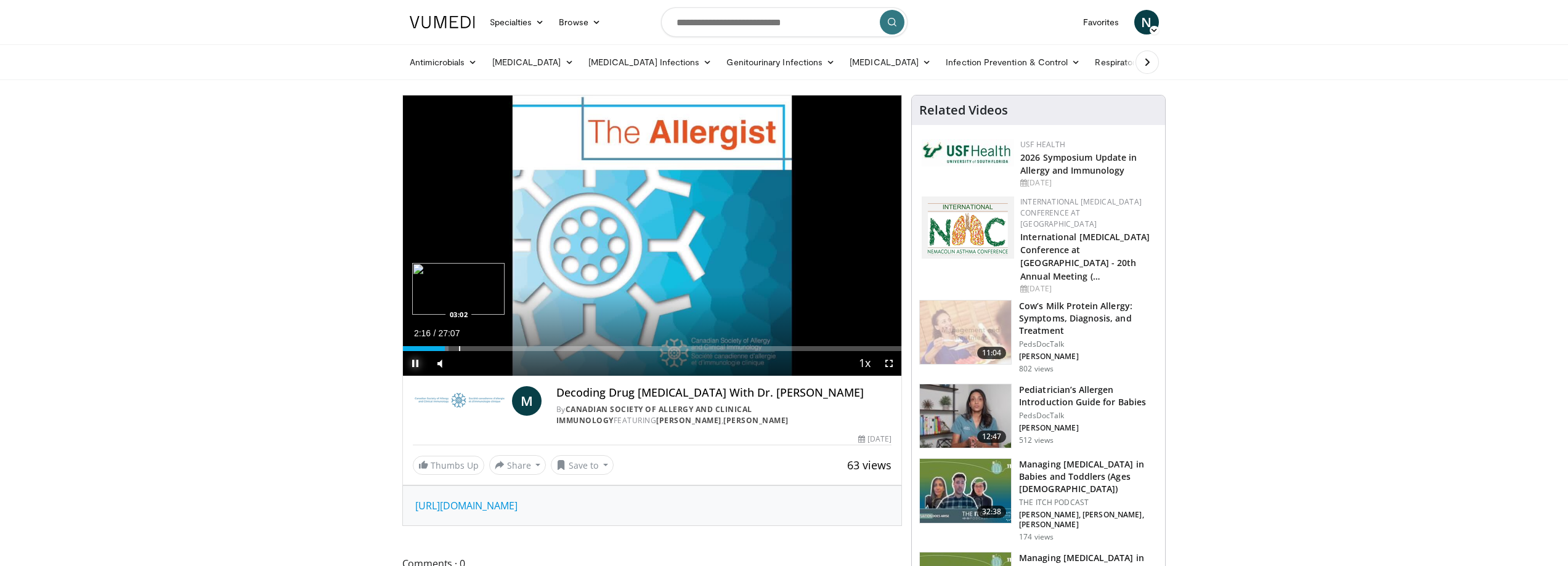
click at [459, 347] on div "Progress Bar" at bounding box center [460, 348] width 1 height 5
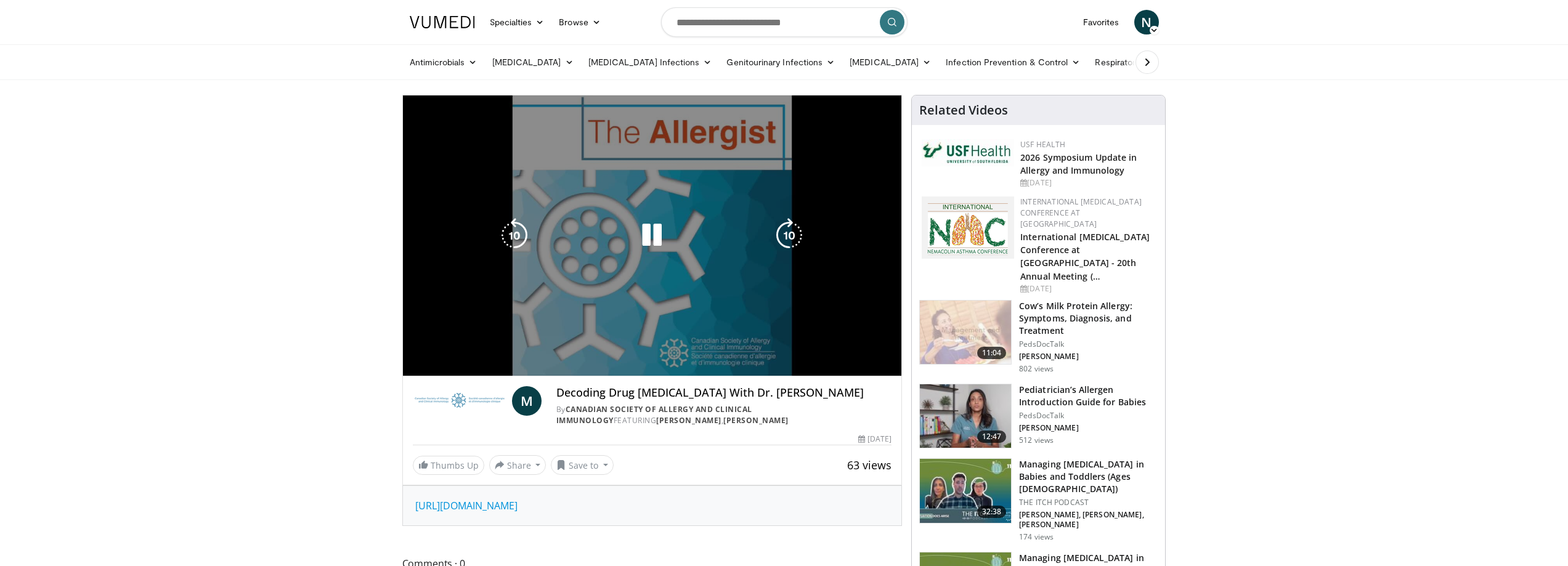
click at [469, 348] on div "10 seconds Tap to unmute" at bounding box center [653, 235] width 499 height 280
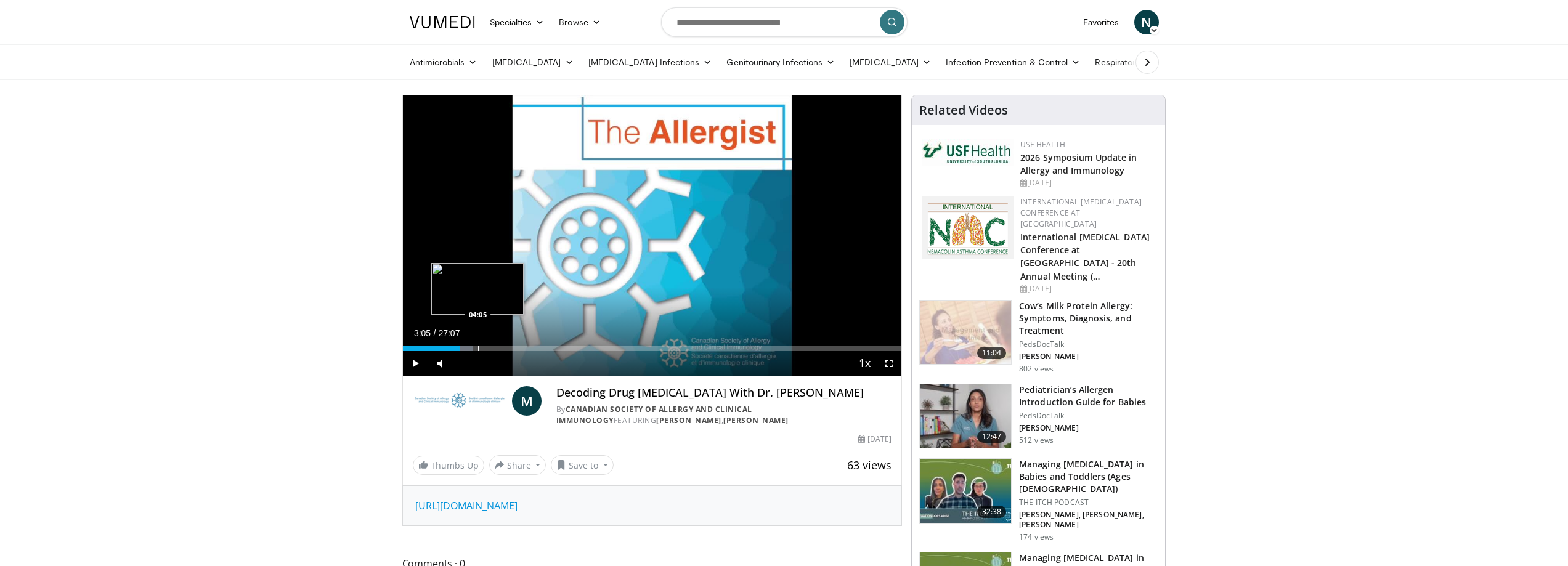
click at [479, 346] on div "Progress Bar" at bounding box center [479, 348] width 1 height 5
click at [492, 346] on div "Progress Bar" at bounding box center [491, 348] width 1 height 5
click at [523, 344] on div "Loaded : 19.51% 05:01 06:33" at bounding box center [653, 345] width 499 height 12
click at [550, 344] on div "Loaded : 24.39% 06:33 07:05" at bounding box center [653, 345] width 499 height 12
click at [581, 344] on div "Loaded : 30.49% 08:02 09:40" at bounding box center [653, 345] width 499 height 12
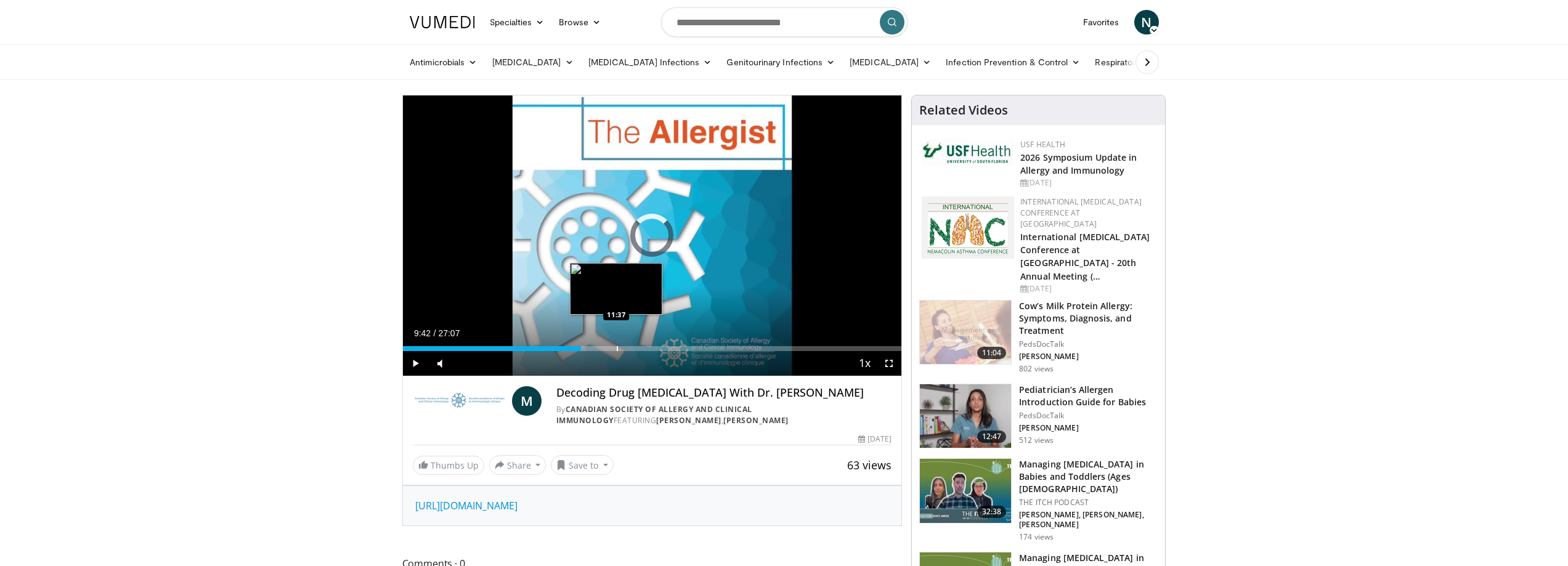
click at [617, 348] on div "Progress Bar" at bounding box center [617, 348] width 1 height 5
click at [632, 347] on div "Progress Bar" at bounding box center [632, 348] width 1 height 5
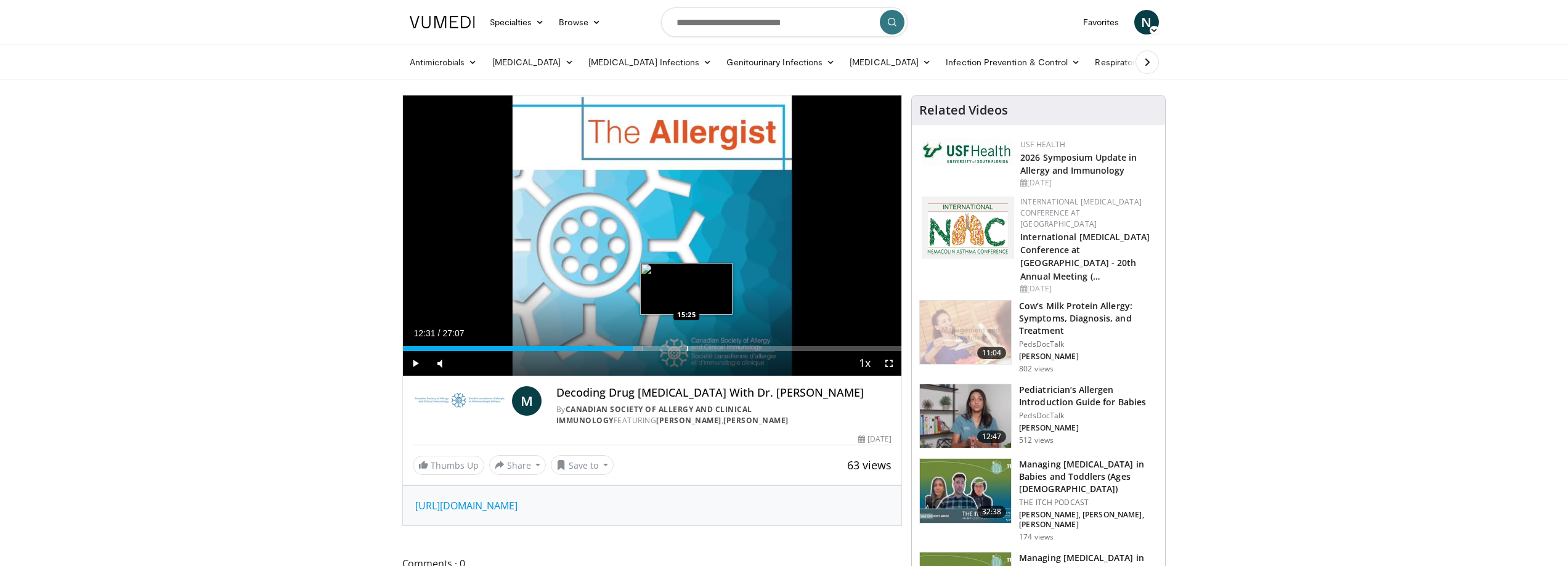
click at [687, 346] on div "Progress Bar" at bounding box center [687, 348] width 1 height 5
click at [712, 346] on div "Progress Bar" at bounding box center [712, 348] width 1 height 5
click at [752, 345] on div "Loaded : 0.00% 17:50 17:56" at bounding box center [653, 345] width 499 height 12
click at [787, 342] on div "Loaded : 70.73% 19:00 20:47" at bounding box center [653, 345] width 499 height 12
click at [803, 338] on div "Current Time 20:53 / Duration 27:07" at bounding box center [653, 333] width 499 height 11
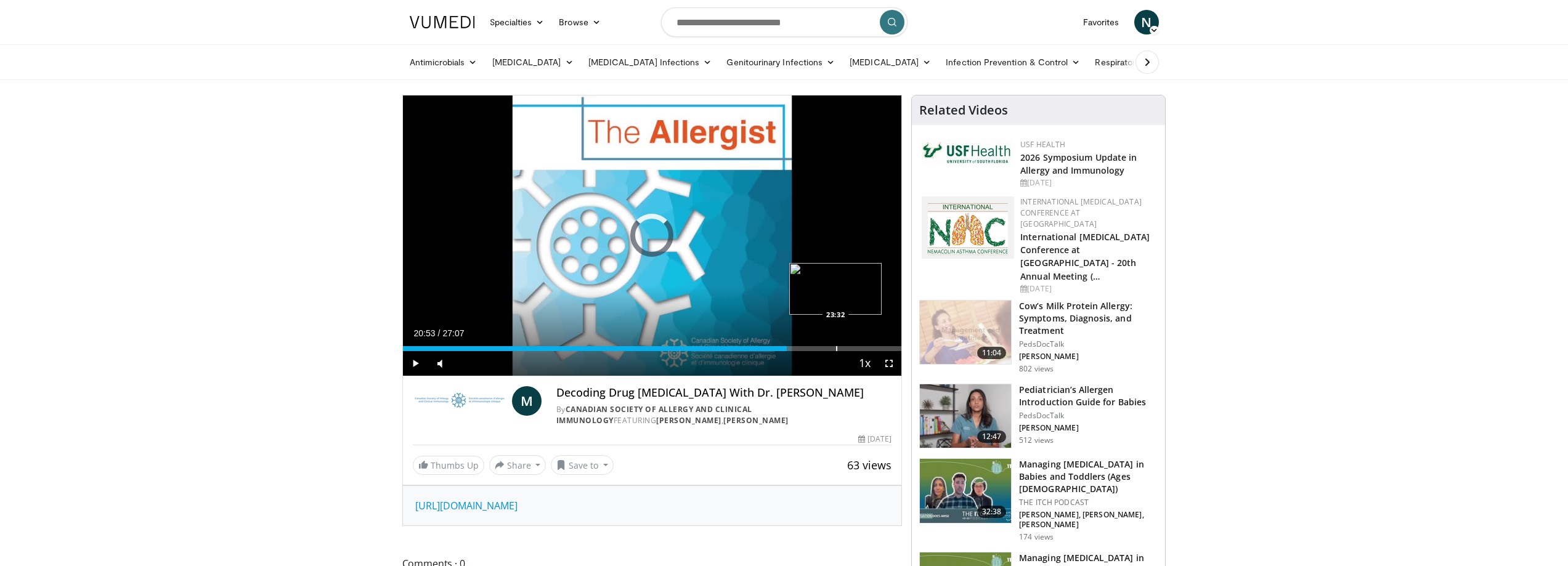
click at [835, 343] on div "Loaded : 0.00% 20:53 23:32" at bounding box center [653, 345] width 499 height 12
click at [868, 342] on div "Loaded : 88.41% 23:32 25:14" at bounding box center [653, 345] width 499 height 12
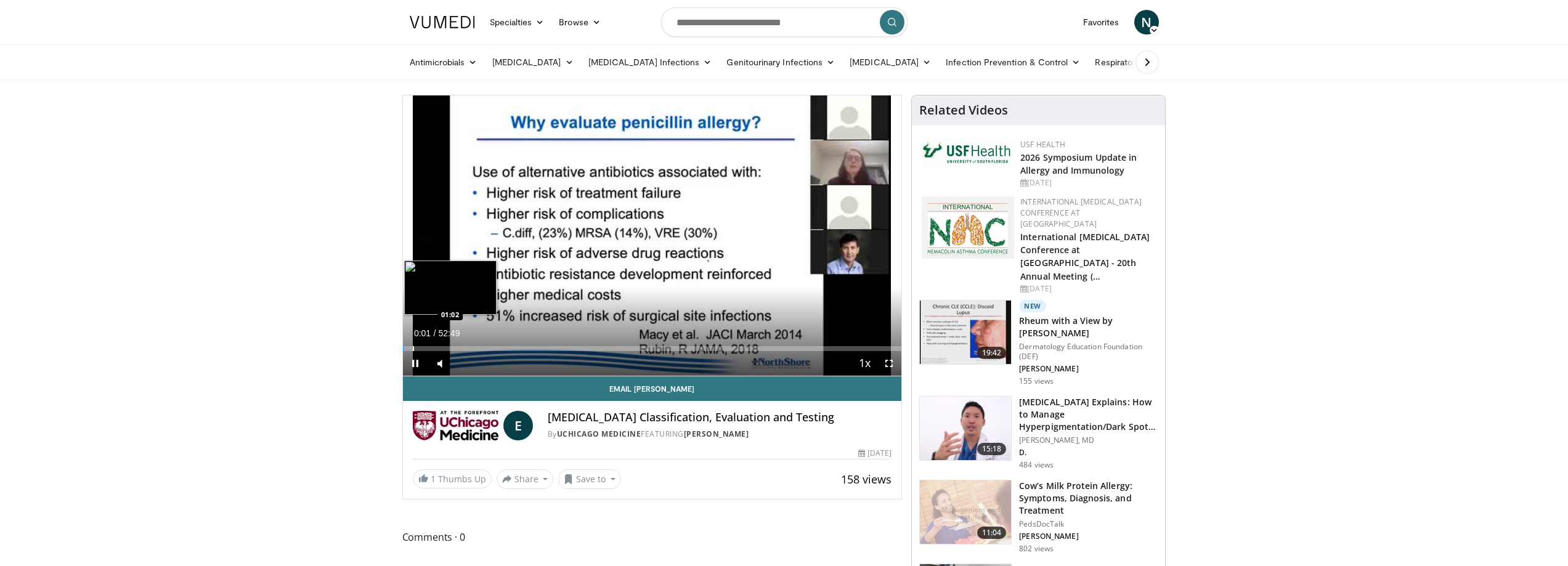
click at [411, 348] on div "Loaded : 1.25% 00:01 01:02" at bounding box center [653, 348] width 499 height 5
click at [421, 346] on div "Progress Bar" at bounding box center [422, 348] width 1 height 5
click at [431, 348] on div "Progress Bar" at bounding box center [432, 348] width 1 height 5
click at [426, 346] on div "Progress Bar" at bounding box center [427, 348] width 1 height 5
click at [430, 345] on div "Loaded : 6.88% 02:56 02:56" at bounding box center [653, 345] width 499 height 12
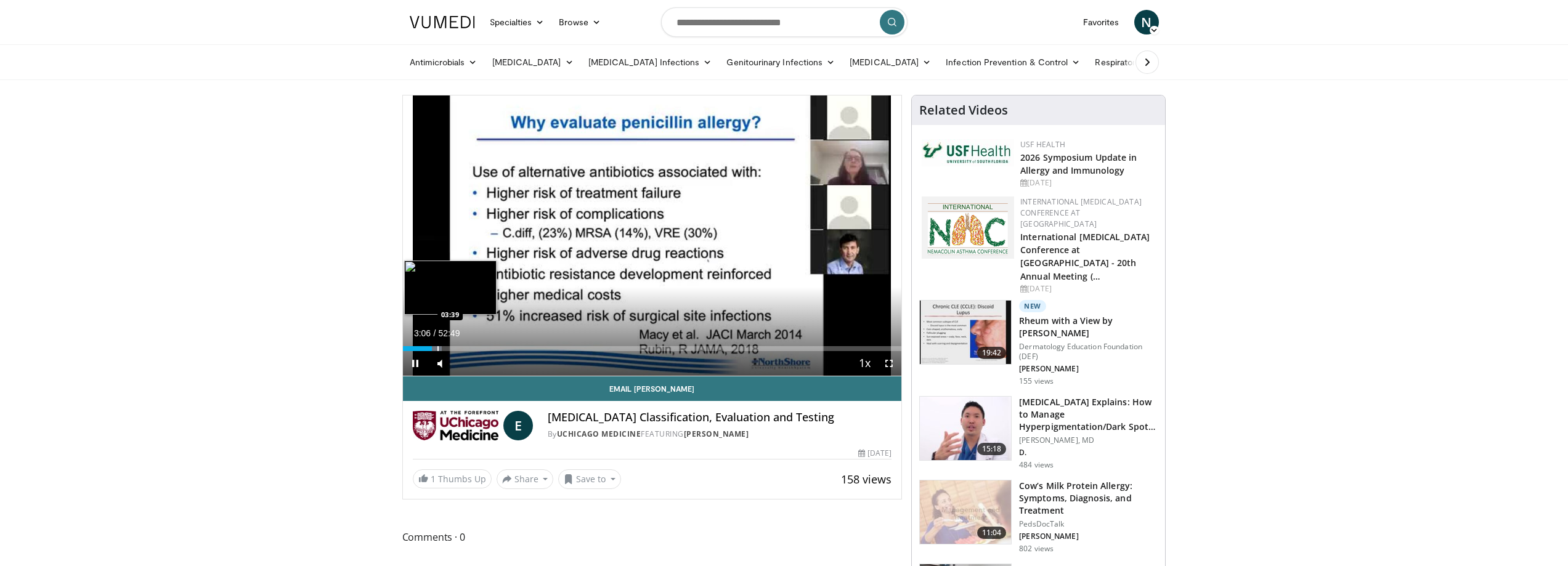
click at [437, 348] on div "Progress Bar" at bounding box center [438, 348] width 1 height 5
click at [445, 347] on div "Progress Bar" at bounding box center [445, 348] width 1 height 5
click at [454, 346] on div "10 seconds Tap to unmute" at bounding box center [653, 235] width 499 height 280
click at [458, 344] on div "Loaded : 9.07% 04:30 05:40" at bounding box center [653, 345] width 499 height 12
click at [467, 345] on div "Loaded : 12.83% 05:52 06:35" at bounding box center [653, 345] width 499 height 12
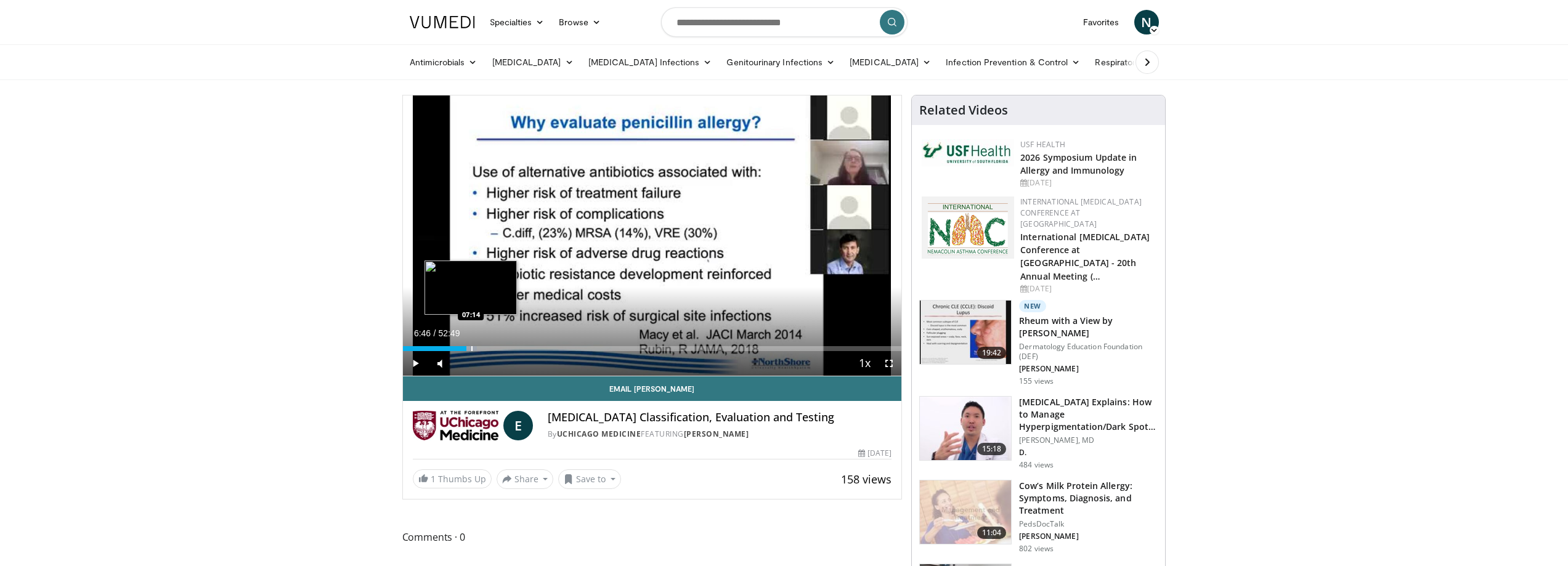
click at [471, 345] on div "Loaded : 14.83% 06:46 07:14" at bounding box center [653, 345] width 499 height 12
click at [477, 345] on div "Loaded : 15.78% 07:18 07:53" at bounding box center [653, 345] width 499 height 12
click at [485, 344] on div "Loaded : 15.78% 07:53 08:32" at bounding box center [653, 345] width 499 height 12
click at [494, 344] on div "Loaded : 18.46% 09:43 09:39" at bounding box center [653, 345] width 499 height 12
click at [509, 344] on div "Loaded : 19.25% 09:43 11:16" at bounding box center [653, 345] width 499 height 12
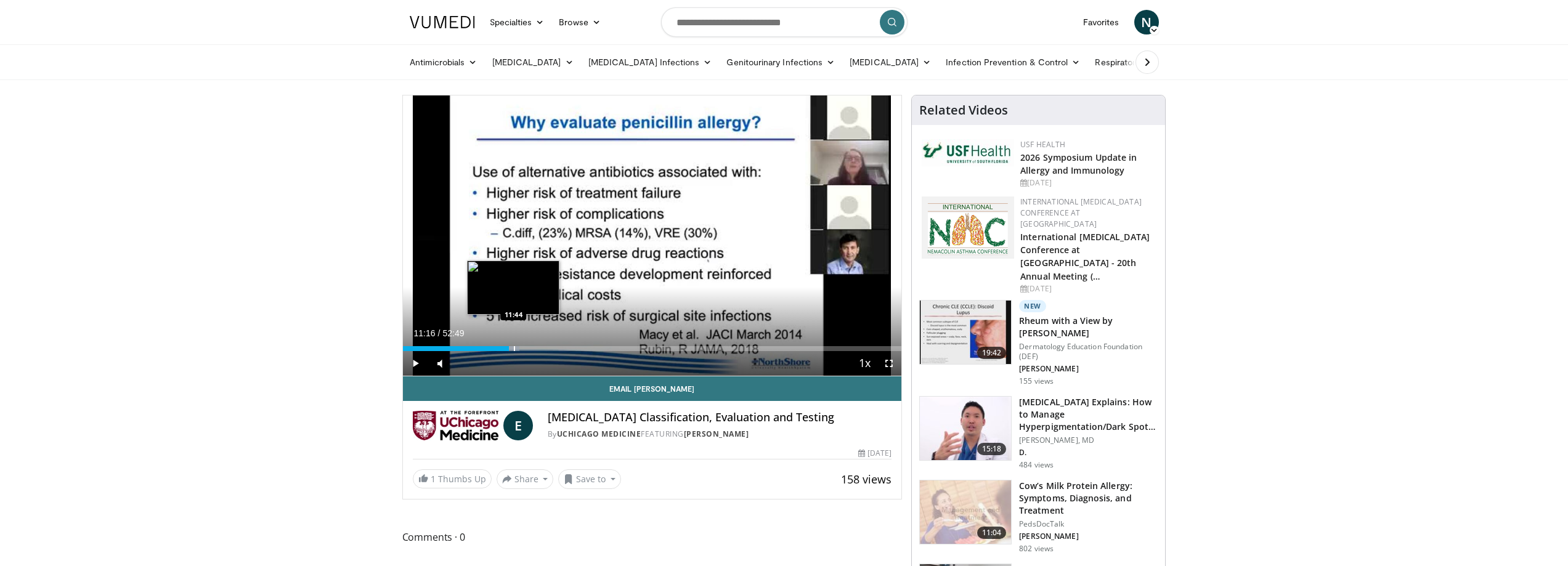
click at [514, 349] on div "Progress Bar" at bounding box center [515, 348] width 1 height 5
click at [524, 347] on div "Progress Bar" at bounding box center [524, 348] width 1 height 5
click at [532, 346] on div "Progress Bar" at bounding box center [533, 348] width 1 height 5
click at [544, 344] on div "Loaded : 27.85% 13:41 14:59" at bounding box center [653, 345] width 499 height 12
click at [556, 343] on div "Loaded : 29.03% 14:59 16:10" at bounding box center [653, 345] width 499 height 12
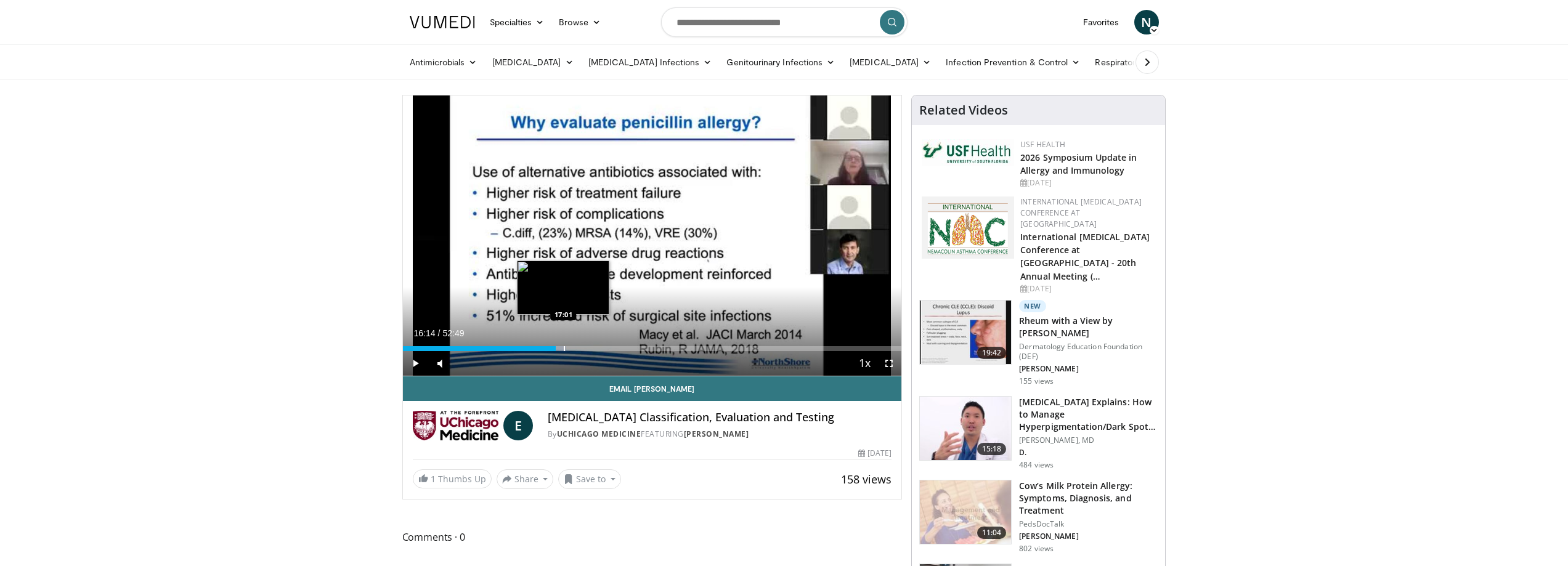
click at [564, 342] on div "Loaded : 32.81% 16:14 17:01" at bounding box center [653, 345] width 499 height 12
click at [572, 342] on div "Loaded : 34.39% 17:59 17:59" at bounding box center [653, 345] width 499 height 12
click at [567, 342] on div "Loaded : 34.71% 17:59 18:23" at bounding box center [653, 345] width 499 height 12
drag, startPoint x: 568, startPoint y: 347, endPoint x: 578, endPoint y: 345, distance: 10.2
click at [569, 347] on div "Progress Bar" at bounding box center [569, 348] width 1 height 5
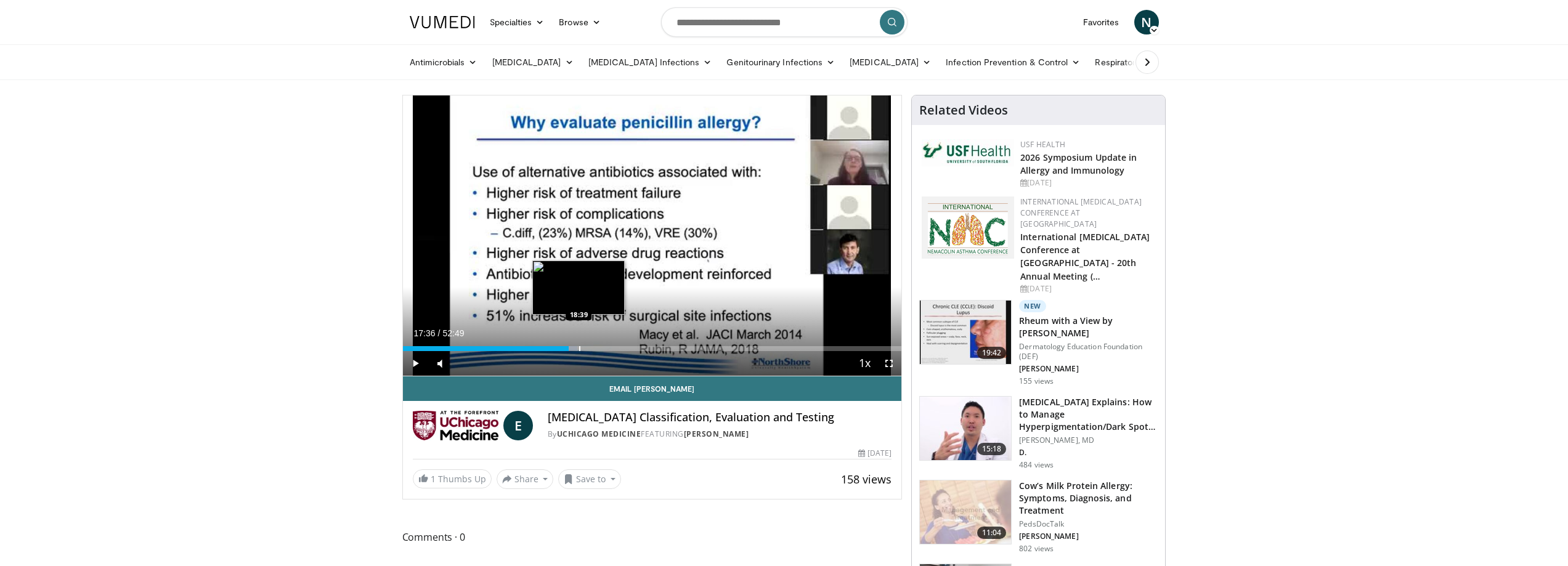
click at [578, 345] on div "Loaded : 35.02% 17:36 18:39" at bounding box center [653, 345] width 499 height 12
click at [585, 344] on div "Loaded : 0.00% 18:39 19:14" at bounding box center [653, 345] width 499 height 12
click at [588, 347] on div "Progress Bar" at bounding box center [589, 348] width 1 height 5
click at [591, 347] on div "Progress Bar" at bounding box center [592, 348] width 1 height 5
click at [587, 347] on div "19:53" at bounding box center [497, 348] width 188 height 5
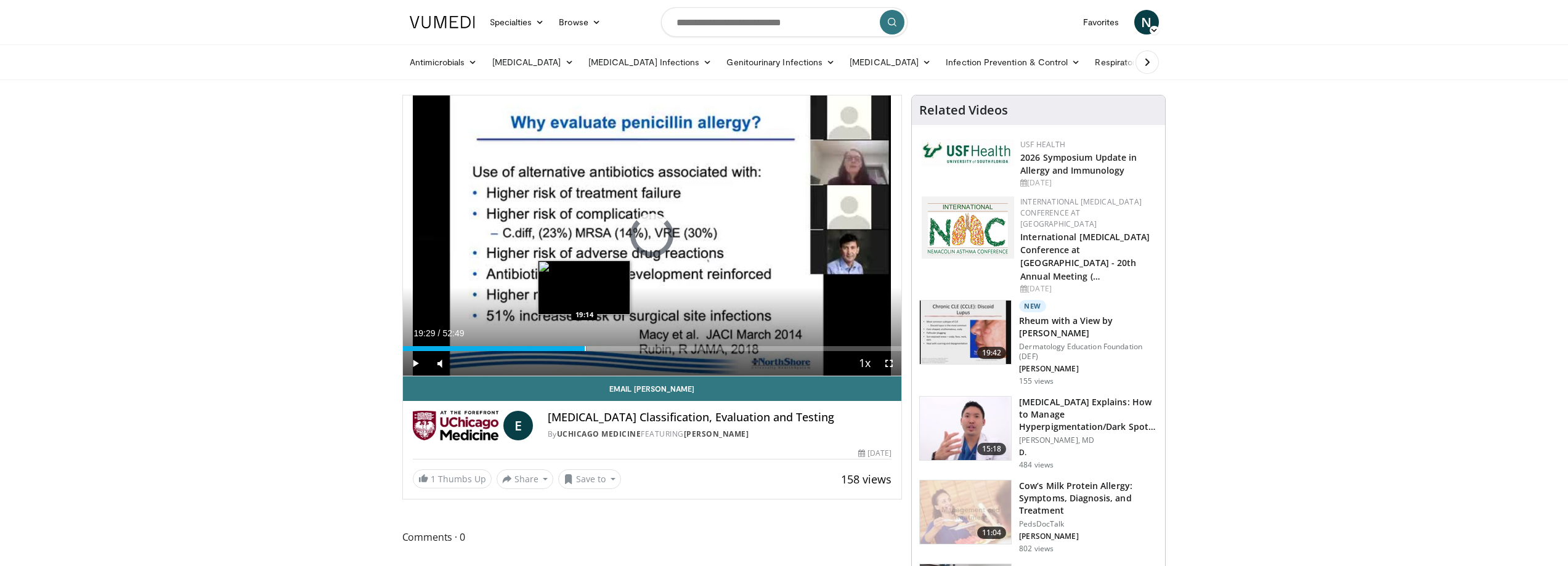
click at [585, 346] on div "Progress Bar" at bounding box center [585, 348] width 1 height 5
click at [582, 346] on div "Progress Bar" at bounding box center [582, 348] width 1 height 5
click at [578, 346] on div "Progress Bar" at bounding box center [578, 348] width 1 height 5
click at [576, 346] on div "Progress Bar" at bounding box center [577, 348] width 1 height 5
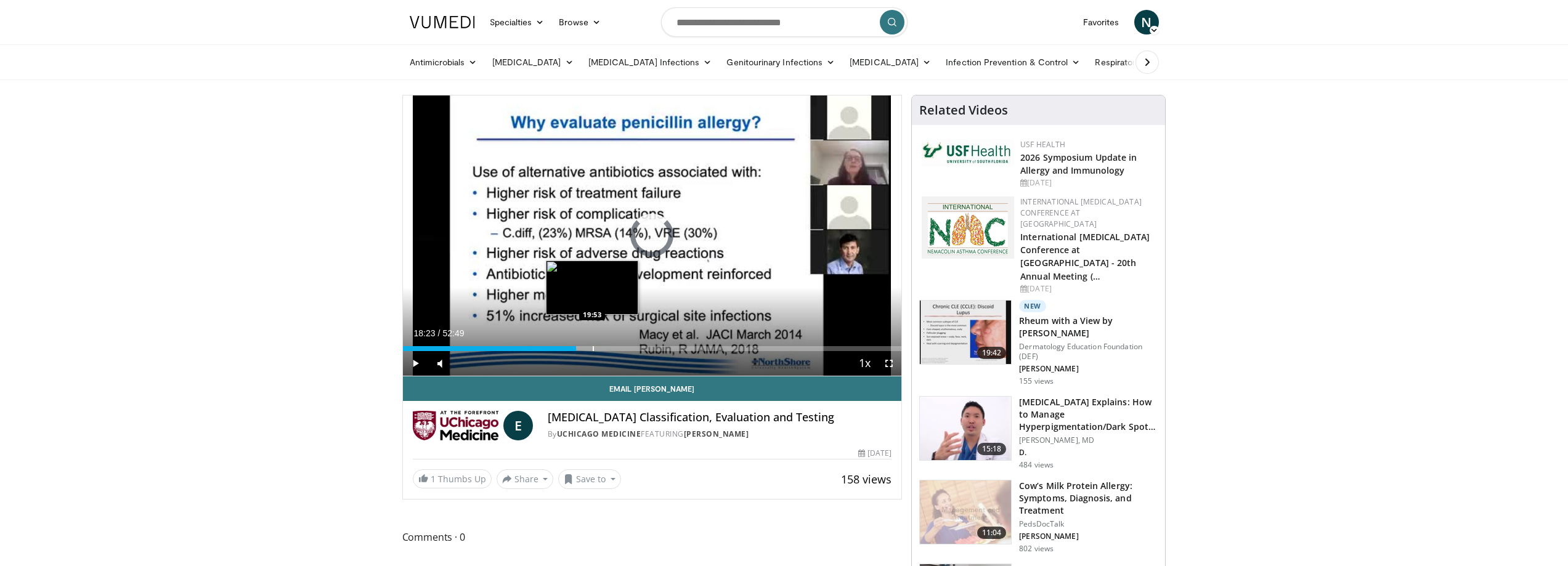
click at [594, 348] on div "Loaded : 0.00% 19:45 19:53" at bounding box center [653, 348] width 499 height 5
click at [604, 347] on div "Progress Bar" at bounding box center [604, 348] width 1 height 5
click at [623, 346] on div "Progress Bar" at bounding box center [623, 348] width 1 height 5
click at [637, 344] on div "Loaded : 45.75% 23:09 24:50" at bounding box center [653, 345] width 499 height 12
click at [646, 344] on div "Loaded : 47.89% 24:50 25:41" at bounding box center [653, 345] width 499 height 12
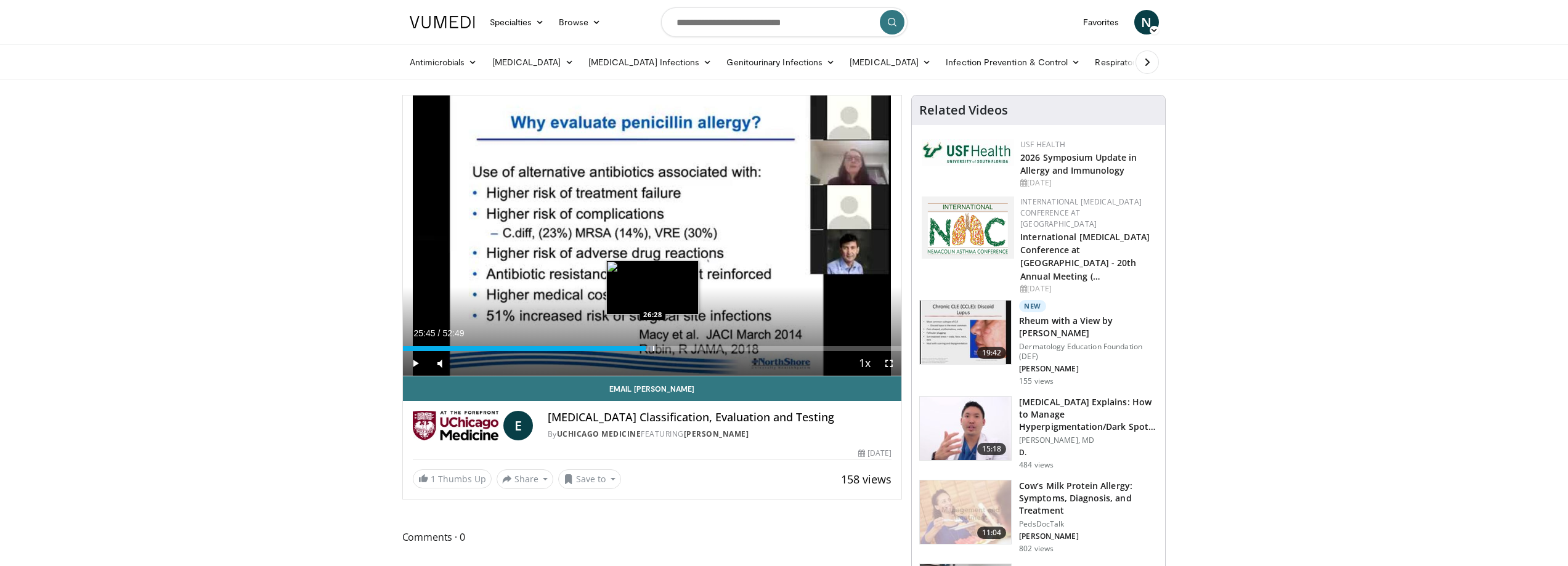
click at [653, 344] on div "Loaded : 50.70% 25:45 26:28" at bounding box center [653, 345] width 499 height 12
click at [662, 343] on div "Loaded : 51.11% 26:28 27:27" at bounding box center [653, 345] width 499 height 12
click at [675, 344] on div "Loaded : 52.58% 27:27 28:45" at bounding box center [653, 345] width 499 height 12
click at [682, 345] on div "Loaded : 56.48% 29:36 29:36" at bounding box center [653, 345] width 499 height 12
click at [689, 351] on div "Progress Bar" at bounding box center [690, 348] width 1 height 5
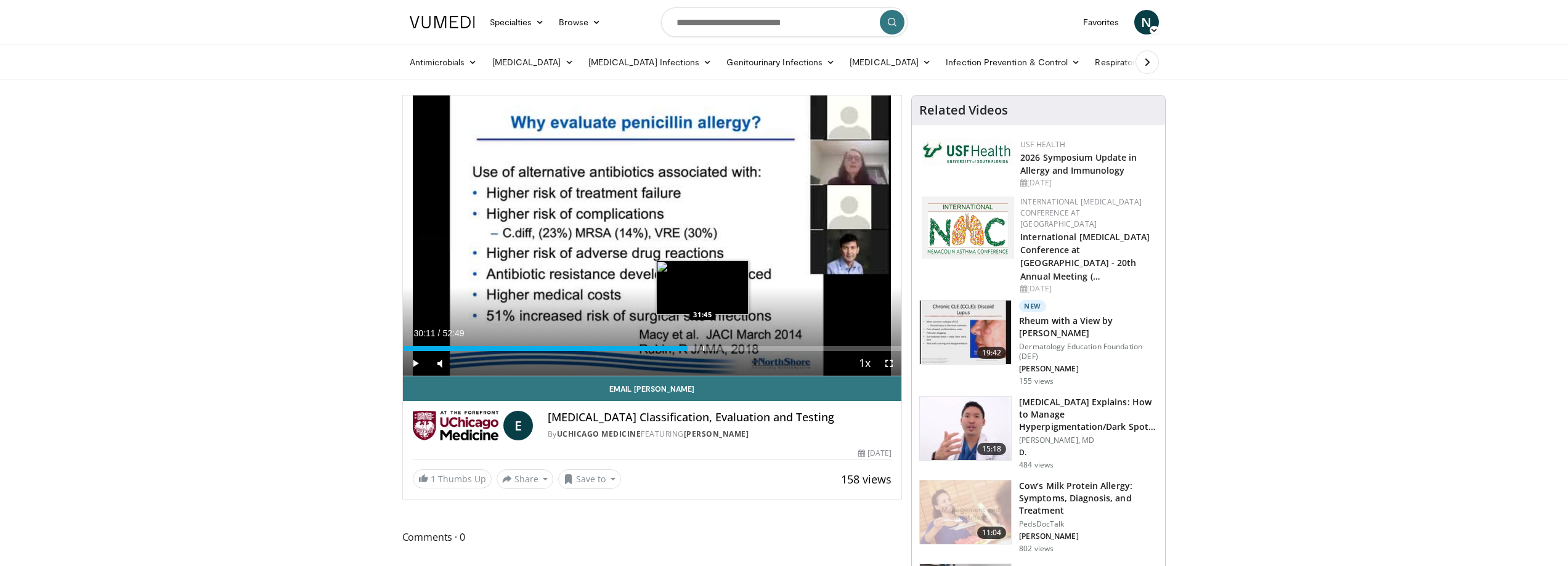
click at [703, 350] on div "Progress Bar" at bounding box center [704, 348] width 1 height 5
drag, startPoint x: 716, startPoint y: 348, endPoint x: 723, endPoint y: 346, distance: 7.3
click at [716, 347] on div "Progress Bar" at bounding box center [715, 348] width 1 height 5
click at [722, 348] on div "Progress Bar" at bounding box center [722, 348] width 1 height 5
click at [731, 346] on div "Progress Bar" at bounding box center [732, 348] width 1 height 5
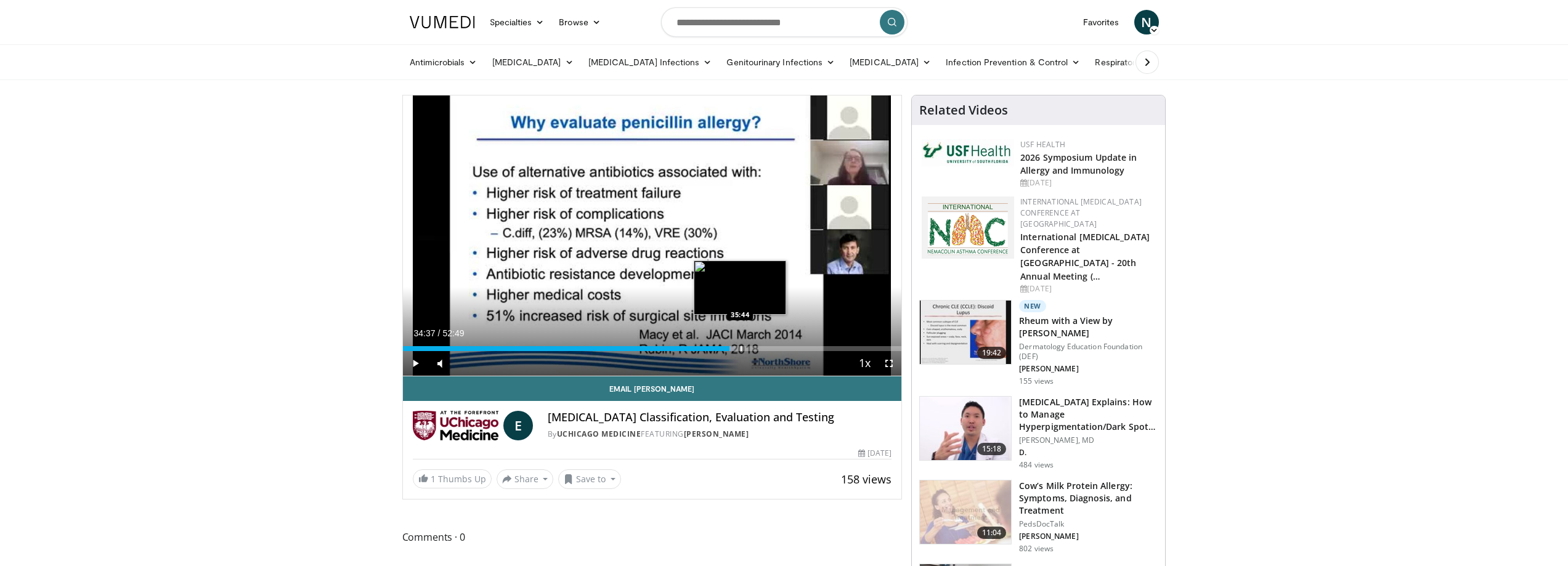
click at [741, 347] on div "Progress Bar" at bounding box center [741, 348] width 1 height 5
click at [771, 349] on div "Progress Bar" at bounding box center [772, 348] width 1 height 5
click at [785, 348] on div "Progress Bar" at bounding box center [786, 348] width 1 height 5
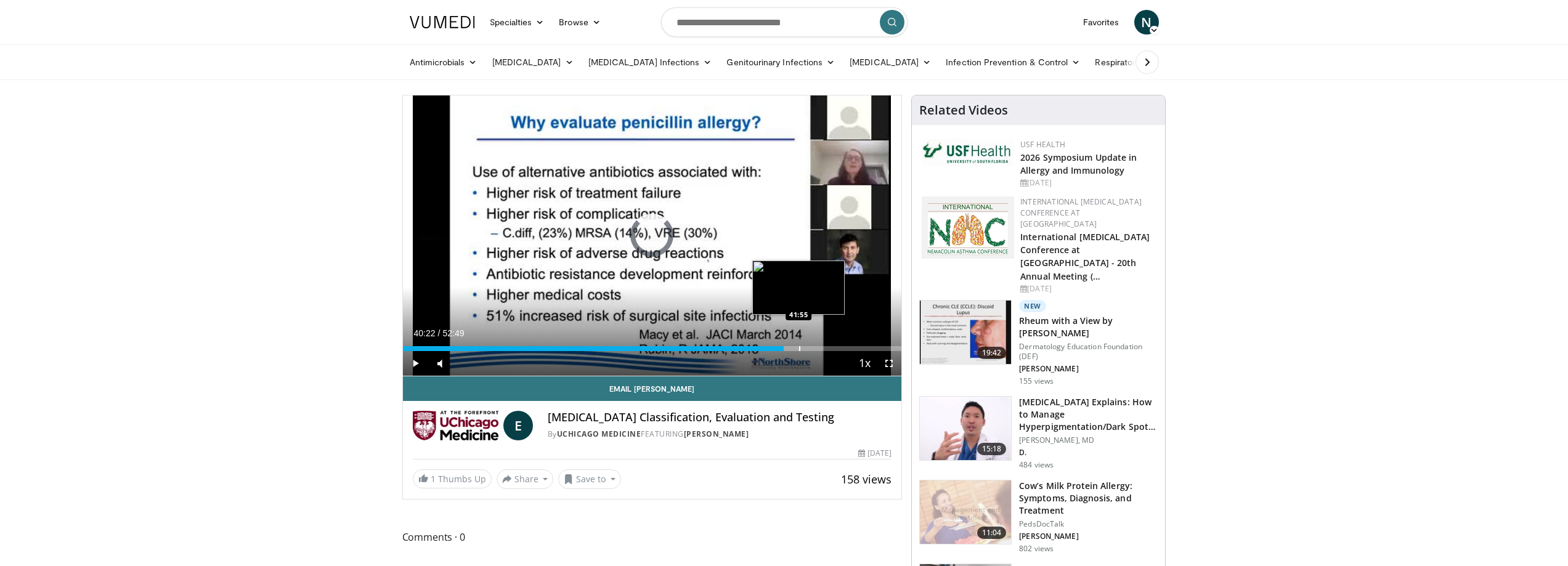
click at [799, 348] on div "Progress Bar" at bounding box center [800, 348] width 1 height 5
click at [808, 348] on div "Progress Bar" at bounding box center [808, 348] width 1 height 5
click at [820, 348] on div "Progress Bar" at bounding box center [821, 348] width 1 height 5
click at [829, 348] on div "Progress Bar" at bounding box center [830, 348] width 1 height 5
click at [842, 348] on div "Progress Bar" at bounding box center [842, 348] width 1 height 5
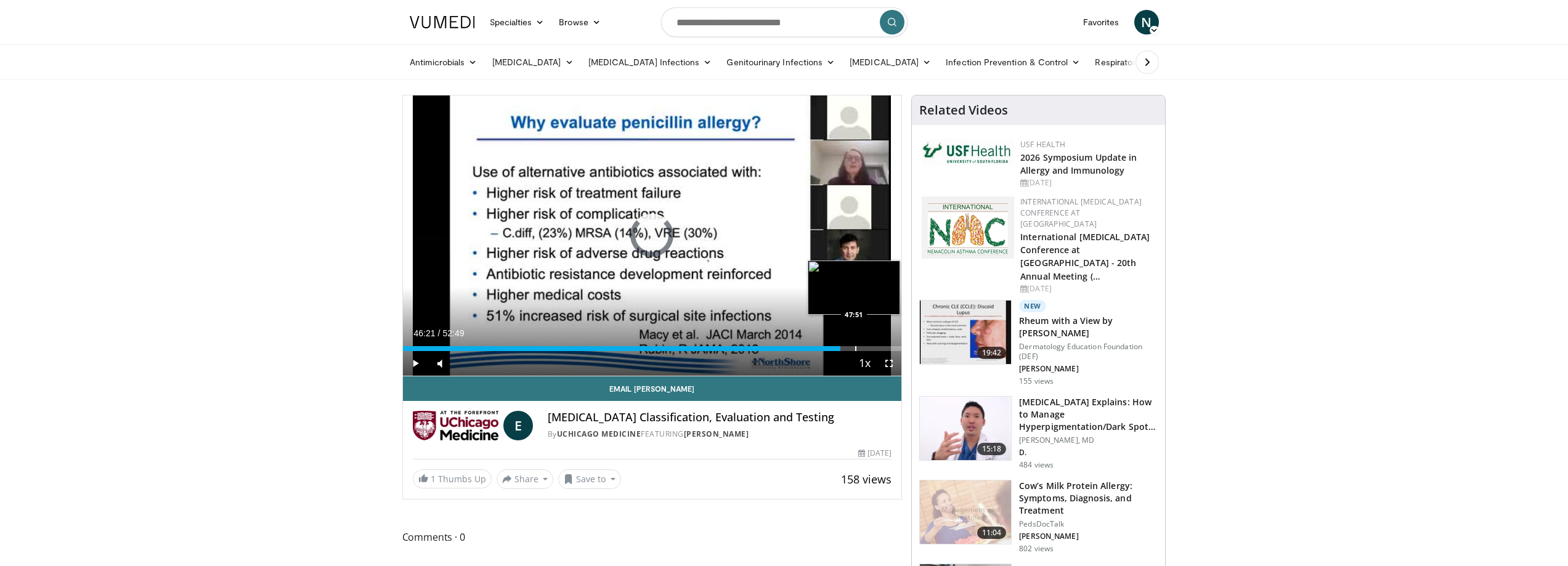
click at [855, 348] on div "Progress Bar" at bounding box center [856, 348] width 1 height 5
click at [867, 348] on div "Progress Bar" at bounding box center [867, 348] width 1 height 5
click at [878, 348] on div "Progress Bar" at bounding box center [878, 348] width 1 height 5
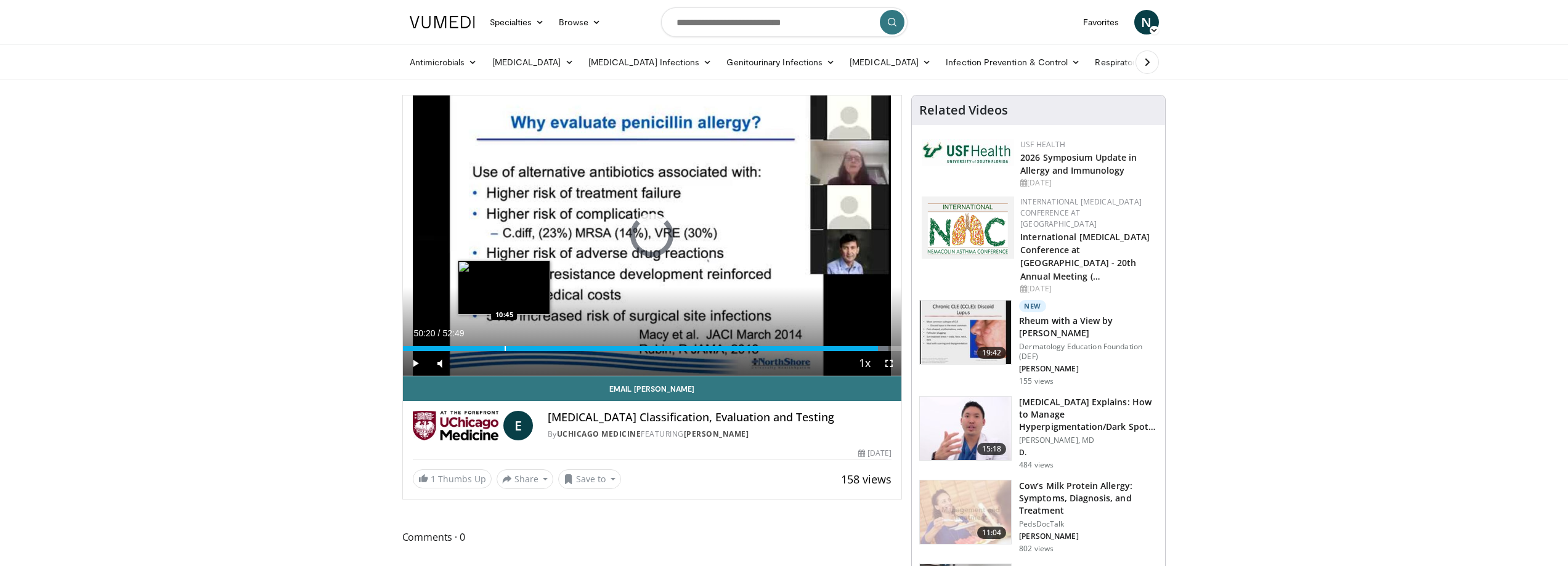
click at [505, 350] on div "Progress Bar" at bounding box center [505, 348] width 1 height 5
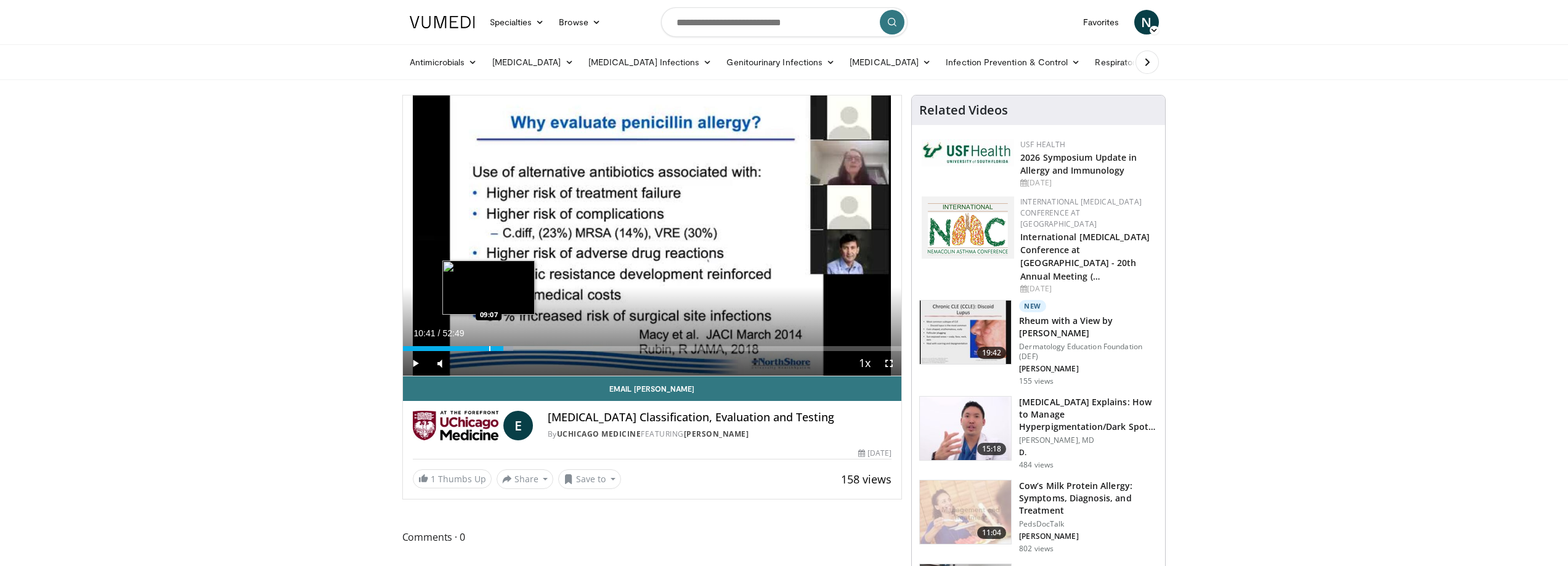
click at [488, 344] on div "Loaded : 22.22% 10:41 09:07" at bounding box center [653, 345] width 499 height 12
click at [473, 346] on div "Progress Bar" at bounding box center [474, 348] width 1 height 5
click at [460, 346] on div "Progress Bar" at bounding box center [461, 348] width 1 height 5
click at [454, 348] on div "Progress Bar" at bounding box center [454, 348] width 1 height 5
click at [438, 346] on div "Progress Bar" at bounding box center [439, 348] width 1 height 5
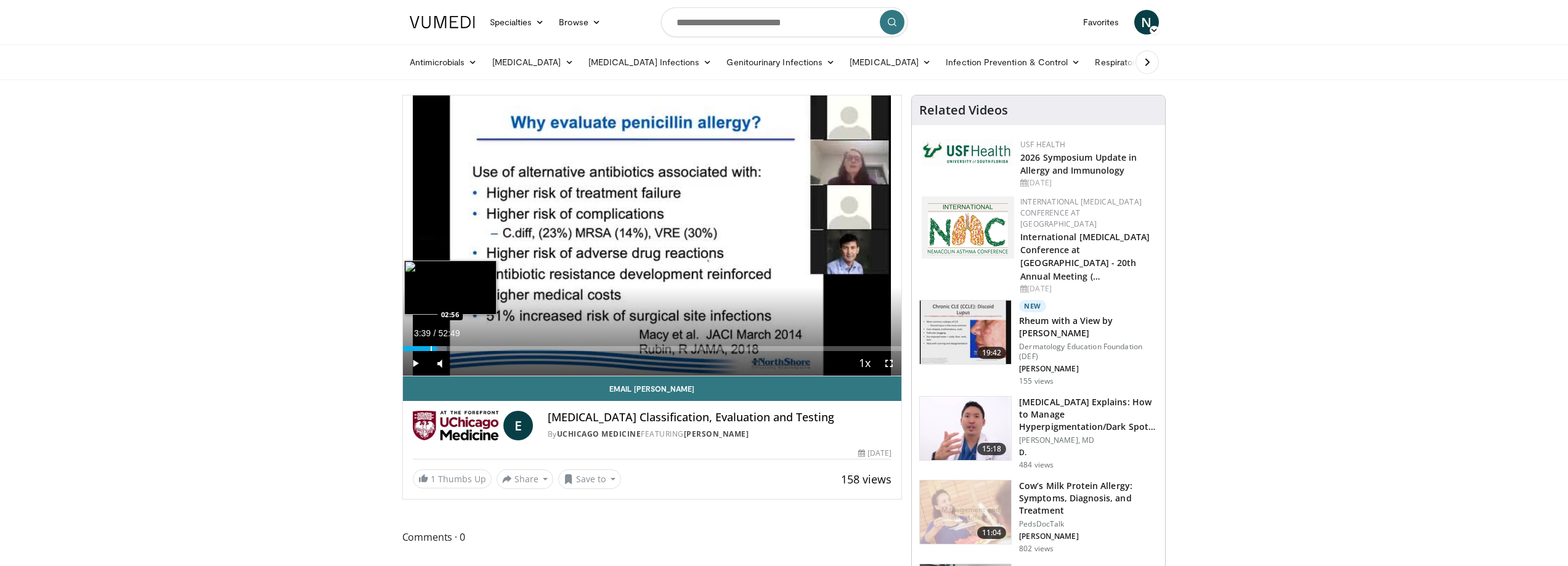
click at [430, 346] on div "03:39" at bounding box center [420, 348] width 35 height 5
click at [422, 345] on div "Loaded : 6.57% 02:52 02:09" at bounding box center [653, 345] width 499 height 12
click at [417, 348] on div "Progress Bar" at bounding box center [418, 348] width 1 height 5
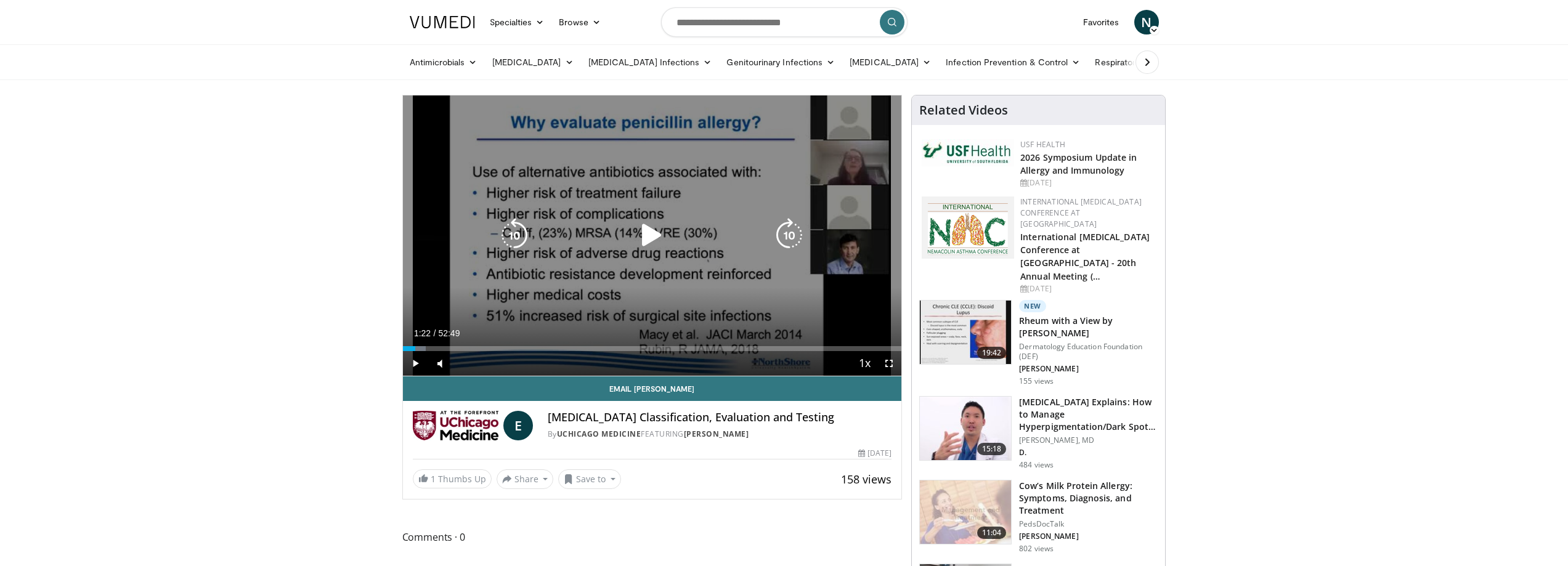
click at [784, 220] on icon "Video Player" at bounding box center [789, 235] width 35 height 35
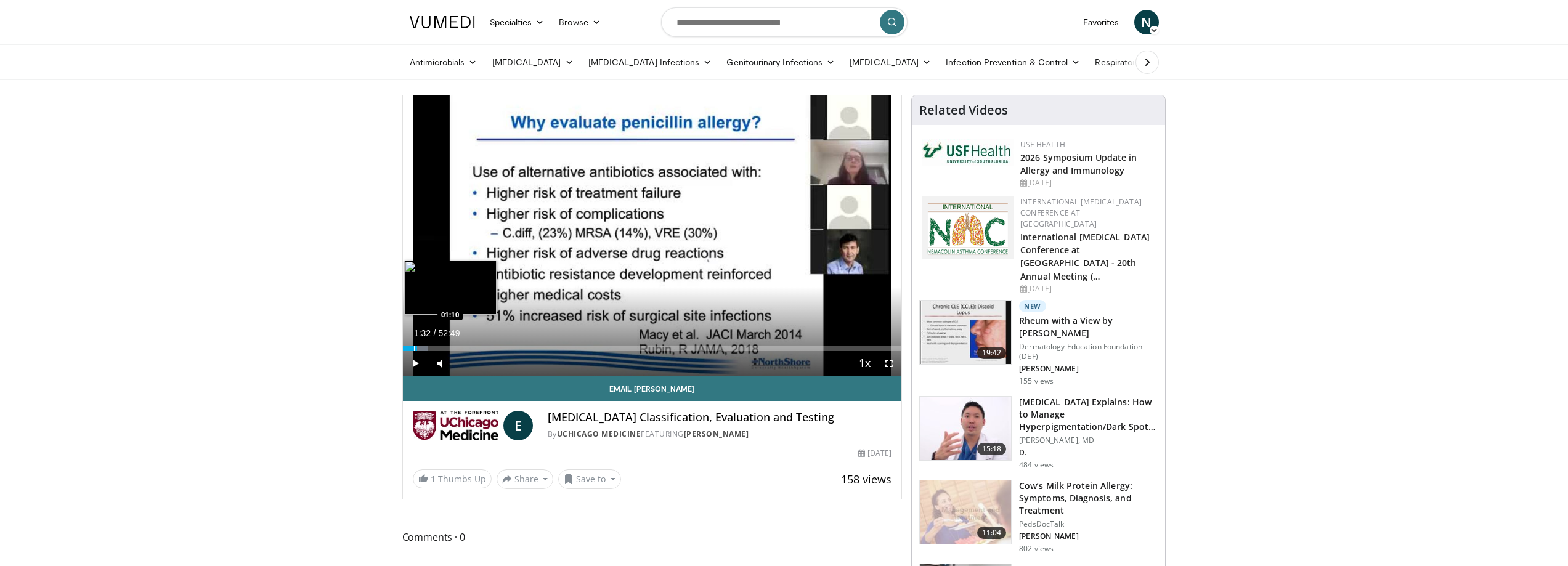
click at [414, 347] on div "Progress Bar" at bounding box center [415, 348] width 1 height 5
click at [434, 346] on div "Progress Bar" at bounding box center [434, 348] width 1 height 5
click at [445, 346] on div "Progress Bar" at bounding box center [445, 348] width 1 height 5
click at [432, 348] on div "Progress Bar" at bounding box center [433, 348] width 1 height 5
click at [426, 348] on div "03:03" at bounding box center [417, 348] width 29 height 5
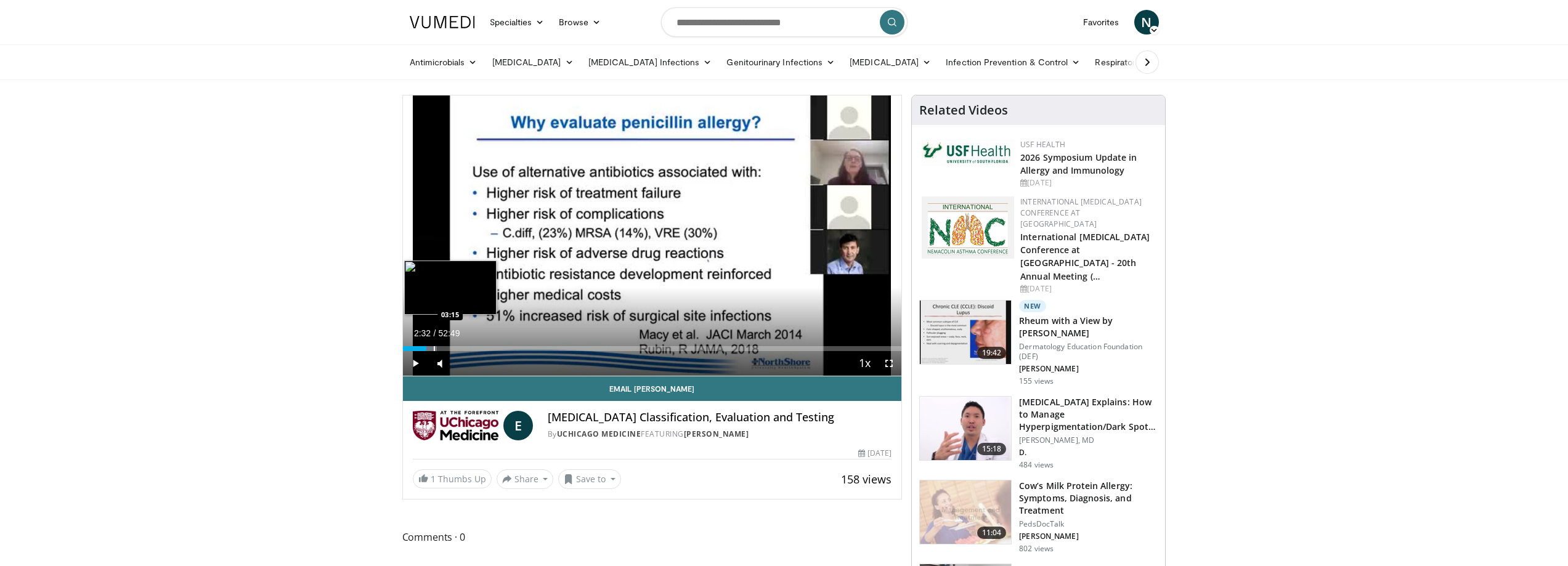
click at [434, 347] on div "Progress Bar" at bounding box center [434, 348] width 1 height 5
click at [441, 347] on div "Progress Bar" at bounding box center [441, 348] width 1 height 5
click at [449, 348] on div "Progress Bar" at bounding box center [449, 348] width 1 height 5
click at [455, 348] on div "Progress Bar" at bounding box center [454, 348] width 1 height 5
click at [461, 348] on div "Progress Bar" at bounding box center [462, 348] width 1 height 5
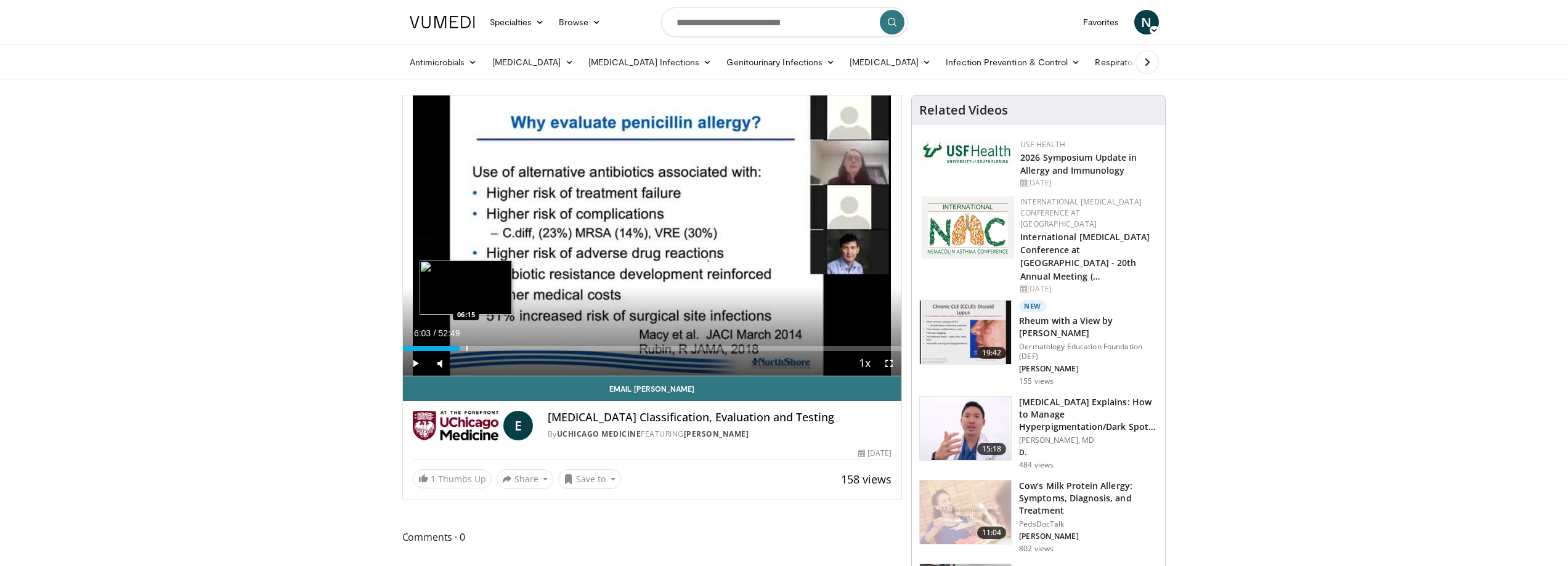
click at [468, 348] on div "Progress Bar" at bounding box center [467, 348] width 1 height 5
click at [475, 348] on div "Progress Bar" at bounding box center [476, 348] width 1 height 5
click at [490, 348] on div "Progress Bar" at bounding box center [491, 348] width 1 height 5
click at [494, 347] on div "Progress Bar" at bounding box center [494, 348] width 1 height 5
click at [502, 347] on div "Progress Bar" at bounding box center [503, 348] width 1 height 5
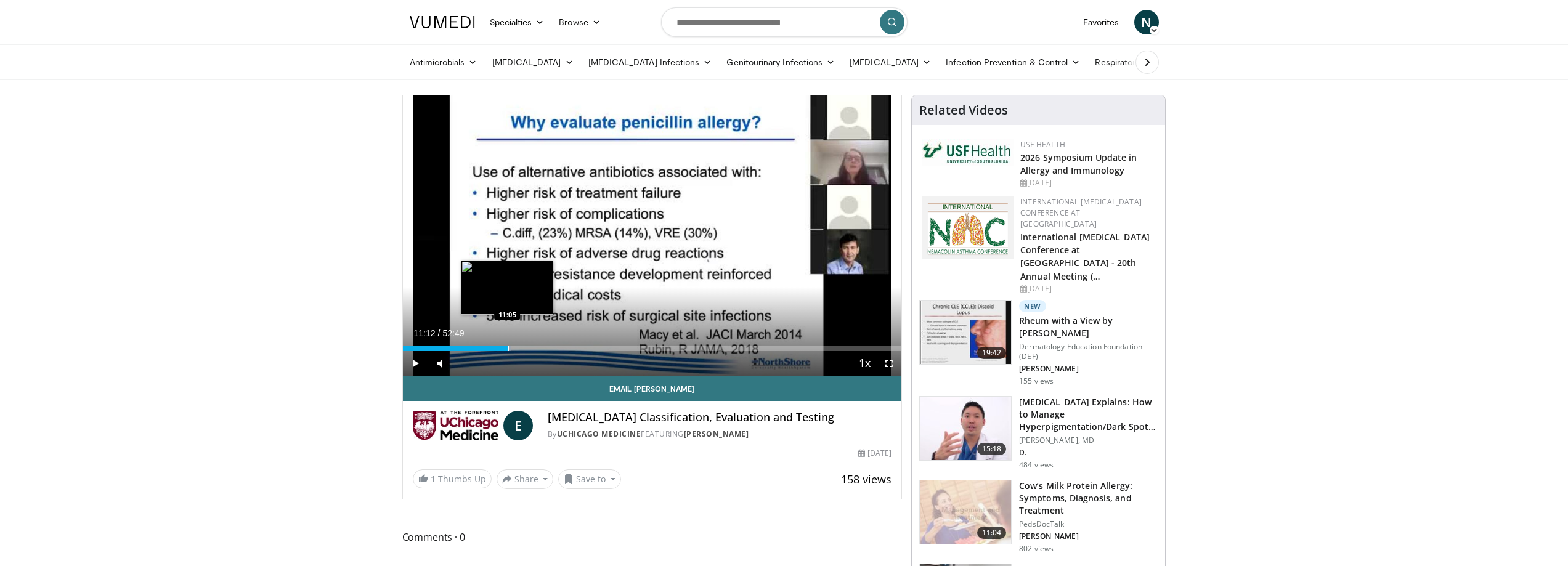
click at [508, 348] on div "Progress Bar" at bounding box center [508, 348] width 1 height 5
click at [514, 348] on div "Progress Bar" at bounding box center [514, 348] width 1 height 5
click at [520, 348] on div "Progress Bar" at bounding box center [520, 348] width 1 height 5
click at [523, 348] on div "Progress Bar" at bounding box center [524, 348] width 1 height 5
click at [497, 348] on div "12:39" at bounding box center [462, 348] width 119 height 5
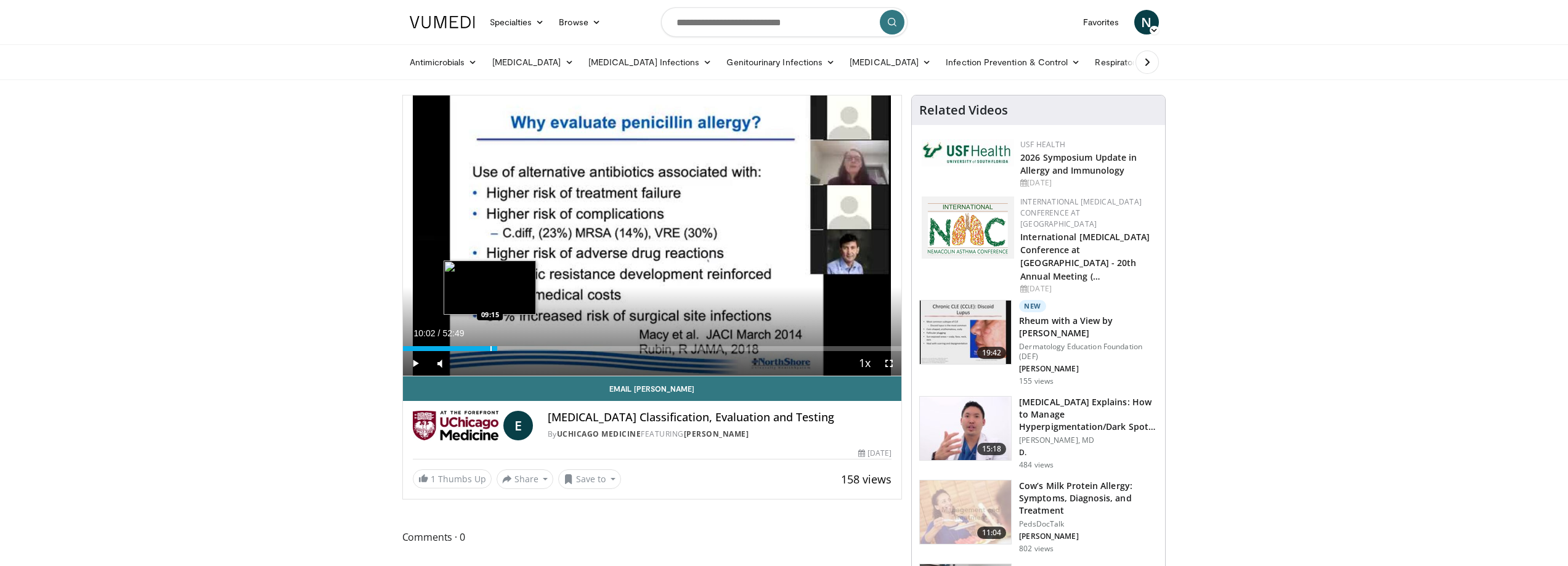
click at [490, 348] on div "Progress Bar" at bounding box center [491, 348] width 1 height 5
click at [477, 348] on div "09:11" at bounding box center [446, 348] width 87 height 5
click at [471, 348] on div "07:53" at bounding box center [440, 348] width 74 height 5
click at [461, 348] on div "07:14" at bounding box center [437, 348] width 68 height 5
click at [456, 348] on div "06:11" at bounding box center [432, 348] width 59 height 5
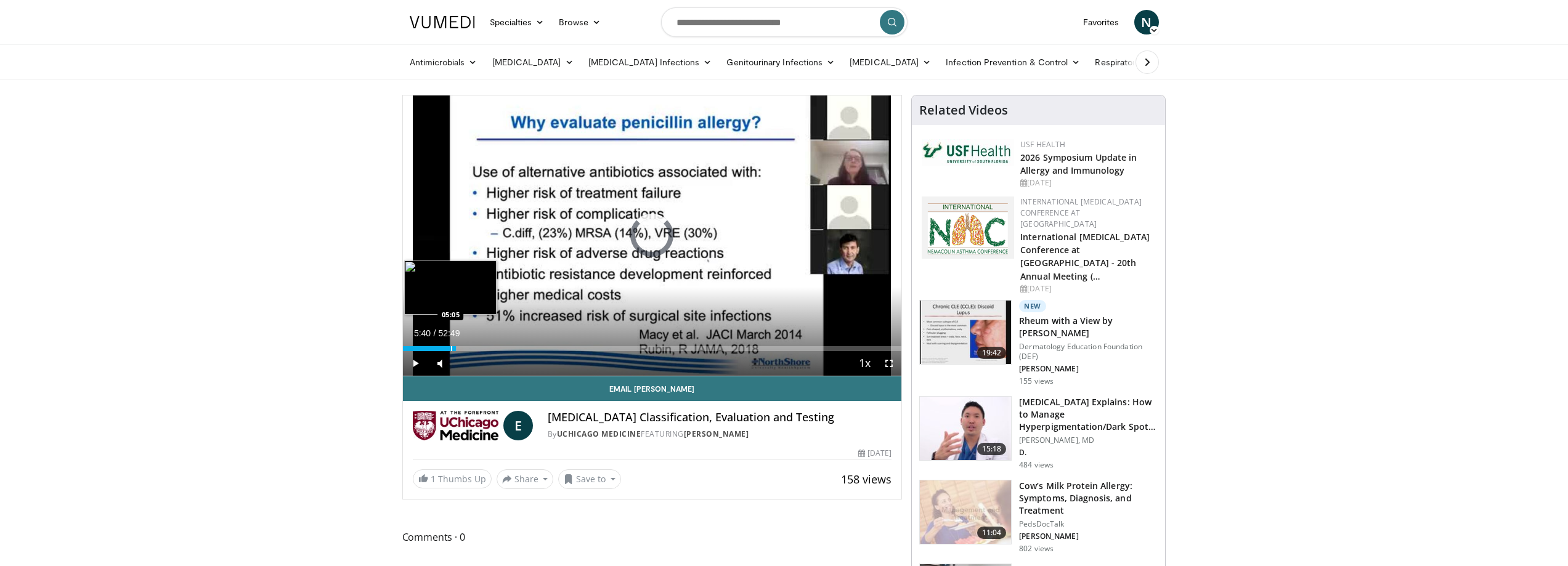
click at [451, 348] on div "Progress Bar" at bounding box center [452, 348] width 1 height 5
click at [445, 348] on div "Progress Bar" at bounding box center [446, 348] width 1 height 5
click at [437, 348] on div "Progress Bar" at bounding box center [438, 348] width 1 height 5
click at [432, 348] on div "Progress Bar" at bounding box center [432, 348] width 1 height 5
click at [449, 347] on div "Progress Bar" at bounding box center [450, 348] width 1 height 5
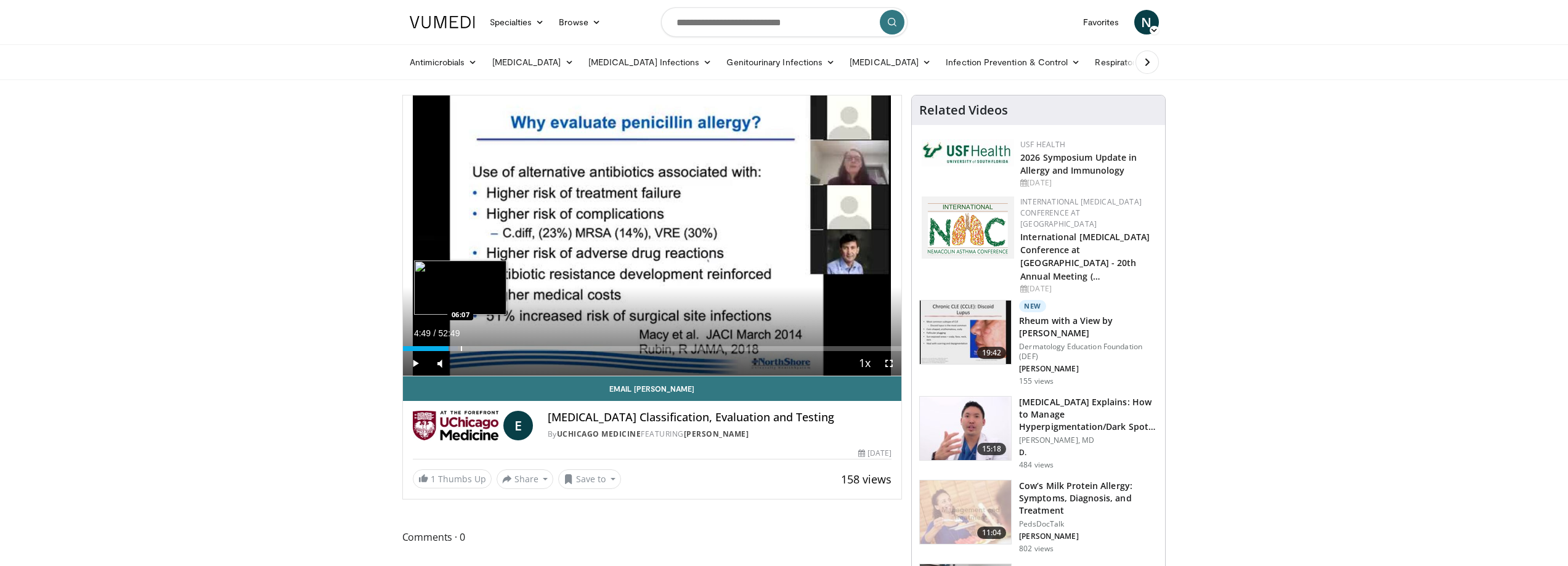
click at [461, 348] on div "Progress Bar" at bounding box center [462, 348] width 1 height 5
click at [477, 351] on div "Progress Bar" at bounding box center [477, 348] width 1 height 5
click at [488, 351] on div "Progress Bar" at bounding box center [488, 348] width 1 height 5
click at [479, 347] on div "Progress Bar" at bounding box center [479, 348] width 1 height 5
click at [485, 348] on div "Progress Bar" at bounding box center [486, 348] width 1 height 5
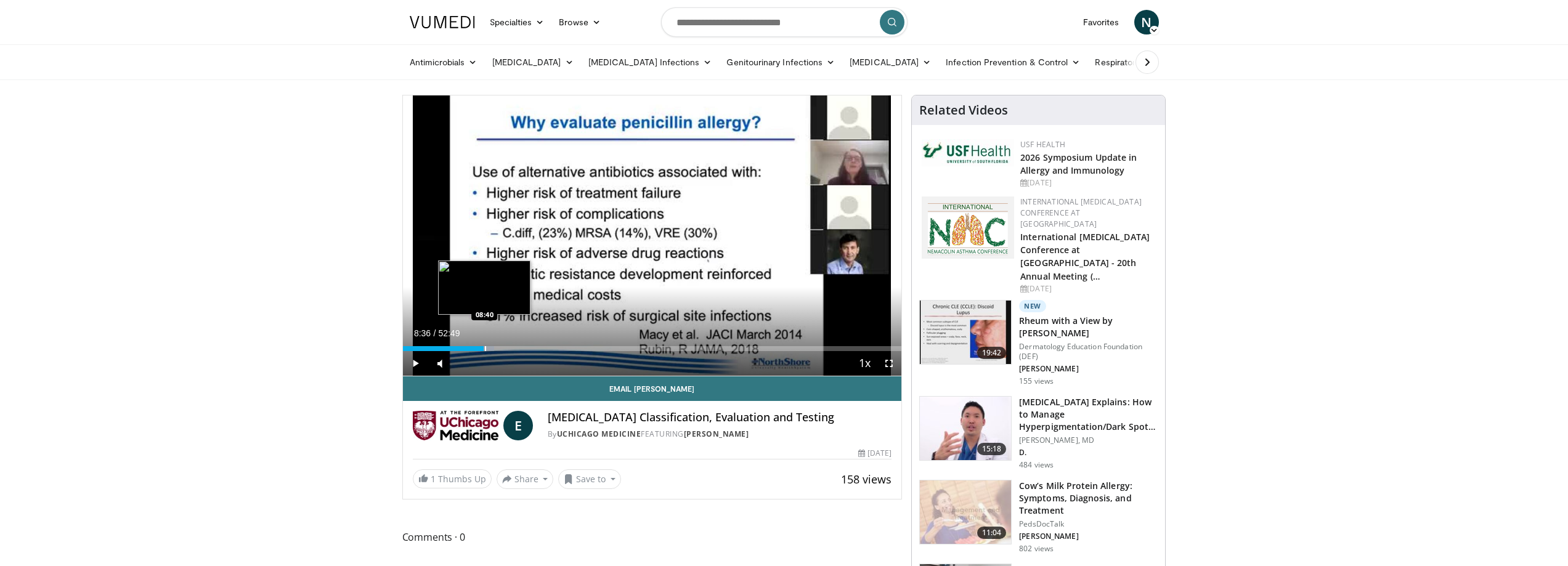
click at [485, 348] on div "Progress Bar" at bounding box center [486, 348] width 1 height 5
click at [488, 347] on div "Progress Bar" at bounding box center [489, 348] width 1 height 5
click at [492, 347] on div "Progress Bar" at bounding box center [492, 348] width 1 height 5
click at [498, 347] on div "Progress Bar" at bounding box center [499, 348] width 1 height 5
click at [501, 347] on div "Progress Bar" at bounding box center [502, 348] width 1 height 5
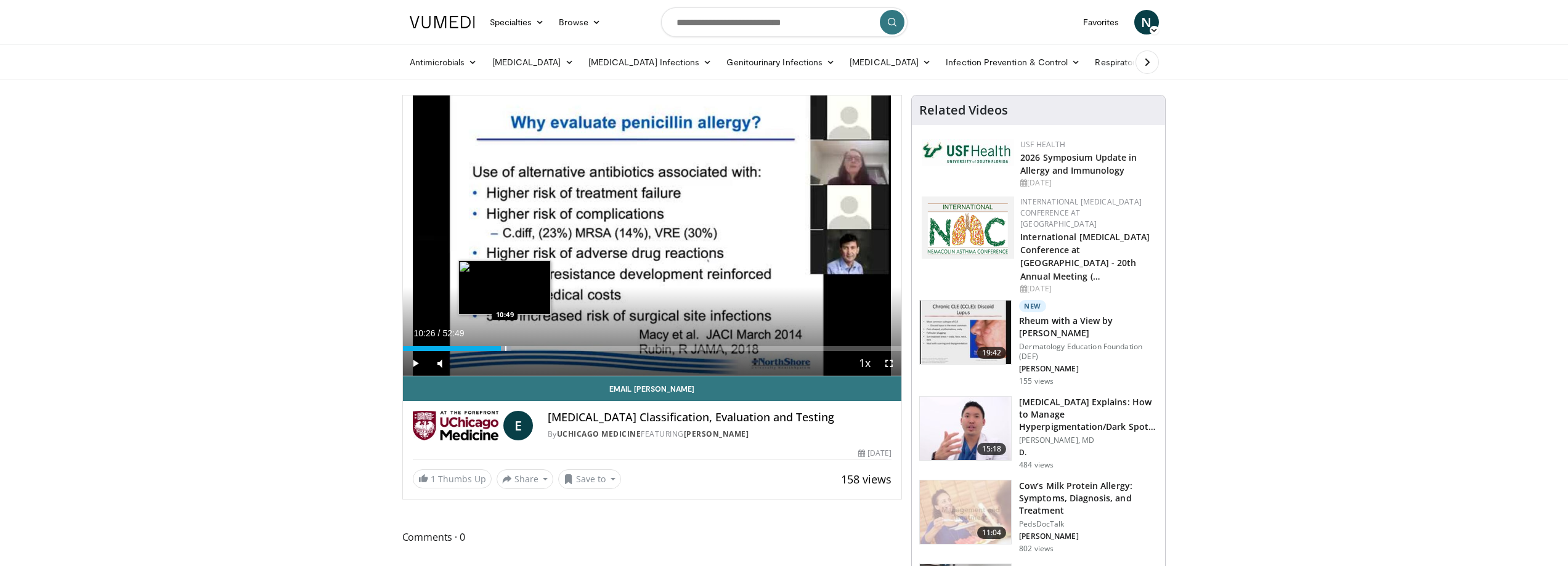
click at [507, 348] on div "Progress Bar" at bounding box center [506, 348] width 1 height 5
click at [512, 348] on div "Progress Bar" at bounding box center [513, 348] width 1 height 5
click at [519, 348] on div "Progress Bar" at bounding box center [518, 348] width 1 height 5
click at [527, 348] on div "Progress Bar" at bounding box center [527, 348] width 1 height 5
click at [538, 348] on div "Progress Bar" at bounding box center [539, 348] width 1 height 5
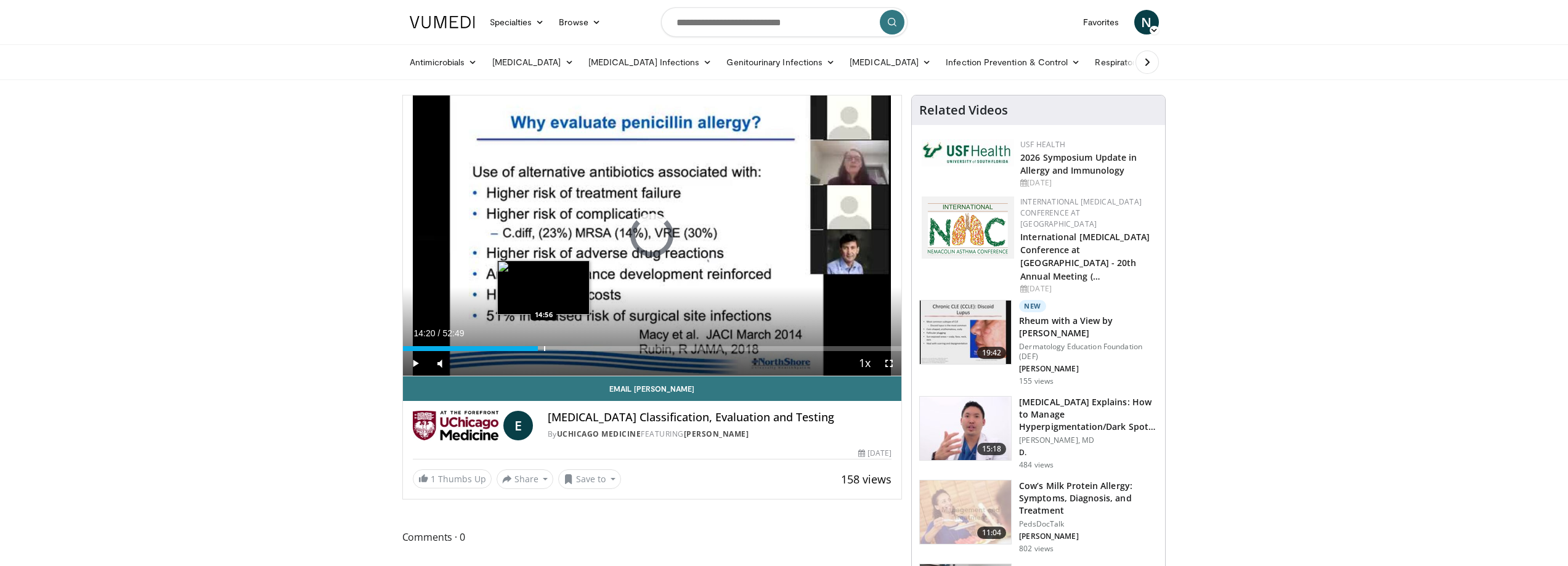
click at [544, 348] on div "Progress Bar" at bounding box center [545, 348] width 1 height 5
click at [555, 348] on div "Progress Bar" at bounding box center [556, 348] width 1 height 5
click at [561, 346] on div "Progress Bar" at bounding box center [560, 348] width 1 height 5
click at [570, 344] on div "Loaded : 32.24% 16:53 17:20" at bounding box center [653, 345] width 499 height 12
click at [580, 342] on div "Loaded : 35.05% 17:44 18:39" at bounding box center [653, 345] width 499 height 12
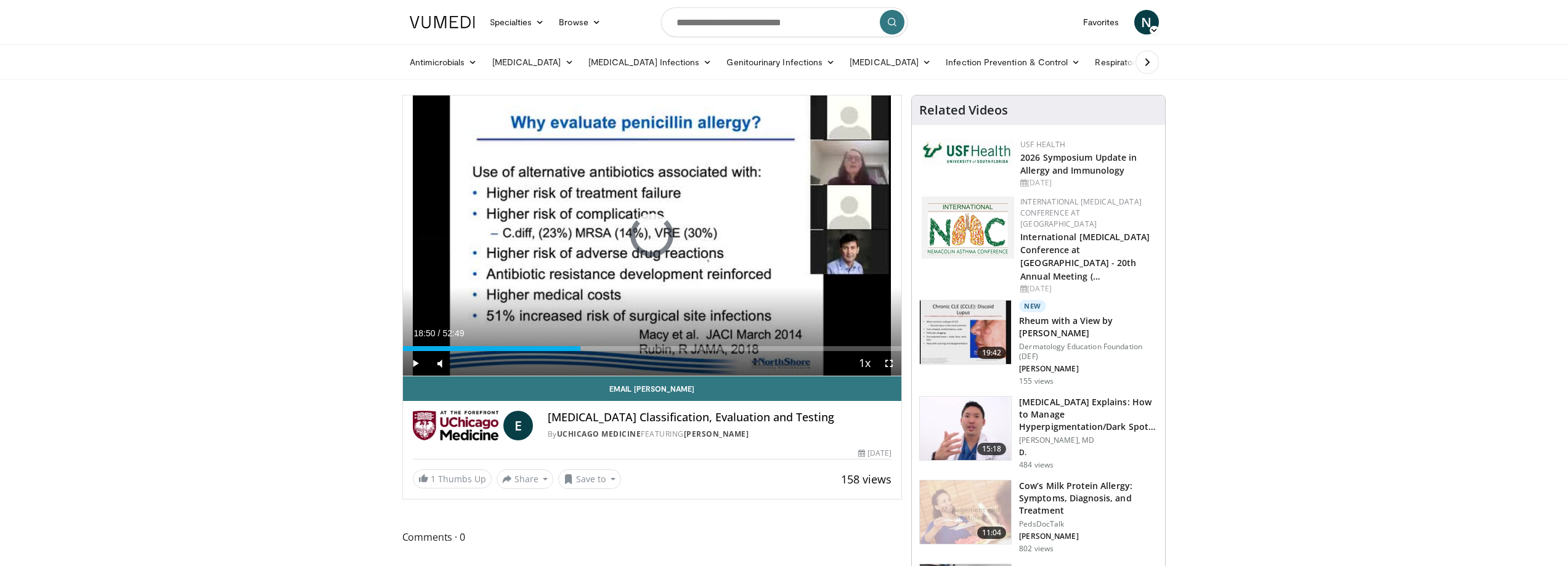
click at [591, 342] on div "Loaded : 35.68% 18:50 20:01" at bounding box center [653, 345] width 499 height 12
click at [617, 342] on div "Loaded : 0.00% 20:01 22:33" at bounding box center [653, 345] width 499 height 12
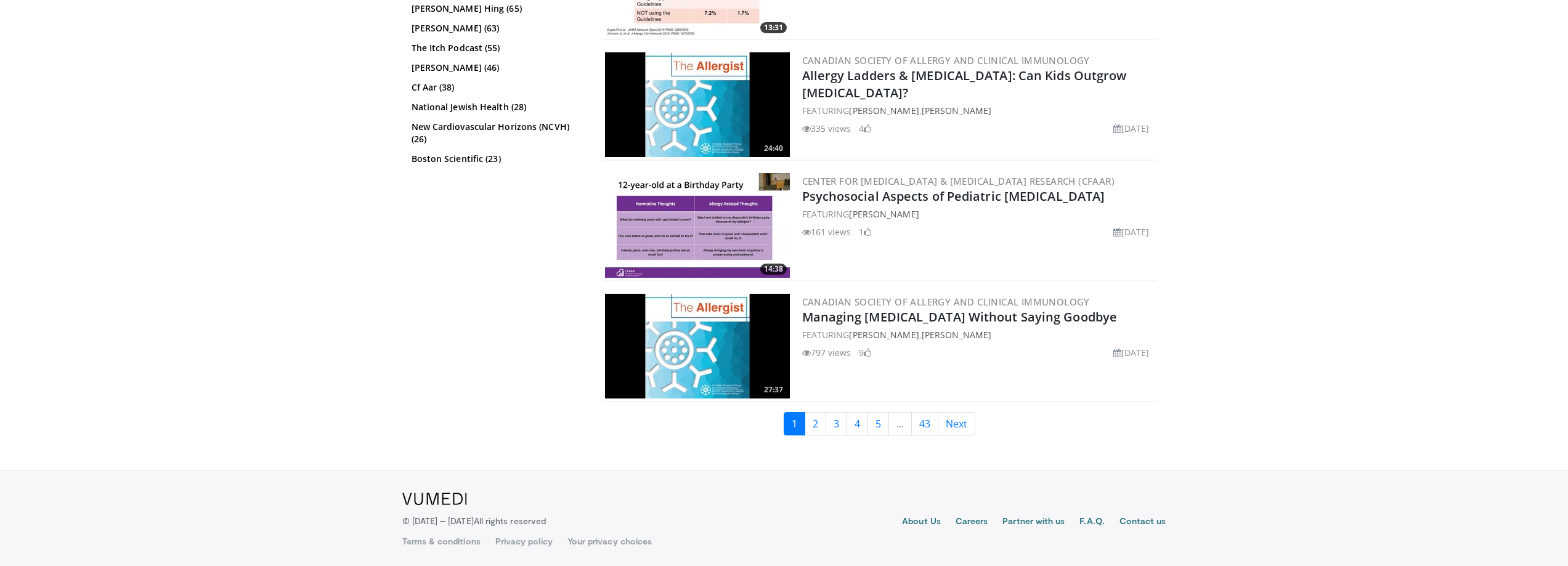
scroll to position [2745, 0]
click at [963, 421] on link "Next" at bounding box center [956, 423] width 38 height 23
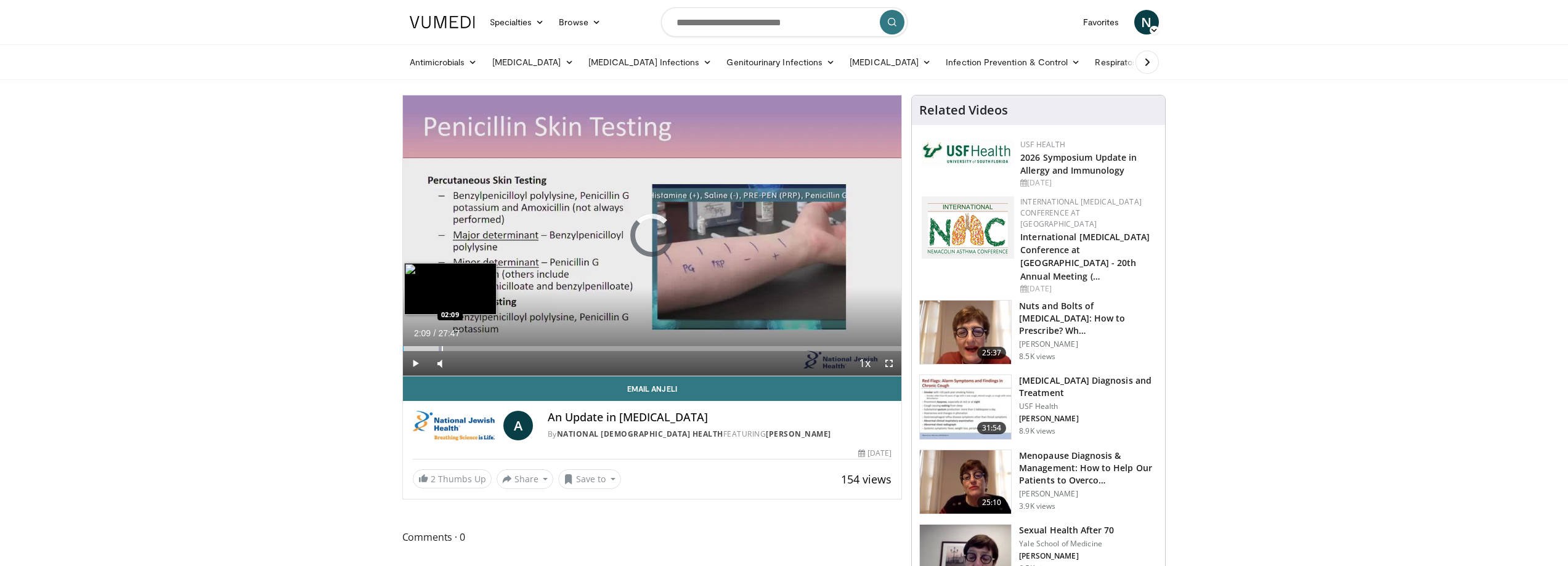
click at [441, 343] on div "Loaded : 7.78% 00:01 02:09" at bounding box center [653, 345] width 499 height 12
click at [468, 342] on video-js "**********" at bounding box center [653, 236] width 499 height 281
click at [469, 348] on div "Progress Bar" at bounding box center [469, 348] width 1 height 5
click at [480, 348] on div "Progress Bar" at bounding box center [481, 348] width 1 height 5
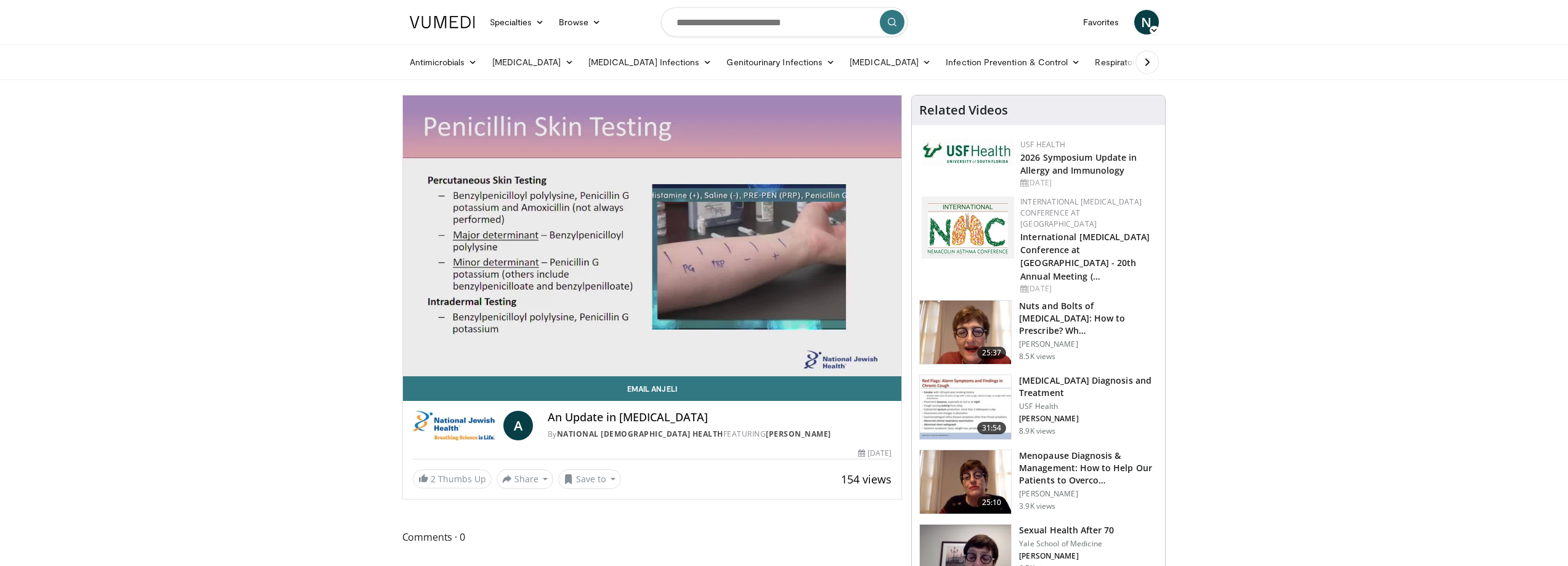
click at [424, 364] on div "10 seconds Tap to unmute" at bounding box center [653, 235] width 499 height 280
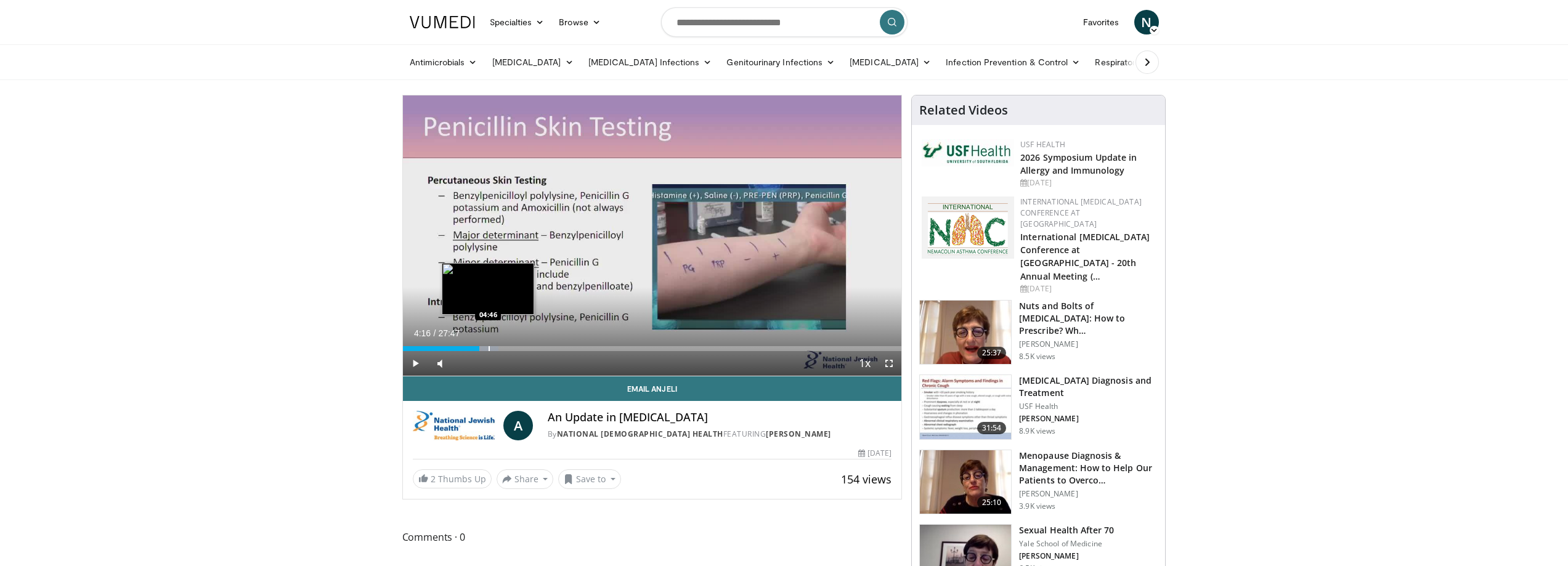
click at [488, 345] on div "Loaded : 19.16% 04:16 04:46" at bounding box center [653, 345] width 499 height 12
click at [496, 345] on div "Loaded : 19.16% 05:12 05:10" at bounding box center [653, 345] width 499 height 12
click at [523, 345] on div "Loaded : 22.76% 05:12 06:41" at bounding box center [653, 345] width 499 height 12
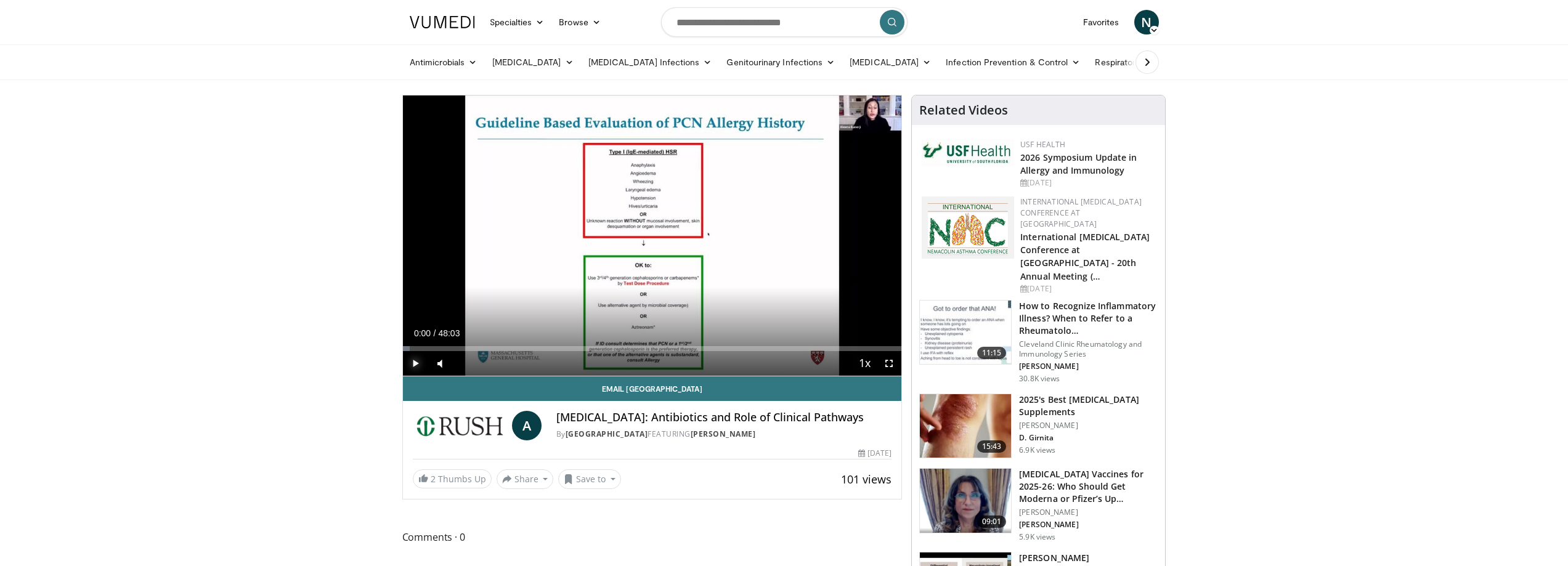
click at [417, 357] on span "Video Player" at bounding box center [415, 363] width 25 height 25
click at [434, 348] on div "Progress Bar" at bounding box center [434, 348] width 1 height 5
click at [411, 348] on div "Progress Bar" at bounding box center [412, 348] width 1 height 5
click at [437, 348] on div "Progress Bar" at bounding box center [438, 348] width 1 height 5
click at [449, 345] on div "Loaded : 9.29% 04:26 04:23" at bounding box center [653, 345] width 499 height 12
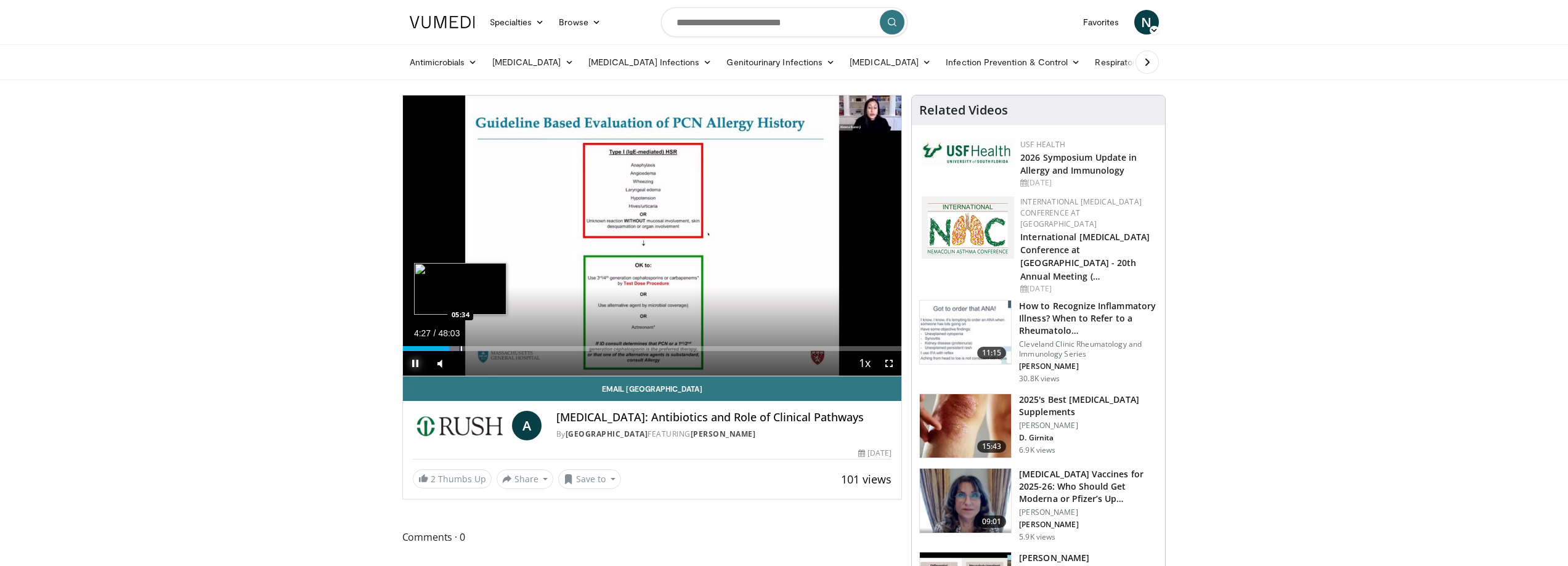
click at [460, 345] on div "Loaded : 11.35% 04:28 05:34" at bounding box center [653, 345] width 499 height 12
click at [472, 345] on div "Loaded : 13.53% 05:35 06:42" at bounding box center [653, 345] width 499 height 12
click at [479, 346] on div "Progress Bar" at bounding box center [478, 348] width 12 height 5
click at [451, 348] on div "Progress Bar" at bounding box center [452, 348] width 1 height 5
click at [444, 348] on div "03:58" at bounding box center [424, 348] width 42 height 5
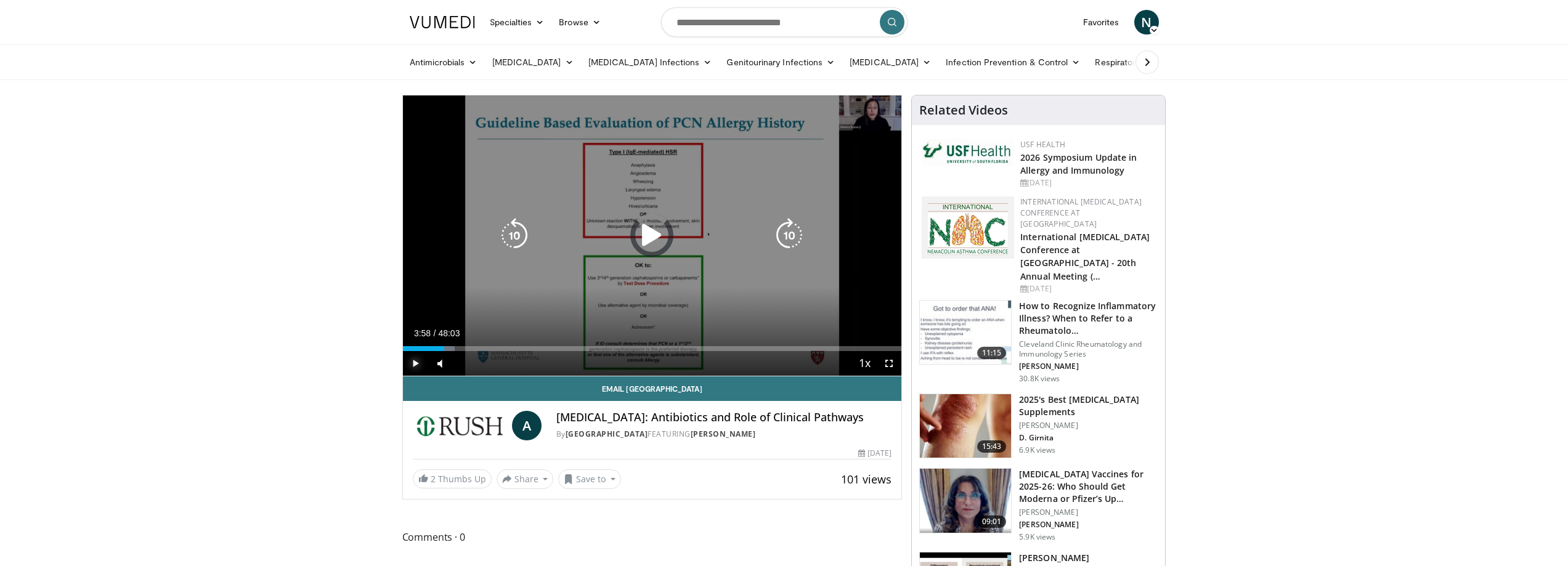
click at [437, 348] on div "03:58" at bounding box center [424, 348] width 42 height 5
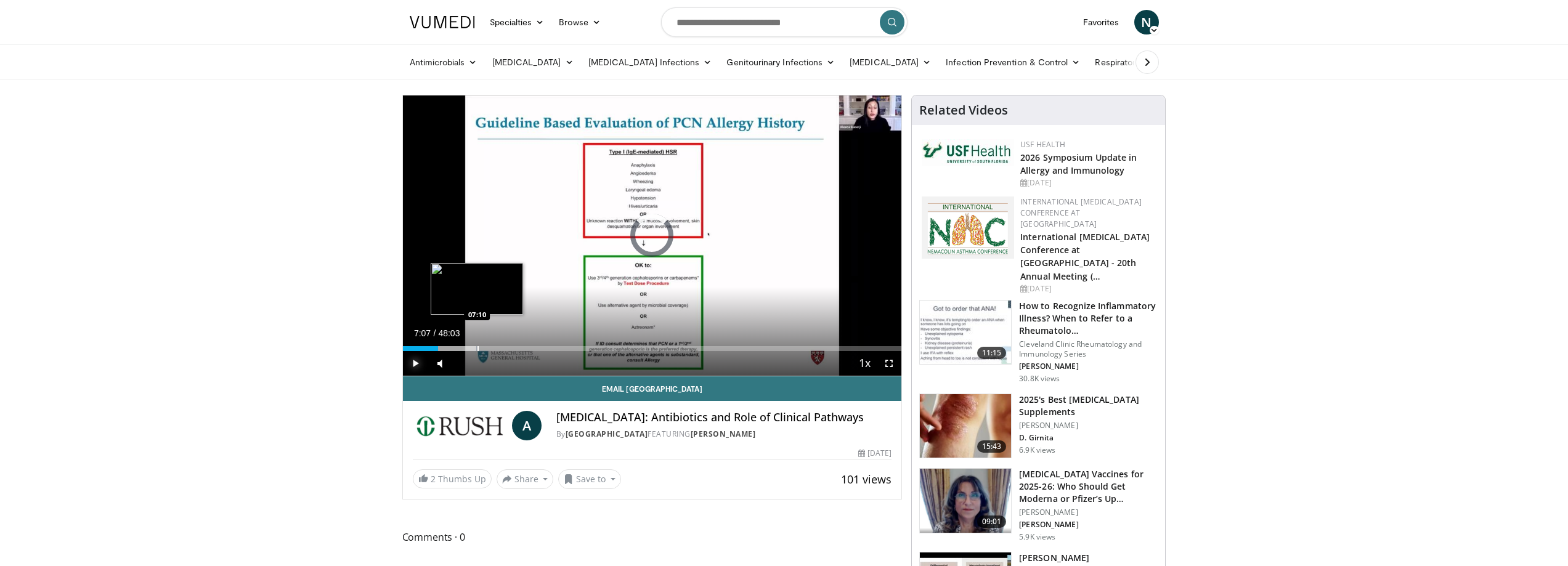
click at [477, 347] on div "Progress Bar" at bounding box center [478, 348] width 1 height 5
click at [490, 344] on div "Loaded : 16.51% 07:07 07:39" at bounding box center [653, 345] width 499 height 12
click at [500, 344] on div "Loaded : 19.95% 08:31 09:22" at bounding box center [653, 345] width 499 height 12
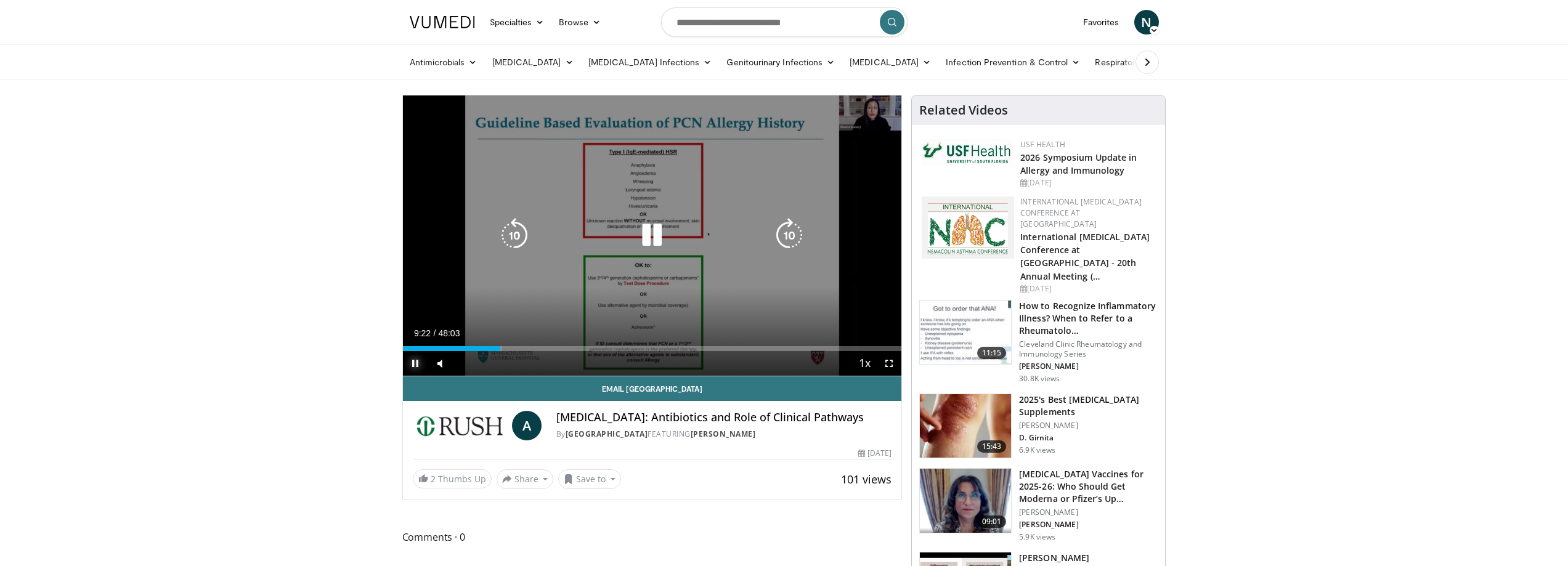
click at [507, 345] on div "Loaded : 19.95% 09:22 09:22" at bounding box center [653, 345] width 499 height 12
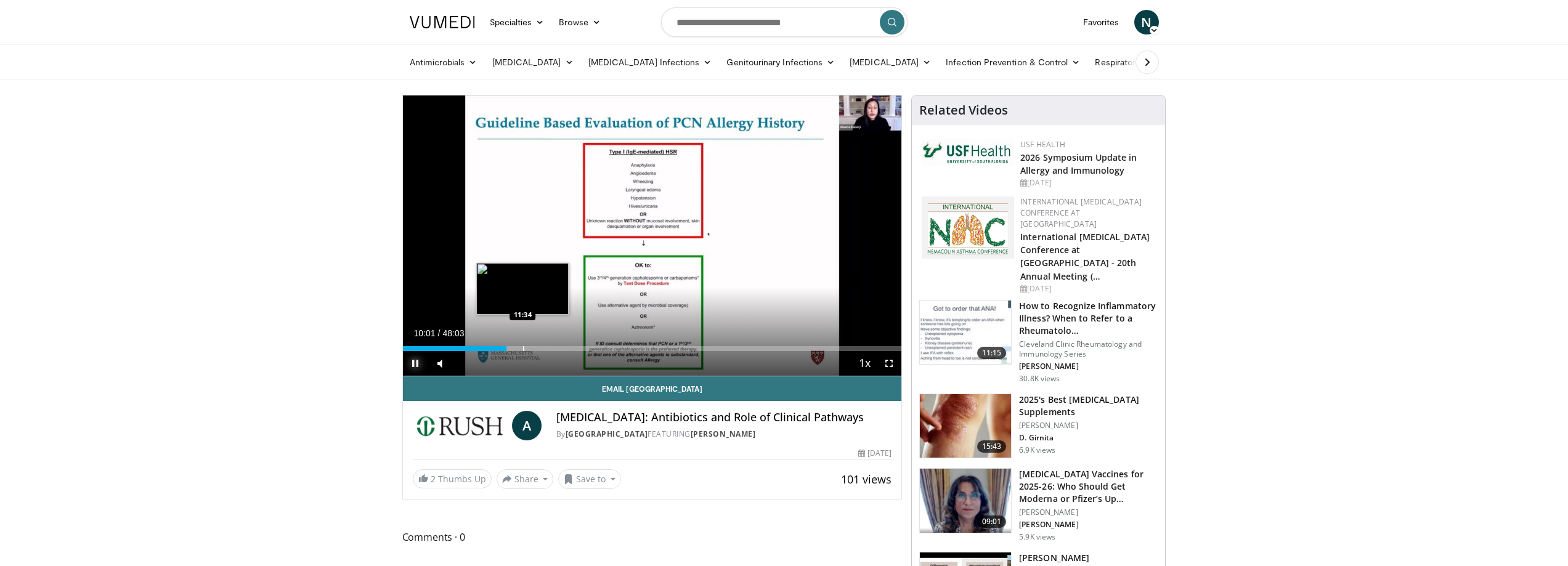
click at [522, 344] on div "Loaded : 21.16% 10:01 11:34" at bounding box center [653, 345] width 499 height 12
click at [537, 344] on div "Loaded : 24.28% 11:34 12:55" at bounding box center [653, 345] width 499 height 12
click at [548, 343] on div "Loaded : 27.40% 12:59 13:56" at bounding box center [653, 345] width 499 height 12
click at [567, 342] on div "Loaded : 29.14% 13:59 15:50" at bounding box center [653, 345] width 499 height 12
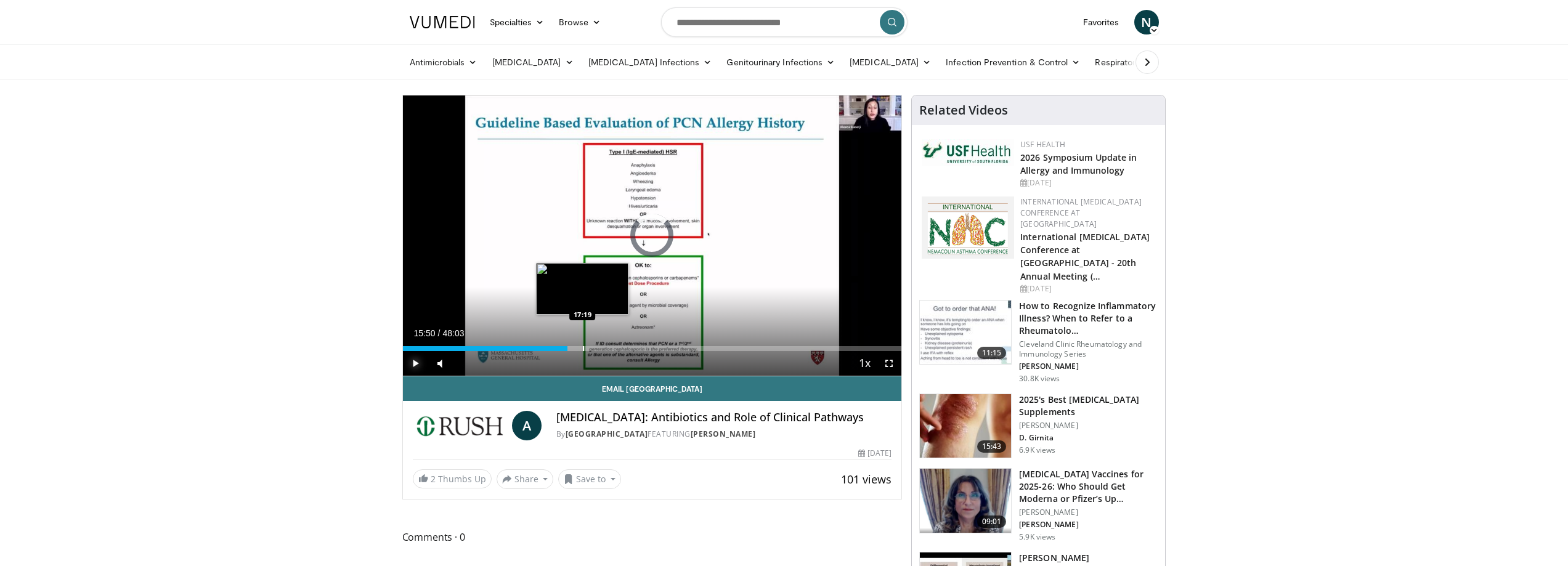
click at [583, 348] on div "Progress Bar" at bounding box center [584, 348] width 1 height 5
click at [605, 346] on div "Progress Bar" at bounding box center [605, 348] width 1 height 5
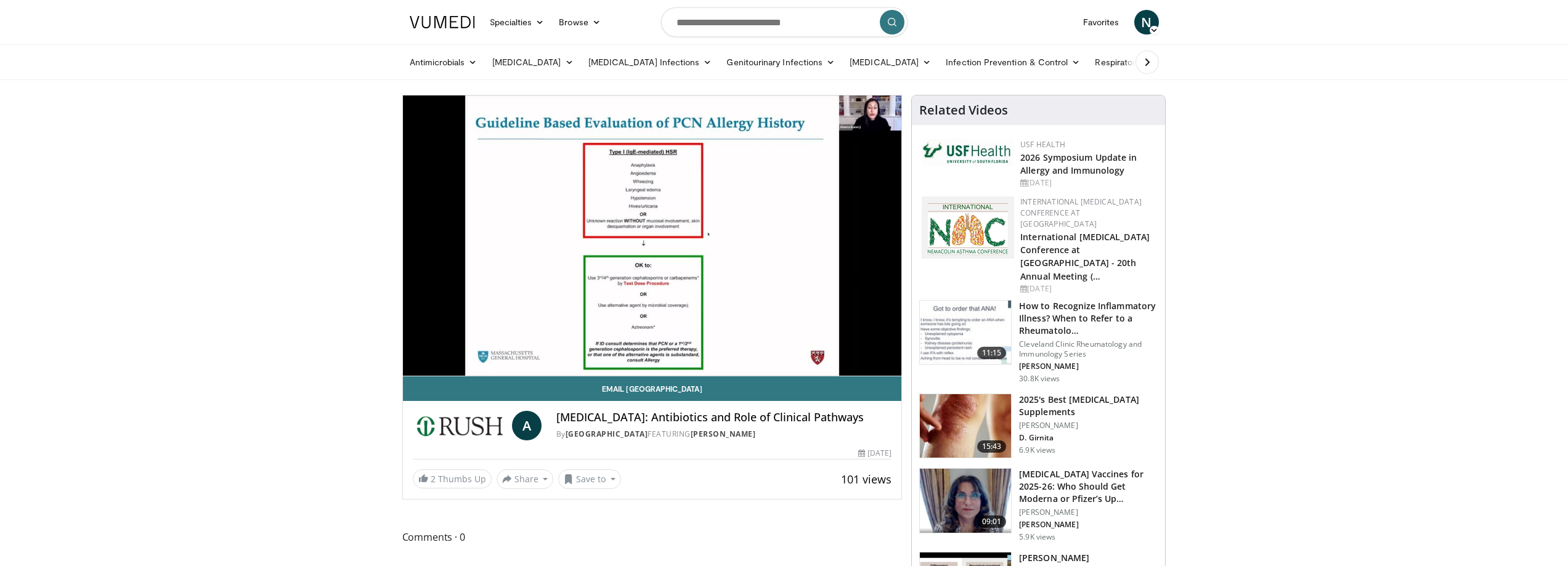
click at [631, 348] on div "10 seconds Tap to unmute" at bounding box center [653, 235] width 499 height 280
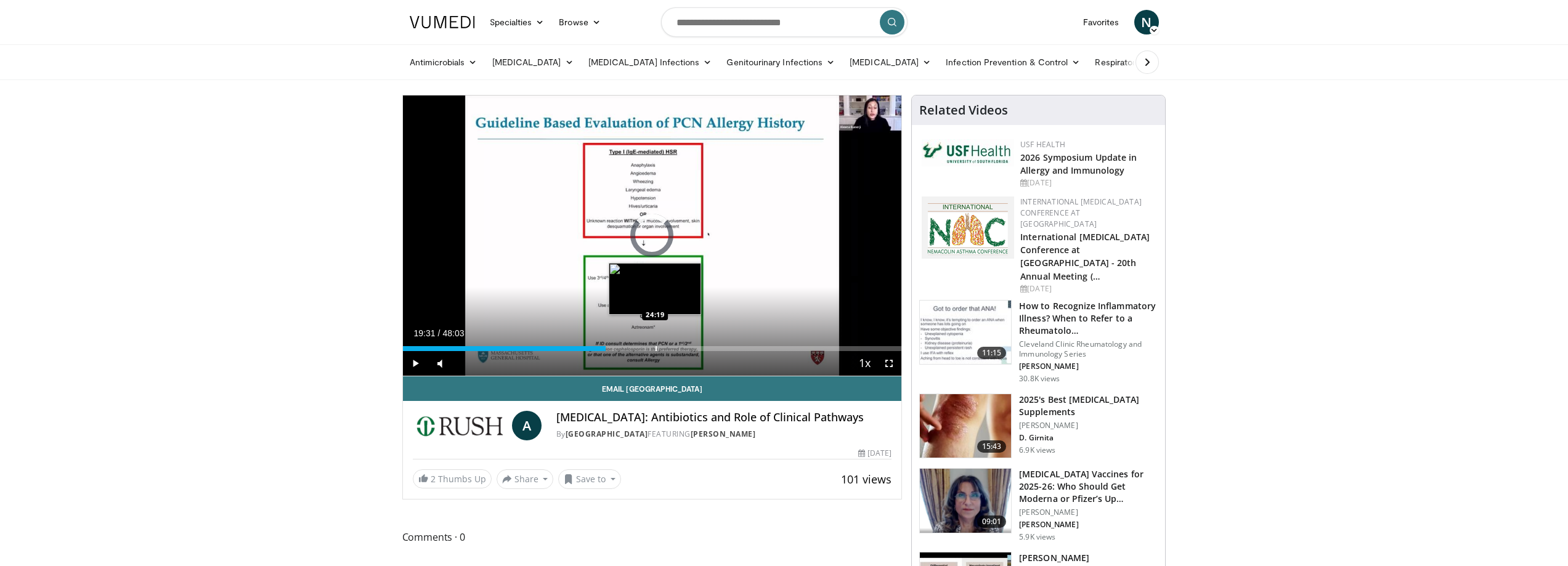
click at [655, 348] on div "Progress Bar" at bounding box center [656, 348] width 1 height 5
click at [683, 346] on div "Progress Bar" at bounding box center [683, 348] width 1 height 5
click at [702, 342] on div "Loaded : 56.89% 26:59 28:49" at bounding box center [653, 345] width 499 height 12
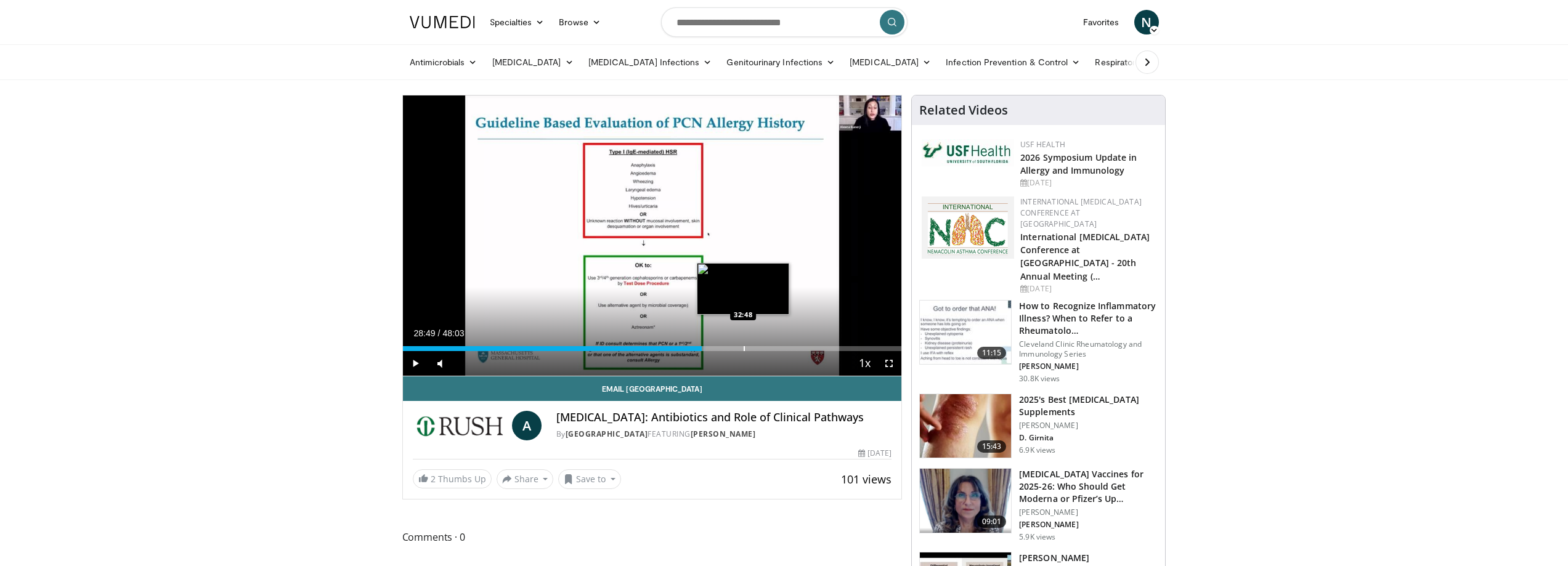
click at [745, 342] on div "Loaded : 60.70% 28:49 32:48" at bounding box center [653, 345] width 499 height 12
click at [775, 340] on div "Loaded : 0.00% 32:58 35:56" at bounding box center [653, 345] width 499 height 12
click at [795, 342] on div "Loaded : 75.96% 35:56 37:43" at bounding box center [653, 345] width 499 height 12
click at [820, 342] on div "Loaded : 0.00% 37:43 38:22" at bounding box center [653, 345] width 499 height 12
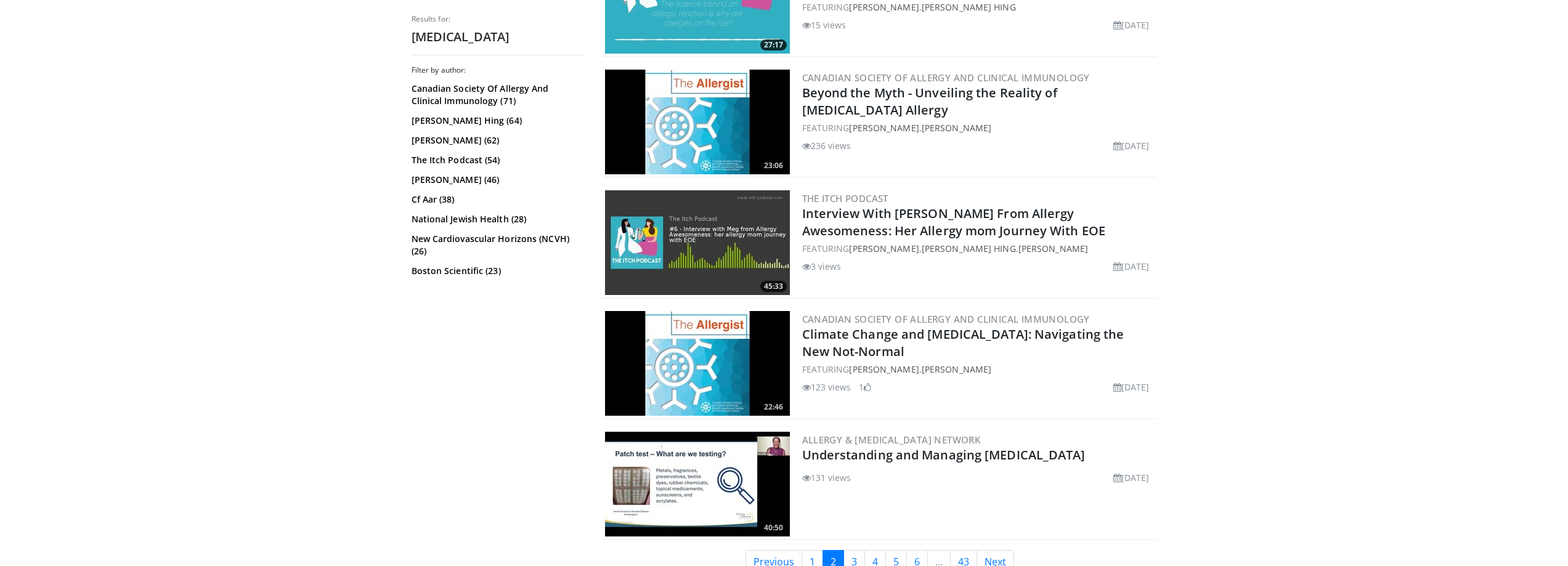
scroll to position [2588, 0]
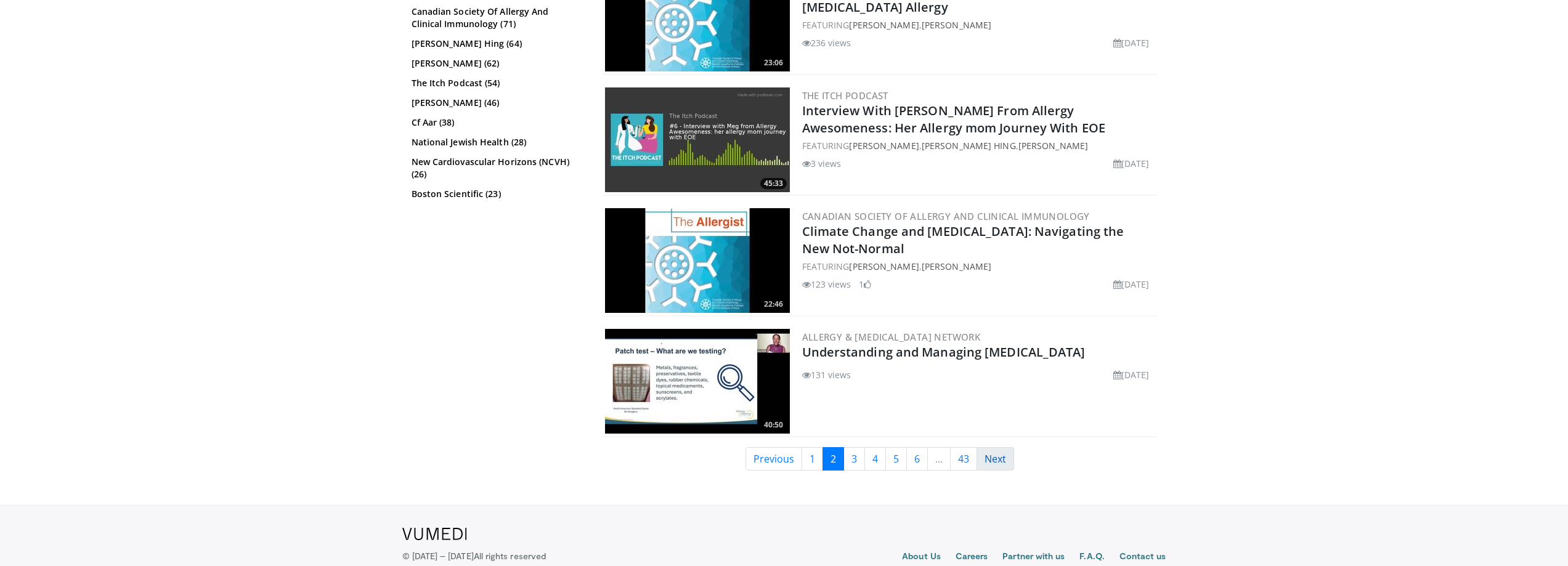
click at [994, 458] on link "Next" at bounding box center [995, 459] width 38 height 23
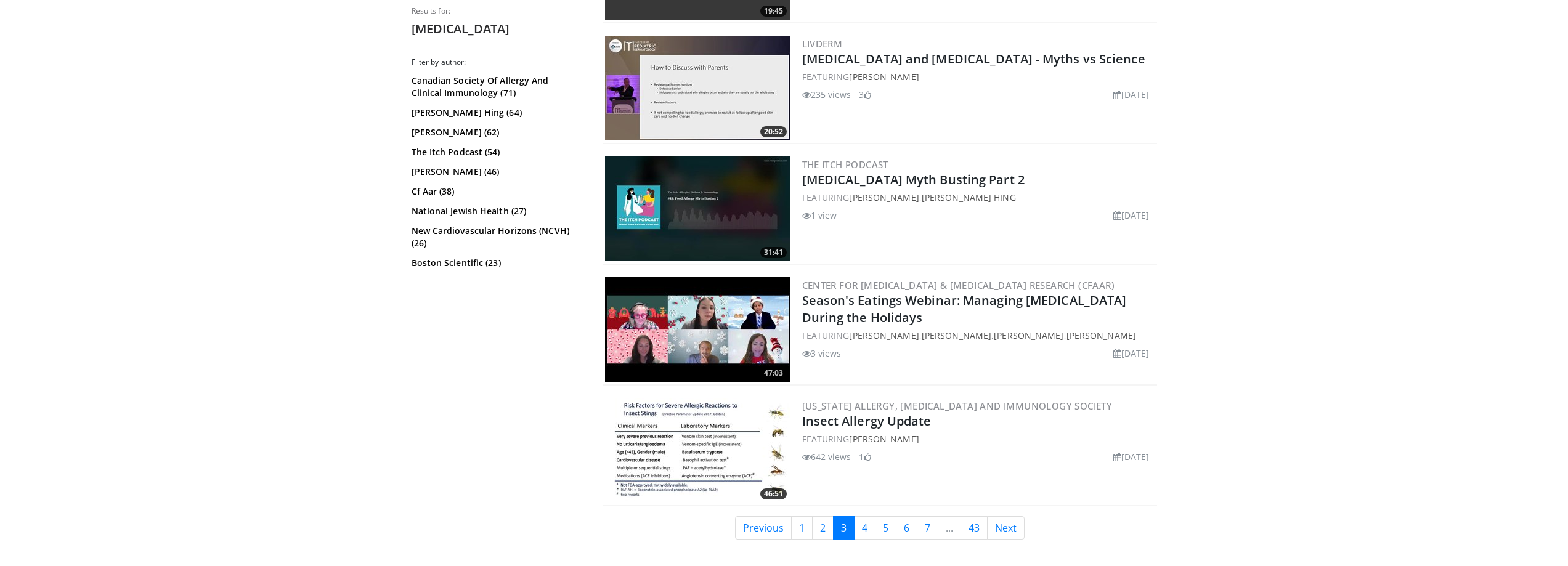
scroll to position [2649, 0]
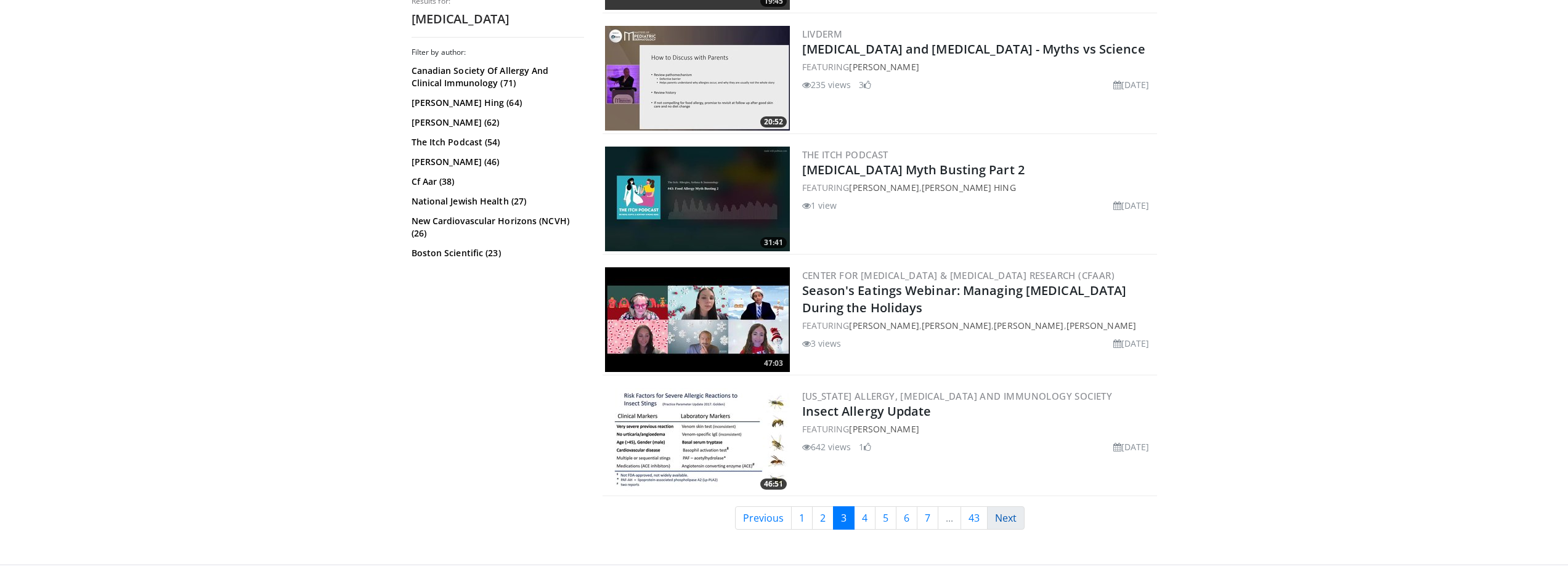
click at [1009, 515] on link "Next" at bounding box center [1005, 518] width 38 height 23
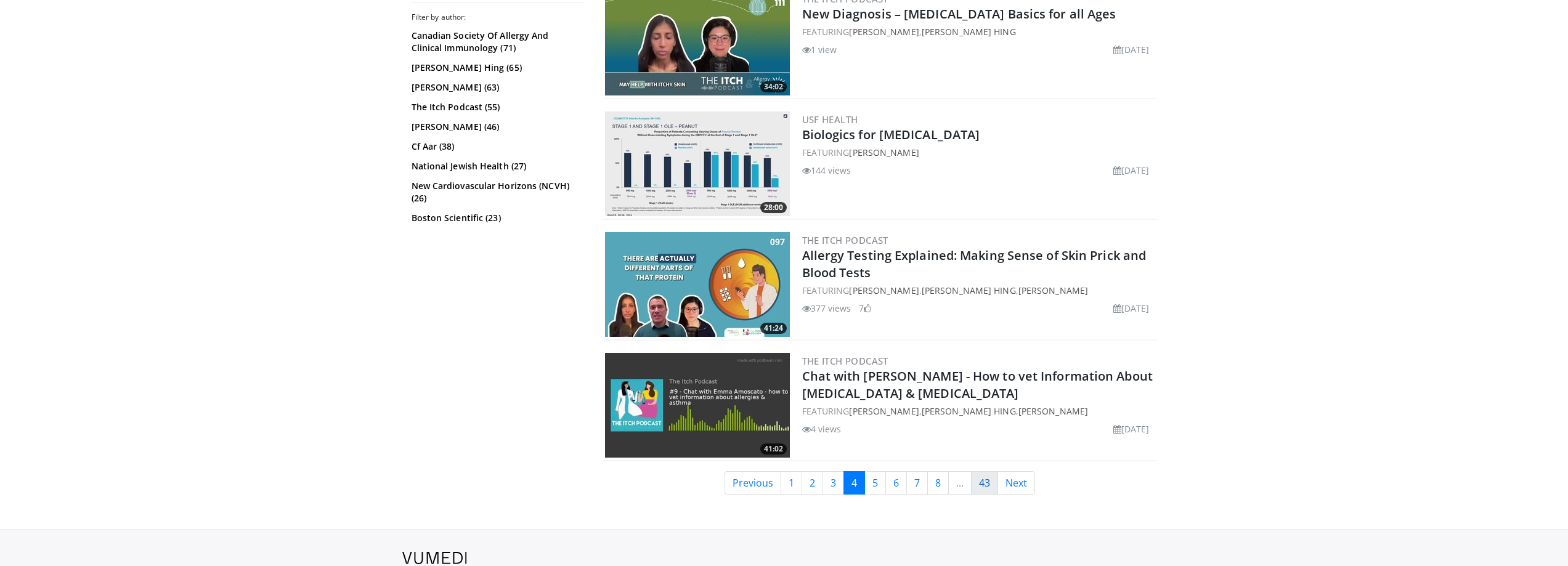
scroll to position [2745, 0]
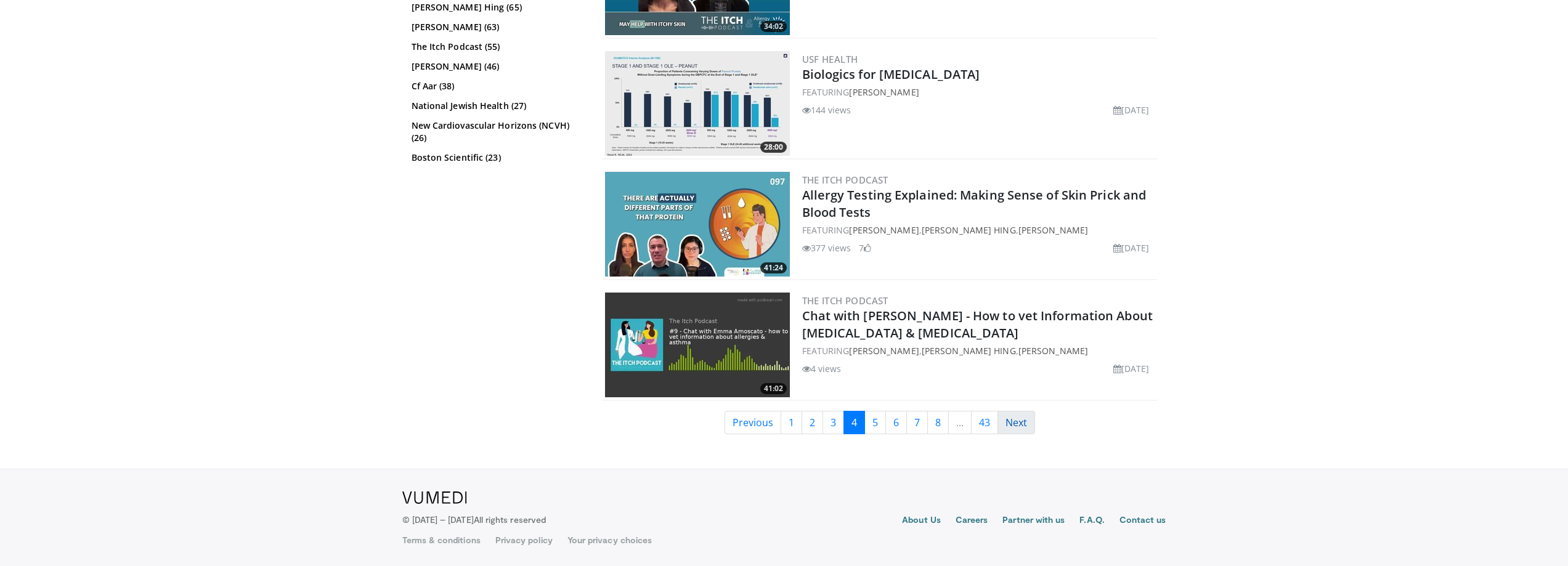
click at [1011, 419] on link "Next" at bounding box center [1016, 423] width 38 height 23
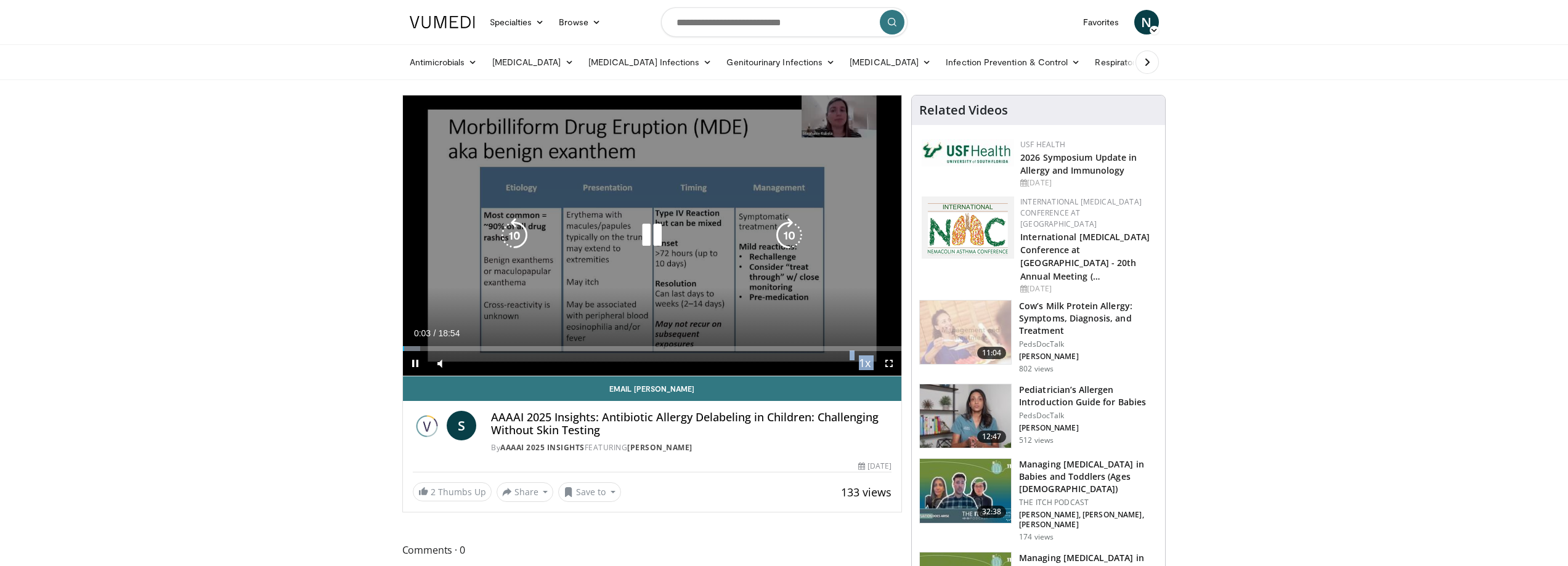
click at [413, 347] on video-js "**********" at bounding box center [653, 236] width 499 height 281
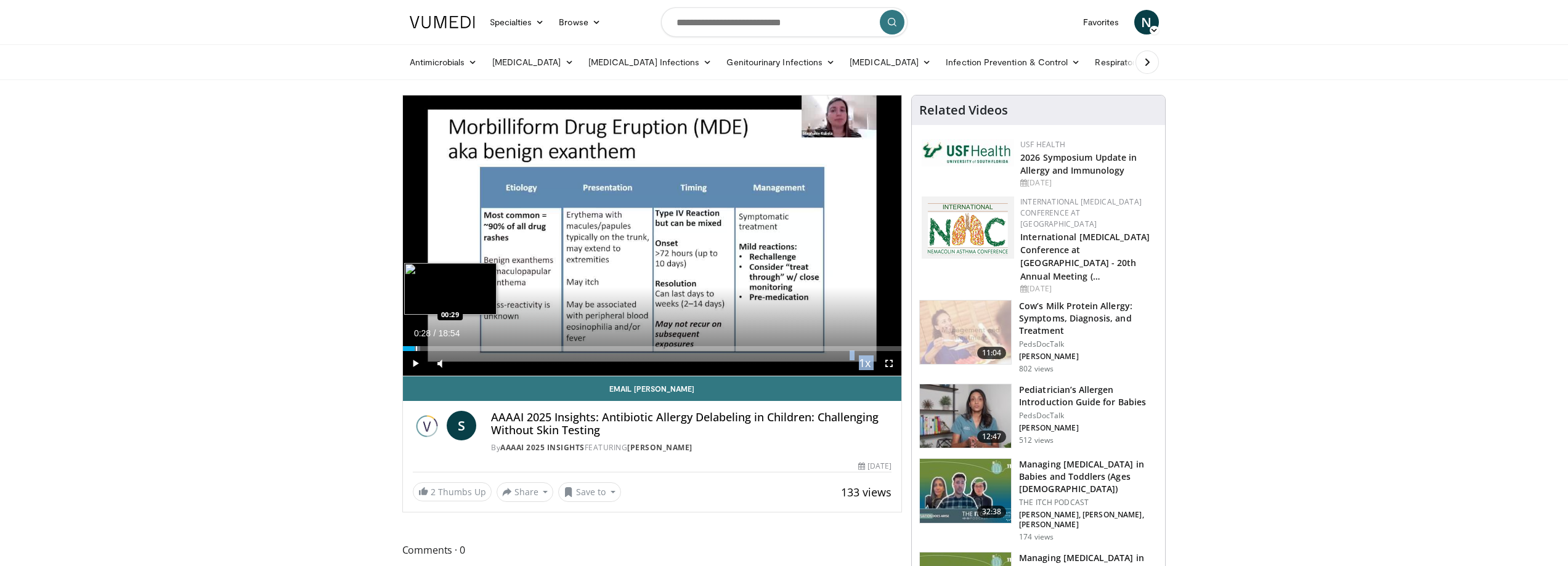
click at [416, 347] on div "Progress Bar" at bounding box center [417, 348] width 1 height 5
click at [413, 346] on div "00:29" at bounding box center [409, 348] width 13 height 5
click at [418, 344] on div "Loaded : 7.94% 00:24 00:29" at bounding box center [653, 345] width 499 height 12
click at [424, 344] on div "Loaded : 8.75% 00:36 00:36" at bounding box center [653, 345] width 499 height 12
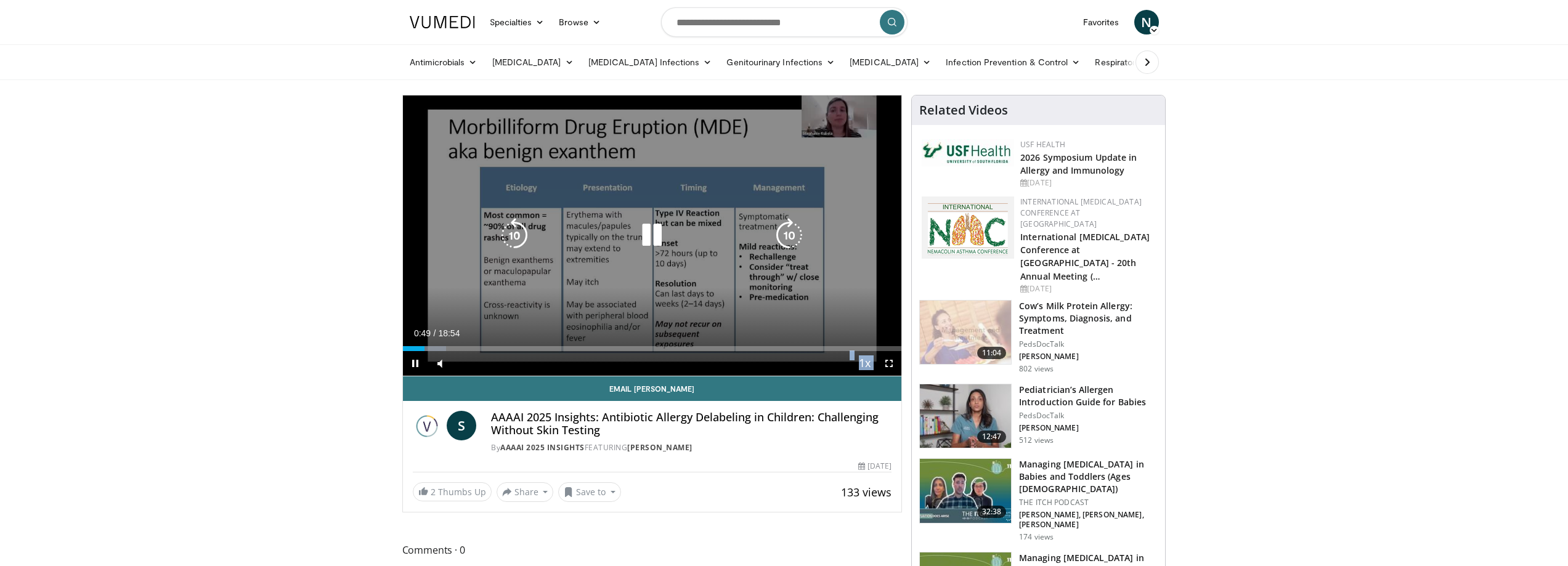
click at [430, 344] on div "Loaded : 8.75% 00:49 00:53" at bounding box center [653, 345] width 499 height 12
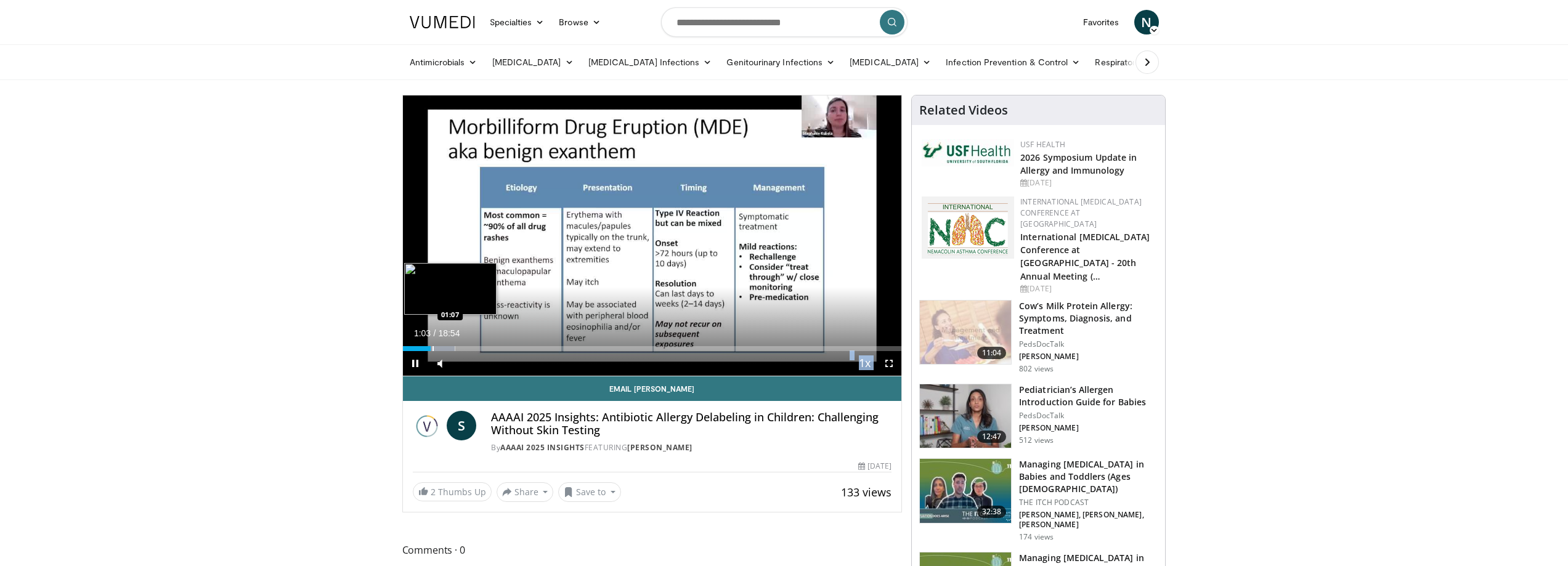
click at [434, 343] on div "Loaded : 10.50% 01:03 01:07" at bounding box center [653, 345] width 499 height 12
click at [445, 347] on div "Progress Bar" at bounding box center [445, 348] width 1 height 5
click at [450, 346] on div "Progress Bar" at bounding box center [449, 348] width 1 height 5
click at [459, 344] on div "Loaded : 14.00% 01:49 02:00" at bounding box center [653, 345] width 499 height 12
click at [471, 343] on div "Loaded : 15.75% 02:09 02:35" at bounding box center [653, 345] width 499 height 12
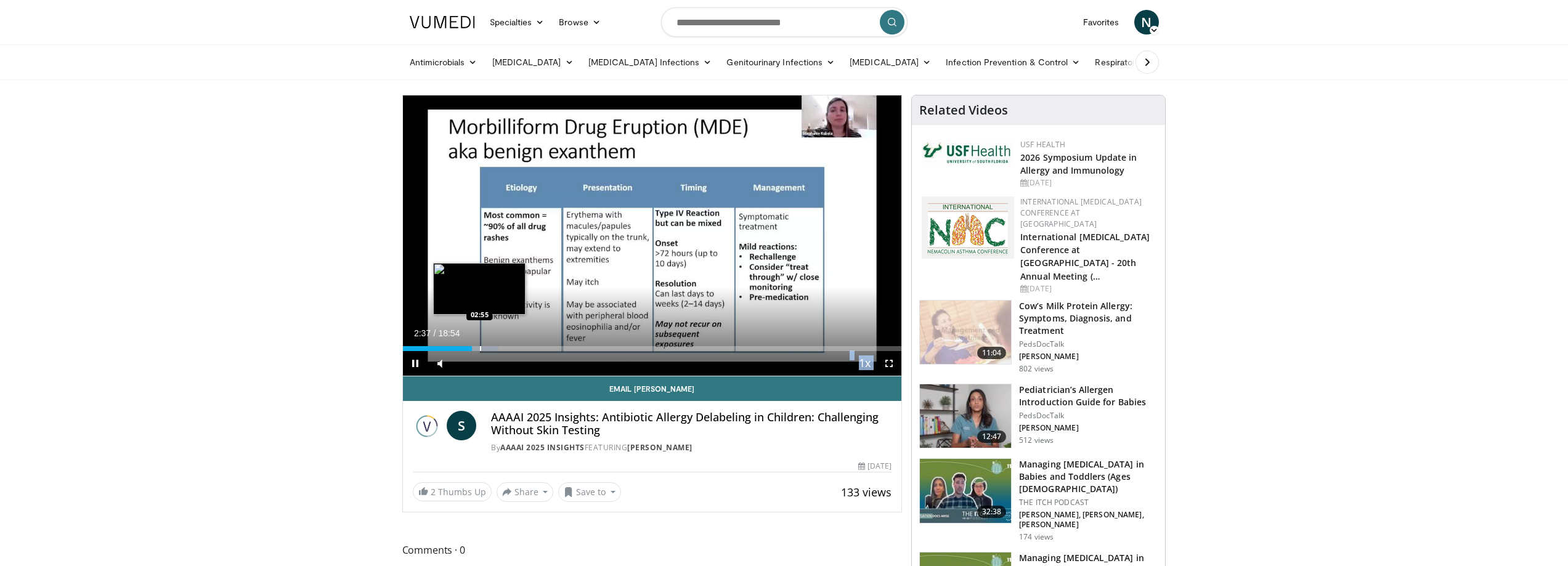
click at [479, 342] on div "Loaded : 19.25% 02:37 02:55" at bounding box center [653, 345] width 499 height 12
click at [489, 348] on div "Progress Bar" at bounding box center [490, 348] width 1 height 5
click at [496, 348] on div "Progress Bar" at bounding box center [497, 348] width 1 height 5
click at [501, 347] on div "Progress Bar" at bounding box center [501, 348] width 1 height 5
click at [512, 346] on div "Progress Bar" at bounding box center [511, 348] width 1 height 5
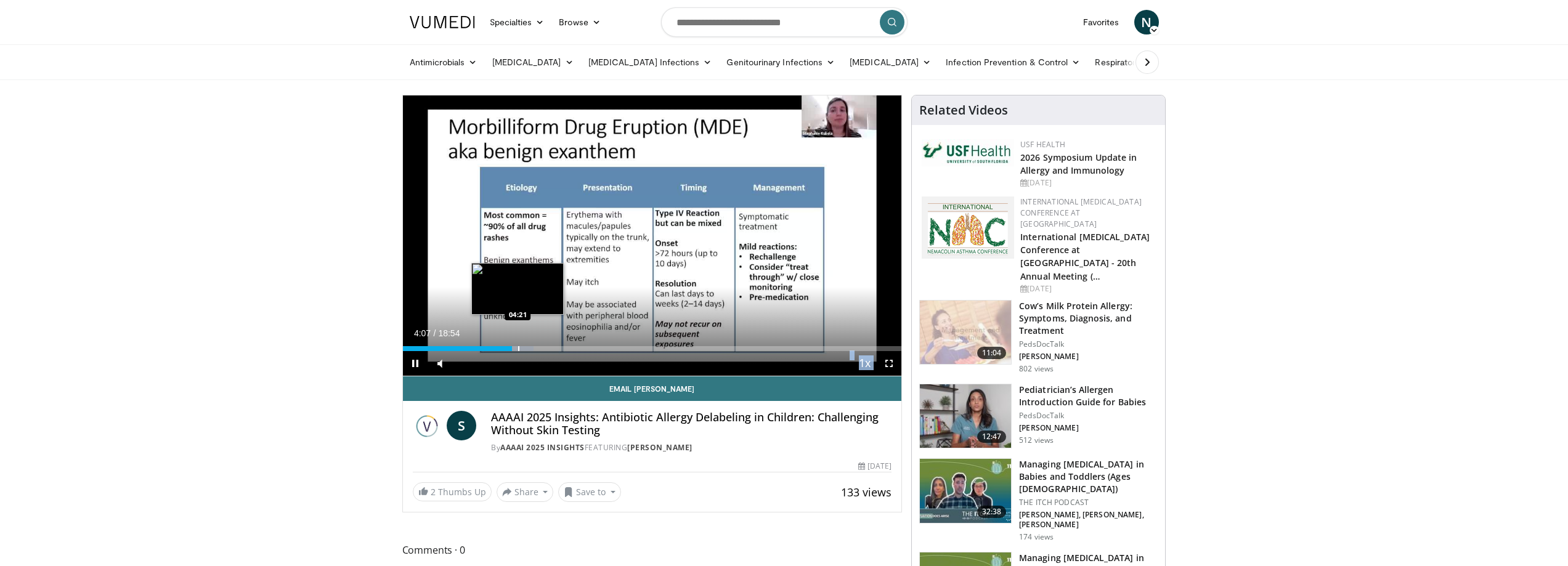
click at [518, 344] on div "Loaded : 26.24% 04:07 04:21" at bounding box center [653, 345] width 499 height 12
click at [527, 344] on div "Loaded : 27.12% 04:23 04:44" at bounding box center [653, 345] width 499 height 12
click at [543, 344] on div "Loaded : 30.62% 04:45 05:17" at bounding box center [653, 345] width 499 height 12
click at [562, 344] on div "Loaded : 0.00% 06:02 06:02" at bounding box center [653, 345] width 499 height 12
click at [572, 348] on div "Progress Bar" at bounding box center [572, 348] width 1 height 5
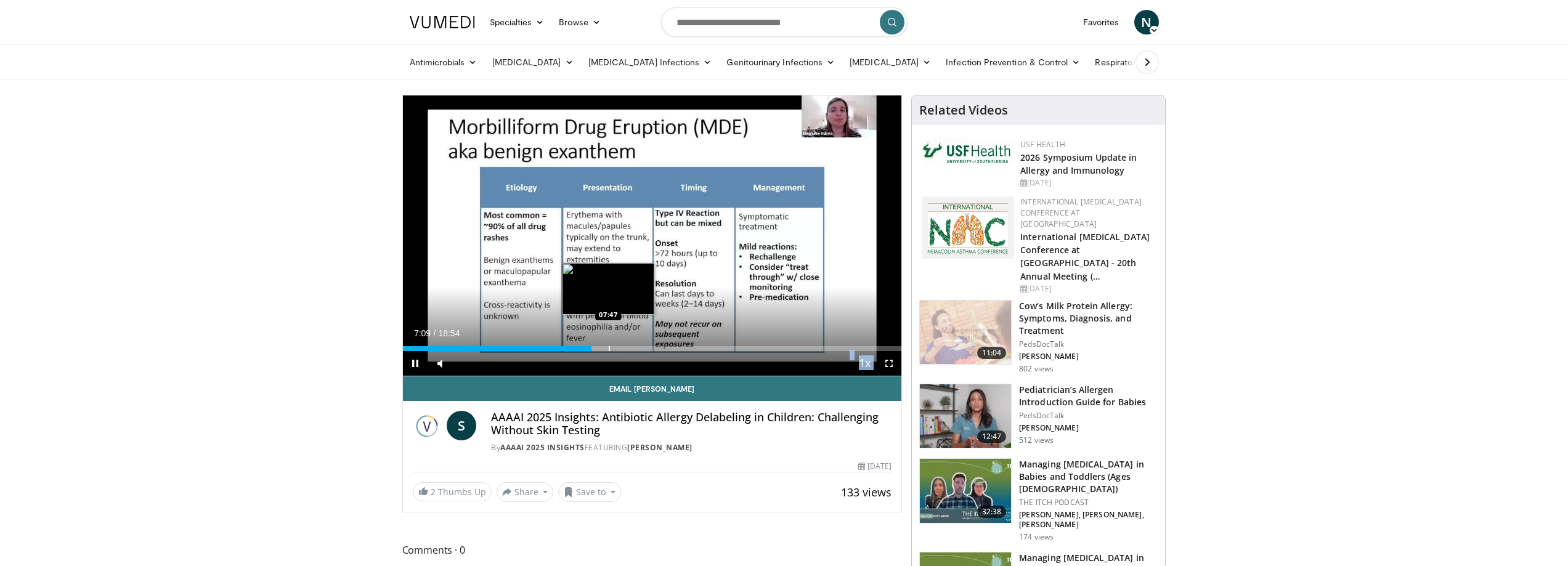
click at [609, 348] on div "Progress Bar" at bounding box center [610, 348] width 1 height 5
click at [630, 350] on div "Progress Bar" at bounding box center [630, 348] width 1 height 5
click at [653, 352] on div "Current Time 8:36 / Duration 18:54 Pause Skip Backward Skip Forward Mute 21% Lo…" at bounding box center [653, 363] width 499 height 25
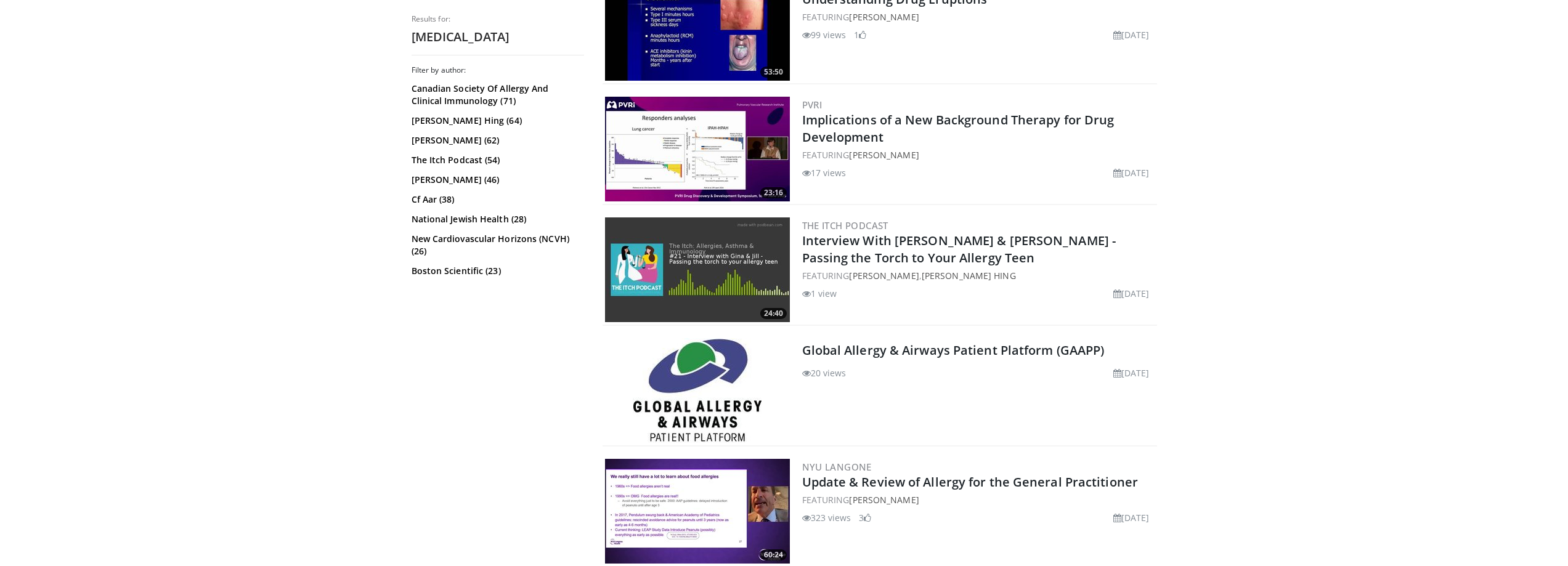
scroll to position [2745, 0]
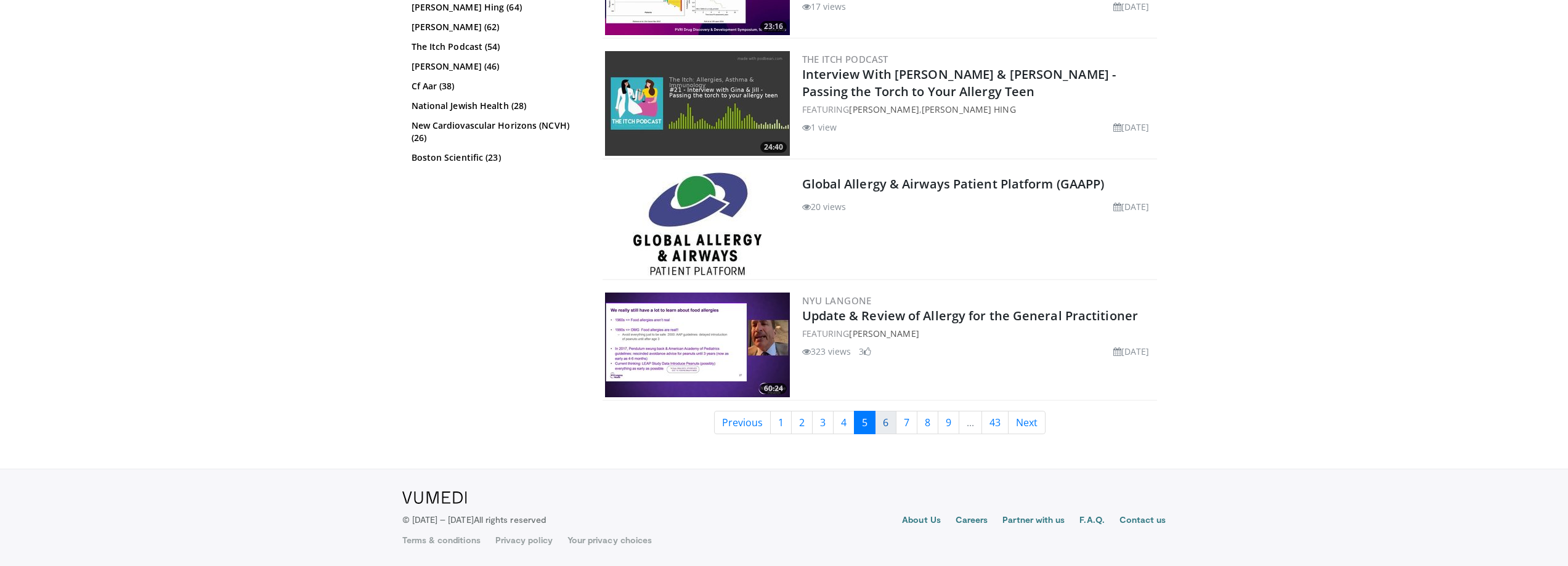
click at [884, 422] on link "6" at bounding box center [886, 423] width 22 height 23
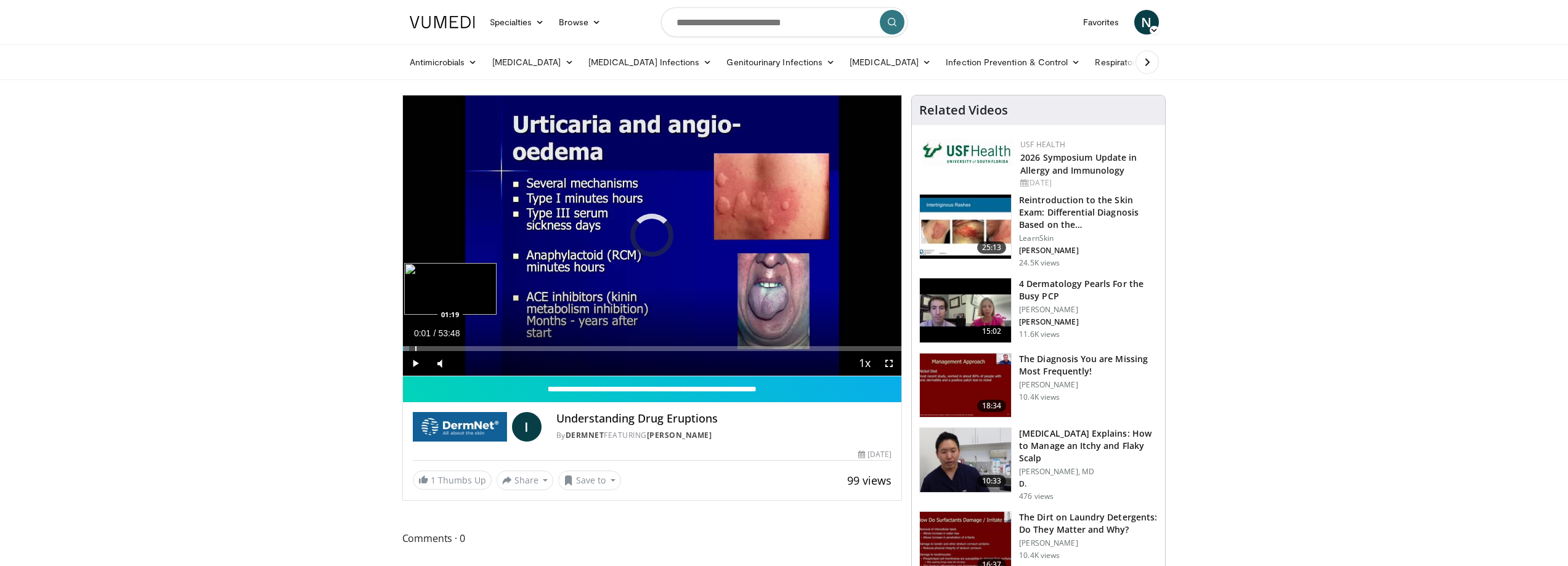
click at [415, 345] on div "Loaded : 1.24% 00:01 01:19" at bounding box center [653, 345] width 499 height 12
click at [422, 347] on div "Progress Bar" at bounding box center [423, 348] width 1 height 5
click at [430, 347] on div "Progress Bar" at bounding box center [430, 348] width 1 height 5
click at [437, 347] on div "Progress Bar" at bounding box center [437, 348] width 1 height 5
click at [456, 345] on div "Loaded : 8.04% 03:39 05:50" at bounding box center [653, 345] width 499 height 12
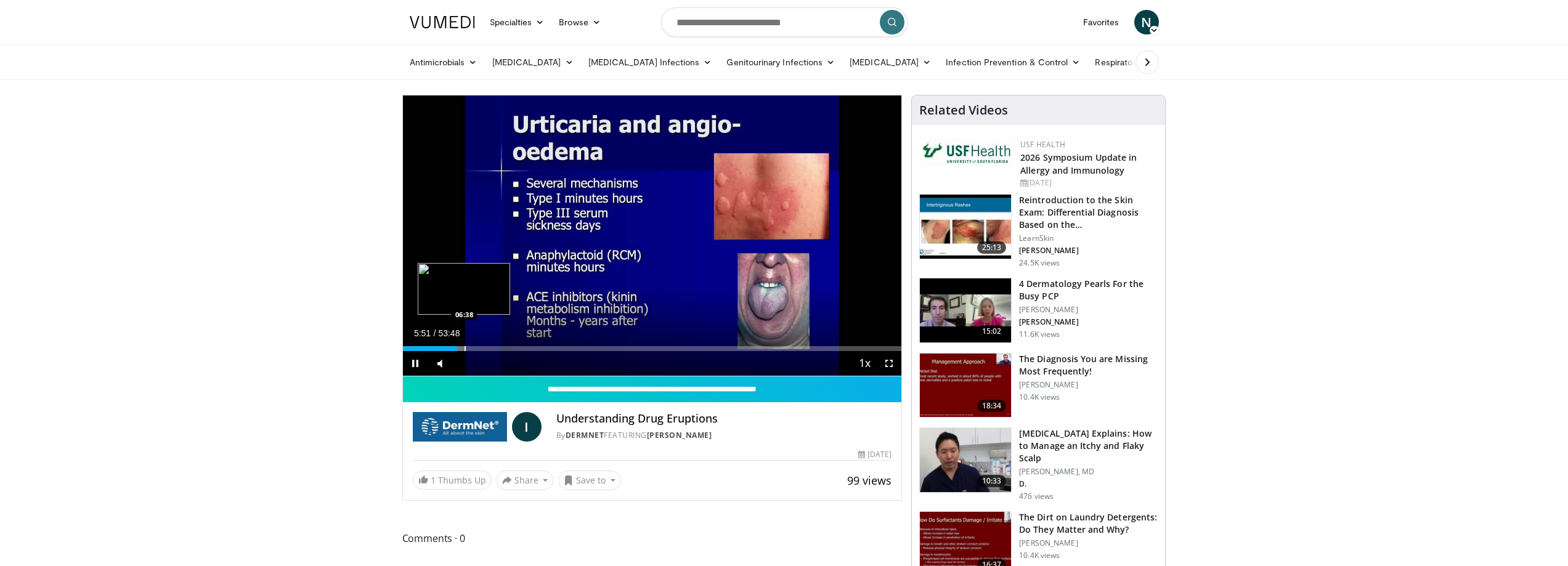
click at [464, 344] on div "Loaded : 12.68% 05:51 06:38" at bounding box center [653, 345] width 499 height 12
click at [477, 344] on div "Loaded : 12.99% 06:39 08:06" at bounding box center [653, 345] width 499 height 12
click at [487, 343] on div "Loaded : 15.15% 09:06 09:06" at bounding box center [653, 345] width 499 height 12
click at [499, 343] on div "Loaded : 17.32% 10:21 10:21" at bounding box center [653, 345] width 499 height 12
click at [514, 344] on div "Loaded : 20.10% 12:01 11:53" at bounding box center [653, 345] width 499 height 12
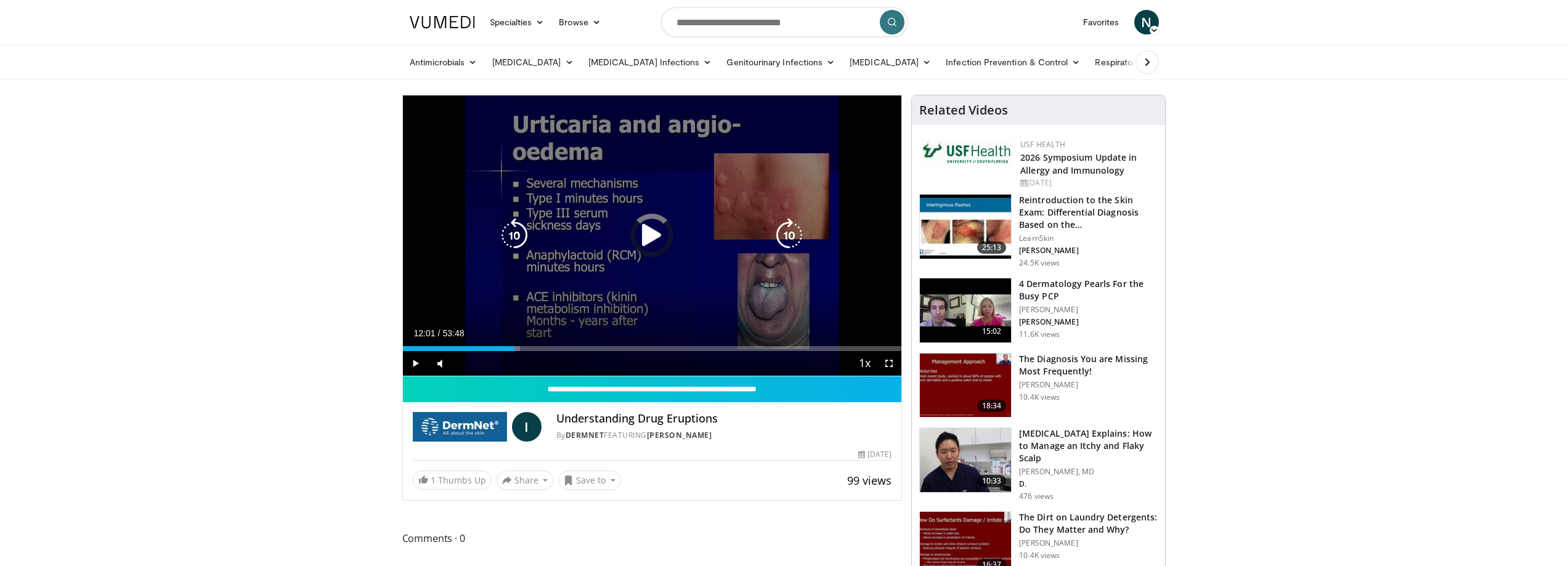
click at [521, 344] on div "Loaded : 23.50% 12:02 11:53" at bounding box center [653, 345] width 499 height 12
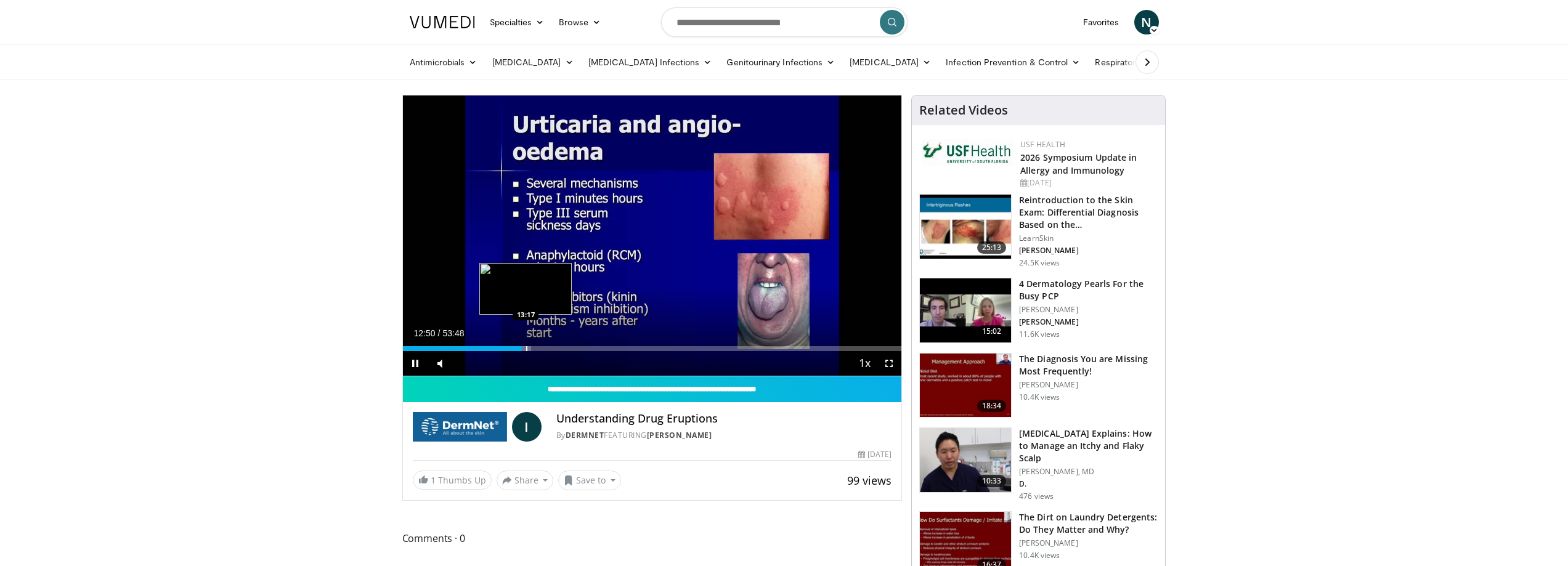
click at [526, 344] on div "Loaded : 25.73% 12:50 13:17" at bounding box center [653, 345] width 499 height 12
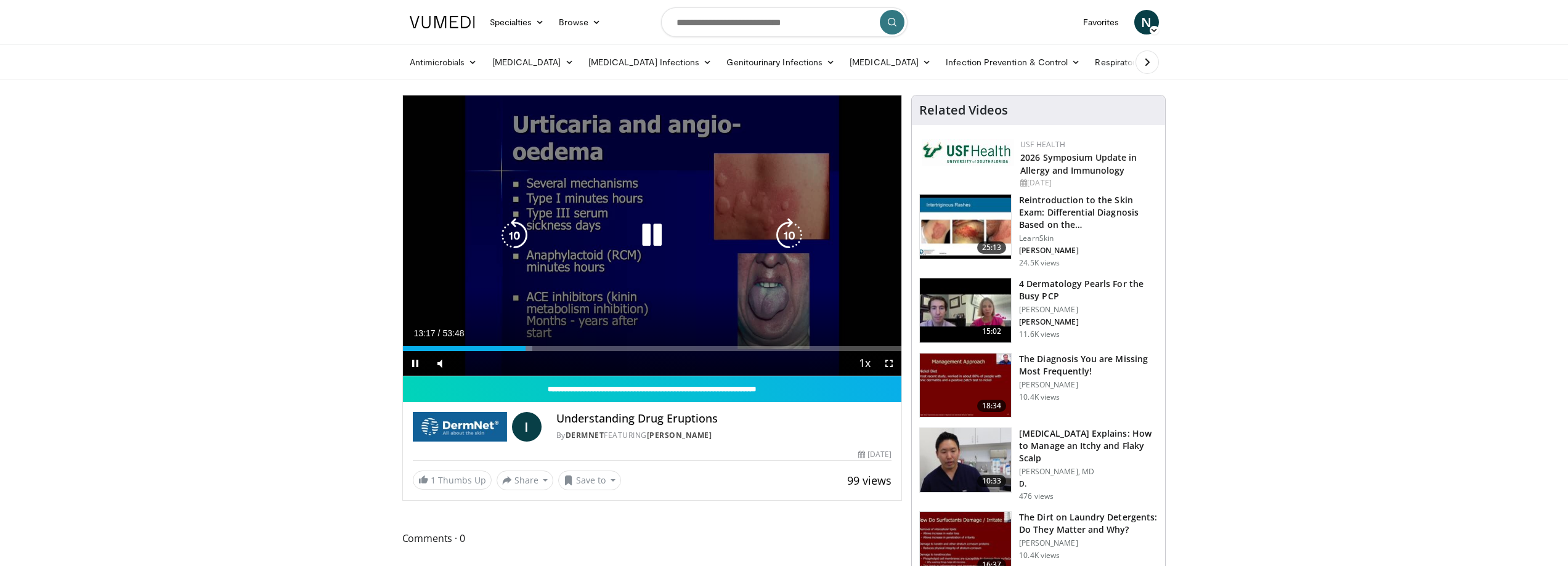
click at [531, 344] on div "Loaded : 26.04% 13:17 13:17" at bounding box center [653, 345] width 499 height 12
click at [535, 344] on video-js "**********" at bounding box center [653, 236] width 499 height 281
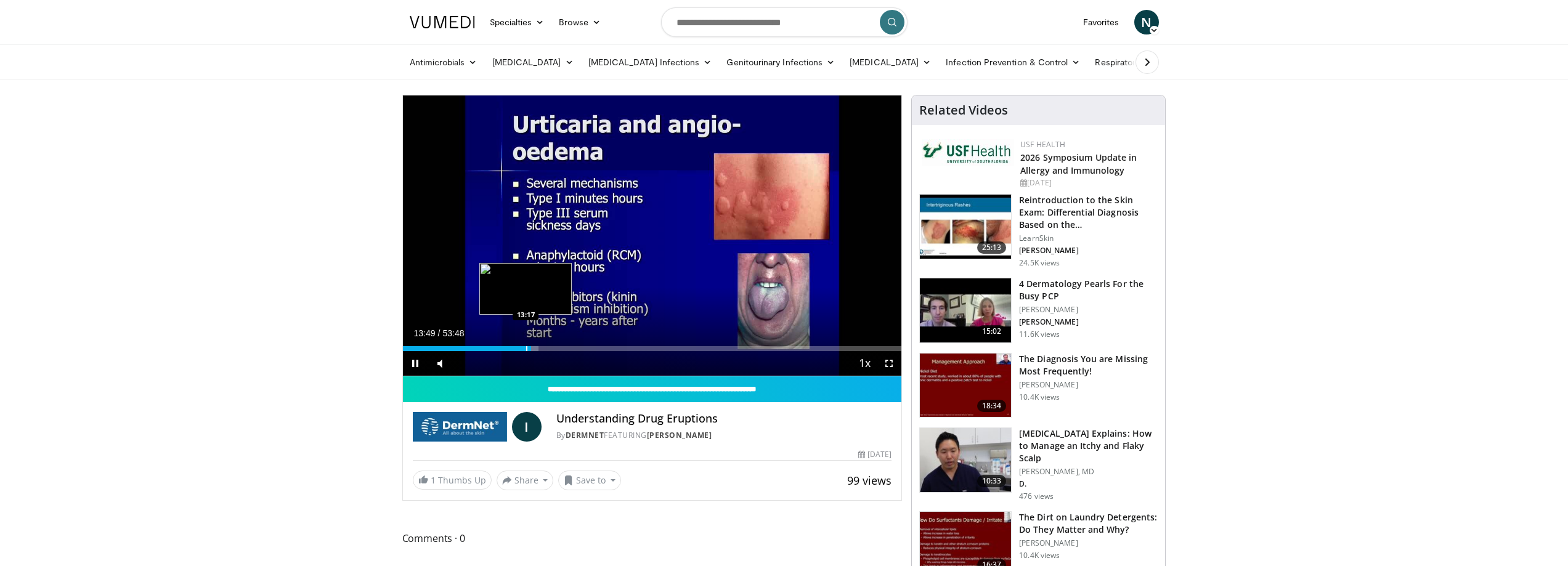
click at [541, 344] on div "Loaded : 27.21% 13:49 13:17" at bounding box center [653, 345] width 499 height 12
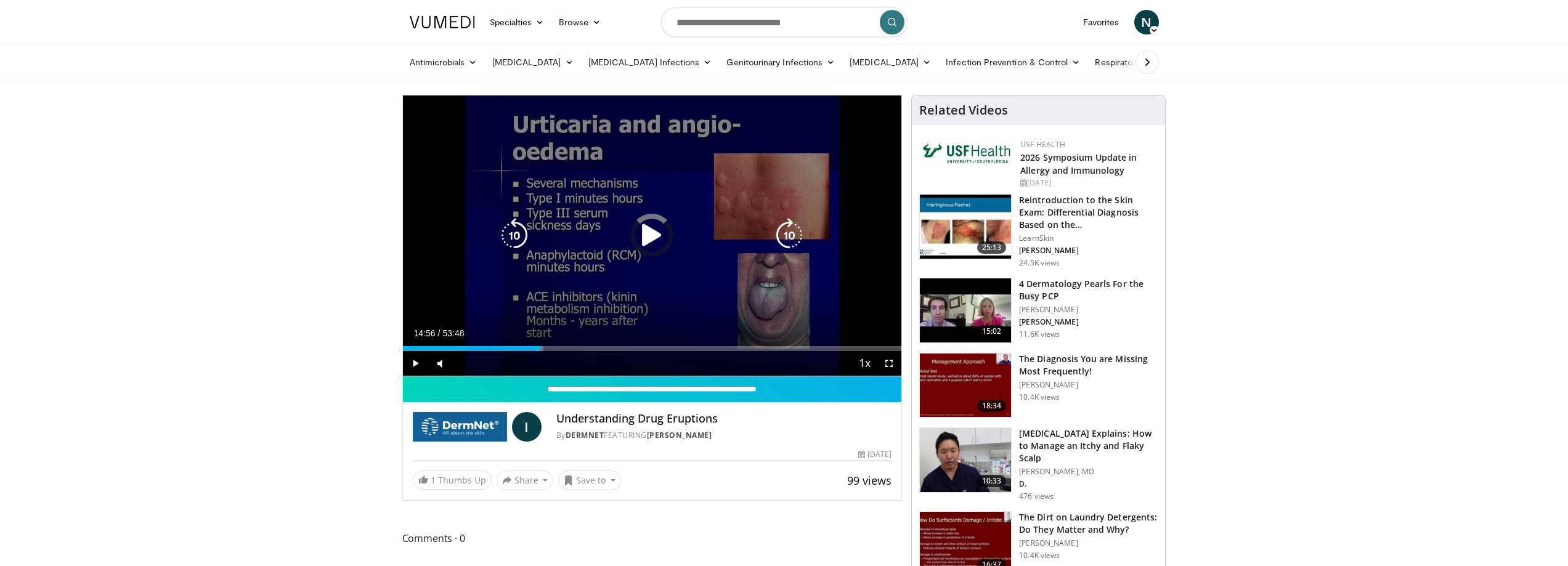
click at [546, 344] on div "Loaded : 28.21% 14:57 14:56" at bounding box center [653, 345] width 499 height 12
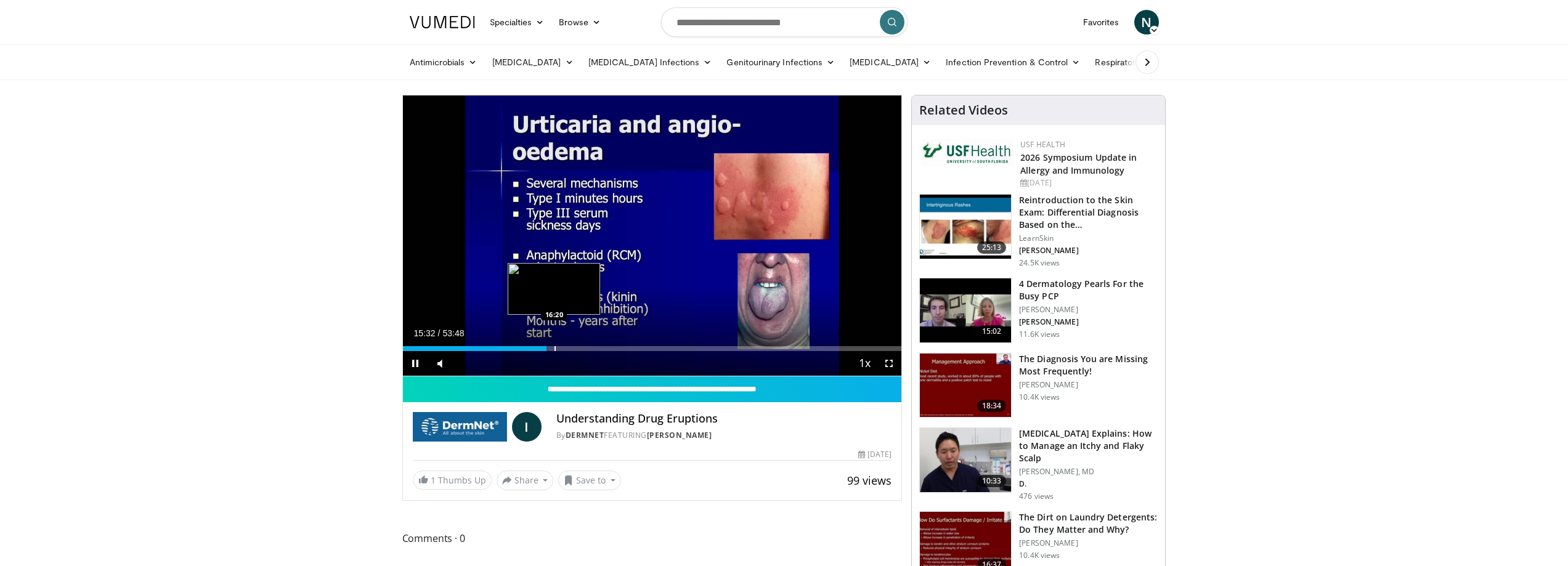
click at [555, 345] on div "Loaded : 0.00% 15:32 16:20" at bounding box center [653, 345] width 499 height 12
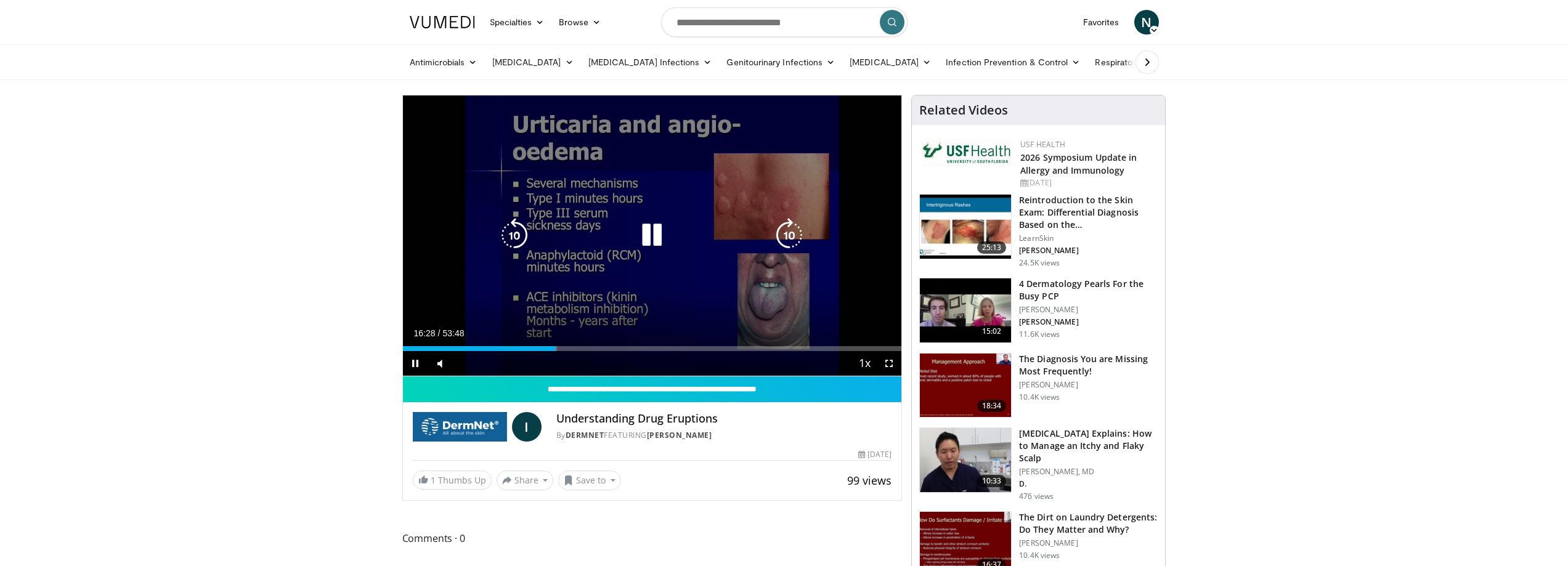
click at [563, 345] on div "Loaded : 31.00% 16:28 16:28" at bounding box center [653, 345] width 499 height 12
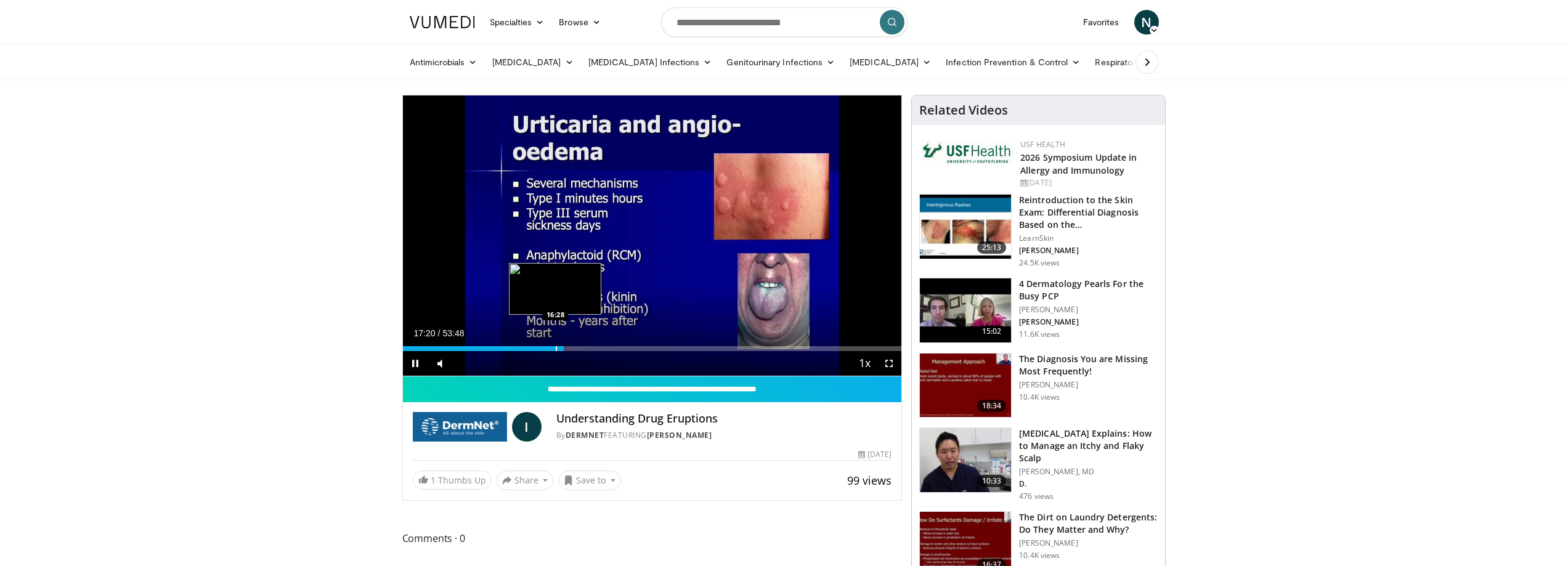
click at [557, 346] on div "Progress Bar" at bounding box center [557, 348] width 1 height 5
click at [584, 346] on div "Progress Bar" at bounding box center [585, 348] width 1 height 5
click at [591, 346] on div "Progress Bar" at bounding box center [591, 348] width 1 height 5
click at [602, 346] on div "Progress Bar" at bounding box center [602, 348] width 1 height 5
click at [608, 346] on div "Progress Bar" at bounding box center [609, 348] width 1 height 5
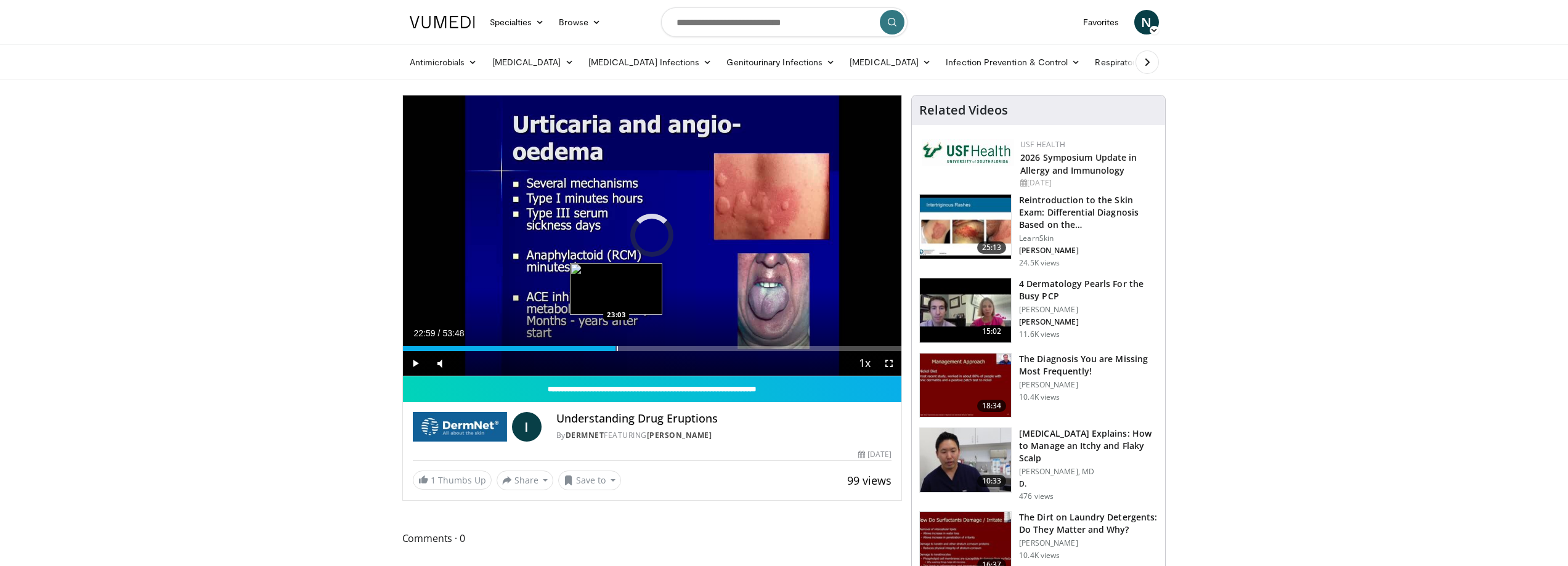
click at [617, 346] on div "Progress Bar" at bounding box center [617, 348] width 1 height 5
click at [621, 346] on div "Progress Bar" at bounding box center [620, 348] width 1 height 5
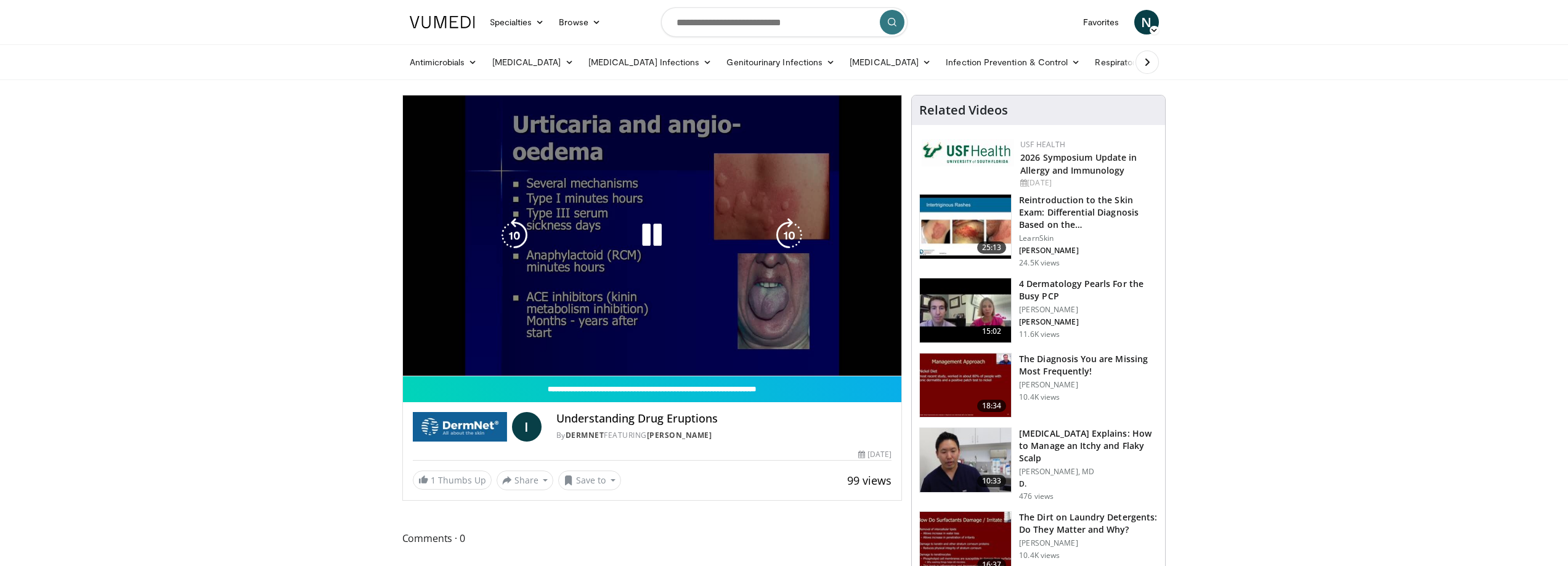
click at [634, 346] on div "10 seconds Tap to unmute" at bounding box center [653, 235] width 499 height 280
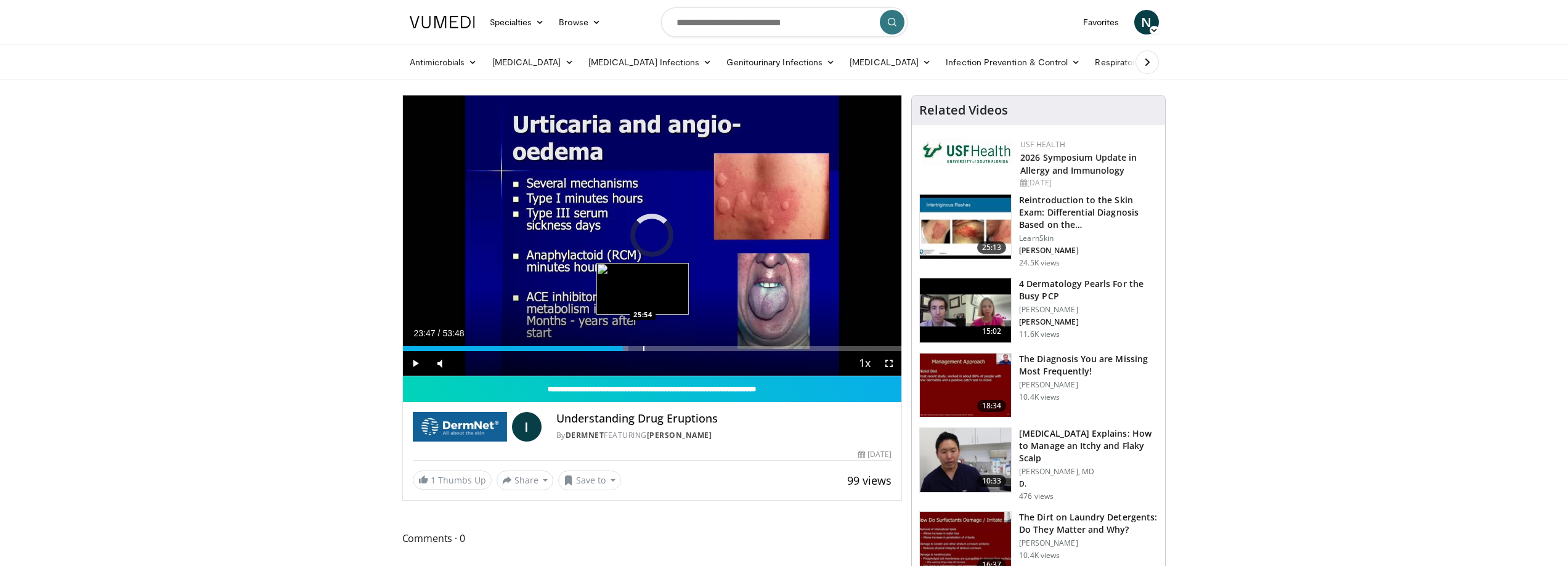
click at [643, 346] on div "Progress Bar" at bounding box center [644, 348] width 1 height 5
click at [648, 346] on div "Progress Bar" at bounding box center [648, 348] width 1 height 5
click at [666, 347] on div "Progress Bar" at bounding box center [667, 348] width 1 height 5
click at [665, 347] on div "Progress Bar" at bounding box center [666, 348] width 1 height 5
click at [645, 346] on div "Progress Bar" at bounding box center [646, 348] width 1 height 5
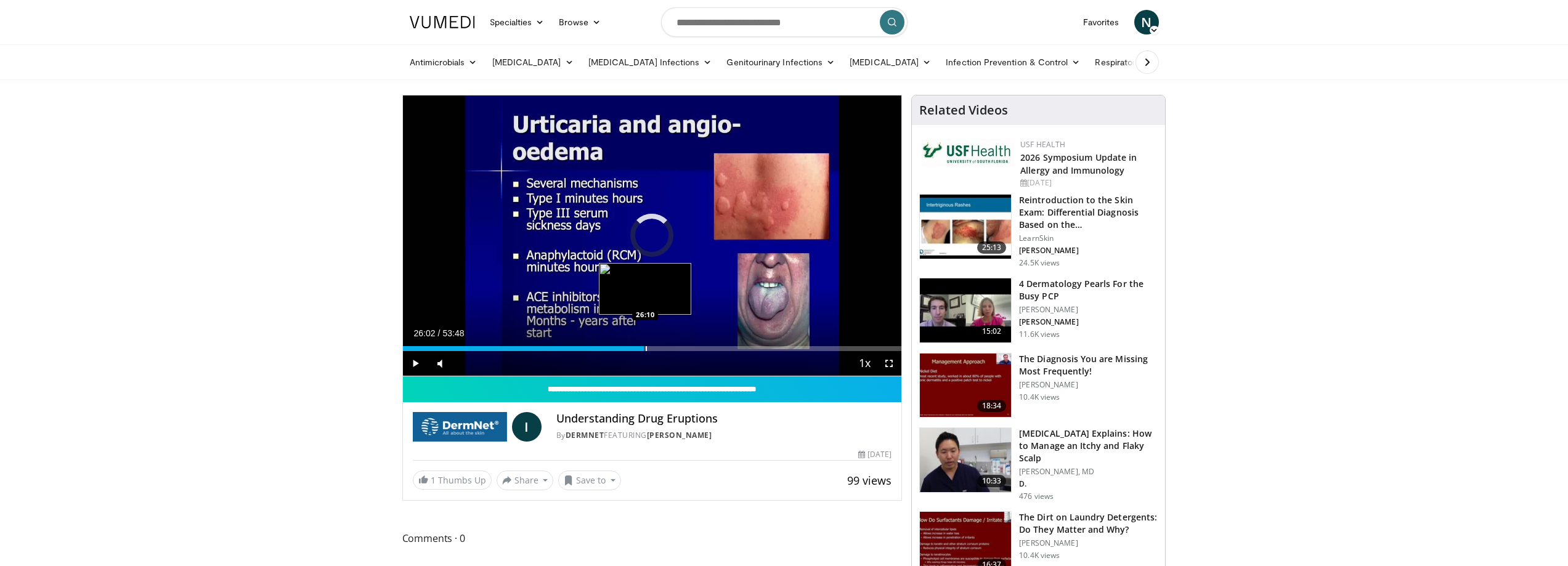
click at [647, 346] on div "Progress Bar" at bounding box center [647, 348] width 1 height 5
click at [700, 346] on div "Progress Bar" at bounding box center [701, 348] width 1 height 5
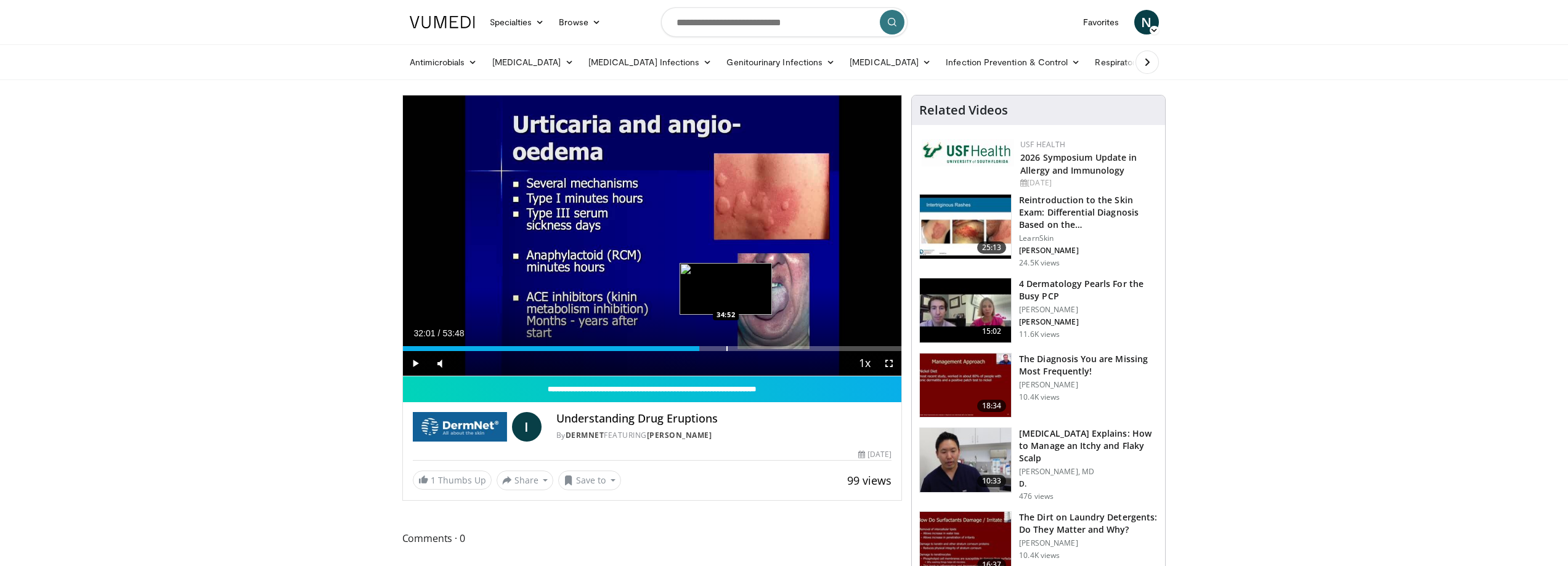
click at [727, 348] on div "Progress Bar" at bounding box center [727, 348] width 1 height 5
click at [748, 348] on div "Progress Bar" at bounding box center [748, 348] width 1 height 5
click at [781, 350] on div "Progress Bar" at bounding box center [782, 348] width 1 height 5
click at [811, 351] on div "Current Time 40:39 / Duration 53:48 Play Skip Backward Skip Forward Mute Loaded…" at bounding box center [653, 363] width 499 height 25
click at [846, 350] on div "Loaded : 77.50% 40:39 47:38" at bounding box center [653, 348] width 499 height 5
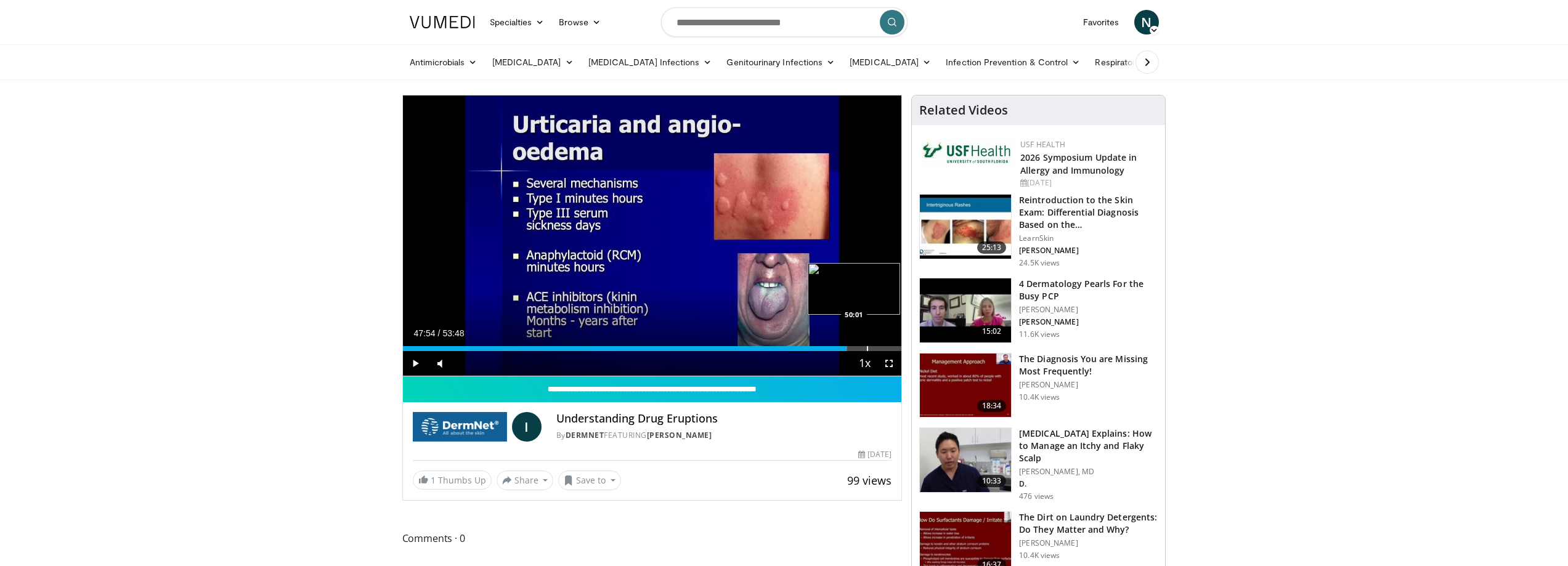
click at [867, 348] on div "Progress Bar" at bounding box center [868, 348] width 1 height 5
click at [877, 348] on div "Progress Bar" at bounding box center [878, 348] width 1 height 5
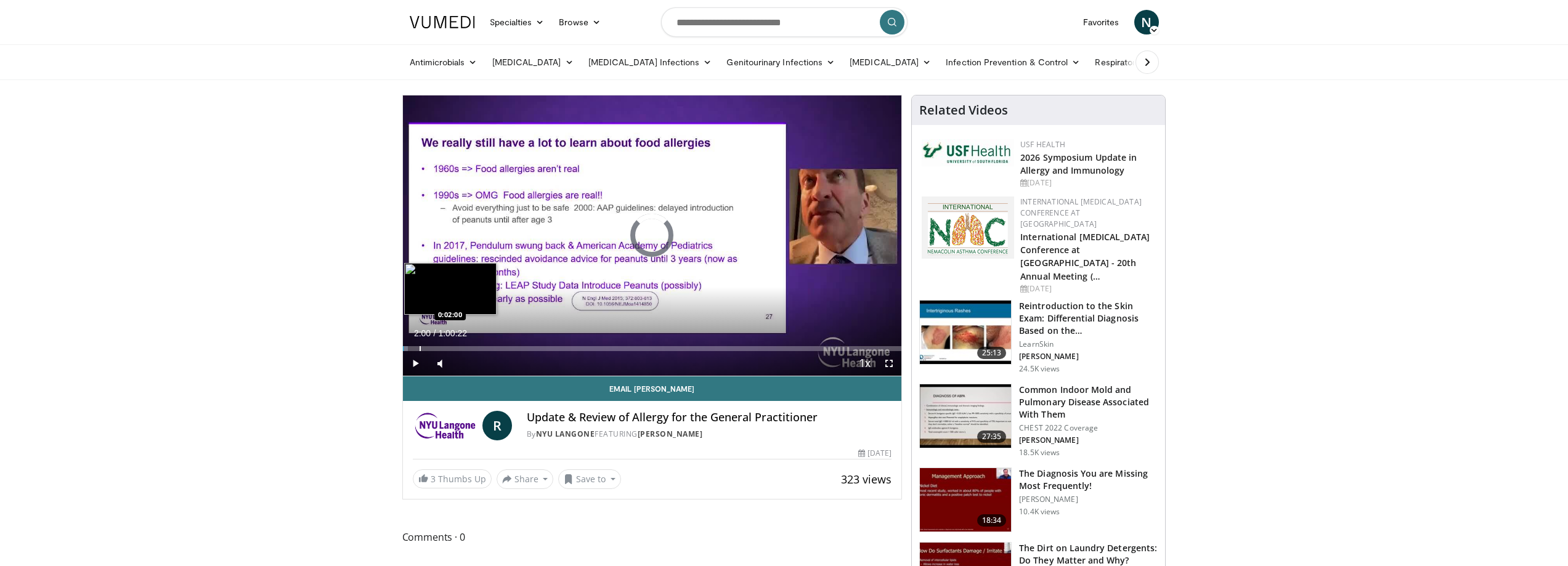
click at [419, 344] on div "Loaded : 1.10% 0:02:00 0:02:00" at bounding box center [653, 345] width 499 height 12
click at [443, 346] on div "Progress Bar" at bounding box center [443, 348] width 1 height 5
click at [451, 346] on div "Progress Bar" at bounding box center [451, 348] width 1 height 5
click at [472, 346] on div "Progress Bar" at bounding box center [473, 348] width 1 height 5
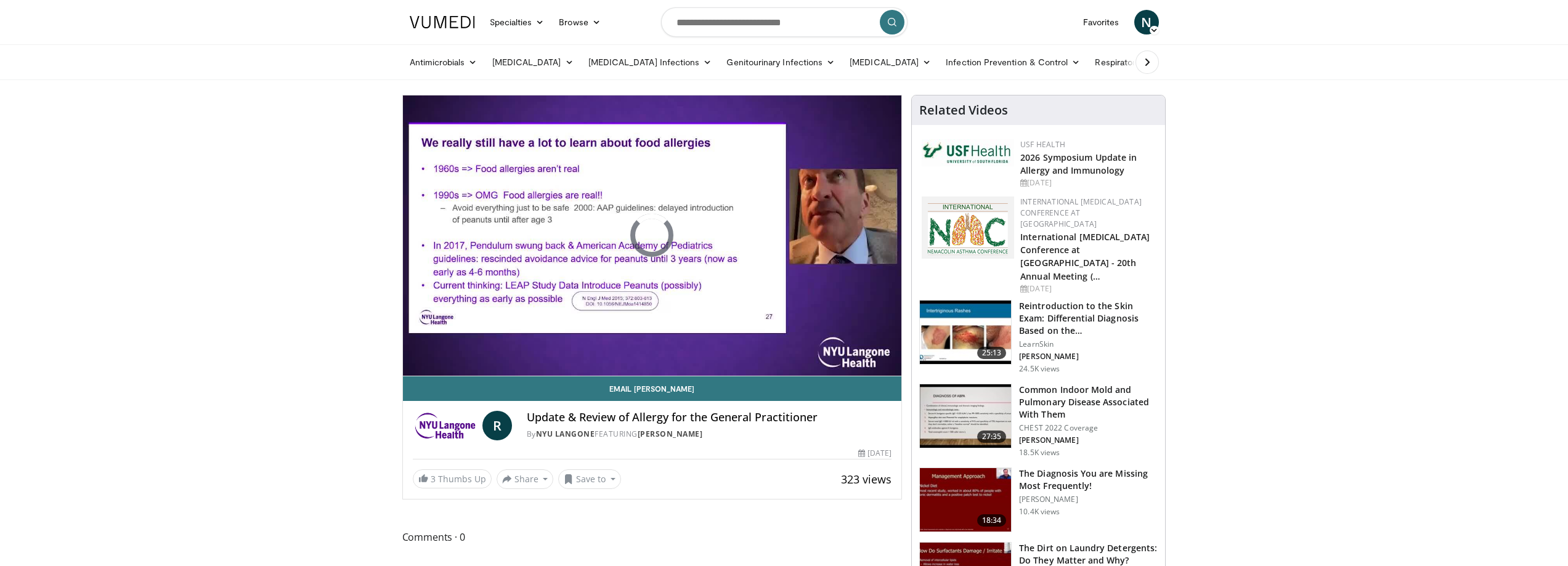
click at [473, 371] on div "Progress Bar" at bounding box center [473, 373] width 1 height 5
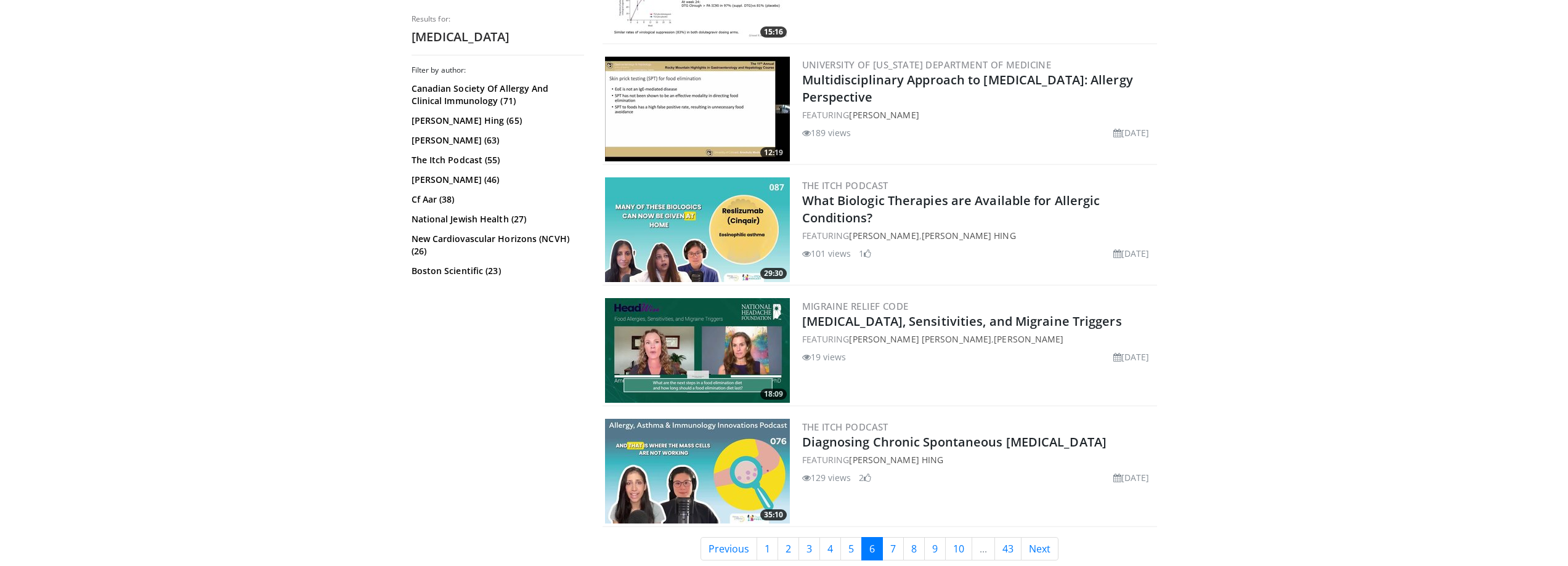
scroll to position [2464, 0]
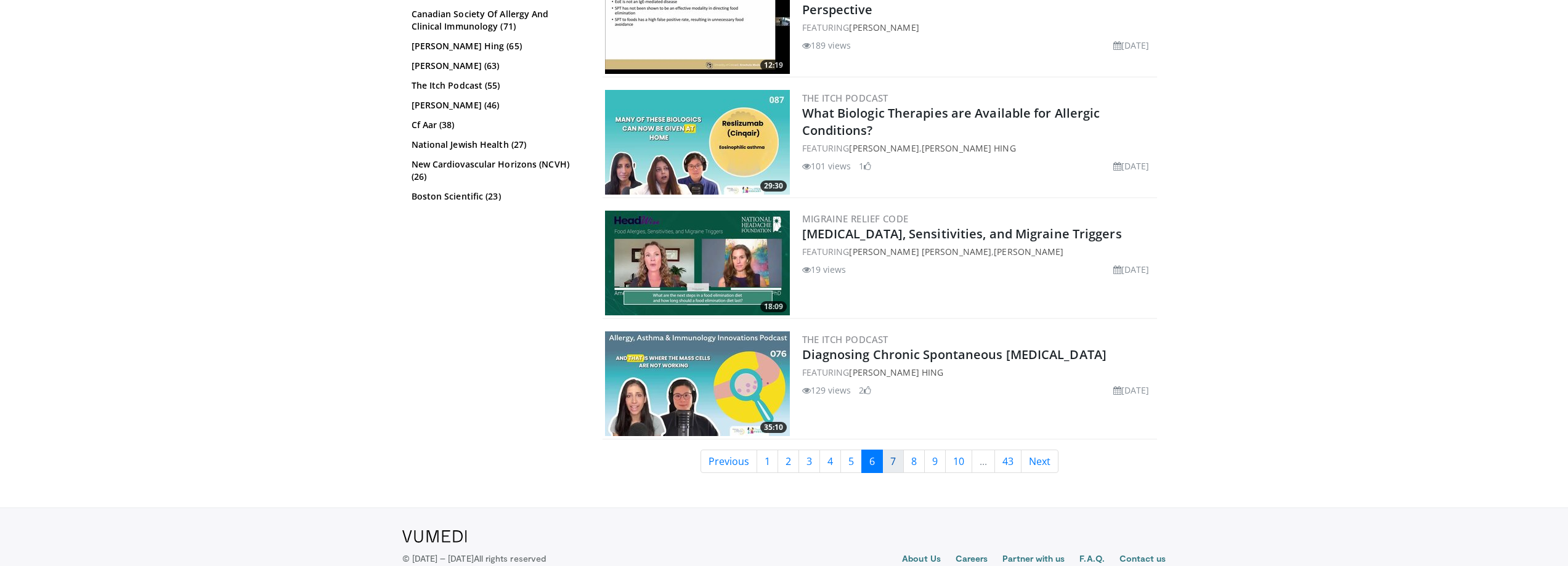
click at [891, 458] on link "7" at bounding box center [893, 462] width 22 height 23
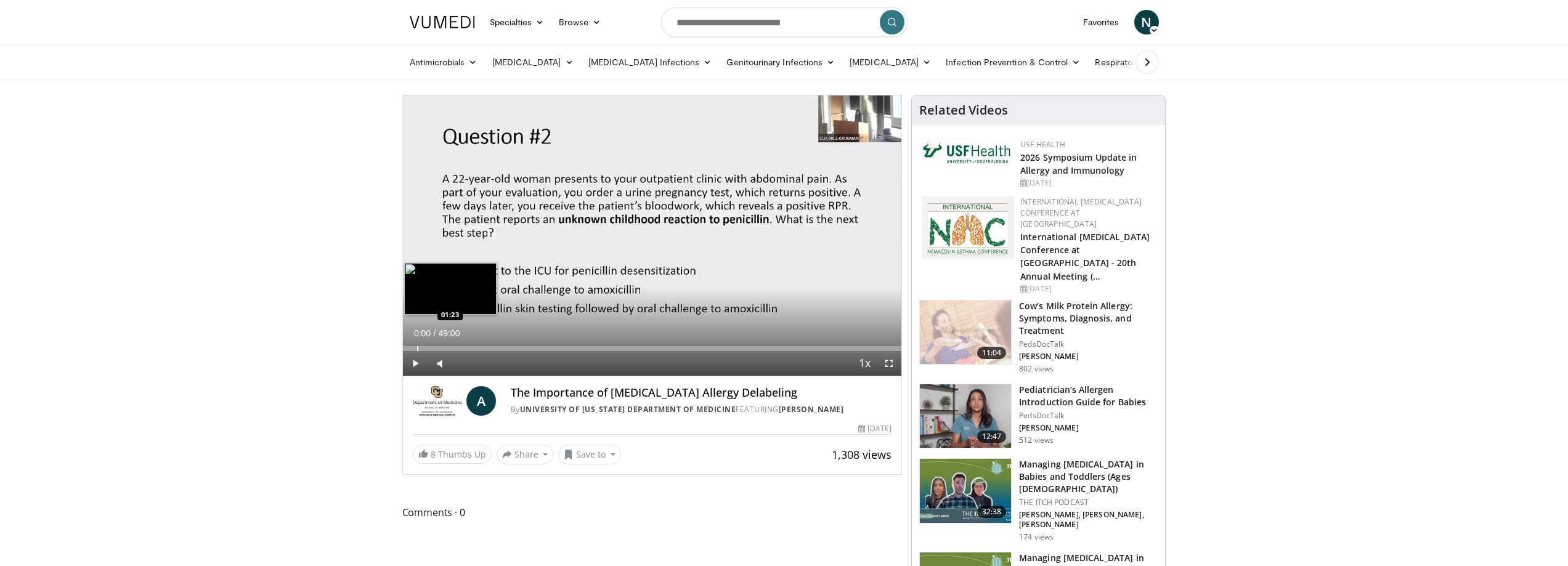
click at [417, 347] on div "Progress Bar" at bounding box center [418, 348] width 1 height 5
click at [428, 347] on div "Progress Bar" at bounding box center [428, 348] width 1 height 5
click at [437, 347] on div "Loaded : 7.13% 02:28 03:26" at bounding box center [653, 348] width 499 height 5
click at [437, 346] on div "Progress Bar" at bounding box center [438, 348] width 1 height 5
click at [445, 346] on div "Progress Bar" at bounding box center [446, 348] width 1 height 5
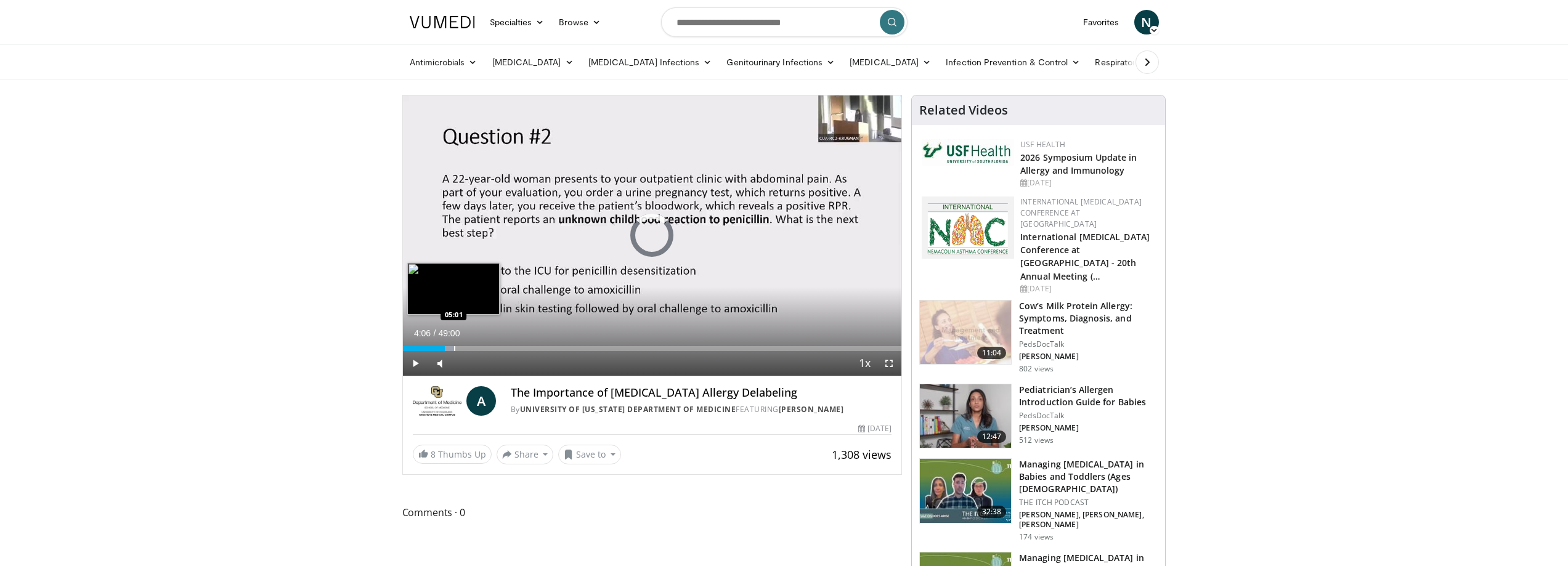
click at [454, 345] on div "Loaded : 10.52% 04:06 05:01" at bounding box center [653, 345] width 499 height 12
click at [459, 344] on div "Loaded : 11.20% 05:01 05:34" at bounding box center [653, 345] width 499 height 12
click at [467, 342] on div "Loaded : 13.58% 05:34 06:17" at bounding box center [653, 345] width 499 height 12
click at [477, 342] on div "Loaded : 13.92% 06:17 07:08" at bounding box center [653, 345] width 499 height 12
click at [480, 348] on div "Progress Bar" at bounding box center [481, 348] width 1 height 5
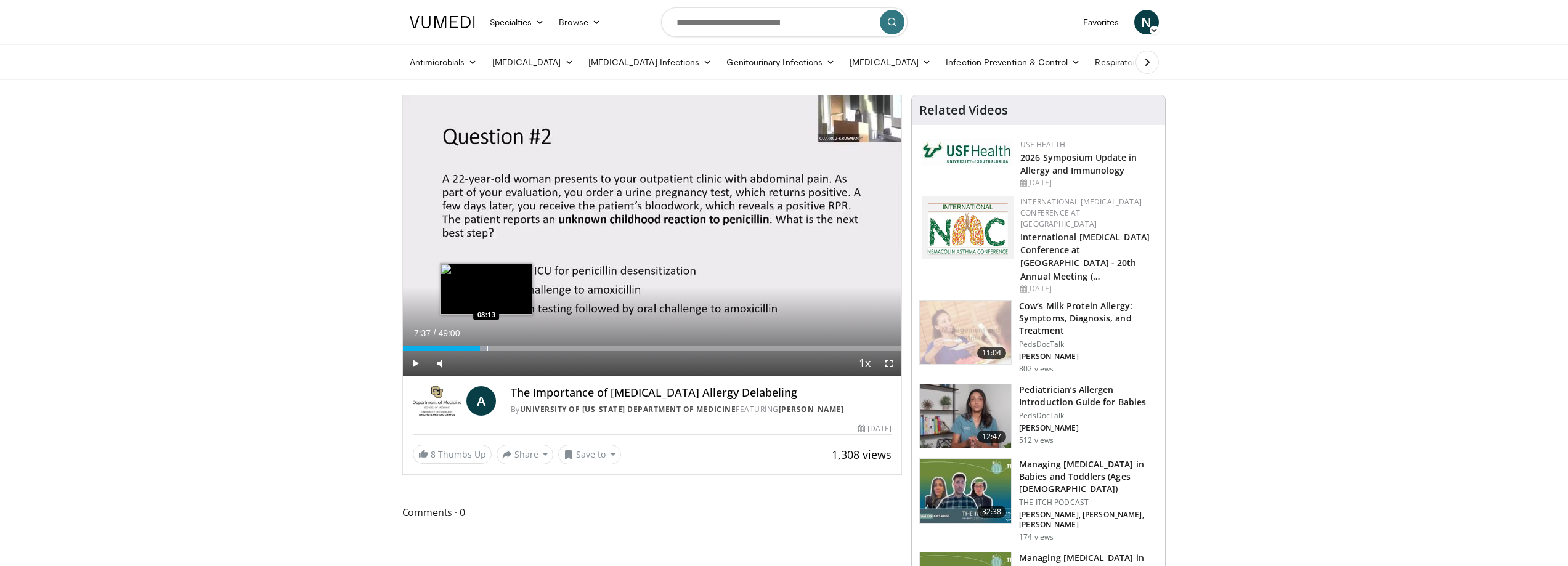
click at [487, 348] on div "Progress Bar" at bounding box center [488, 348] width 1 height 5
click at [492, 347] on div "Progress Bar" at bounding box center [492, 348] width 1 height 5
click at [497, 348] on div "Progress Bar" at bounding box center [497, 348] width 1 height 5
click at [504, 348] on div "Progress Bar" at bounding box center [505, 348] width 1 height 5
click at [511, 346] on div "Progress Bar" at bounding box center [512, 348] width 1 height 5
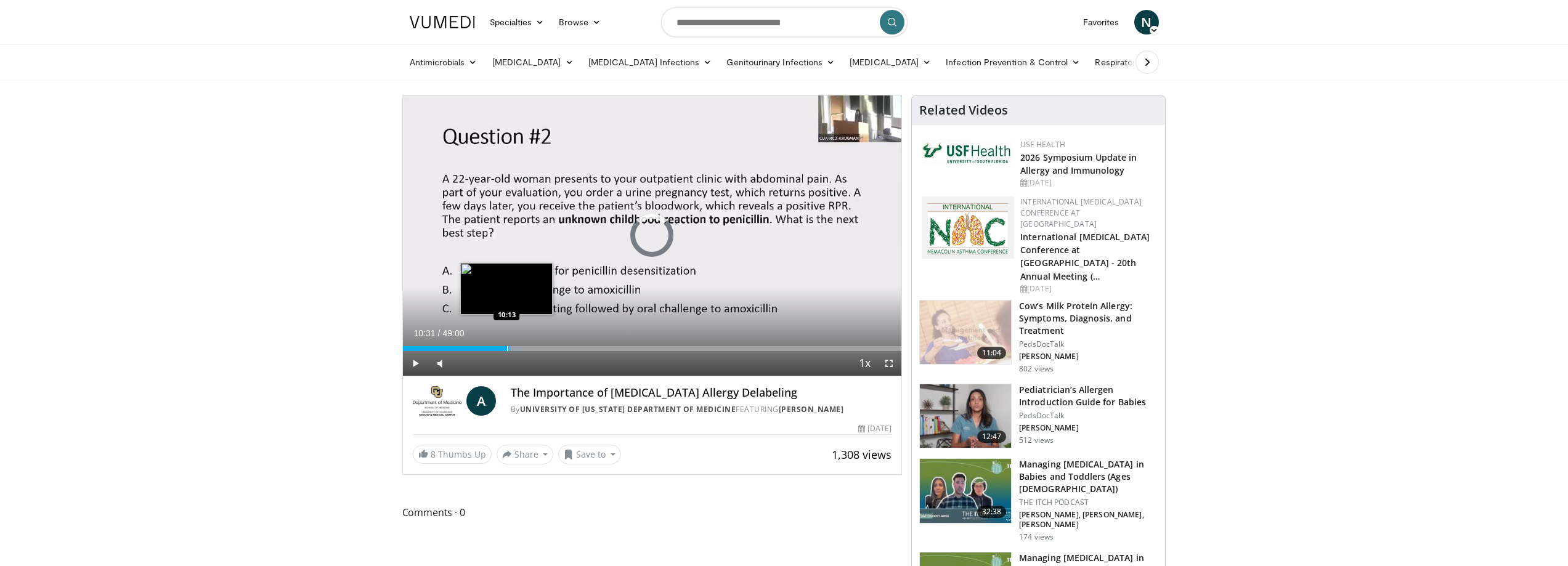
click at [507, 346] on div "Progress Bar" at bounding box center [508, 348] width 1 height 5
click at [502, 348] on div "10:09" at bounding box center [455, 348] width 104 height 5
click at [508, 348] on div "Progress Bar" at bounding box center [509, 348] width 1 height 5
click at [515, 346] on div "Progress Bar" at bounding box center [516, 348] width 1 height 5
click at [525, 346] on div "Progress Bar" at bounding box center [525, 348] width 1 height 5
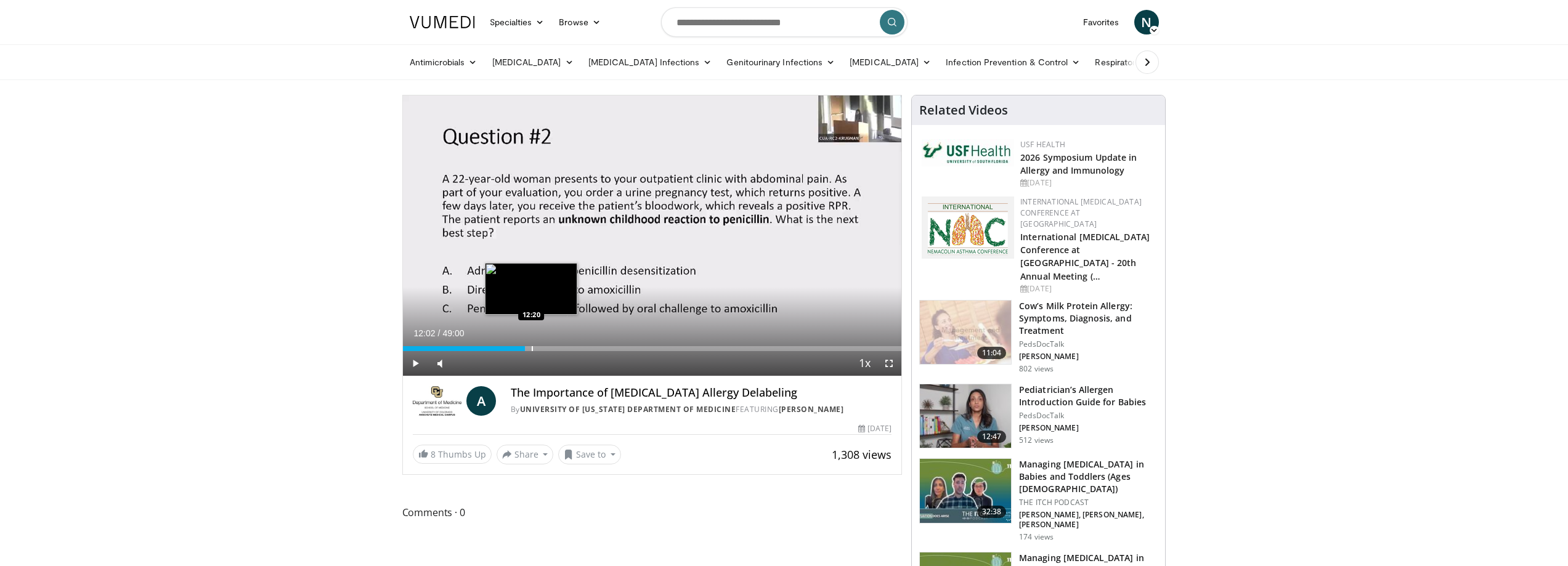
click at [532, 345] on div "Loaded : 24.78% 12:02 12:20" at bounding box center [653, 345] width 499 height 12
click at [537, 346] on div "Progress Bar" at bounding box center [536, 348] width 9 height 5
click at [548, 348] on div "Progress Bar" at bounding box center [549, 348] width 1 height 5
click at [561, 348] on div "Progress Bar" at bounding box center [561, 348] width 1 height 5
click at [565, 348] on div "Progress Bar" at bounding box center [565, 348] width 1 height 5
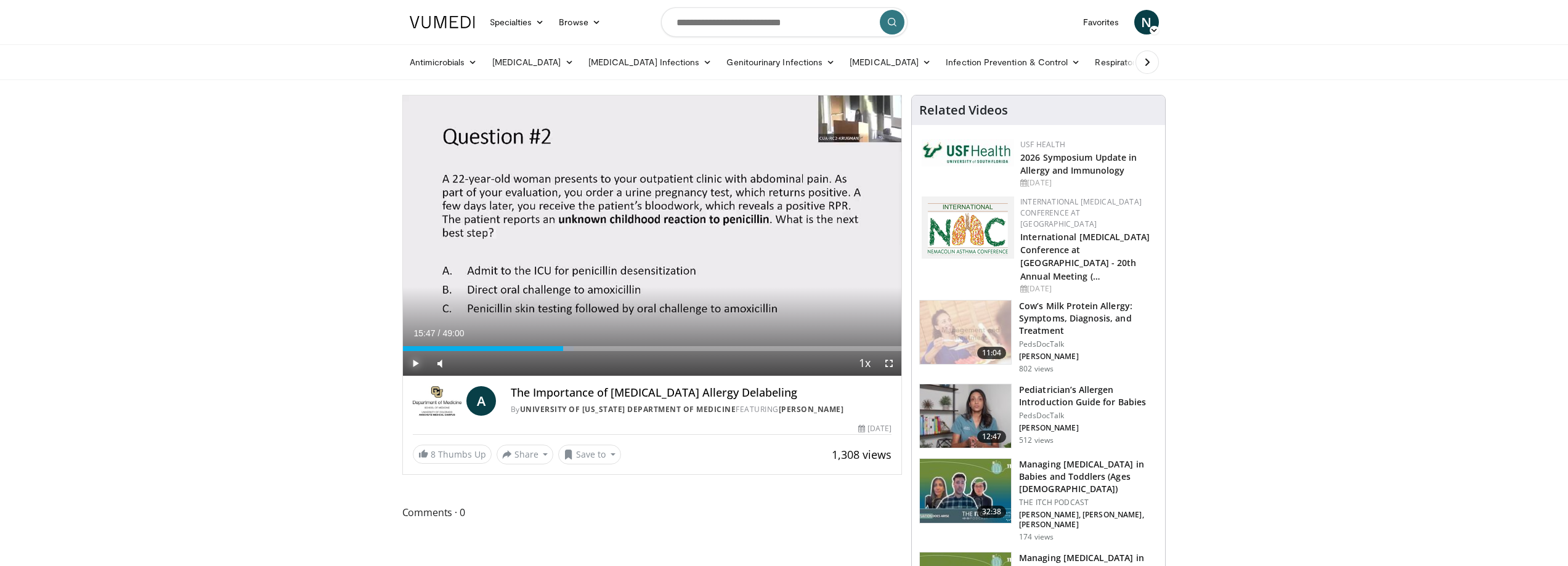
click at [414, 363] on span "Video Player" at bounding box center [415, 363] width 25 height 25
click at [458, 362] on div "Volume Level" at bounding box center [457, 363] width 3 height 4
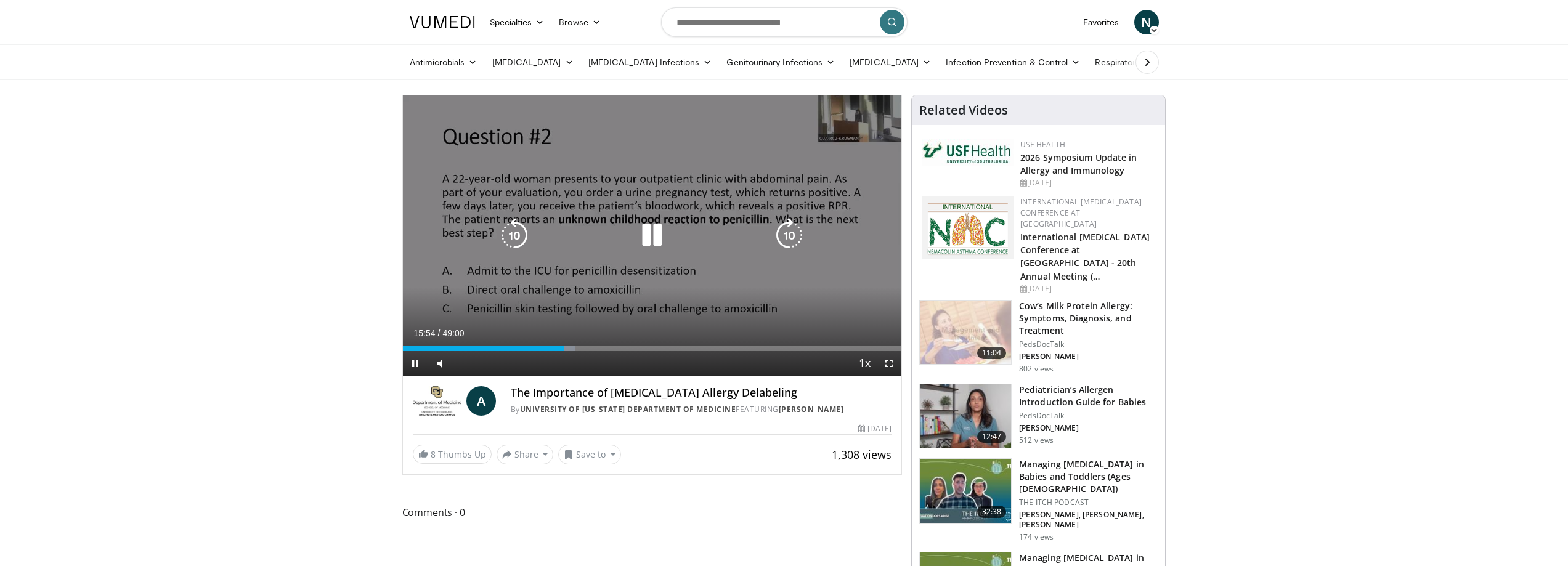
click at [782, 227] on icon "Video Player" at bounding box center [789, 235] width 35 height 35
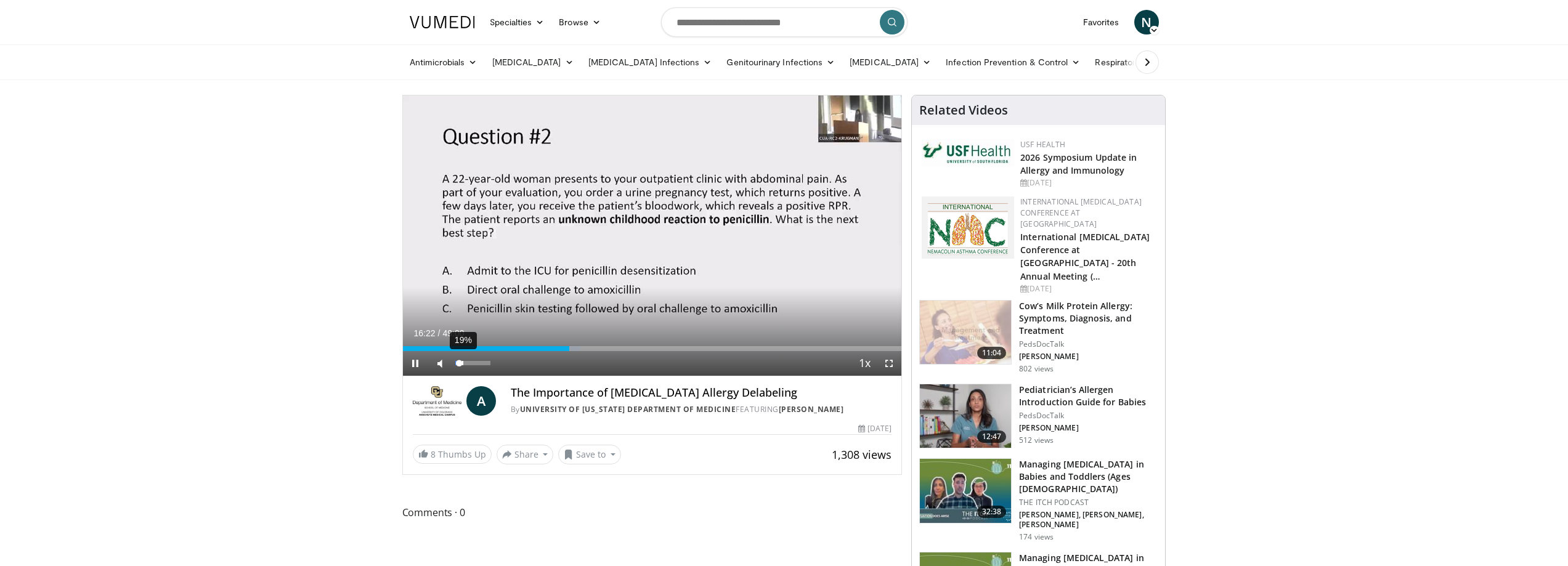
click at [460, 363] on div "Volume Level" at bounding box center [458, 363] width 4 height 4
click at [415, 361] on span "Video Player" at bounding box center [415, 363] width 25 height 25
click at [415, 360] on span "Video Player" at bounding box center [415, 363] width 25 height 25
click at [585, 346] on div "Progress Bar" at bounding box center [586, 348] width 1 height 5
click at [591, 346] on div "Progress Bar" at bounding box center [591, 348] width 1 height 5
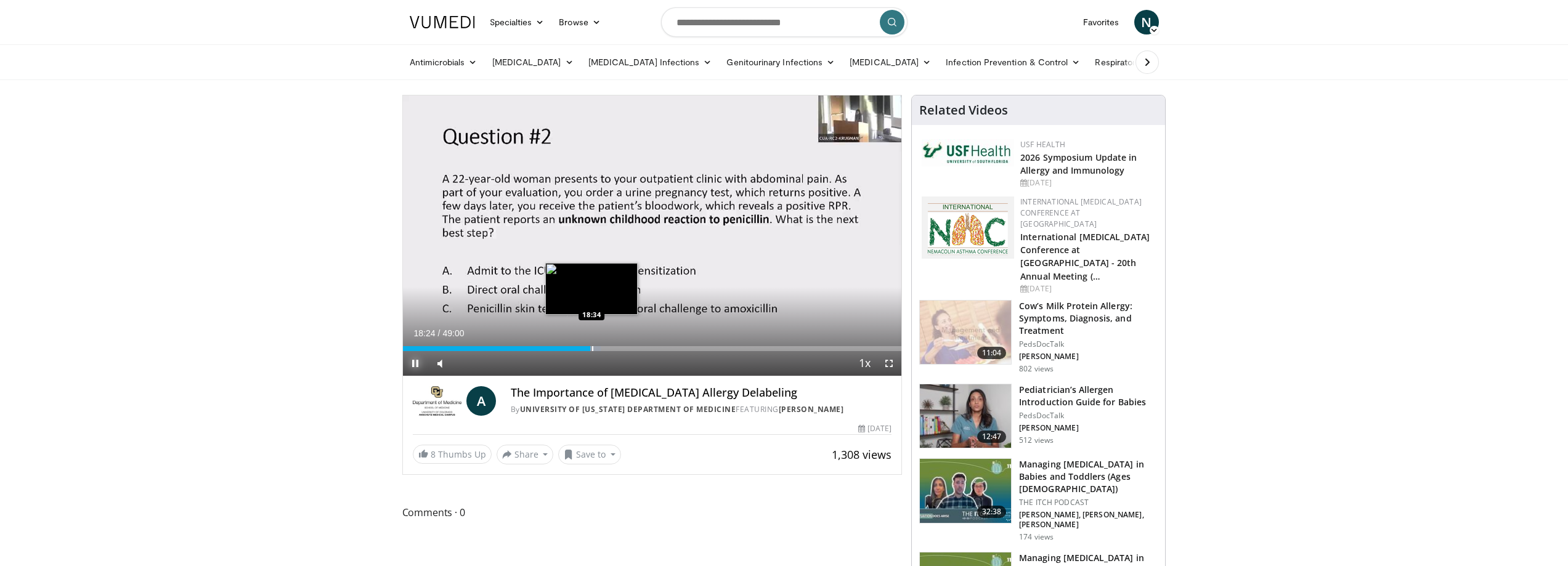
click at [592, 348] on div "Progress Bar" at bounding box center [593, 348] width 1 height 5
click at [597, 348] on div "Progress Bar" at bounding box center [597, 348] width 1 height 5
click at [598, 348] on div "Progress Bar" at bounding box center [597, 348] width 1 height 5
click at [418, 365] on span "Video Player" at bounding box center [415, 363] width 25 height 25
click at [605, 348] on div "Progress Bar" at bounding box center [606, 348] width 1 height 5
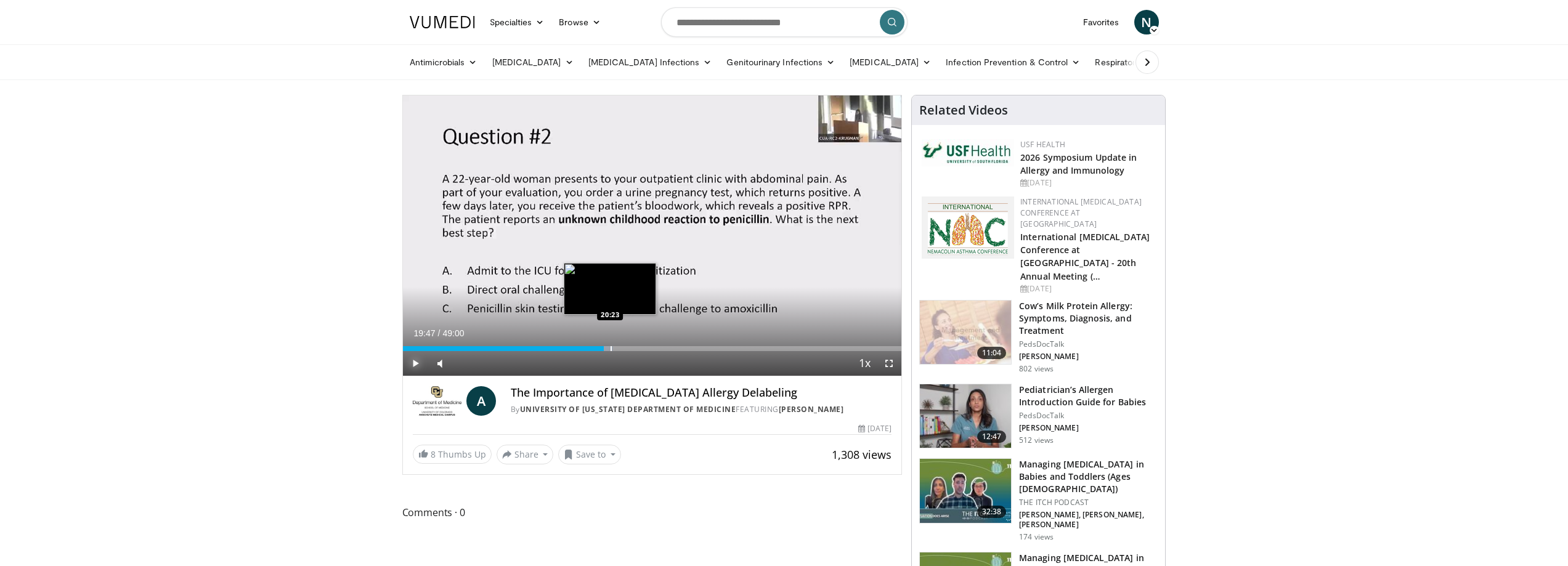
click at [610, 348] on div "Progress Bar" at bounding box center [611, 348] width 1 height 5
click at [617, 344] on div "Loaded : 43.11% 20:19 21:03" at bounding box center [653, 345] width 499 height 12
click at [623, 348] on div "Progress Bar" at bounding box center [623, 348] width 1 height 5
click at [631, 349] on div "Progress Bar" at bounding box center [632, 348] width 1 height 5
click at [635, 349] on div "Progress Bar" at bounding box center [636, 348] width 1 height 5
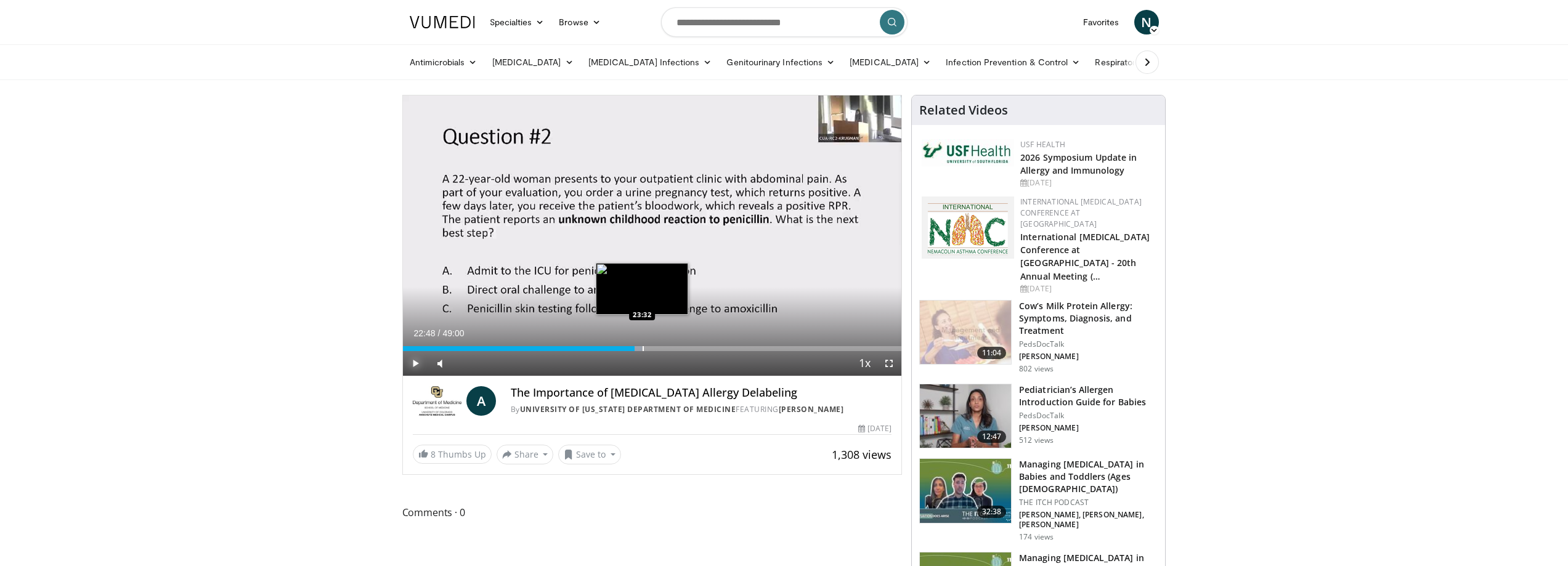
click at [642, 349] on div "Progress Bar" at bounding box center [643, 348] width 1 height 5
click at [654, 348] on div "Progress Bar" at bounding box center [654, 348] width 1 height 5
click at [664, 348] on div "Progress Bar" at bounding box center [664, 348] width 1 height 5
click at [677, 348] on div "Progress Bar" at bounding box center [677, 348] width 1 height 5
click at [690, 344] on div "Loaded : 54.74% 26:48 27:42" at bounding box center [653, 345] width 499 height 12
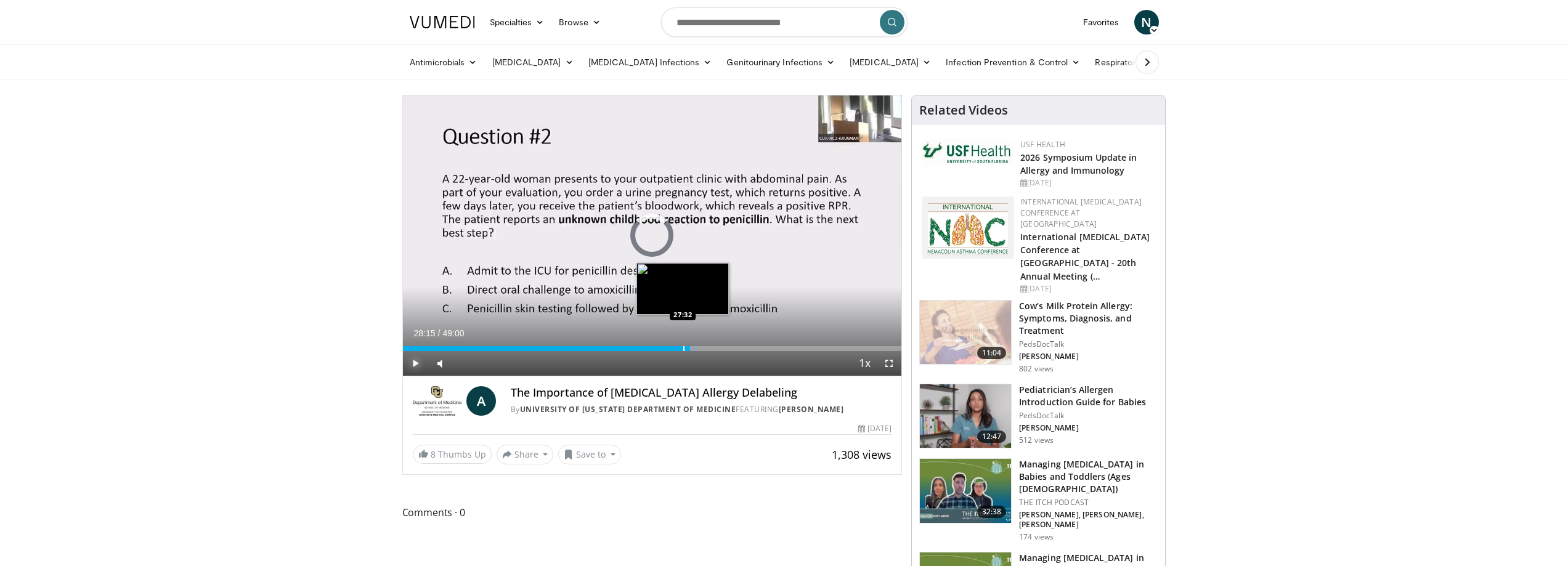
click at [682, 344] on div "Loaded : 59.50% 28:15 27:32" at bounding box center [653, 345] width 499 height 12
click at [684, 344] on div "Loaded : 58.14% 27:28 27:39" at bounding box center [653, 345] width 499 height 12
click at [670, 349] on div "Progress Bar" at bounding box center [671, 348] width 1 height 5
click at [686, 348] on div "Progress Bar" at bounding box center [687, 348] width 1 height 5
click at [698, 348] on div "Progress Bar" at bounding box center [699, 348] width 1 height 5
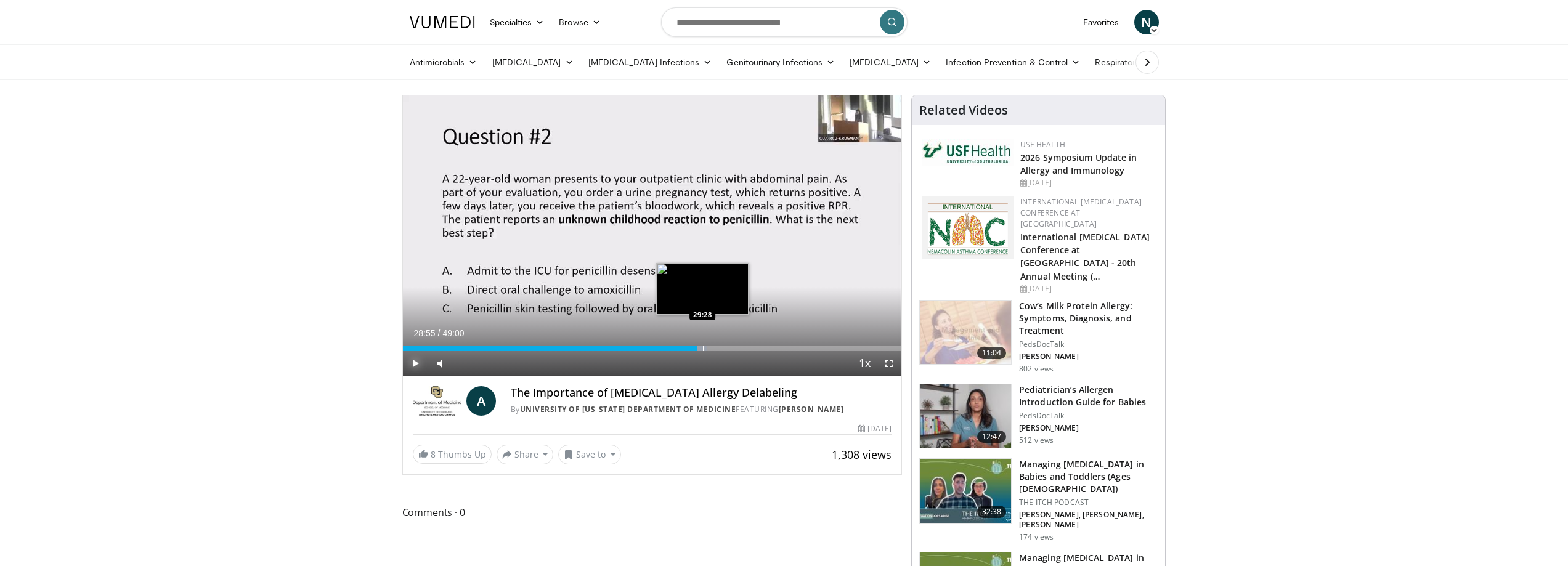
click at [703, 348] on div "Progress Bar" at bounding box center [704, 348] width 1 height 5
click at [706, 348] on div "Progress Bar" at bounding box center [707, 348] width 1 height 5
click at [716, 347] on div "Progress Bar" at bounding box center [717, 348] width 1 height 5
click at [720, 347] on div "Progress Bar" at bounding box center [720, 348] width 1 height 5
click at [723, 346] on div "Progress Bar" at bounding box center [722, 348] width 1 height 5
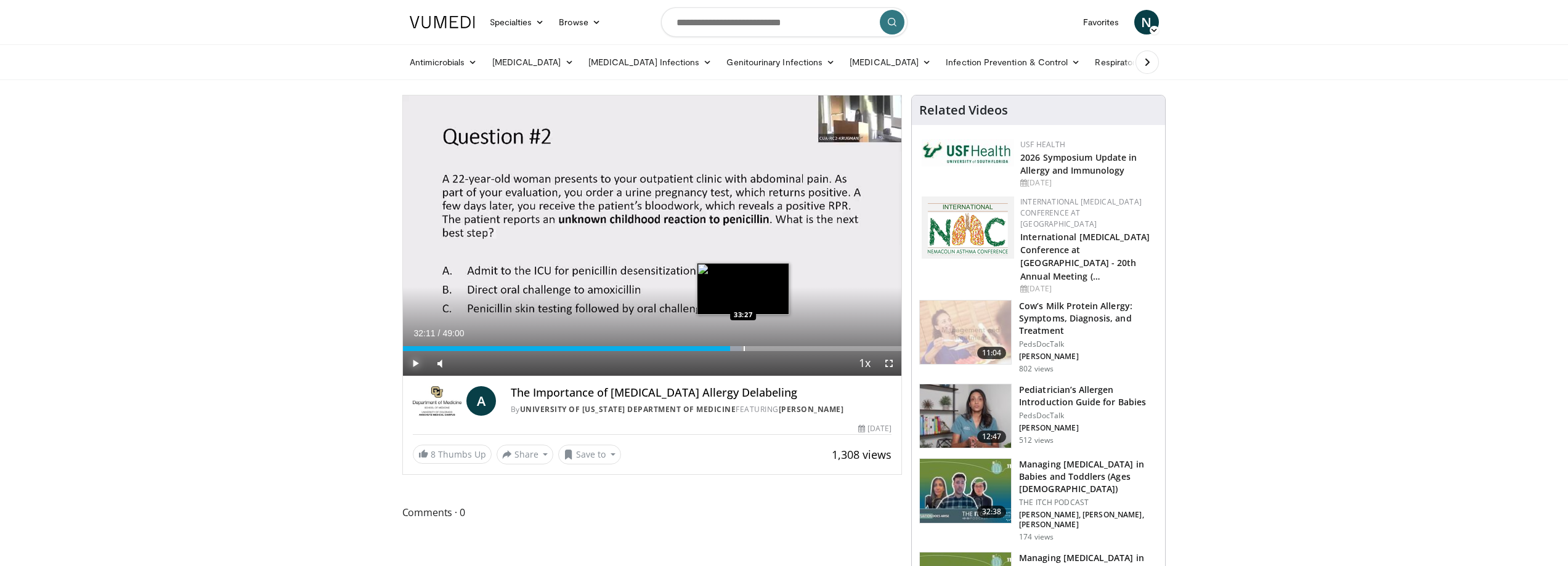
click at [744, 343] on div "Loaded : 67.90% 32:11 33:27" at bounding box center [653, 345] width 499 height 12
click at [754, 343] on div "Loaded : 69.26% 33:31 34:29" at bounding box center [653, 345] width 499 height 12
click at [765, 343] on div "Loaded : 70.95% 34:29 35:34" at bounding box center [653, 345] width 499 height 12
click at [782, 342] on div "Loaded : 74.81% 35:38 37:05" at bounding box center [653, 345] width 499 height 12
click at [795, 344] on div "Loaded : 76.72% 37:12 38:36" at bounding box center [653, 345] width 499 height 12
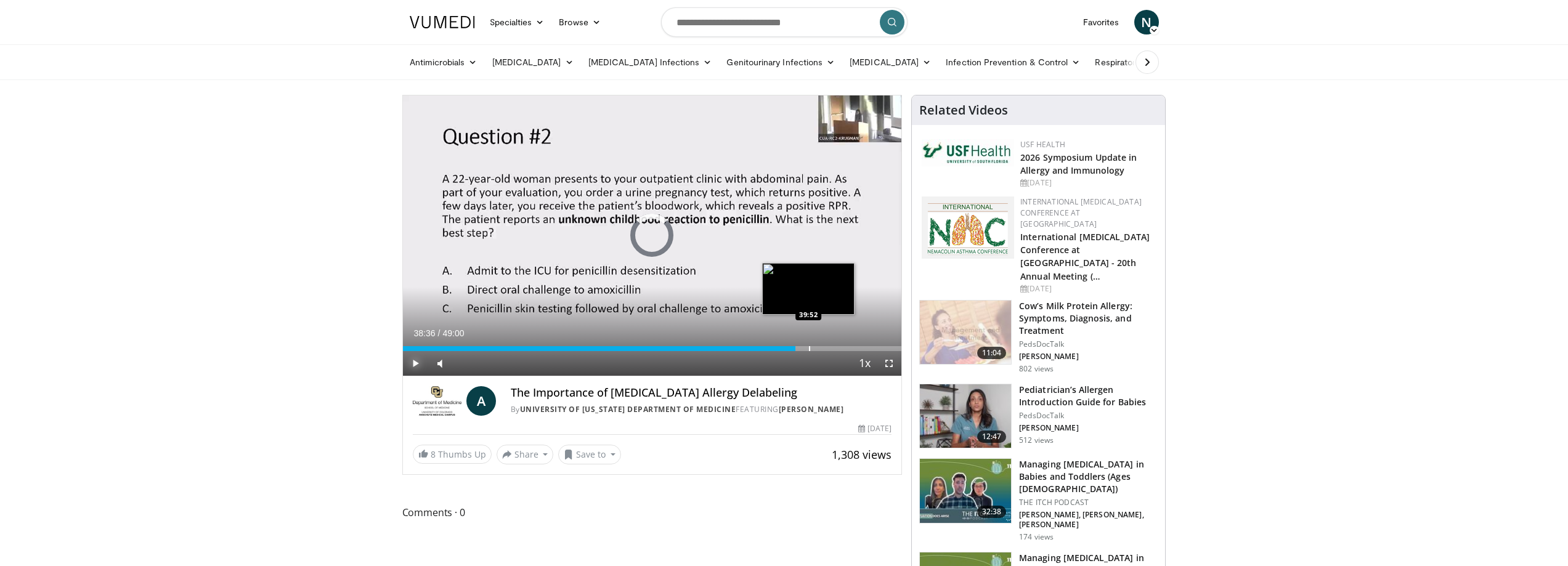
click at [809, 344] on div "Loaded : 0.00% 38:36 39:52" at bounding box center [653, 345] width 499 height 12
click at [825, 342] on div "Loaded : 81.82% 39:56 41:27" at bounding box center [653, 345] width 499 height 12
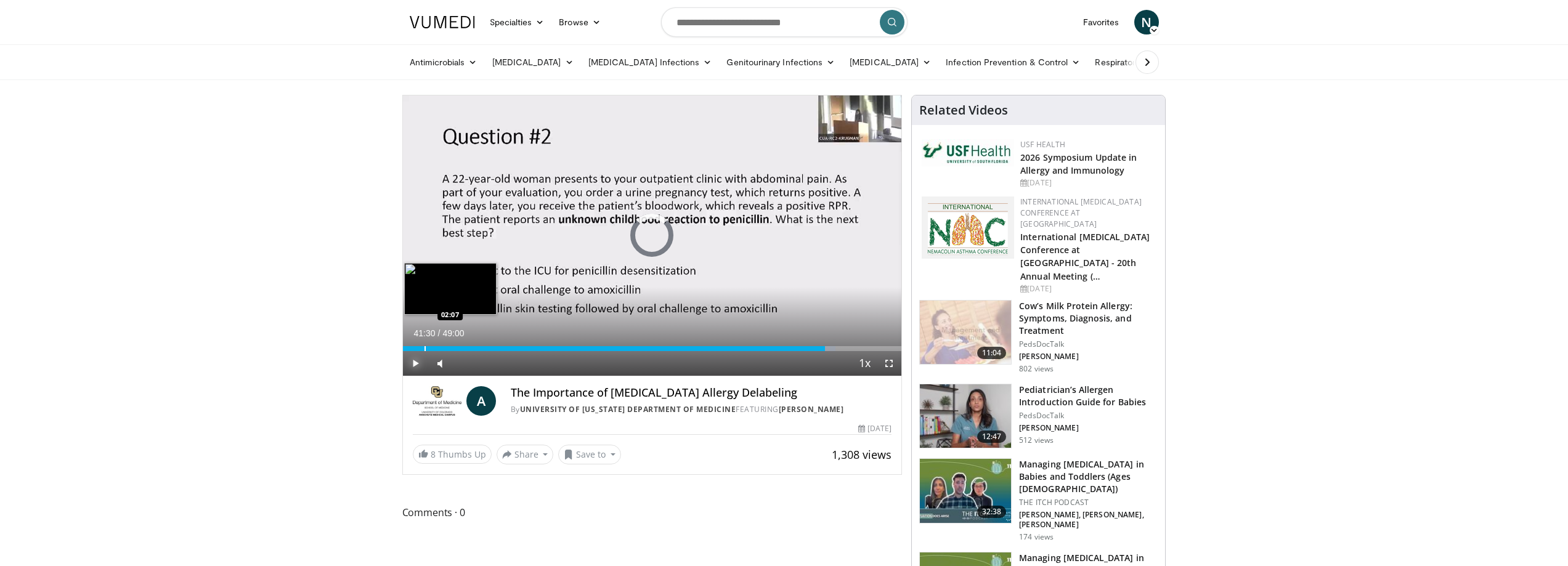
click at [425, 348] on div "Progress Bar" at bounding box center [426, 348] width 1 height 5
click at [448, 344] on div "Loaded : 0.00% 02:07 04:17" at bounding box center [653, 345] width 499 height 12
click at [459, 343] on div "Loaded : 11.20% 04:28 04:32" at bounding box center [653, 345] width 499 height 12
click at [471, 344] on div "Loaded : 11.90% 05:34 06:46" at bounding box center [653, 345] width 499 height 12
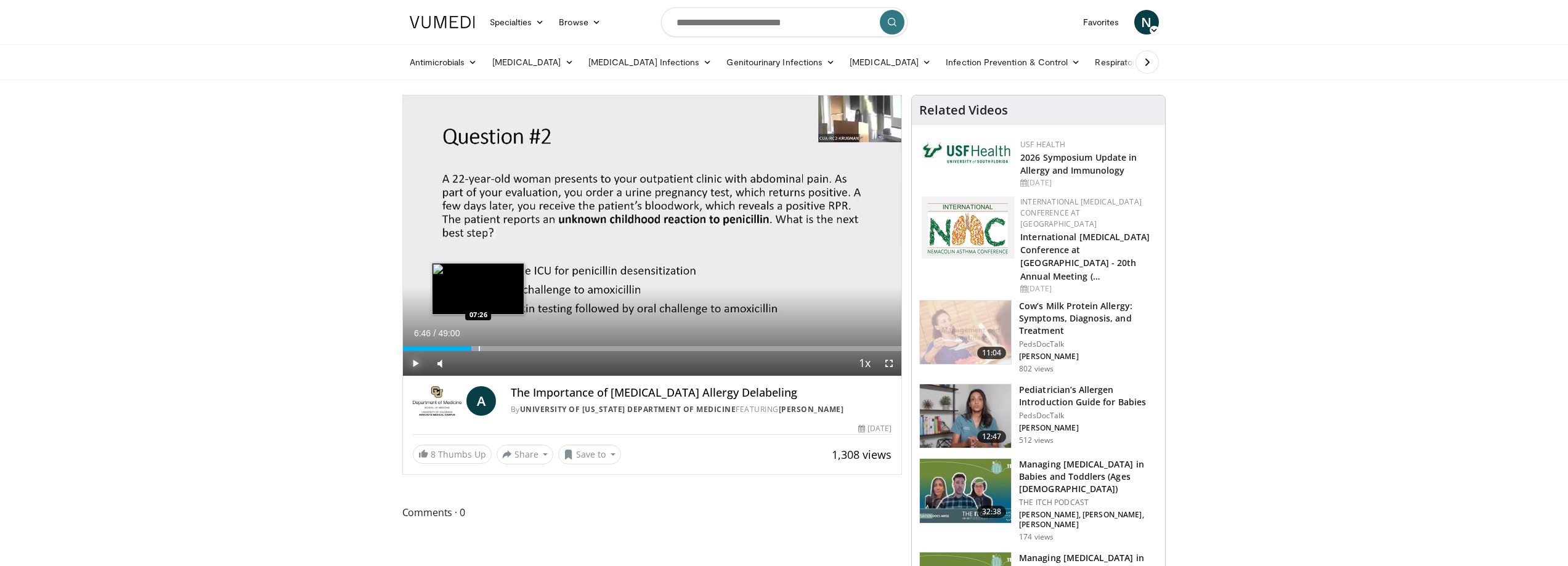
click at [479, 343] on div "Loaded : 15.95% 06:46 07:26" at bounding box center [653, 345] width 499 height 12
click at [503, 341] on div "Loaded : 15.98% 07:33 08:53" at bounding box center [653, 345] width 499 height 12
click at [510, 341] on div "Loaded : 22.40% 10:35 10:35" at bounding box center [653, 345] width 499 height 12
click at [463, 347] on div "Progress Bar" at bounding box center [464, 348] width 1 height 5
click at [450, 348] on div "Progress Bar" at bounding box center [449, 348] width 1 height 5
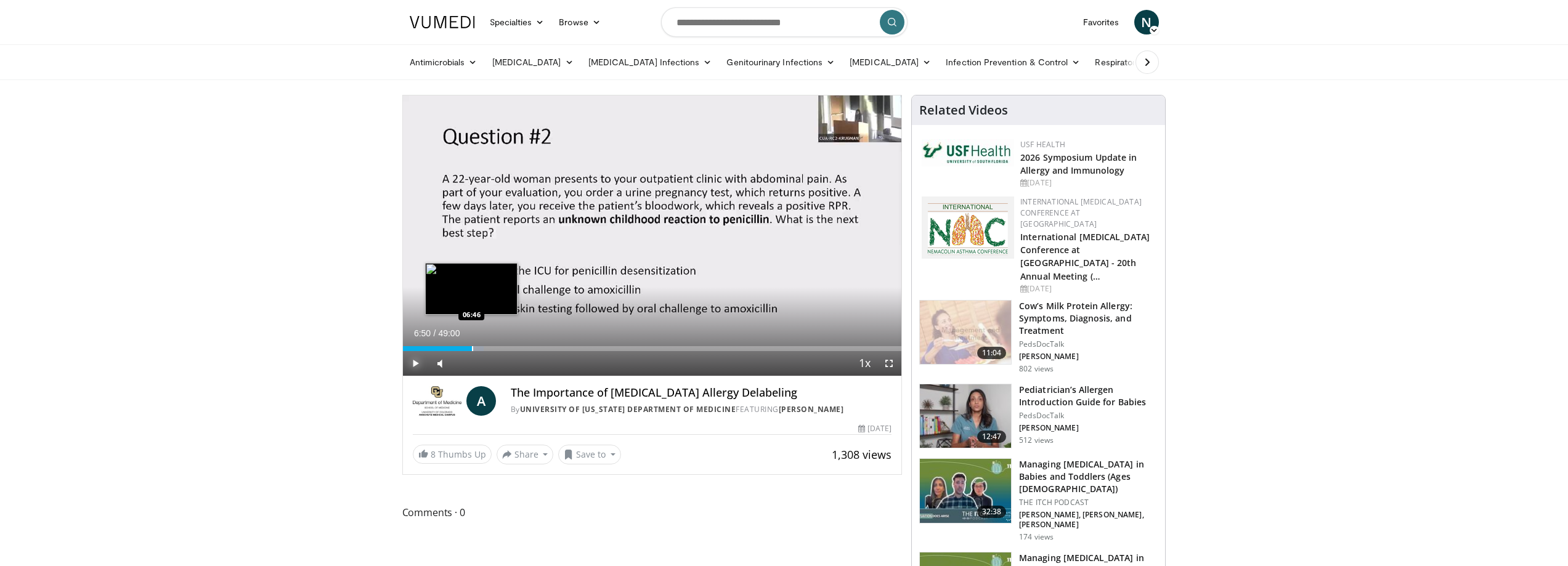
click at [472, 348] on div "Progress Bar" at bounding box center [473, 348] width 1 height 5
click at [425, 346] on div "Progress Bar" at bounding box center [426, 348] width 1 height 5
click at [451, 345] on div "Loaded : 5.09% 02:07 04:43" at bounding box center [653, 345] width 499 height 12
click at [463, 345] on div "Loaded : 9.84% 04:46 05:59" at bounding box center [653, 345] width 499 height 12
click at [479, 345] on div "Loaded : 14.28% 05:59 06:24" at bounding box center [653, 345] width 499 height 12
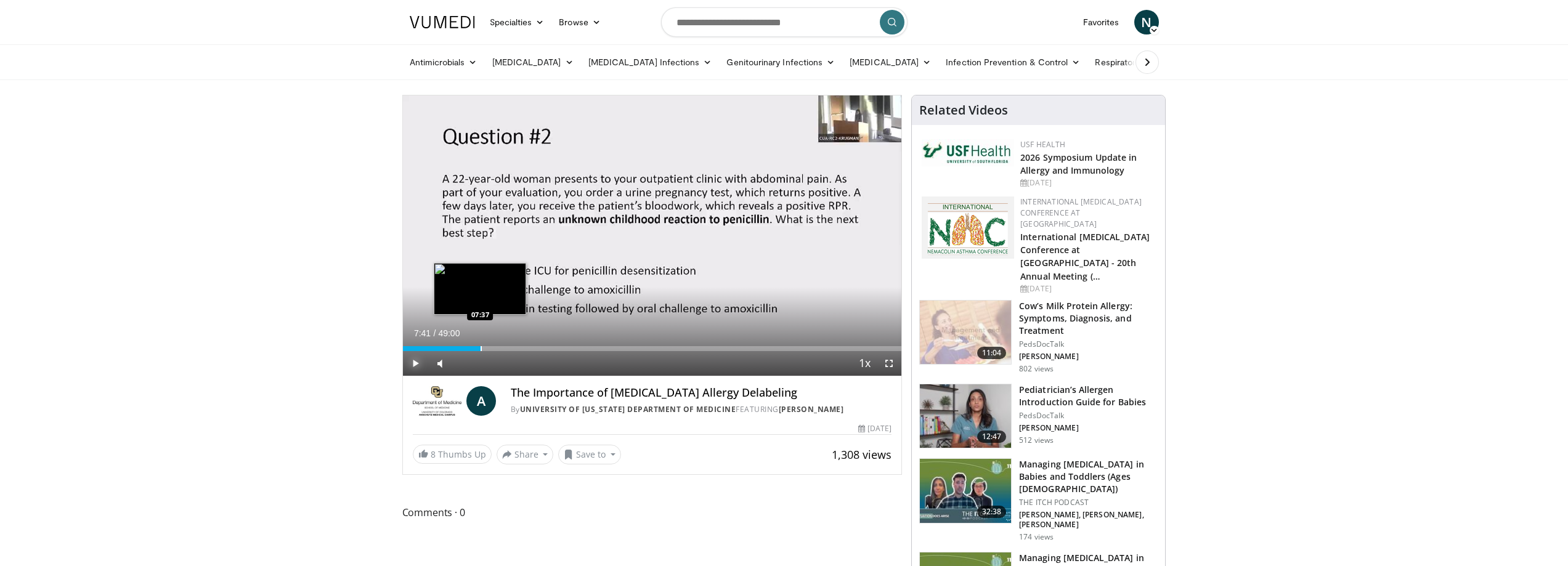
click at [481, 345] on div "Loaded : 15.95% 07:41 07:37" at bounding box center [653, 345] width 499 height 12
click at [520, 345] on div "Loaded : 0.00% 07:41 11:18" at bounding box center [653, 345] width 499 height 12
click at [531, 343] on div "Loaded : 0.00% 11:37 12:31" at bounding box center [653, 345] width 499 height 12
click at [509, 342] on div "Loaded : 27.84% 12:35 10:31" at bounding box center [653, 345] width 499 height 12
click at [501, 342] on div "Loaded : 21.76% 10:28 09:37" at bounding box center [653, 345] width 499 height 12
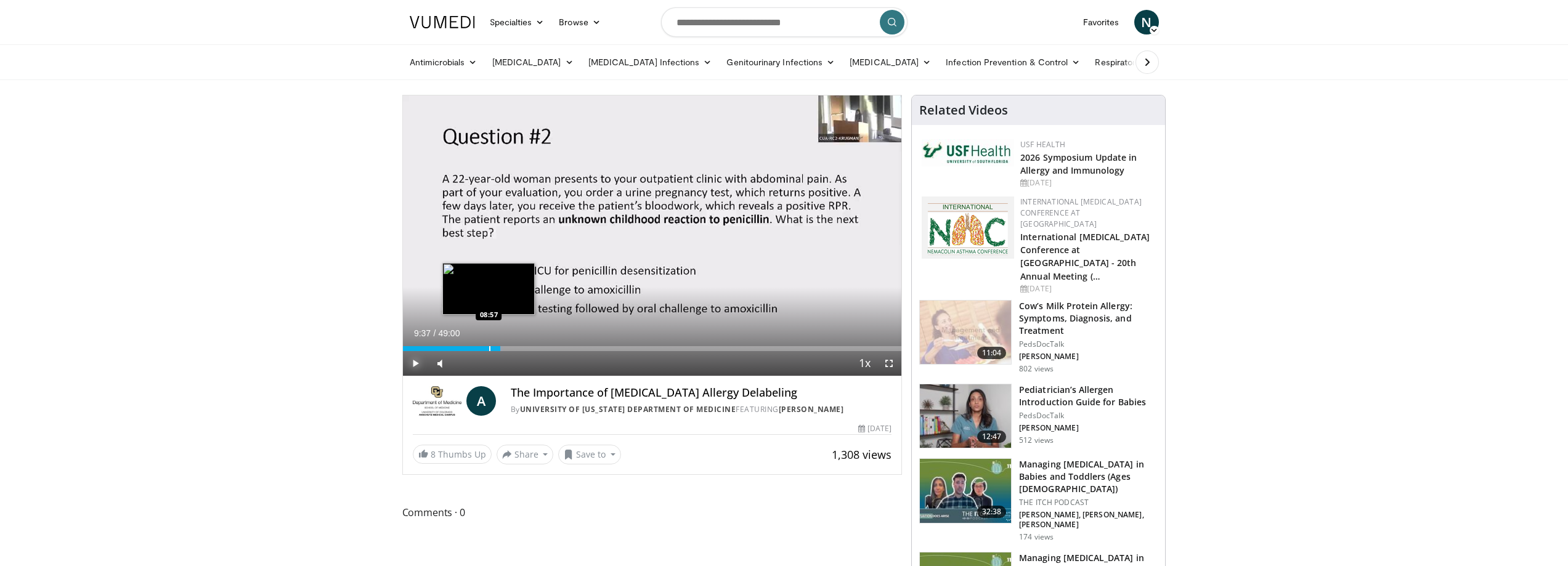
click at [488, 343] on div "Loaded : 20.03% 09:37 08:57" at bounding box center [653, 345] width 499 height 12
click at [495, 348] on div "Progress Bar" at bounding box center [496, 348] width 1 height 5
click at [505, 348] on div "Progress Bar" at bounding box center [505, 348] width 1 height 5
click at [512, 348] on div "Progress Bar" at bounding box center [512, 348] width 1 height 5
click at [520, 347] on div "Progress Bar" at bounding box center [521, 348] width 1 height 5
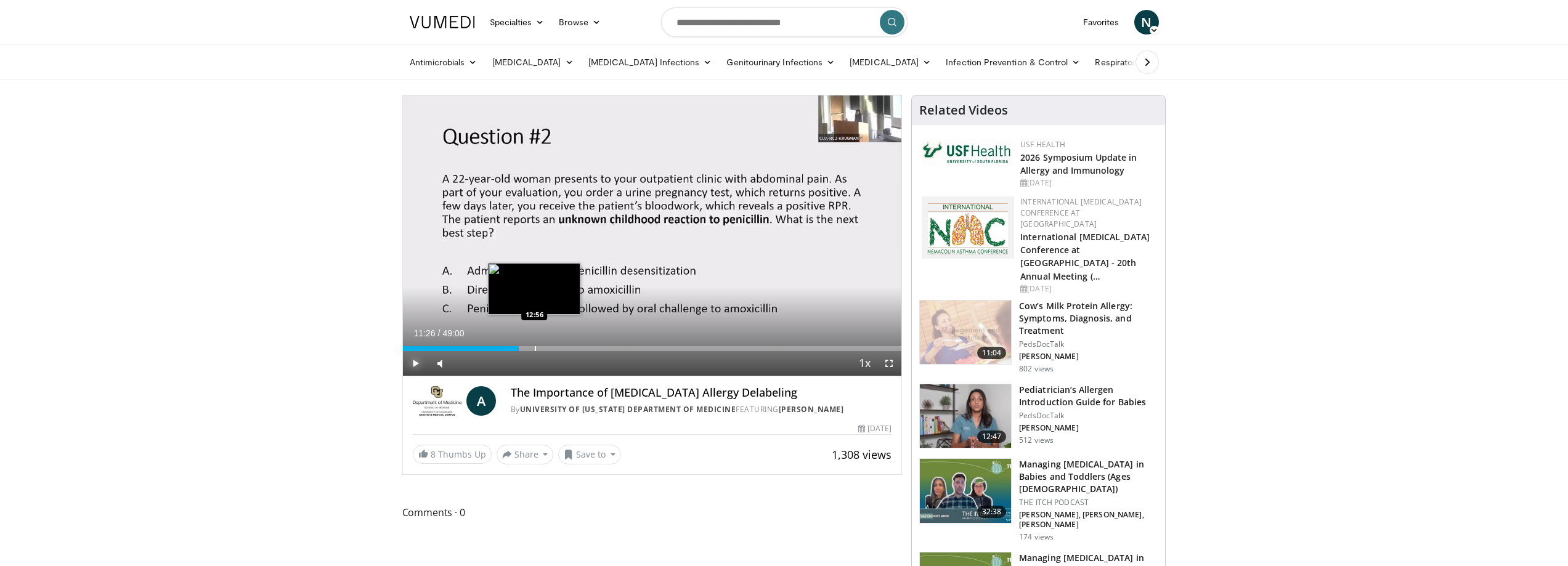
click at [535, 348] on div "Progress Bar" at bounding box center [535, 348] width 1 height 5
click at [539, 348] on div "Progress Bar" at bounding box center [539, 348] width 1 height 5
click at [559, 348] on div "Progress Bar" at bounding box center [560, 348] width 1 height 5
click at [565, 348] on div "Progress Bar" at bounding box center [565, 348] width 1 height 5
